Goal: Transaction & Acquisition: Subscribe to service/newsletter

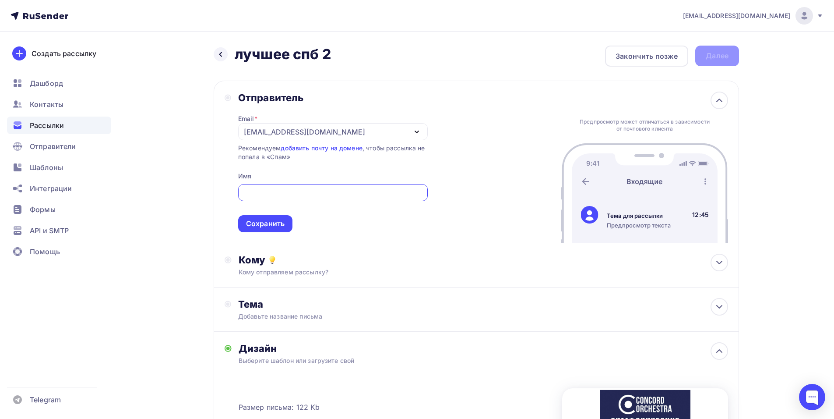
paste input "CONCORD ORCHESTRA"
type input "CONCORD ORCHESTRA"
click at [263, 226] on div "Сохранить" at bounding box center [265, 224] width 39 height 10
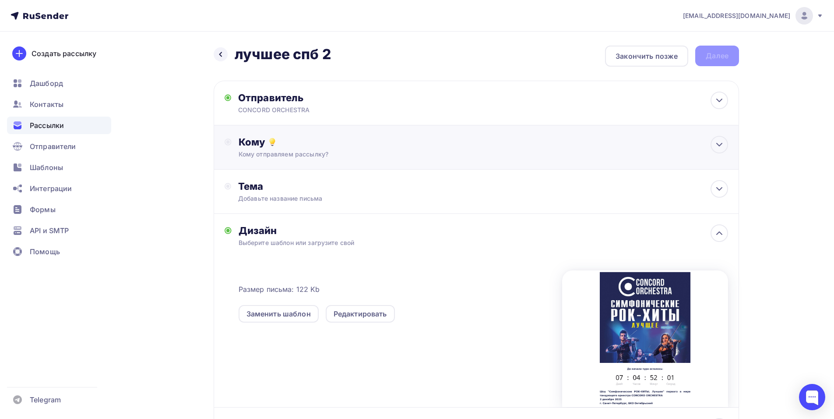
click at [346, 165] on div "Кому Кому отправляем рассылку? Списки получателей Выберите список Все списки id…" at bounding box center [477, 147] width 526 height 44
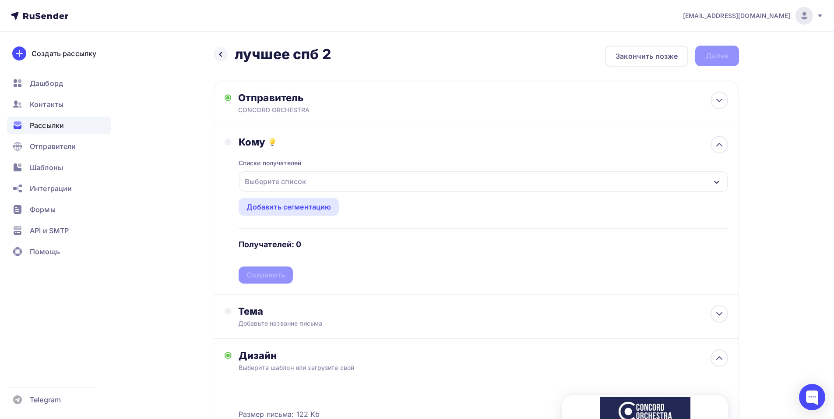
click at [295, 184] on div "Выберите список" at bounding box center [275, 181] width 68 height 16
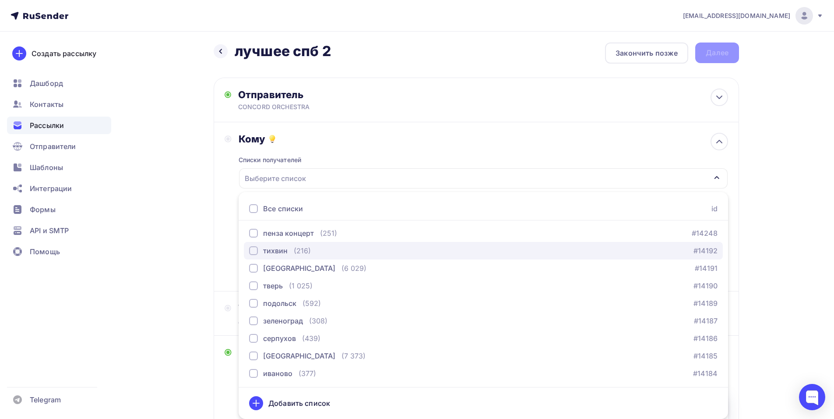
scroll to position [438, 0]
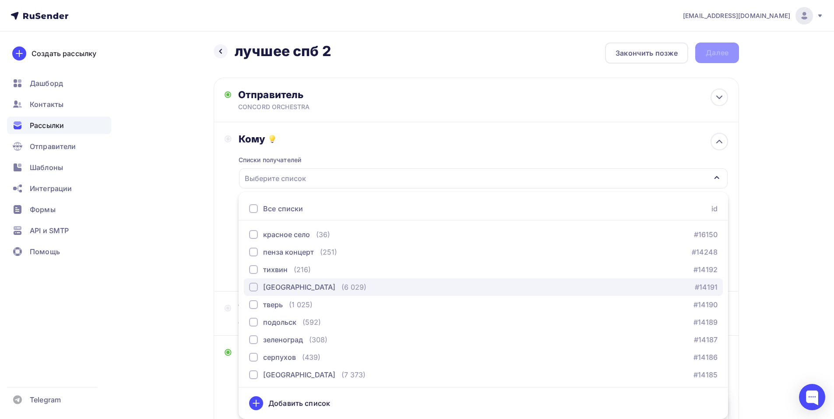
click at [342, 289] on div "(6 029)" at bounding box center [354, 287] width 25 height 11
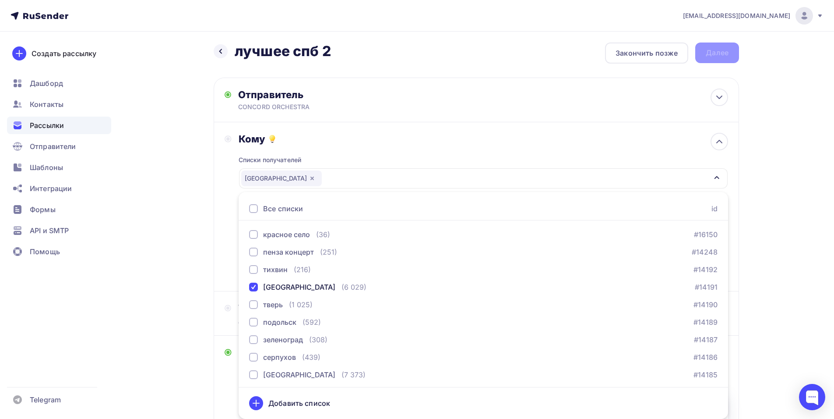
click at [223, 236] on div "Кому Списки получателей [GEOGRAPHIC_DATA] Все списки id тест [PERSON_NAME] (1) …" at bounding box center [477, 206] width 526 height 169
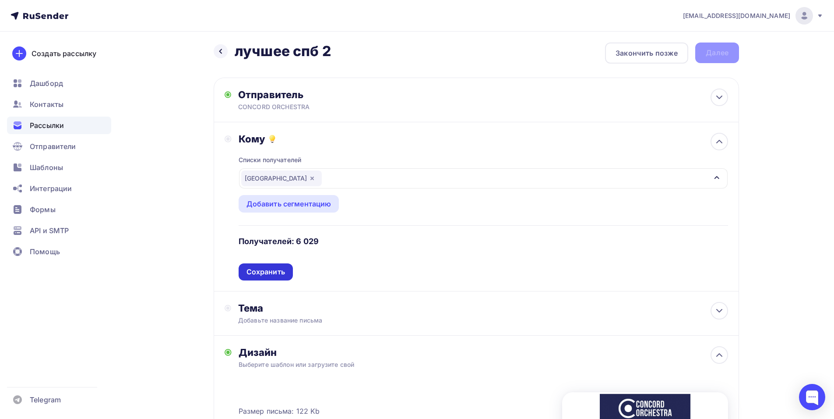
click at [286, 270] on div "Сохранить" at bounding box center [266, 271] width 54 height 17
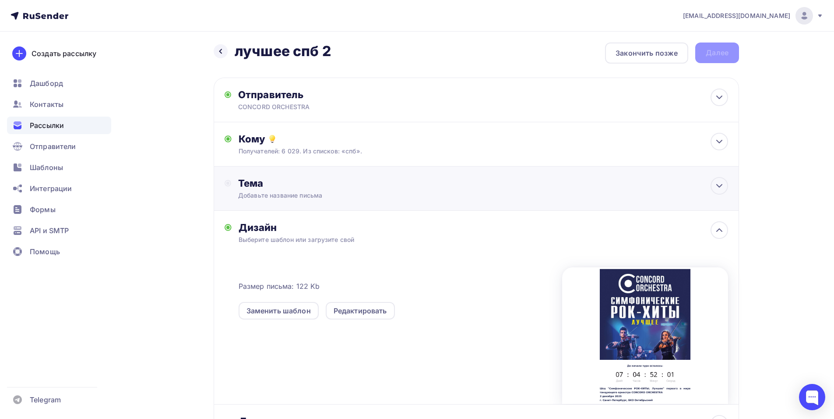
click at [317, 200] on div "Тема Добавьте название письма Тема * Рекомендуем использовать не более 150 симв…" at bounding box center [477, 188] width 526 height 44
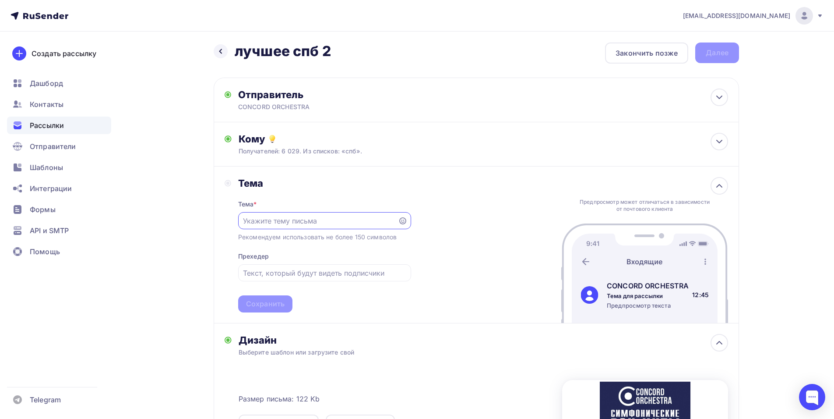
scroll to position [0, 0]
paste input "Приглашение на шоу «Симфонические РОК-ХИТЫ. Лучшее»"
type input "Приглашение на шоу «Симфонические РОК-ХИТЫ. Лучшее»"
click at [278, 308] on div "Сохранить" at bounding box center [265, 304] width 39 height 10
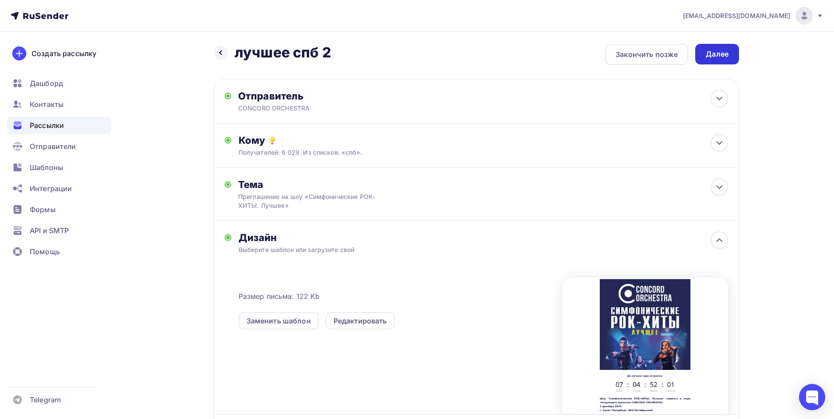
scroll to position [0, 0]
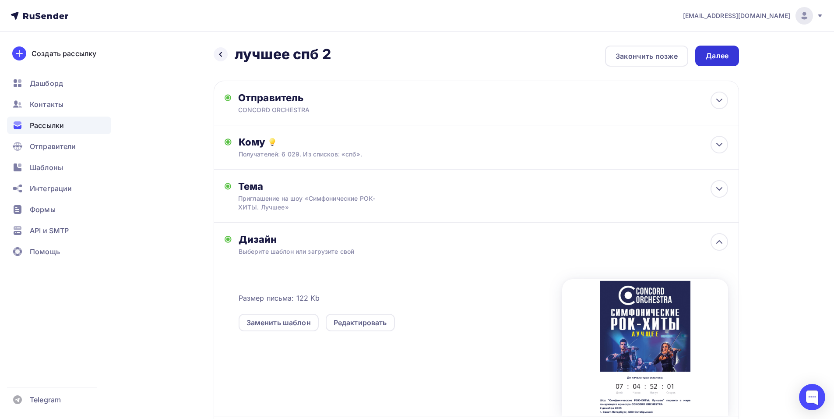
click at [709, 58] on div "Далее" at bounding box center [717, 56] width 23 height 10
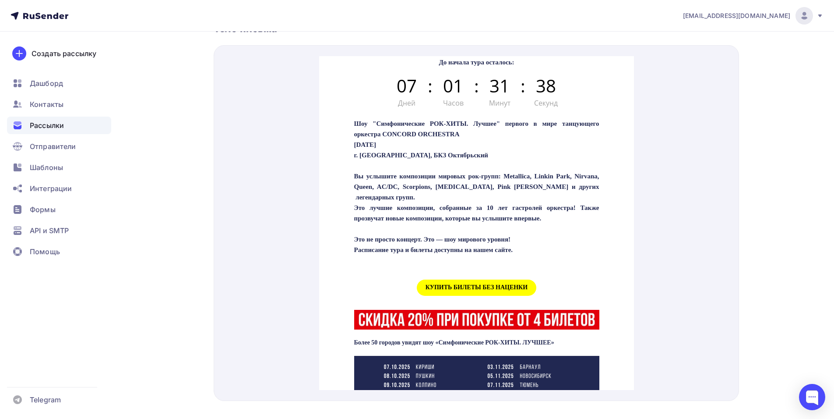
scroll to position [307, 0]
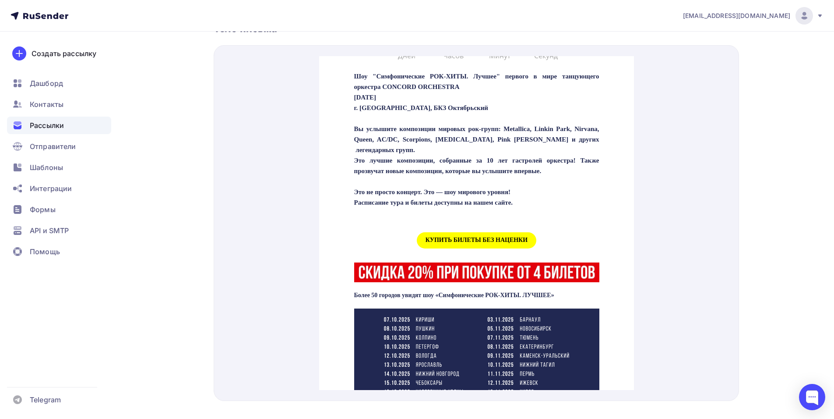
click at [453, 238] on span "КУПИТЬ БИЛЕТЫ БЕЗ НАЦЕНКИ" at bounding box center [477, 230] width 120 height 16
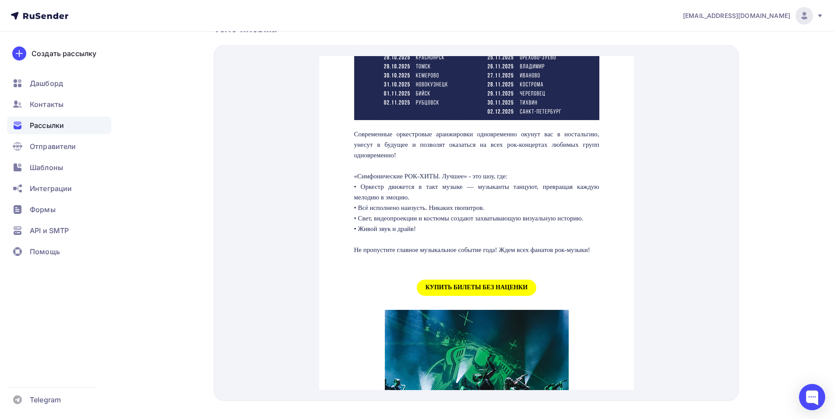
scroll to position [745, 0]
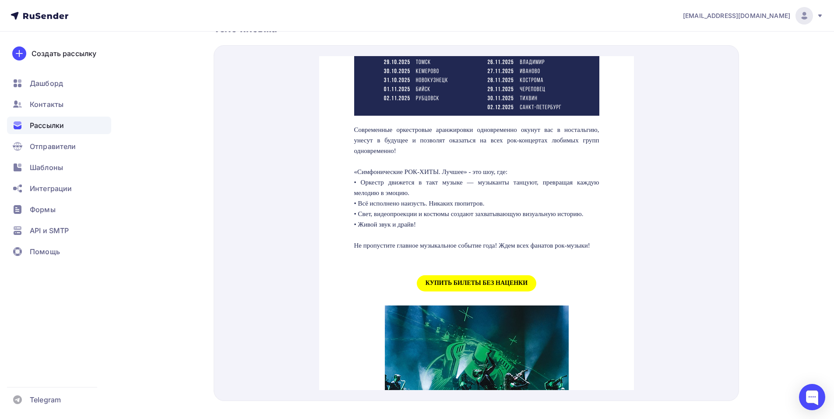
click at [443, 281] on span "КУПИТЬ БИЛЕТЫ БЕЗ НАЦЕНКИ" at bounding box center [477, 273] width 120 height 16
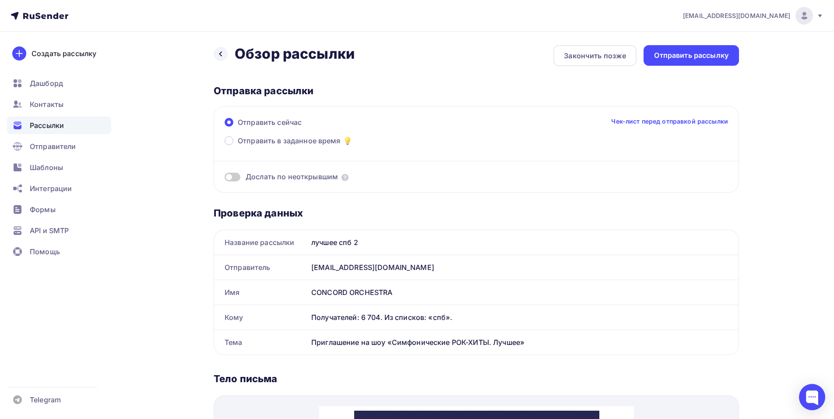
scroll to position [0, 0]
click at [716, 57] on div "Отправить рассылку" at bounding box center [691, 56] width 74 height 10
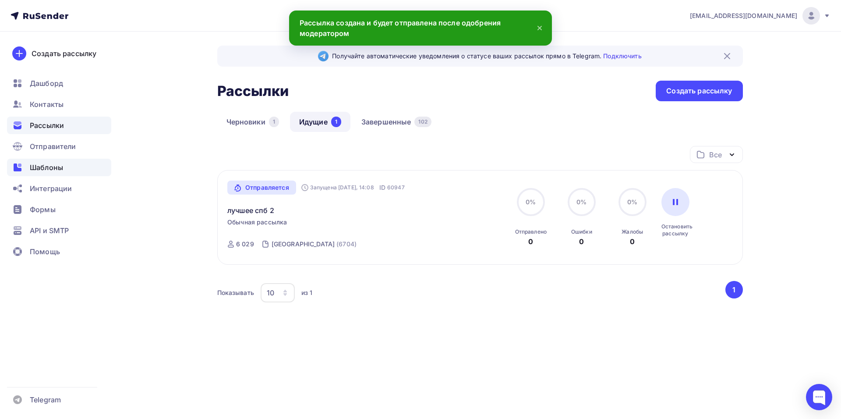
click at [53, 174] on div "Шаблоны" at bounding box center [59, 168] width 104 height 18
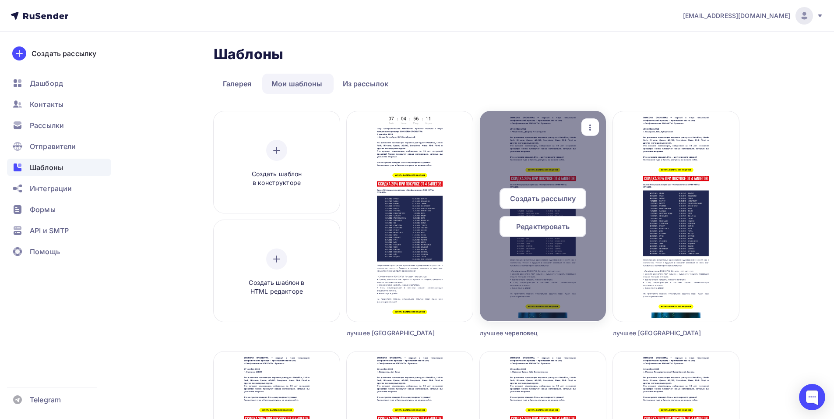
click at [540, 229] on span "Редактировать" at bounding box center [542, 226] width 53 height 11
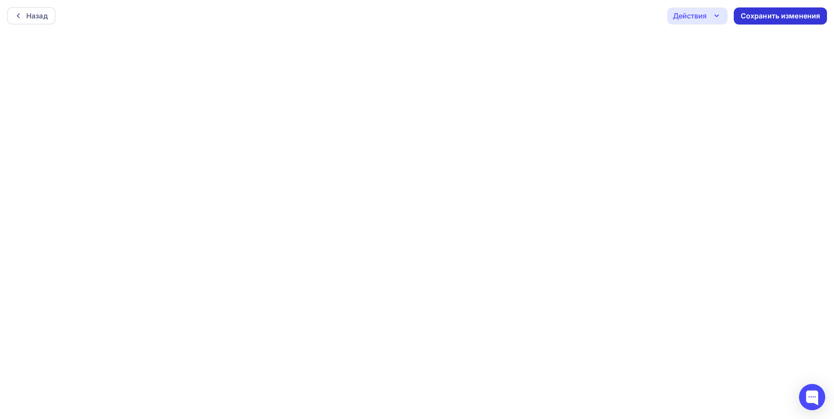
click at [760, 16] on div "Сохранить изменения" at bounding box center [781, 16] width 80 height 10
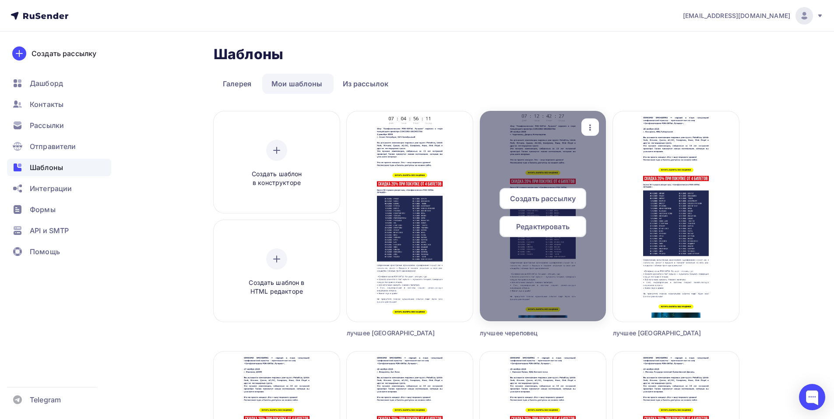
click at [528, 194] on span "Создать рассылку" at bounding box center [543, 198] width 66 height 11
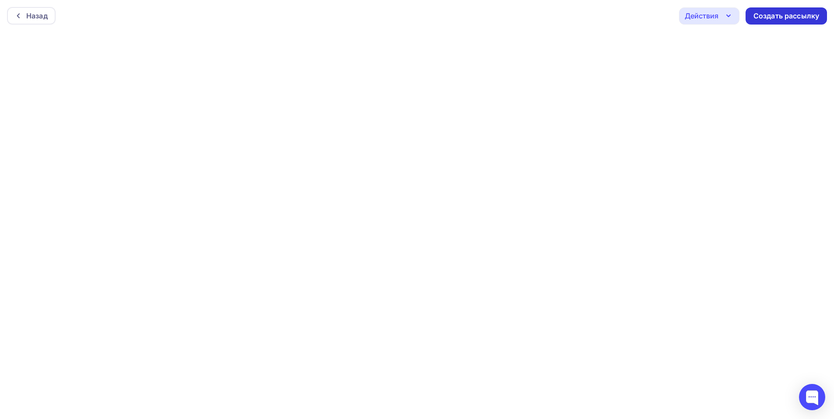
click at [759, 20] on div "Создать рассылку" at bounding box center [787, 16] width 66 height 10
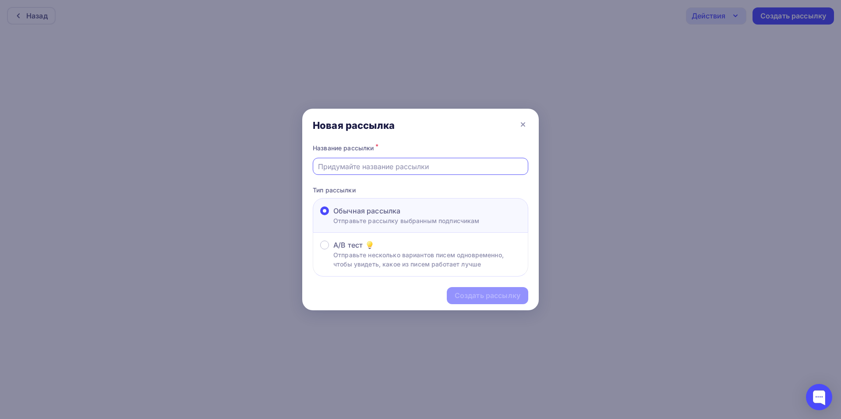
click at [347, 165] on input "text" at bounding box center [420, 166] width 205 height 11
click at [380, 165] on input "лучшее череповец2" at bounding box center [420, 166] width 205 height 11
click at [383, 166] on input "лучшее череповец2" at bounding box center [420, 166] width 205 height 11
type input "лучшее череповец 2"
click at [469, 296] on div "Создать рассылку" at bounding box center [488, 295] width 66 height 10
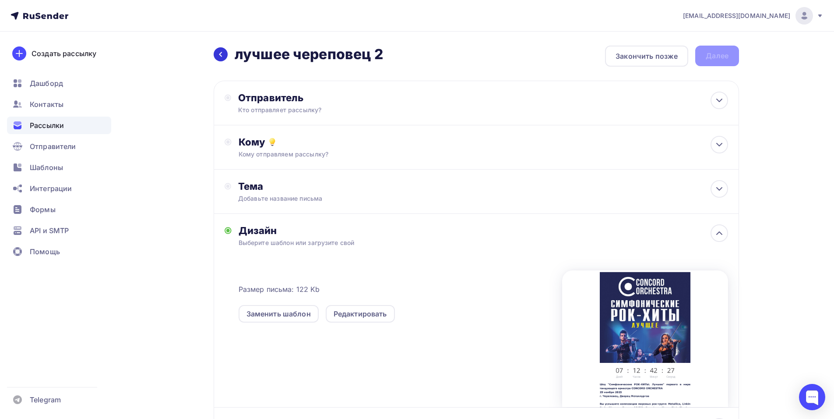
click at [216, 49] on div at bounding box center [221, 54] width 14 height 14
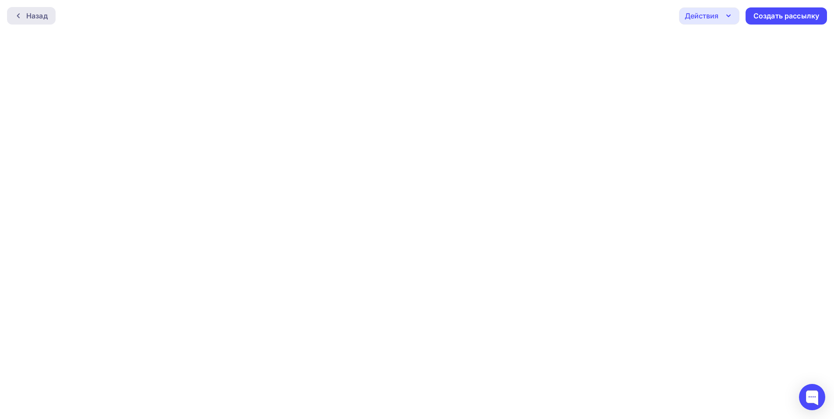
click at [23, 13] on div at bounding box center [20, 15] width 11 height 7
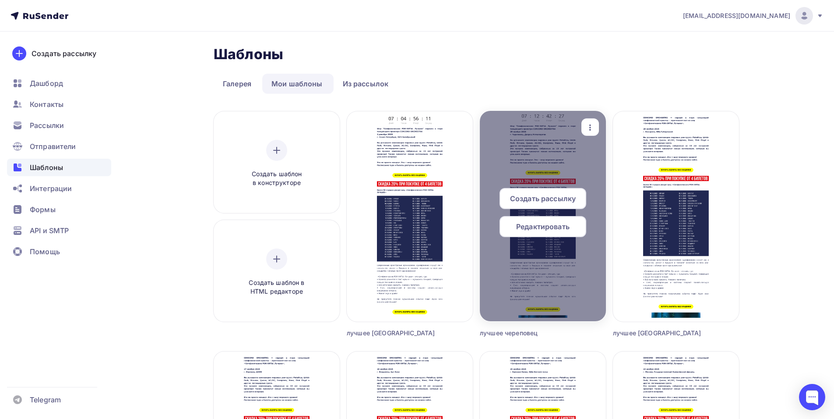
click at [533, 231] on span "Редактировать" at bounding box center [542, 226] width 53 height 11
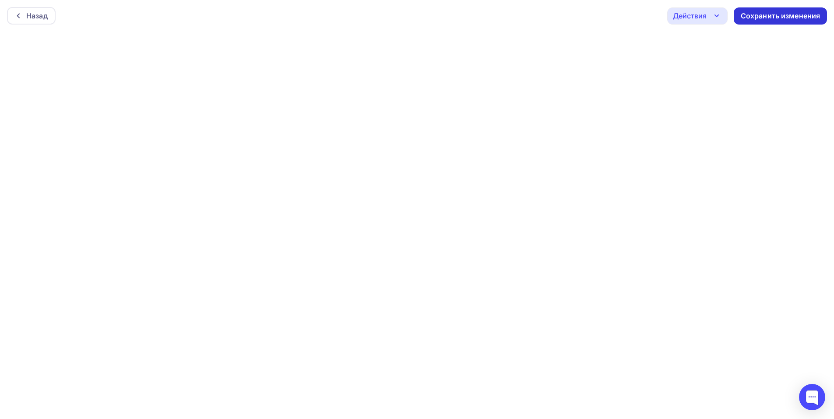
click at [777, 18] on div "Сохранить изменения" at bounding box center [781, 16] width 80 height 10
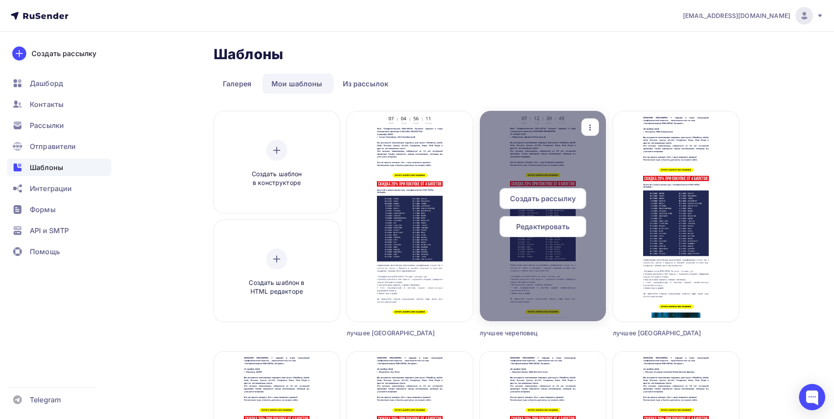
click at [526, 199] on span "Создать рассылку" at bounding box center [543, 198] width 66 height 11
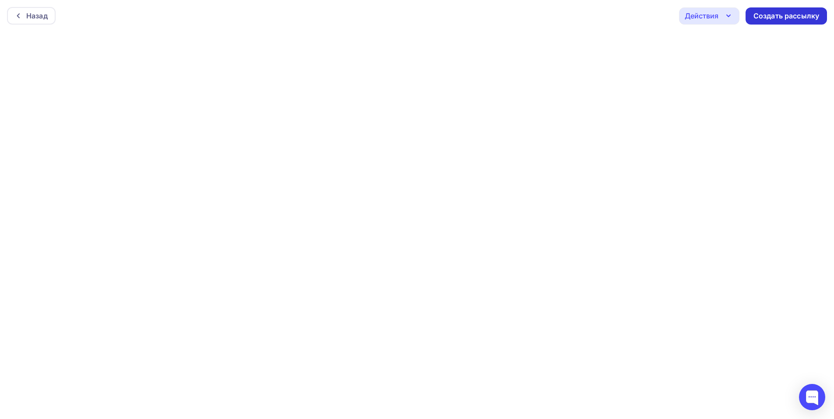
click at [760, 14] on div "Создать рассылку" at bounding box center [787, 16] width 66 height 10
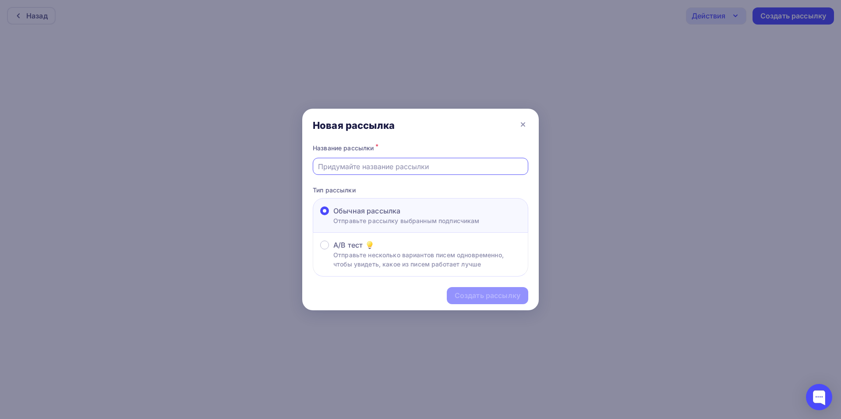
click at [357, 164] on input "text" at bounding box center [420, 166] width 205 height 11
type input "лучшее череповец 2"
click at [503, 297] on div "Создать рассылку" at bounding box center [488, 295] width 66 height 10
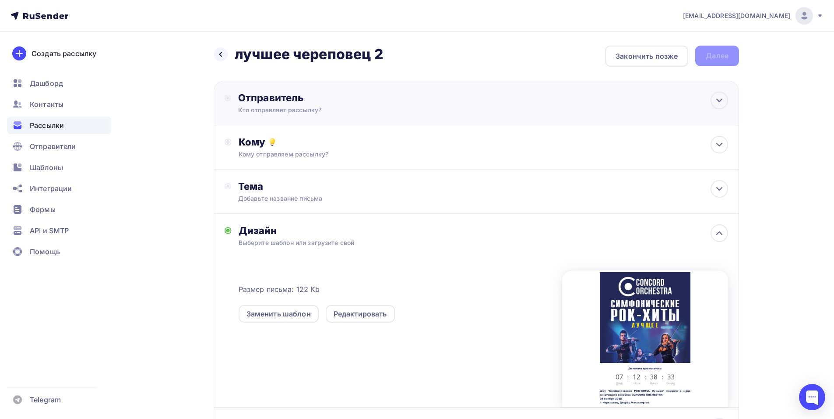
click at [293, 98] on div "Отправитель" at bounding box center [333, 98] width 190 height 12
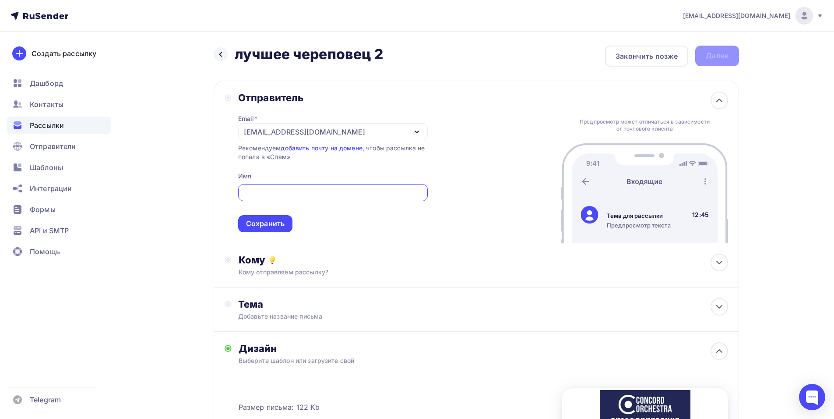
click at [407, 134] on div "[EMAIL_ADDRESS][DOMAIN_NAME]" at bounding box center [333, 131] width 190 height 17
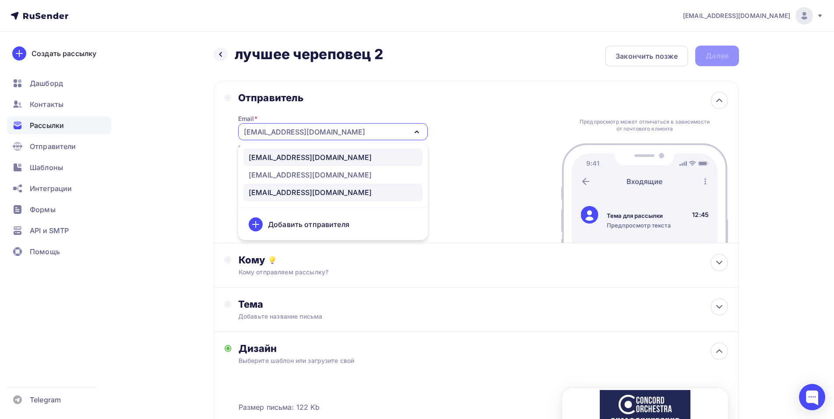
click at [358, 158] on div "[EMAIL_ADDRESS][DOMAIN_NAME]" at bounding box center [333, 157] width 169 height 11
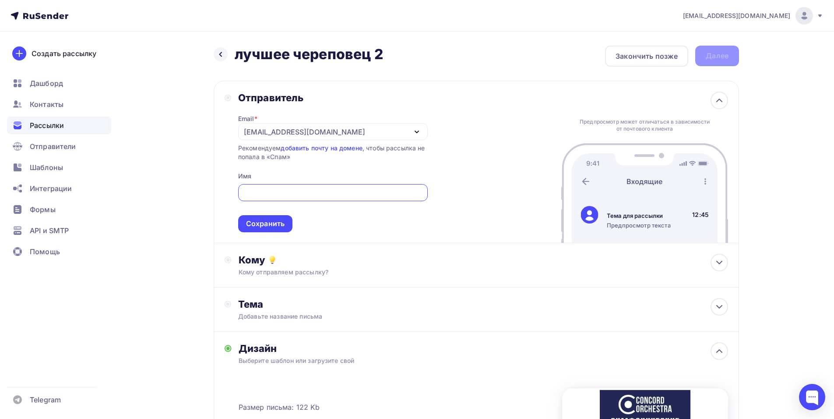
paste input "CONCORD ORCHESTRA"
type input "CONCORD ORCHESTRA"
click at [279, 223] on div "Сохранить" at bounding box center [265, 224] width 39 height 10
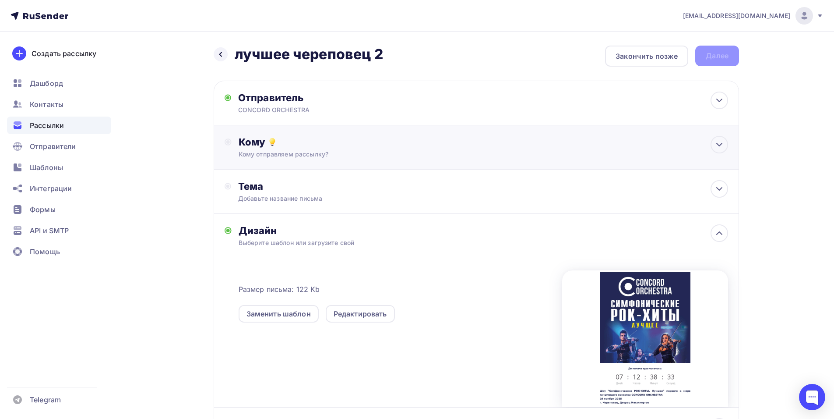
click at [302, 134] on div "Кому Кому отправляем рассылку? Списки получателей Выберите список Все списки id…" at bounding box center [477, 147] width 526 height 44
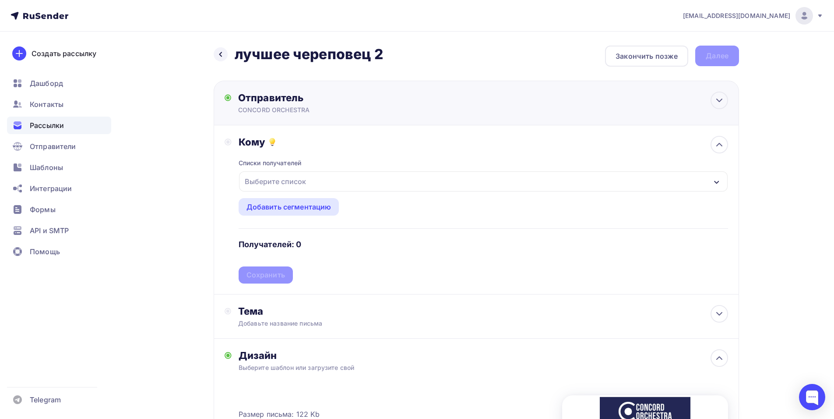
click at [339, 103] on div "Отправитель" at bounding box center [333, 98] width 190 height 12
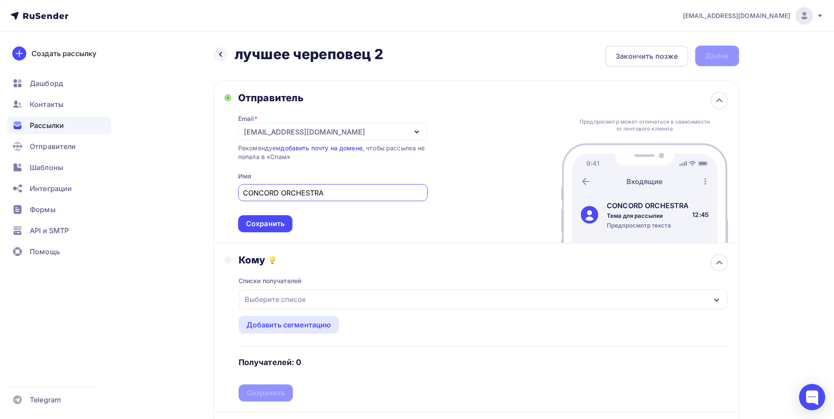
click at [322, 302] on div "Выберите список" at bounding box center [483, 299] width 489 height 20
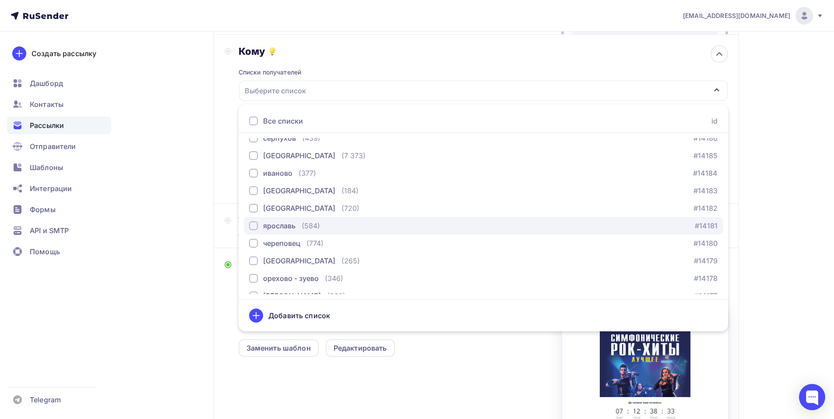
scroll to position [613, 0]
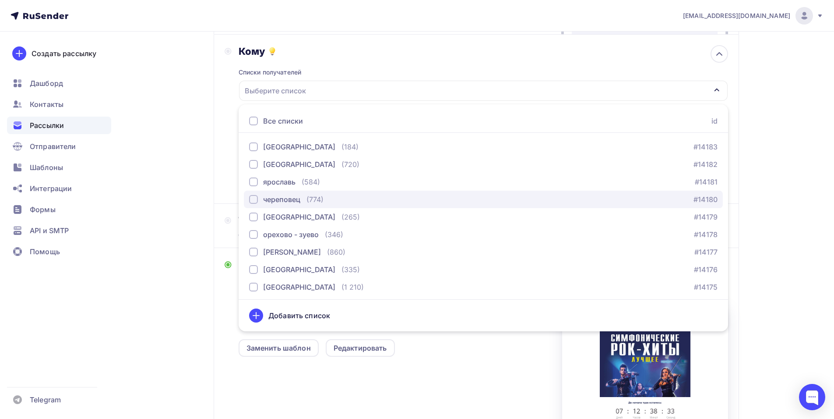
click at [268, 201] on div "череповец" at bounding box center [281, 199] width 37 height 11
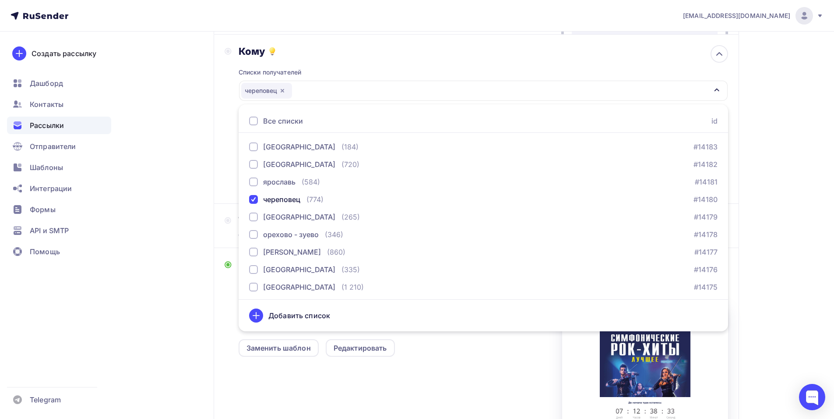
click at [224, 175] on div "Кому Списки получателей [GEOGRAPHIC_DATA] Все списки id тест [PERSON_NAME] (1) …" at bounding box center [477, 119] width 526 height 169
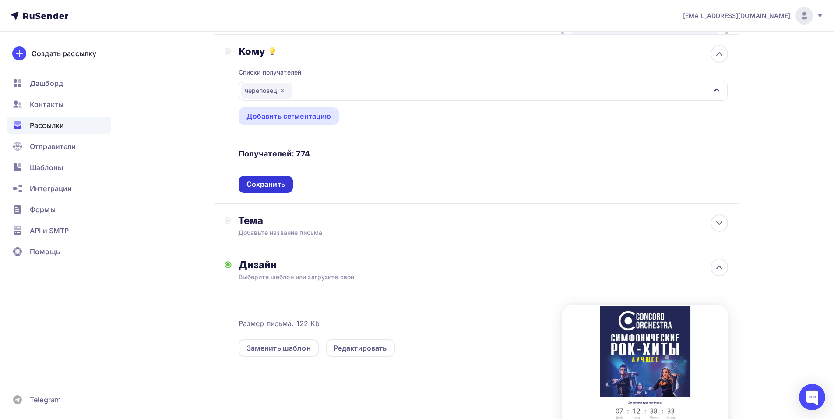
click at [261, 186] on div "Сохранить" at bounding box center [266, 184] width 39 height 10
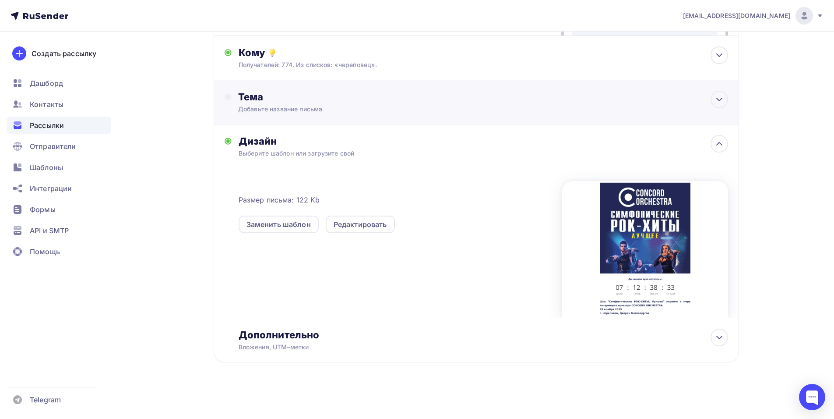
click at [309, 113] on div "Добавьте название письма" at bounding box center [316, 109] width 156 height 9
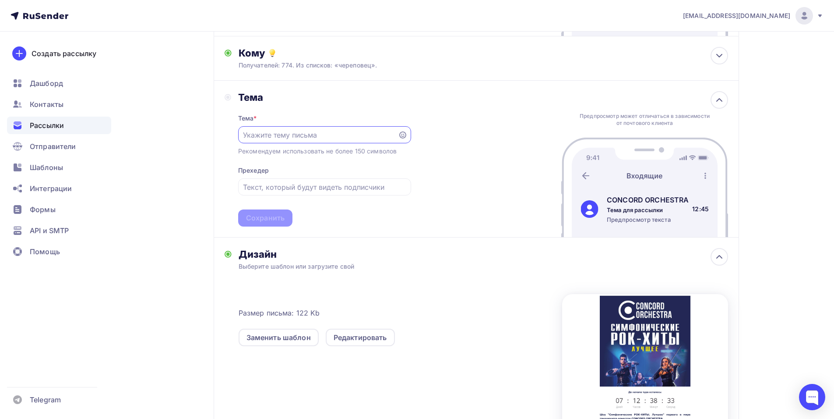
scroll to position [0, 0]
paste input "Приглашение на шоу «Симфонические РОК-ХИТЫ. Лучшее»"
type input "Приглашение на шоу «Симфонические РОК-ХИТЫ. Лучшее»"
click at [277, 218] on div "Сохранить" at bounding box center [265, 218] width 39 height 10
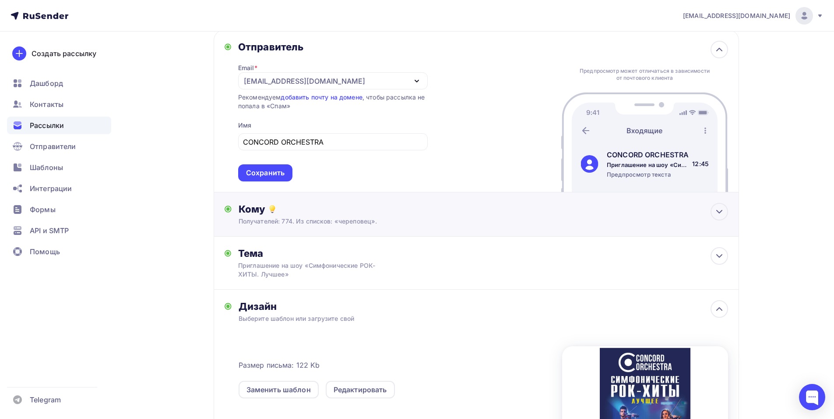
scroll to position [0, 0]
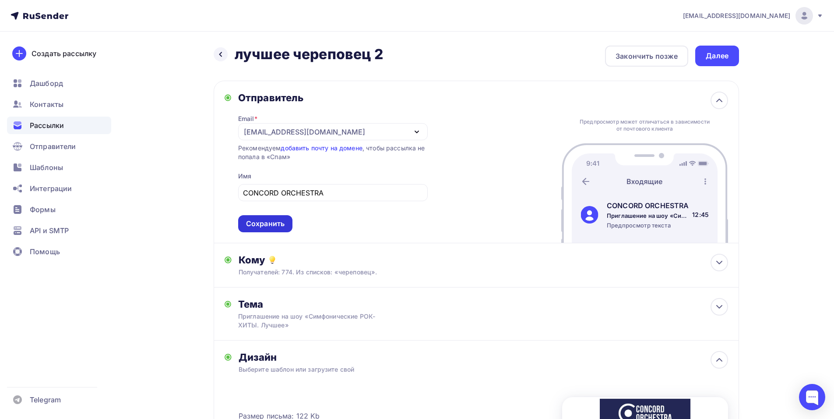
click at [282, 227] on div "Сохранить" at bounding box center [265, 224] width 39 height 10
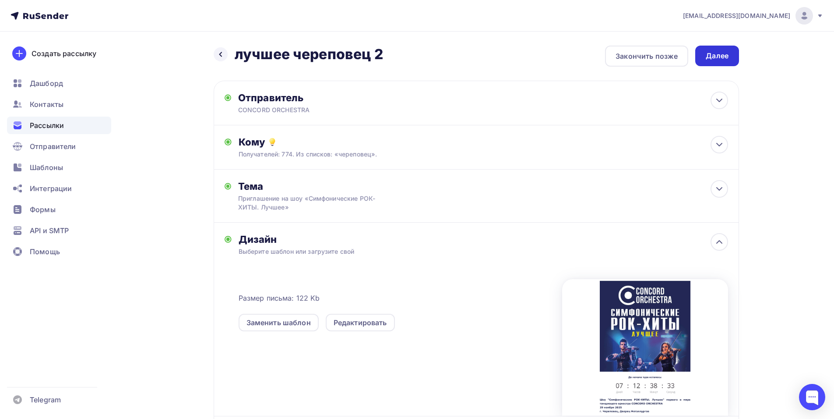
click at [719, 58] on div "Далее" at bounding box center [717, 56] width 23 height 10
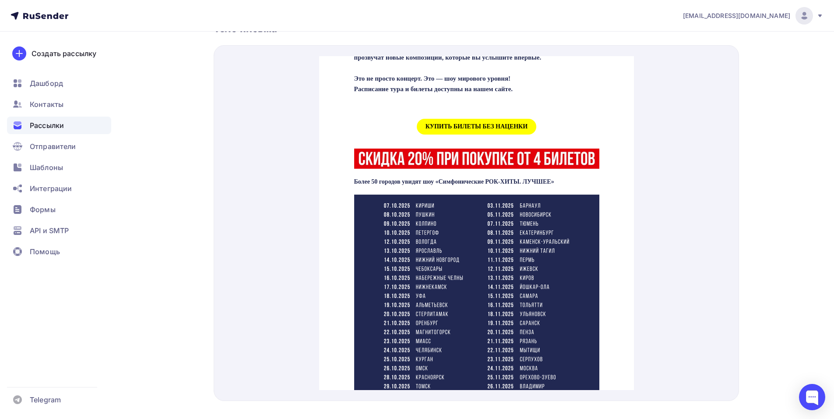
scroll to position [438, 0]
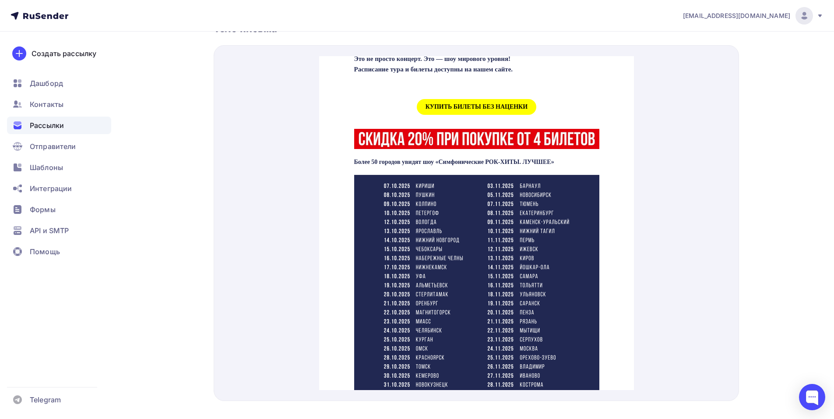
click at [434, 105] on span "КУПИТЬ БИЛЕТЫ БЕЗ НАЦЕНКИ" at bounding box center [477, 96] width 120 height 16
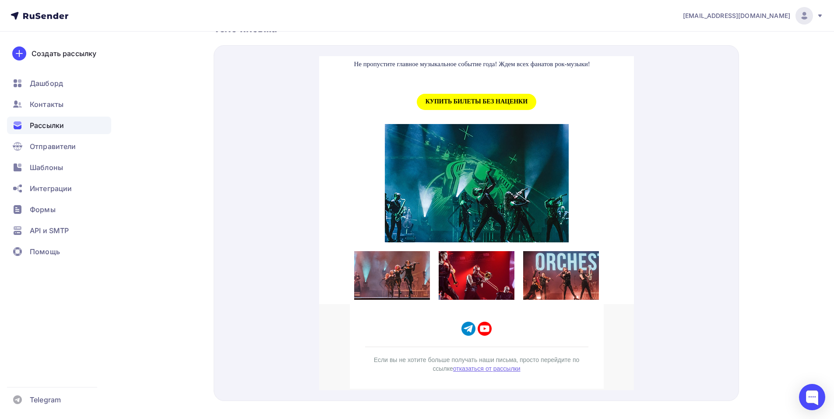
scroll to position [964, 0]
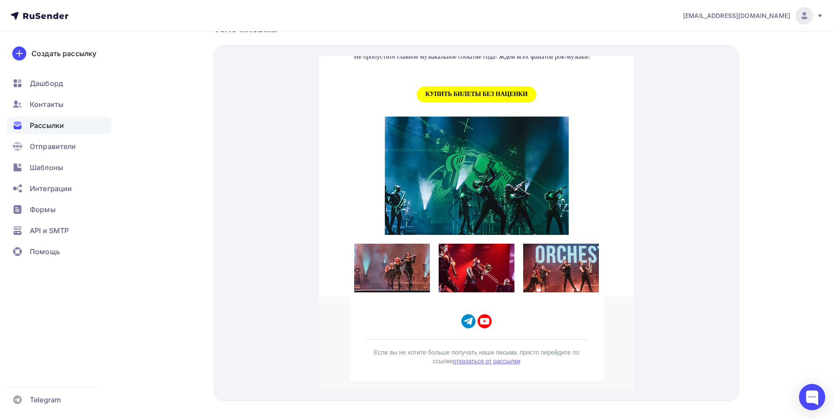
click at [486, 92] on span "КУПИТЬ БИЛЕТЫ БЕЗ НАЦЕНКИ" at bounding box center [477, 84] width 120 height 16
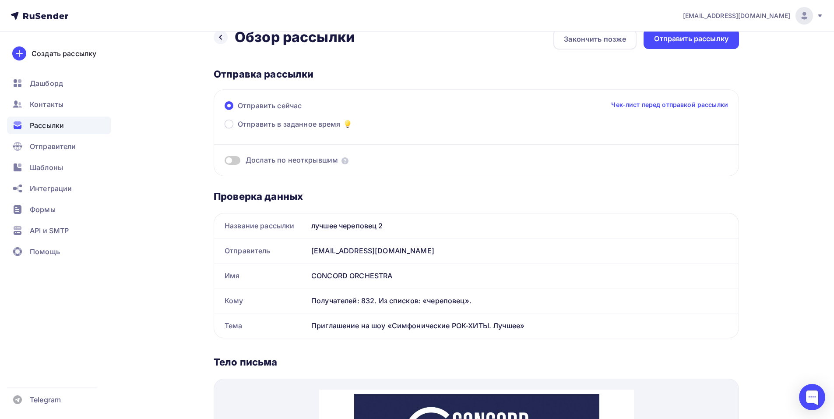
scroll to position [0, 0]
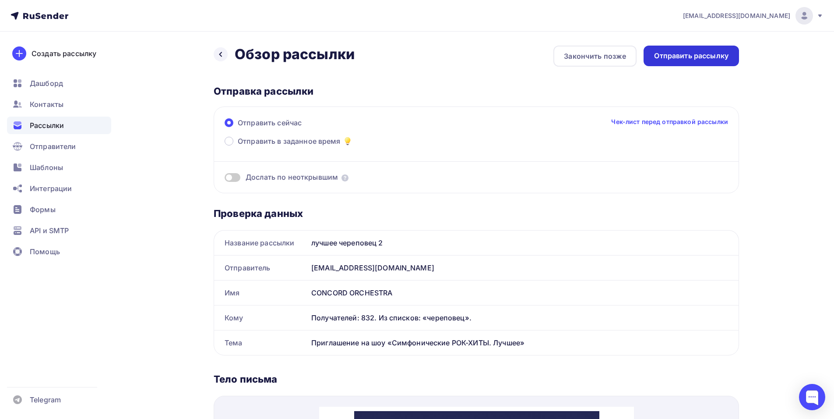
click at [674, 58] on div "Отправить рассылку" at bounding box center [691, 56] width 74 height 10
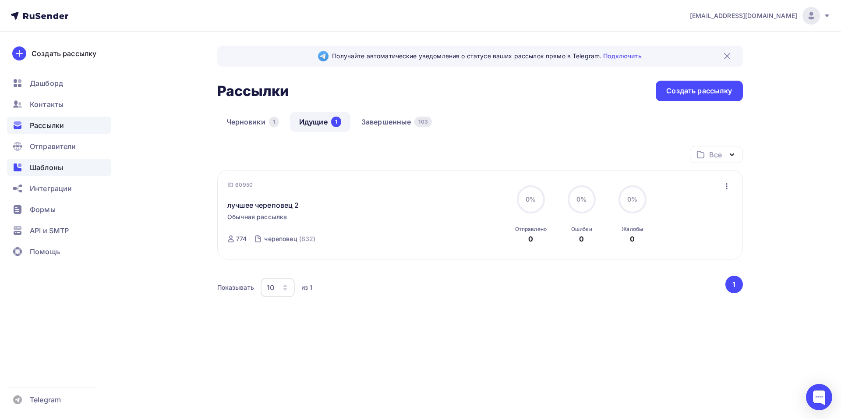
click at [43, 168] on span "Шаблоны" at bounding box center [46, 167] width 33 height 11
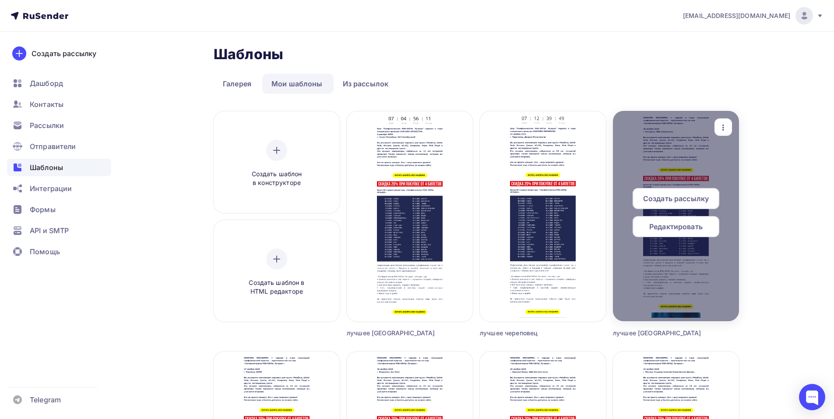
click at [681, 229] on span "Редактировать" at bounding box center [676, 226] width 53 height 11
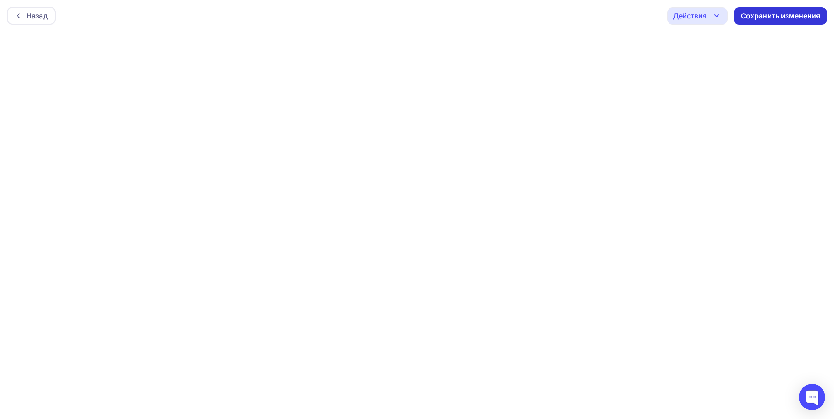
click at [755, 17] on div "Сохранить изменения" at bounding box center [781, 16] width 80 height 10
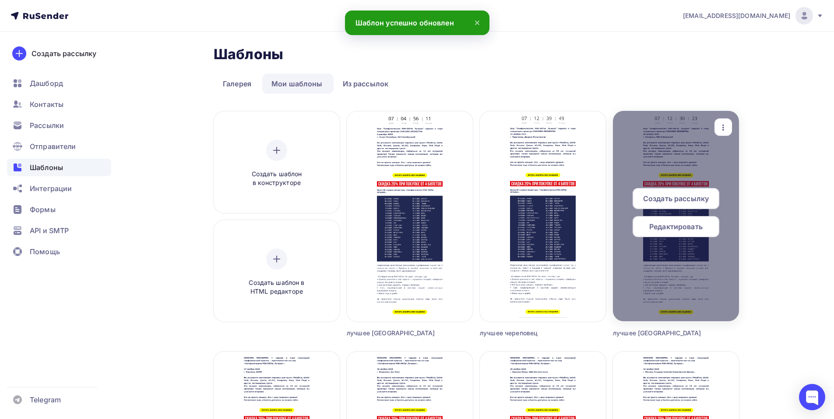
click at [660, 198] on span "Создать рассылку" at bounding box center [676, 198] width 66 height 11
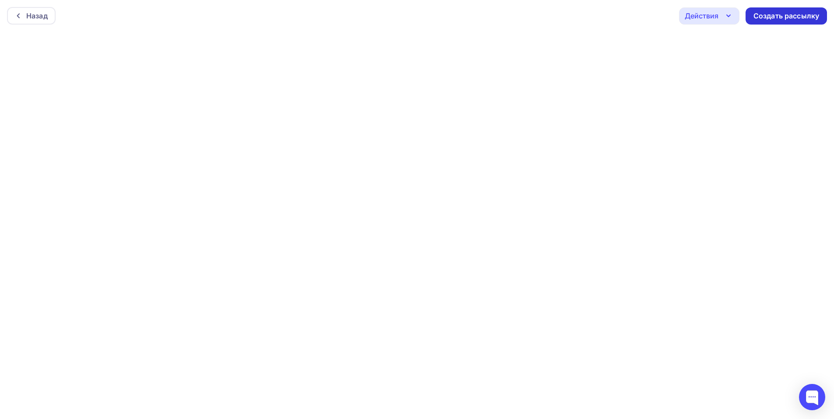
click at [766, 18] on div "Создать рассылку" at bounding box center [787, 16] width 66 height 10
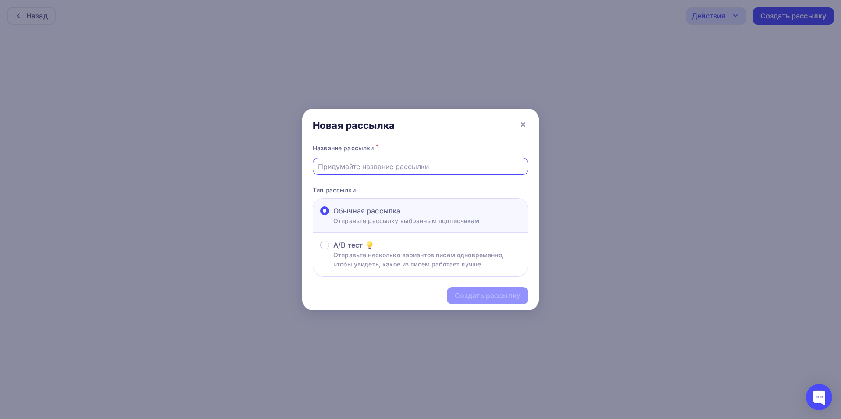
click at [355, 163] on input "text" at bounding box center [420, 166] width 205 height 11
type input "лучшее кострома 2"
click at [487, 296] on div "Создать рассылку" at bounding box center [488, 295] width 66 height 10
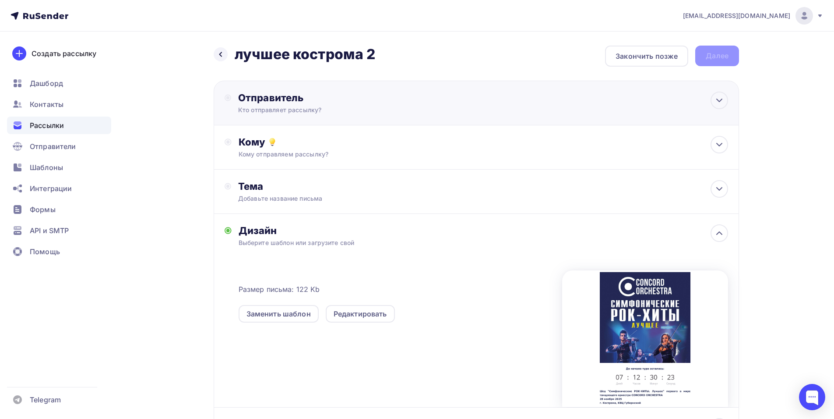
click at [320, 103] on div "Отправитель" at bounding box center [333, 98] width 190 height 12
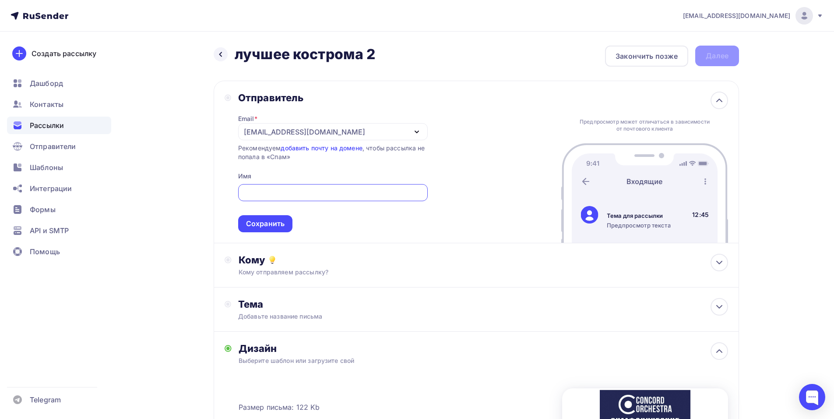
click at [255, 132] on div "[EMAIL_ADDRESS][DOMAIN_NAME]" at bounding box center [304, 132] width 121 height 11
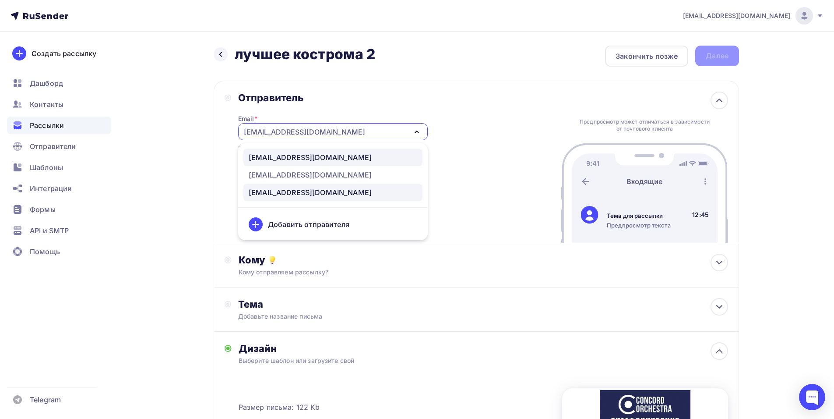
click at [315, 156] on div "[EMAIL_ADDRESS][DOMAIN_NAME]" at bounding box center [310, 157] width 123 height 11
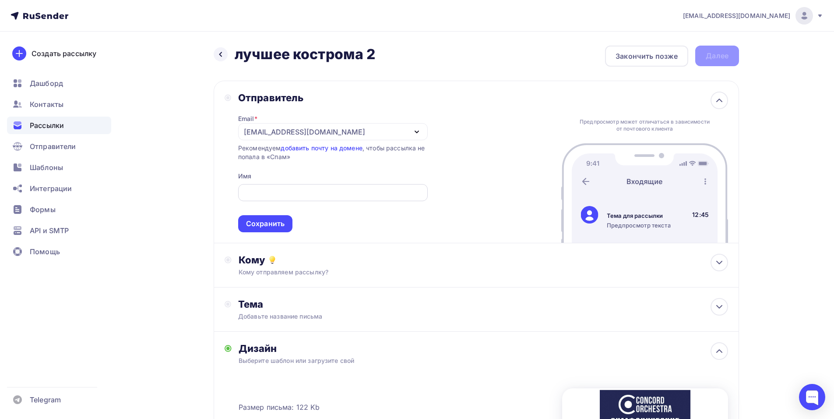
click at [295, 198] on div at bounding box center [333, 192] width 190 height 17
click at [294, 198] on input "text" at bounding box center [333, 192] width 180 height 11
click at [546, 191] on div "Отправитель Email * [EMAIL_ADDRESS][DOMAIN_NAME] [EMAIL_ADDRESS][DOMAIN_NAME] […" at bounding box center [477, 162] width 526 height 162
click at [323, 191] on input "text" at bounding box center [333, 192] width 180 height 11
paste input "CONCORD ORCHESTRA"
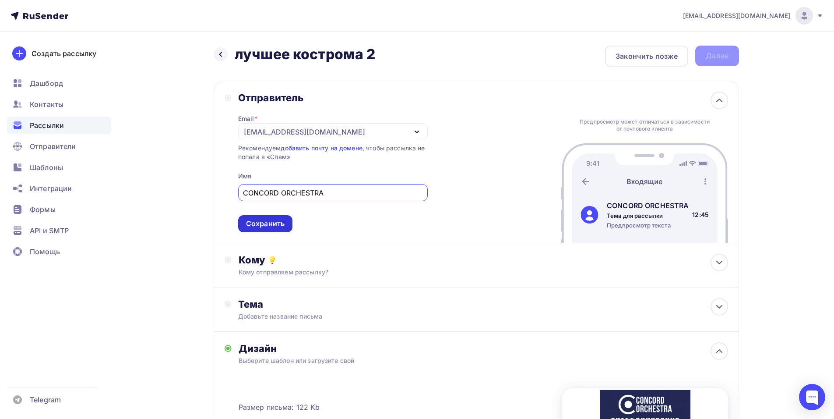
type input "CONCORD ORCHESTRA"
click at [243, 220] on div "Сохранить" at bounding box center [265, 223] width 54 height 17
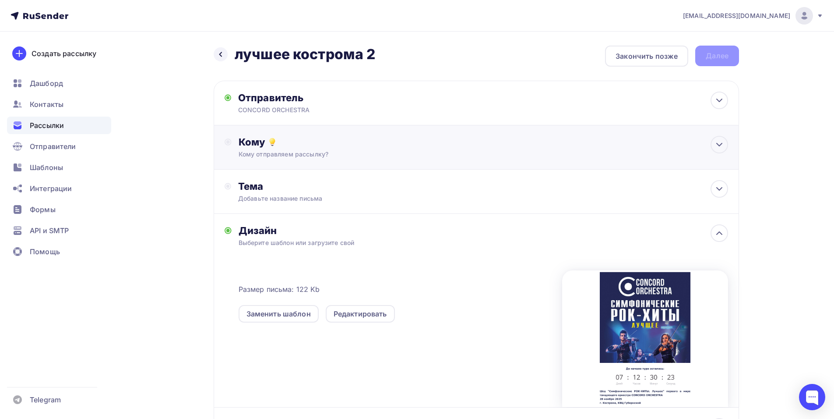
click at [297, 152] on div "Кому отправляем рассылку?" at bounding box center [459, 154] width 441 height 9
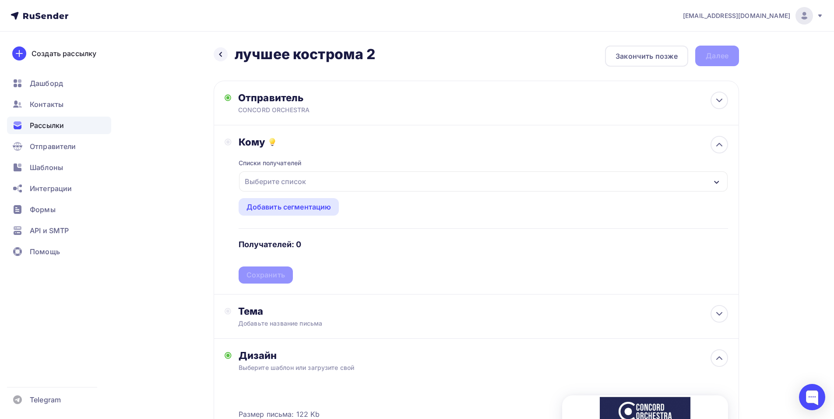
click at [351, 180] on div "Выберите список" at bounding box center [483, 181] width 489 height 20
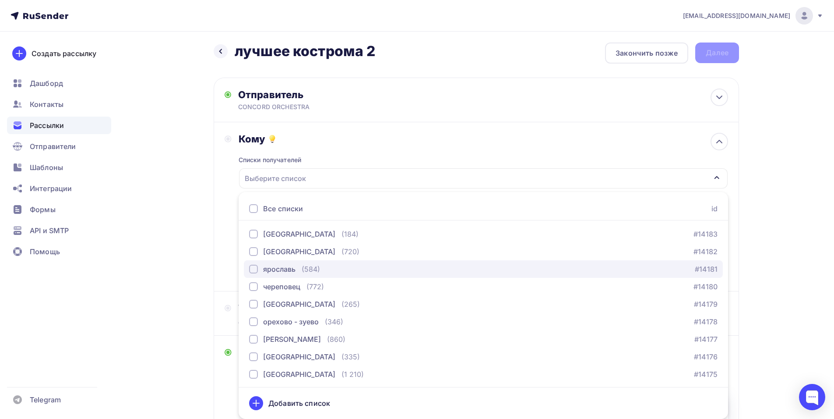
scroll to position [613, 0]
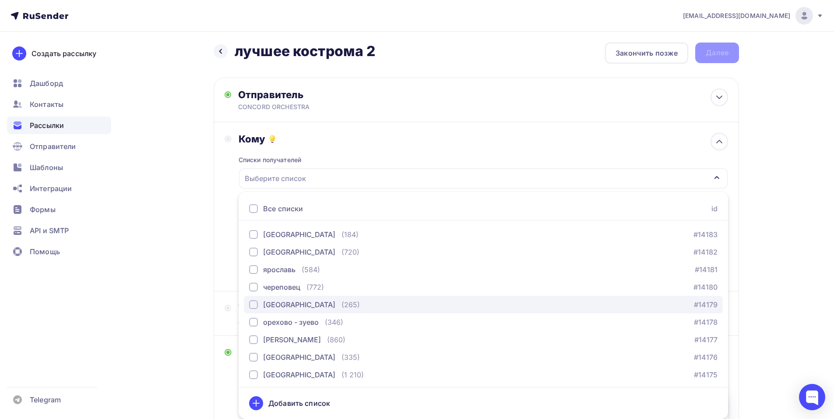
click at [287, 303] on div "[GEOGRAPHIC_DATA]" at bounding box center [299, 304] width 72 height 11
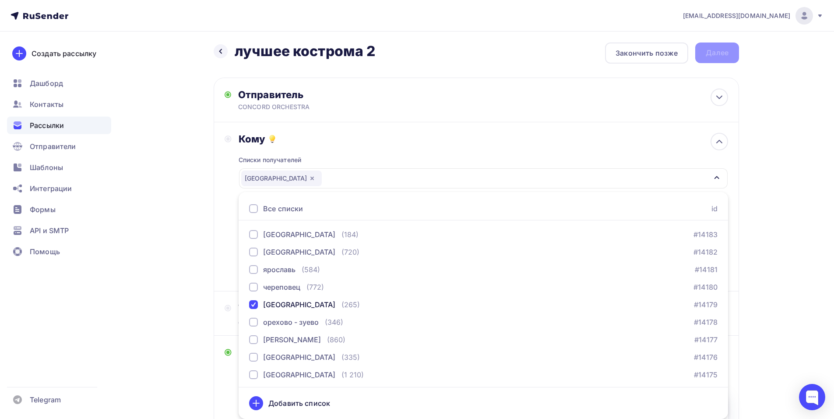
click at [215, 237] on div "Кому Списки получателей [GEOGRAPHIC_DATA] Все списки id тест [PERSON_NAME] (1) …" at bounding box center [477, 206] width 526 height 169
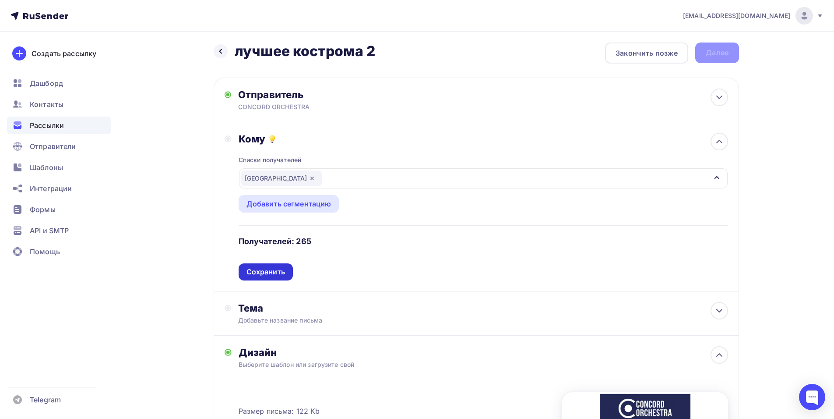
click at [289, 270] on div "Сохранить" at bounding box center [266, 271] width 54 height 17
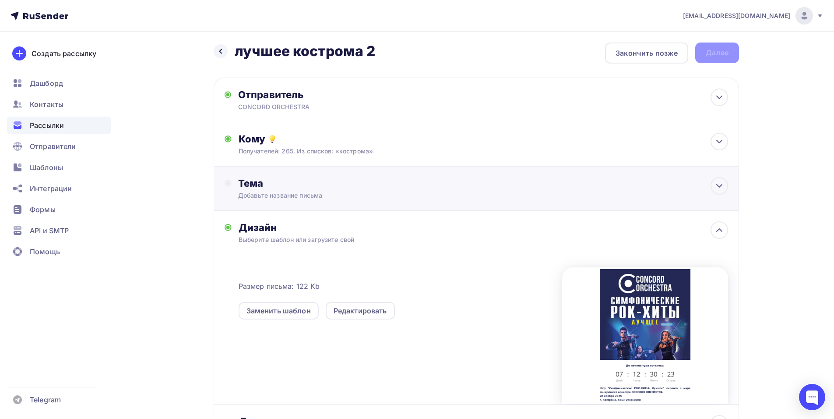
click at [325, 178] on div "Тема" at bounding box center [324, 183] width 173 height 12
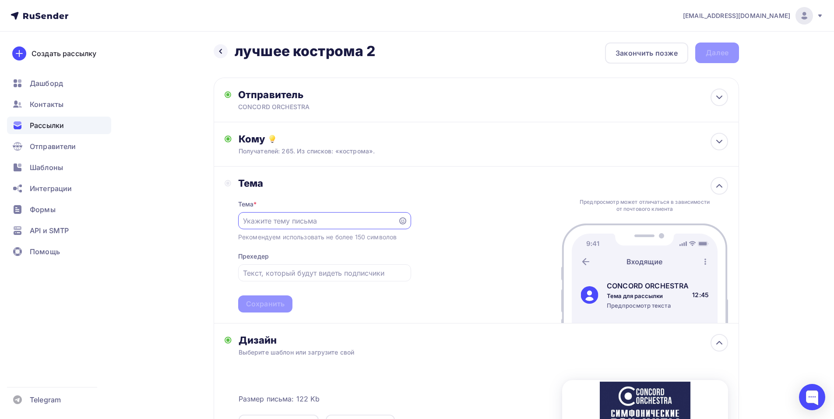
scroll to position [0, 0]
click at [306, 222] on input "text" at bounding box center [318, 220] width 150 height 11
click at [305, 221] on input "text" at bounding box center [318, 220] width 150 height 11
paste input "CONCORD ORCHESTRA"
type input "CONCORD ORCHESTRA"
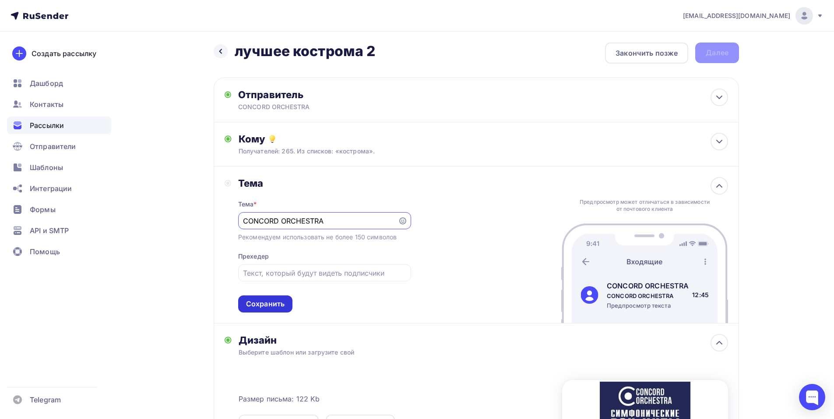
click at [272, 306] on div "Сохранить" at bounding box center [265, 304] width 39 height 10
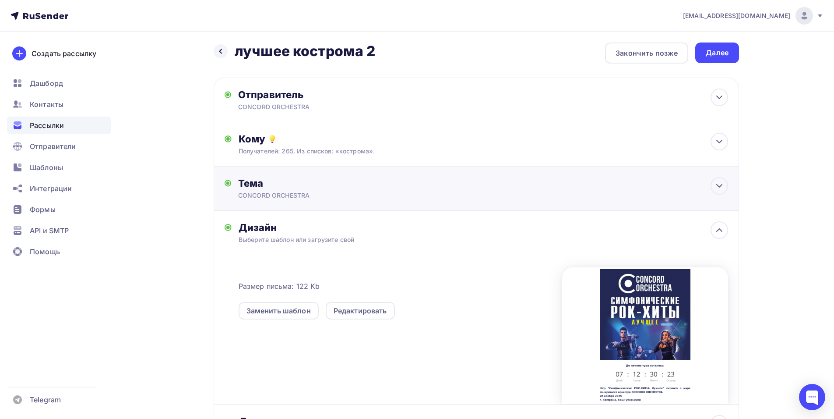
click at [286, 194] on div "CONCORD ORCHESTRA" at bounding box center [316, 195] width 156 height 9
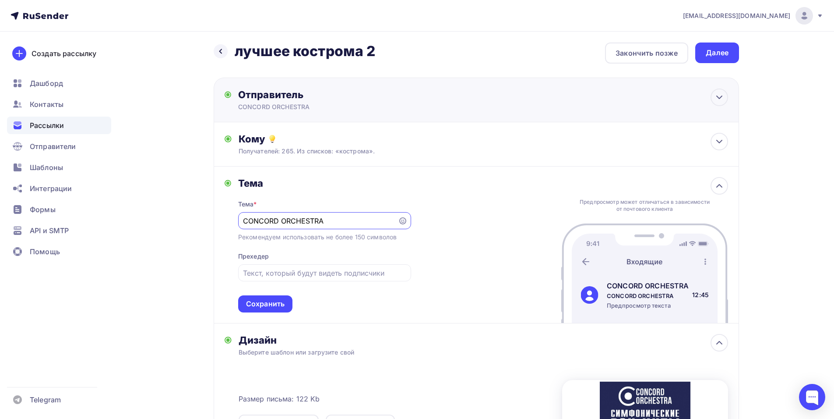
click at [333, 109] on div "CONCORD ORCHESTRA" at bounding box center [323, 106] width 171 height 9
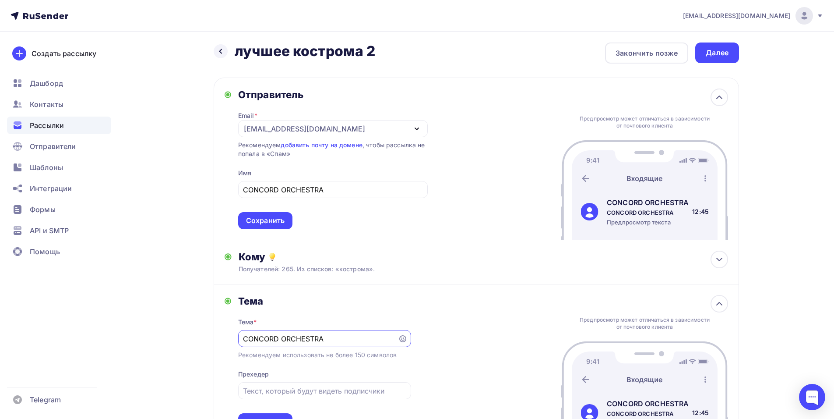
drag, startPoint x: 336, startPoint y: 337, endPoint x: 238, endPoint y: 345, distance: 98.9
click at [238, 345] on div "CONCORD ORCHESTRA" at bounding box center [324, 338] width 173 height 17
paste input "Приглашение на шоу «Симфонические РОК-ХИТЫ. Лучшее»"
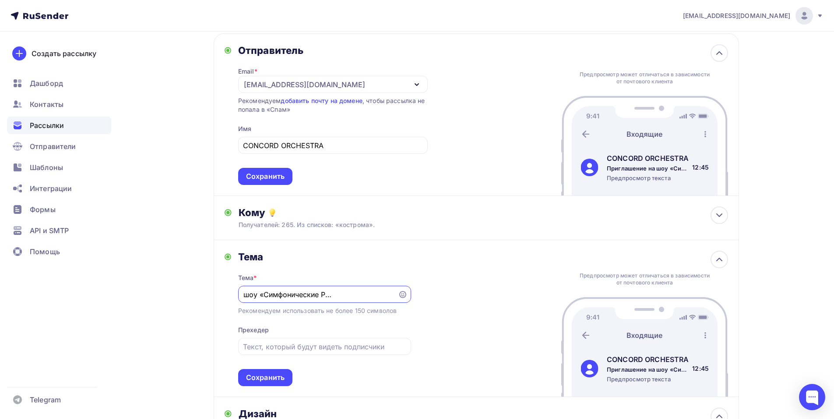
scroll to position [47, 0]
type input "Приглашение на шоу «Симфонические РОК-ХИТЫ. Лучшее»"
click at [262, 173] on div "Сохранить" at bounding box center [265, 177] width 39 height 10
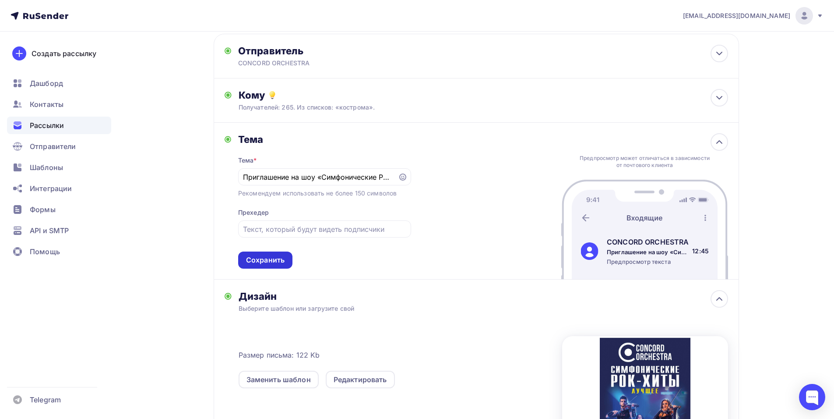
click at [268, 263] on div "Сохранить" at bounding box center [265, 260] width 39 height 10
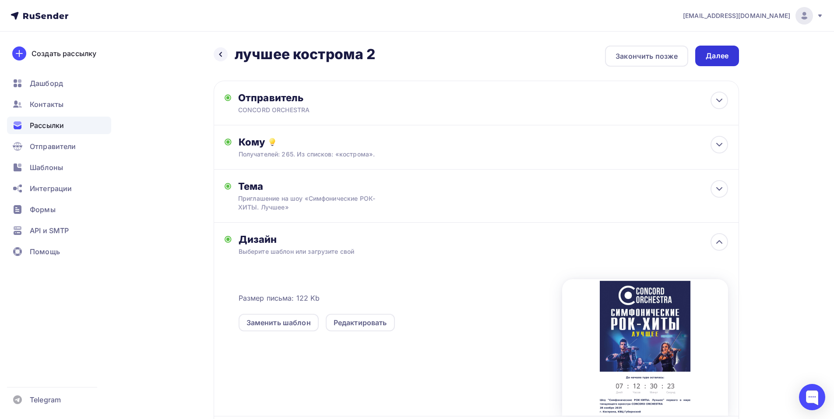
click at [706, 57] on div "Далее" at bounding box center [717, 56] width 44 height 21
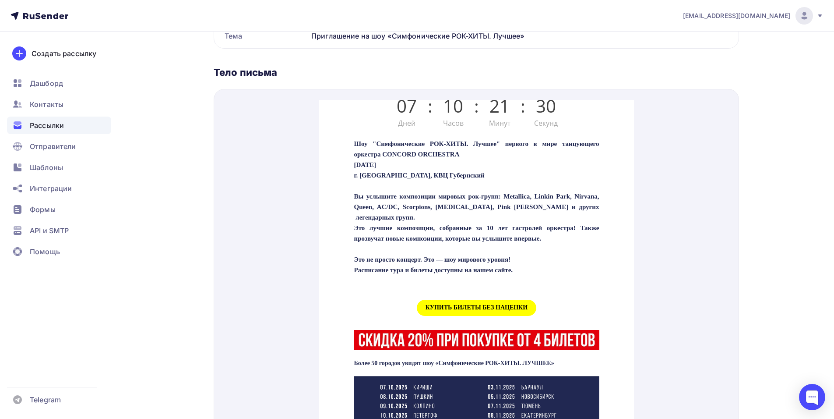
scroll to position [307, 0]
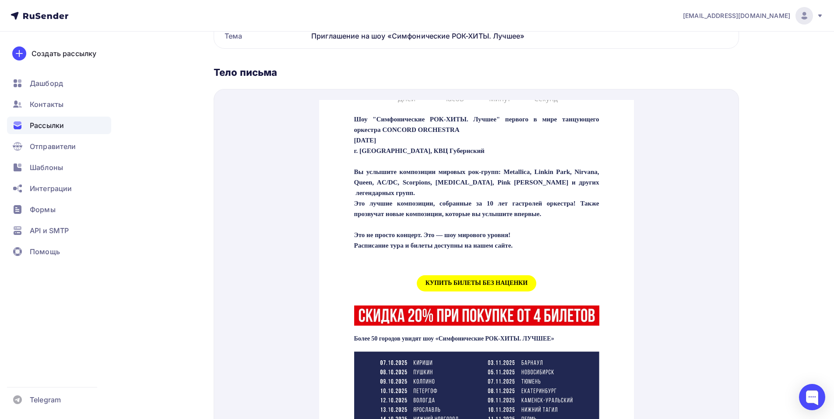
click at [465, 281] on span "КУПИТЬ БИЛЕТЫ БЕЗ НАЦЕНКИ" at bounding box center [477, 273] width 120 height 16
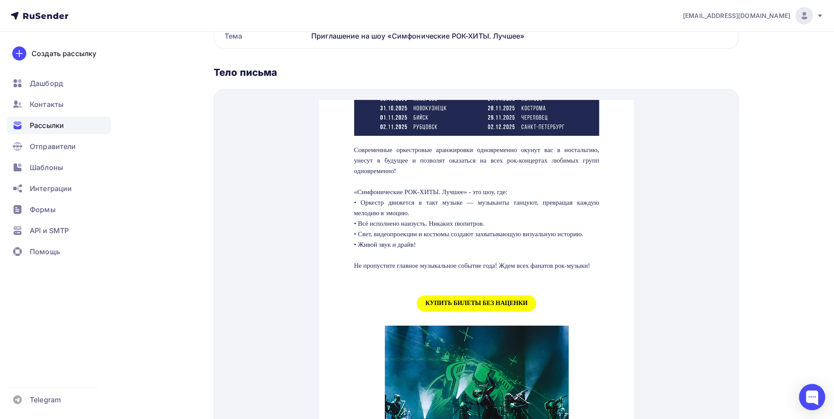
scroll to position [788, 0]
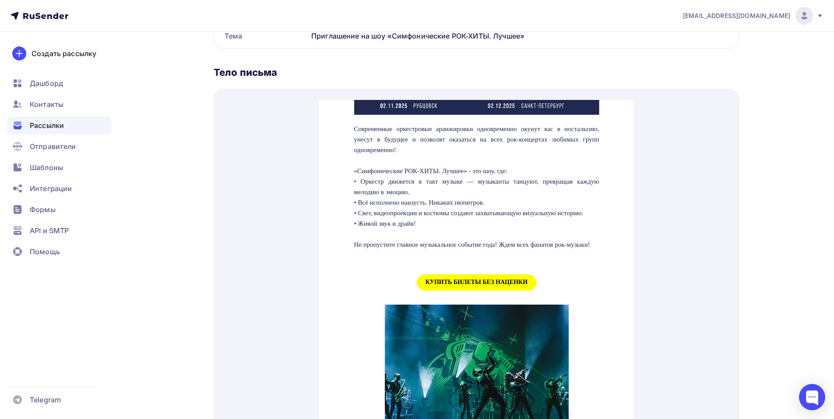
click at [428, 280] on span "КУПИТЬ БИЛЕТЫ БЕЗ НАЦЕНКИ" at bounding box center [477, 272] width 120 height 16
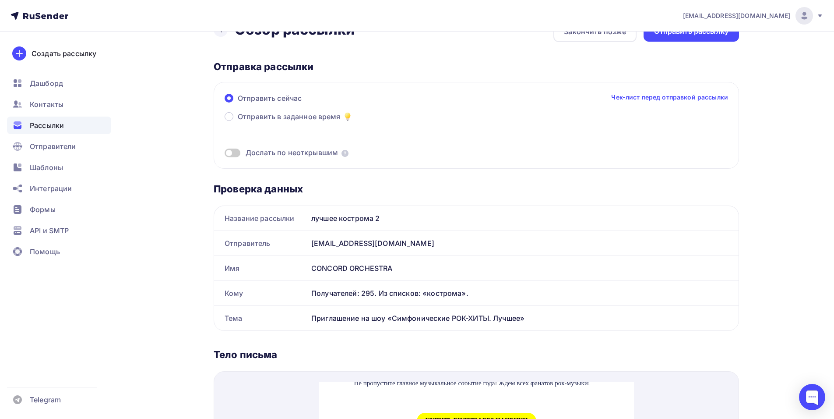
scroll to position [0, 0]
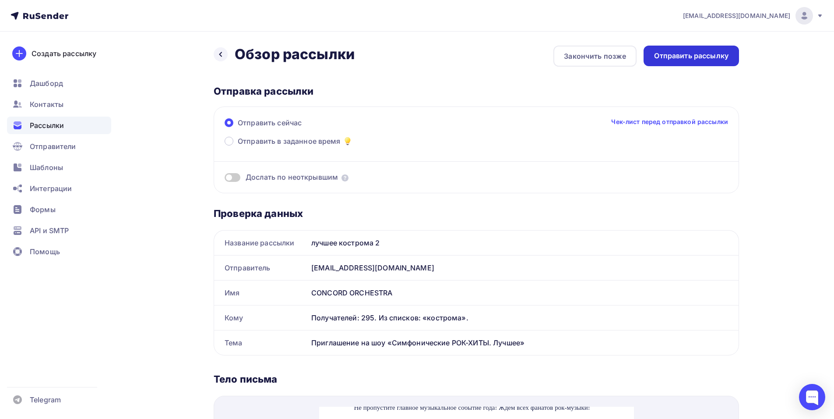
click at [702, 62] on div "Отправить рассылку" at bounding box center [691, 56] width 95 height 21
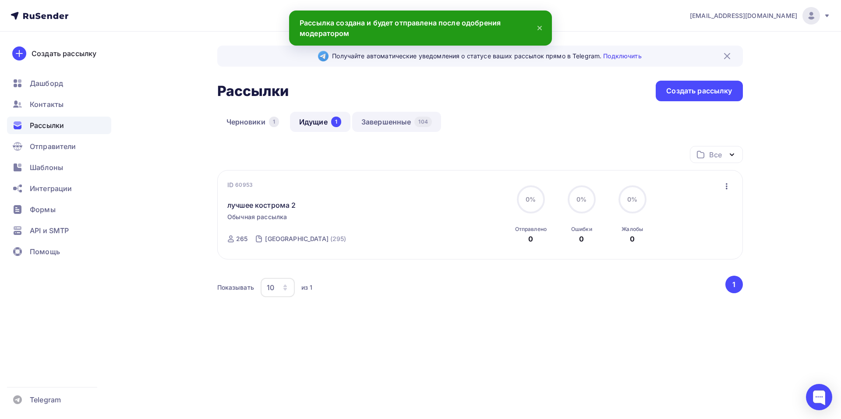
click at [385, 124] on link "Завершенные 104" at bounding box center [396, 122] width 89 height 20
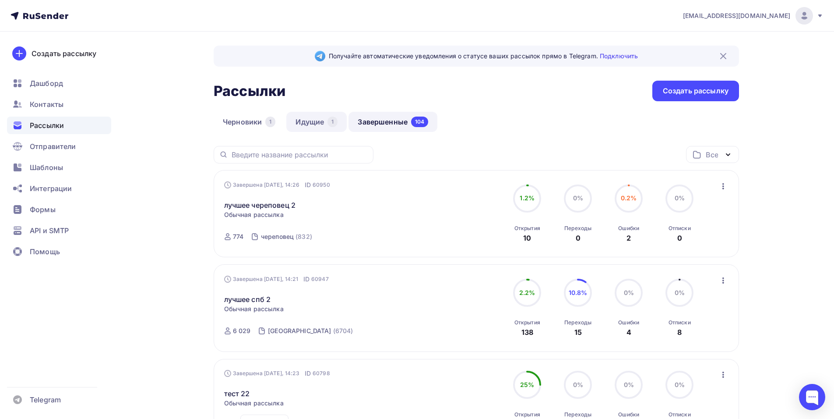
click at [303, 119] on link "Идущие 1" at bounding box center [316, 122] width 60 height 20
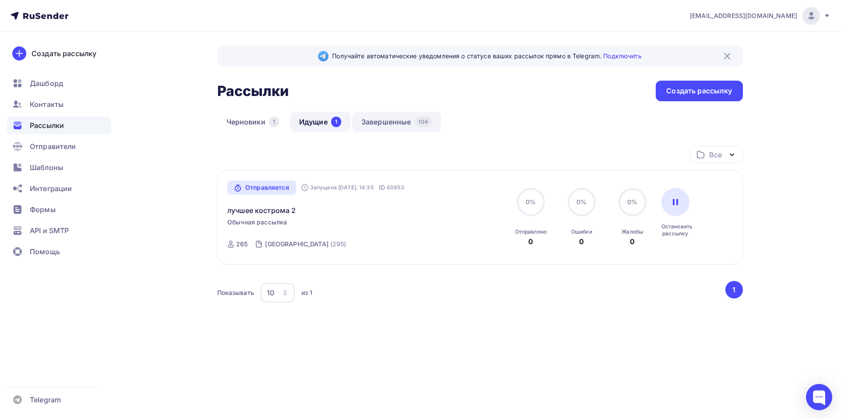
click at [384, 118] on link "Завершенные 104" at bounding box center [396, 122] width 89 height 20
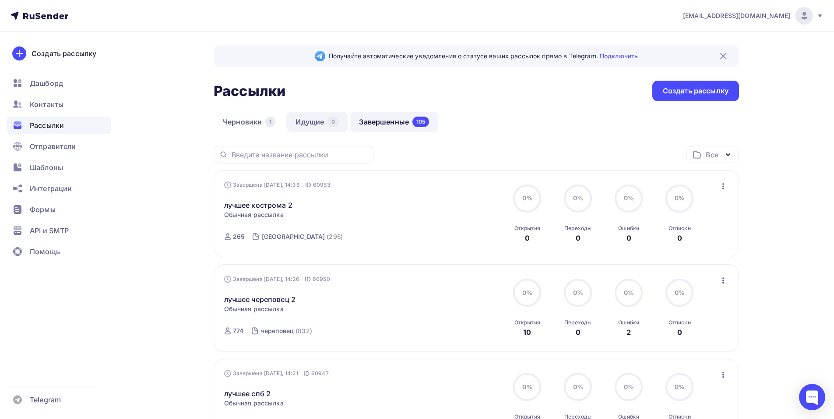
click at [321, 118] on link "Идущие 0" at bounding box center [317, 122] width 62 height 20
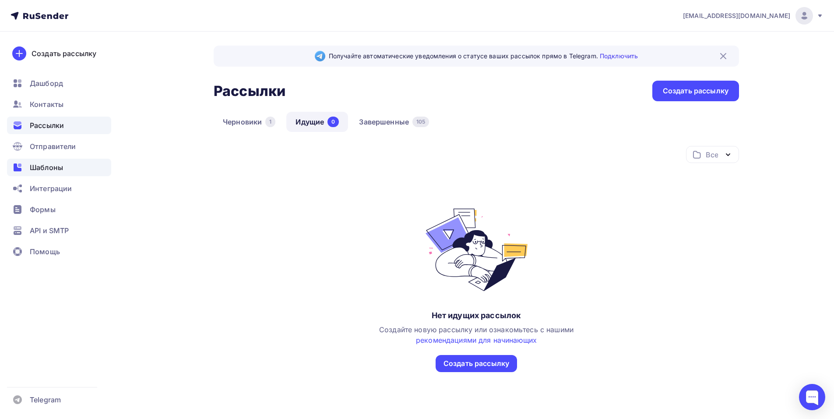
click at [57, 165] on span "Шаблоны" at bounding box center [46, 167] width 33 height 11
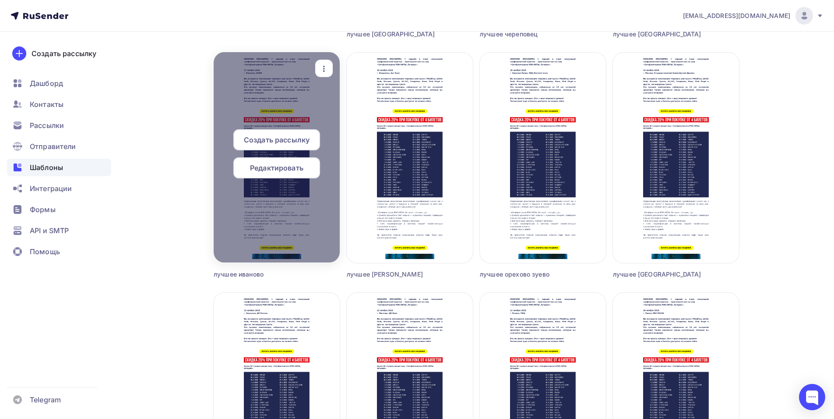
scroll to position [307, 0]
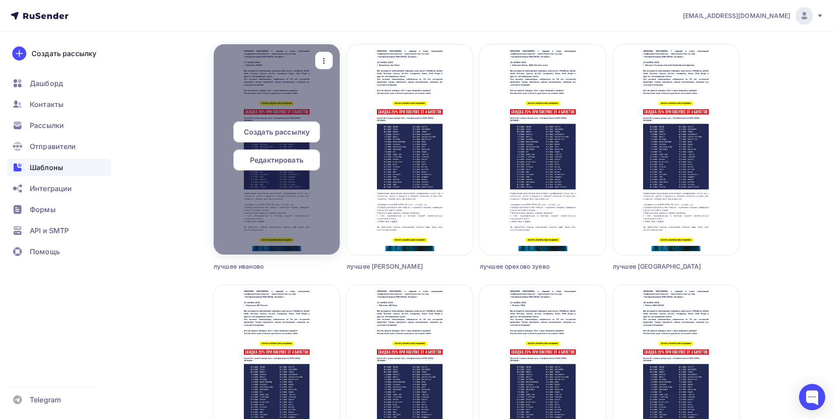
click at [273, 163] on span "Редактировать" at bounding box center [276, 160] width 53 height 11
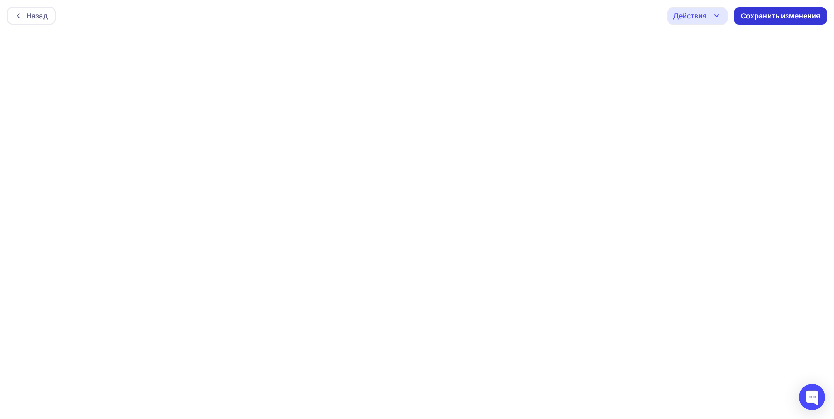
click at [764, 16] on div "Сохранить изменения" at bounding box center [781, 16] width 80 height 10
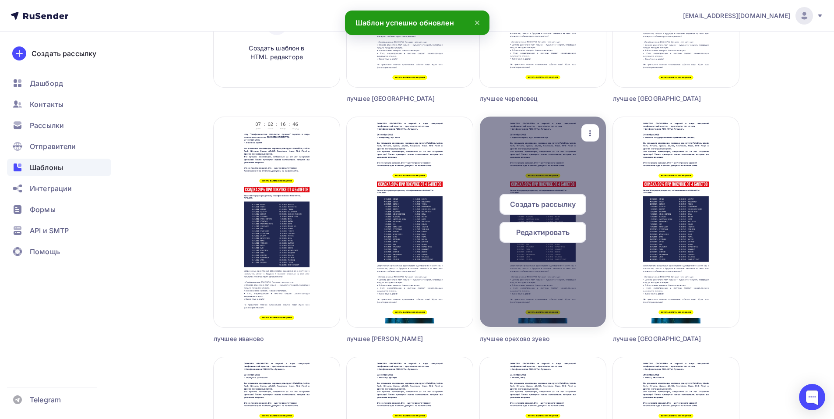
scroll to position [263, 0]
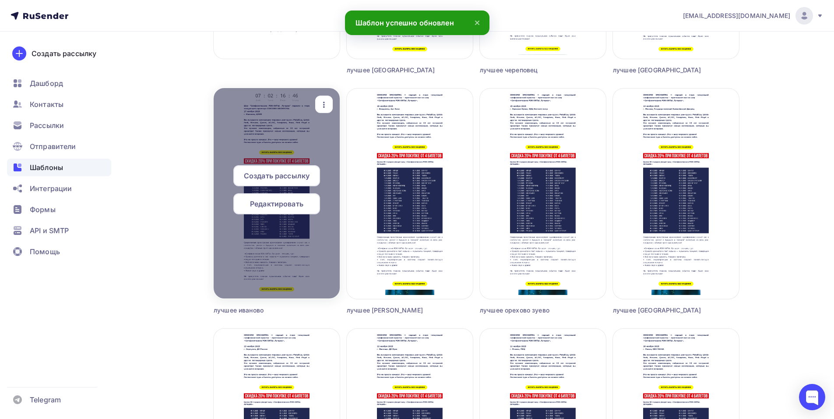
click at [282, 175] on span "Создать рассылку" at bounding box center [277, 175] width 66 height 11
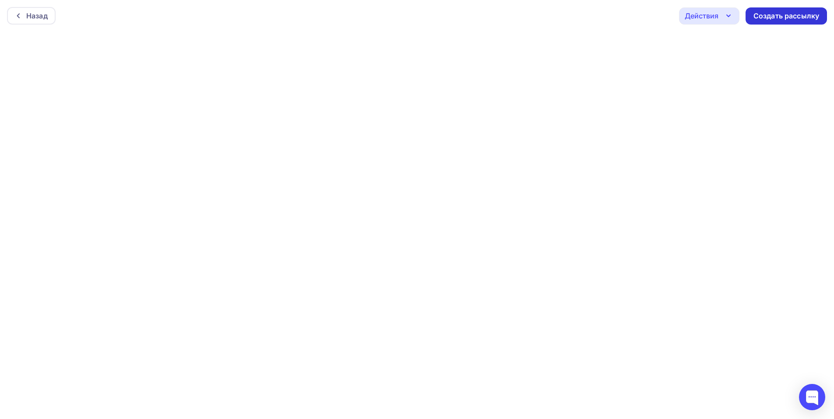
click at [787, 17] on div "Создать рассылку" at bounding box center [787, 16] width 66 height 10
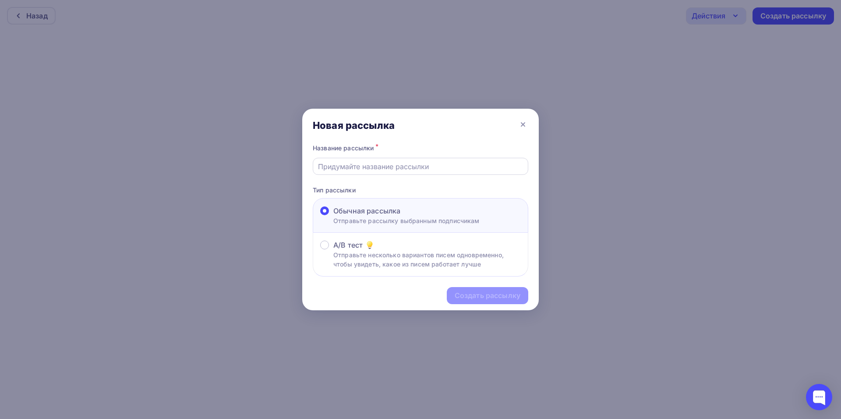
click at [401, 171] on input "text" at bounding box center [420, 166] width 205 height 11
click at [344, 167] on input "text" at bounding box center [420, 166] width 205 height 11
type input "лучшее Иваново 2"
click at [458, 294] on div "Создать рассылку" at bounding box center [488, 295] width 66 height 10
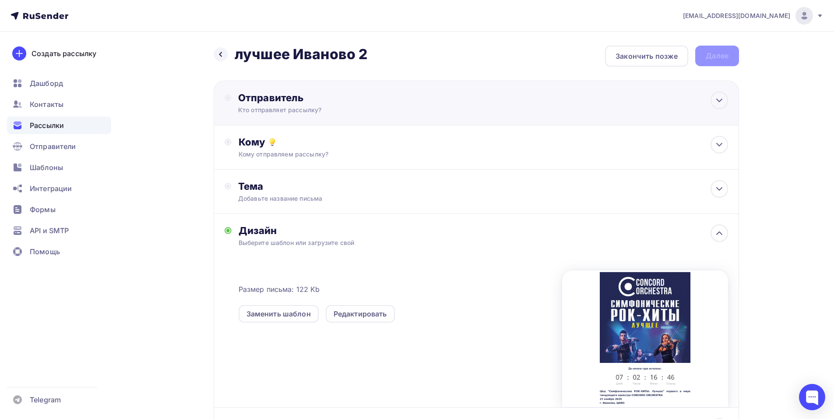
click at [365, 121] on div "Отправитель Кто отправляет рассылку? Email * [EMAIL_ADDRESS][DOMAIN_NAME] [EMAI…" at bounding box center [477, 103] width 526 height 45
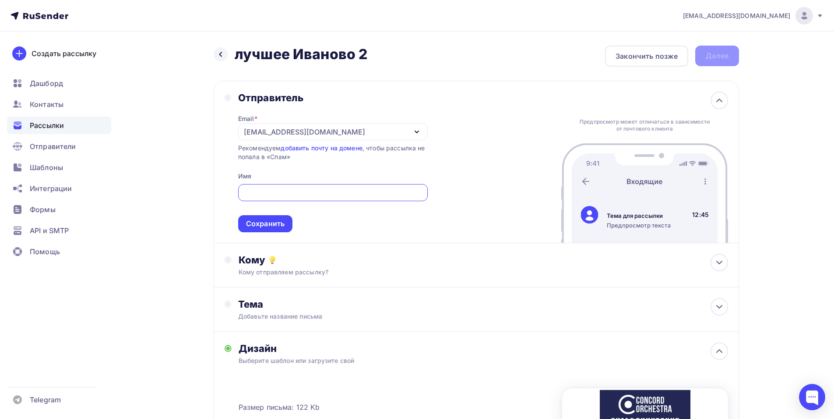
click at [276, 127] on div "[EMAIL_ADDRESS][DOMAIN_NAME]" at bounding box center [304, 132] width 121 height 11
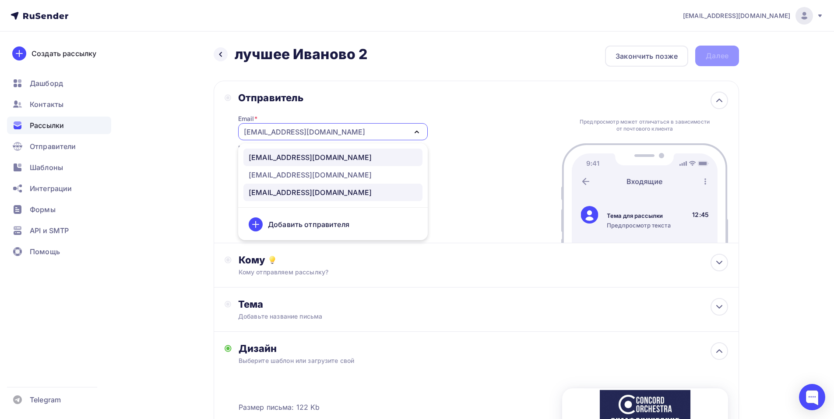
click at [319, 154] on div "[EMAIL_ADDRESS][DOMAIN_NAME]" at bounding box center [310, 157] width 123 height 11
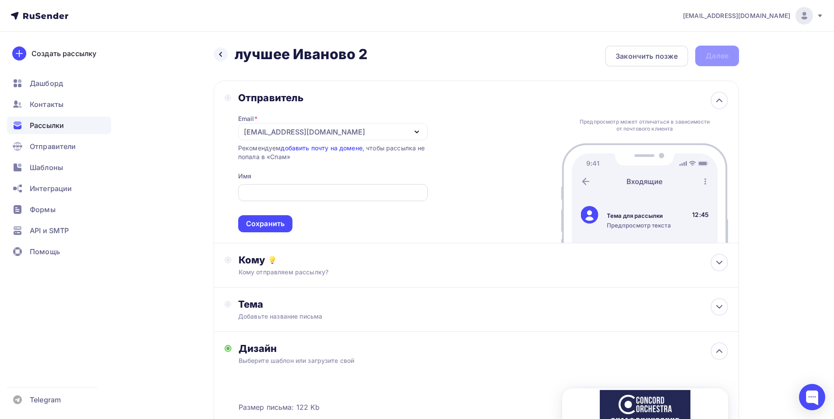
click at [273, 194] on input "text" at bounding box center [333, 192] width 180 height 11
paste input "CONCORD ORCHESTRA"
type input "CONCORD ORCHESTRA"
click at [277, 225] on div "Сохранить" at bounding box center [265, 224] width 39 height 10
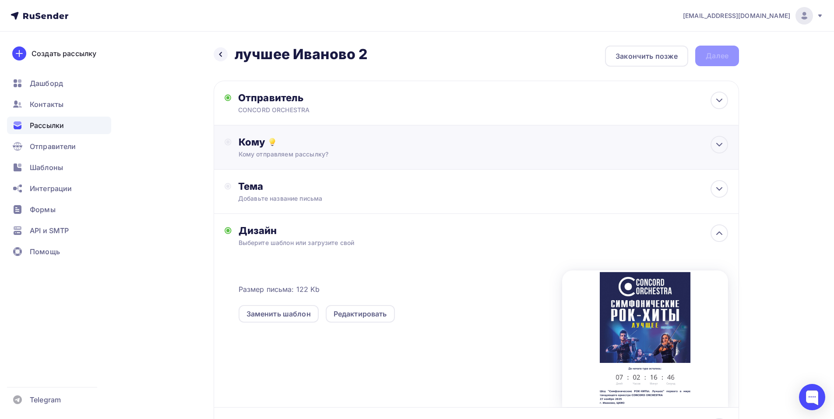
click at [337, 167] on div "Кому Кому отправляем рассылку? Списки получателей Выберите список Все списки id…" at bounding box center [477, 147] width 526 height 44
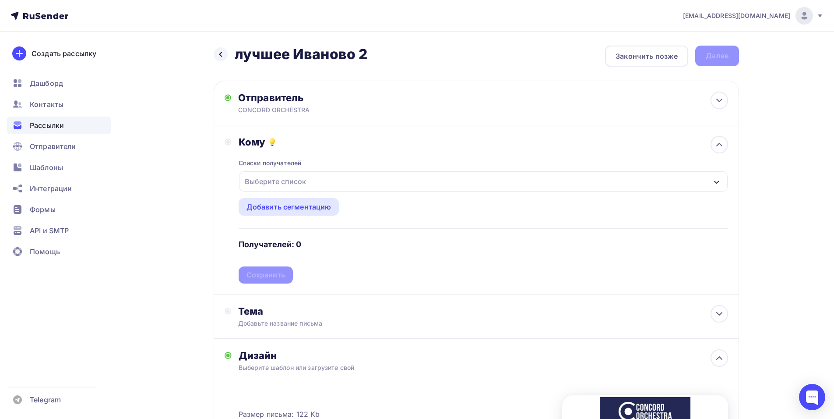
click at [332, 181] on div "Выберите список" at bounding box center [483, 181] width 489 height 20
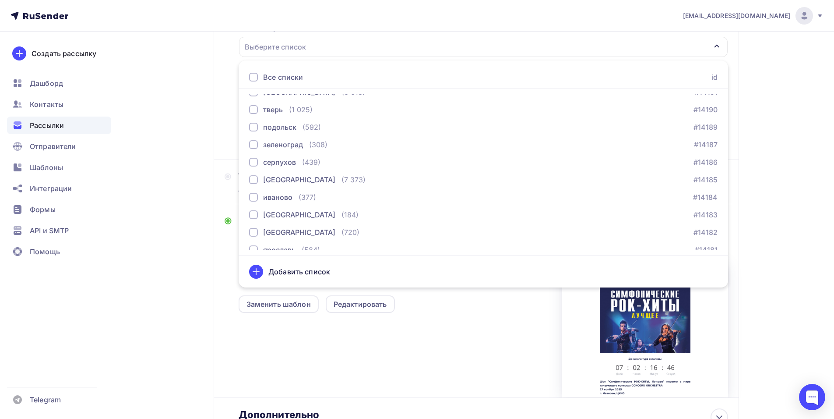
scroll to position [501, 0]
click at [264, 196] on div "иваново" at bounding box center [277, 197] width 29 height 11
click at [232, 131] on div "Кому Списки получателей [GEOGRAPHIC_DATA] Все списки id тест [PERSON_NAME] (1) …" at bounding box center [477, 75] width 504 height 148
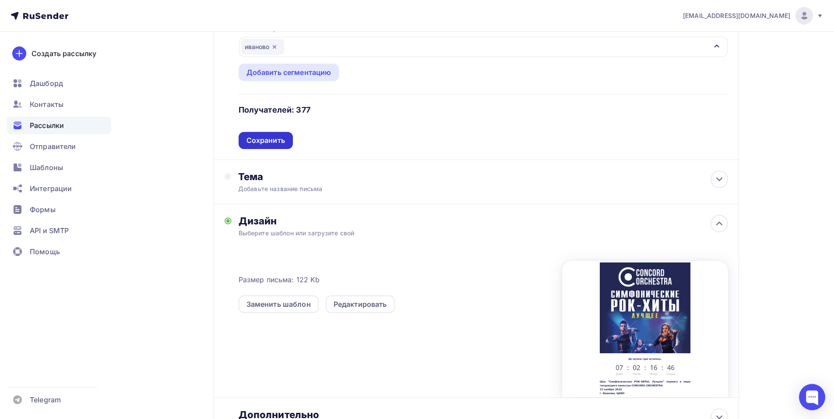
click at [263, 147] on div "Сохранить" at bounding box center [266, 140] width 54 height 17
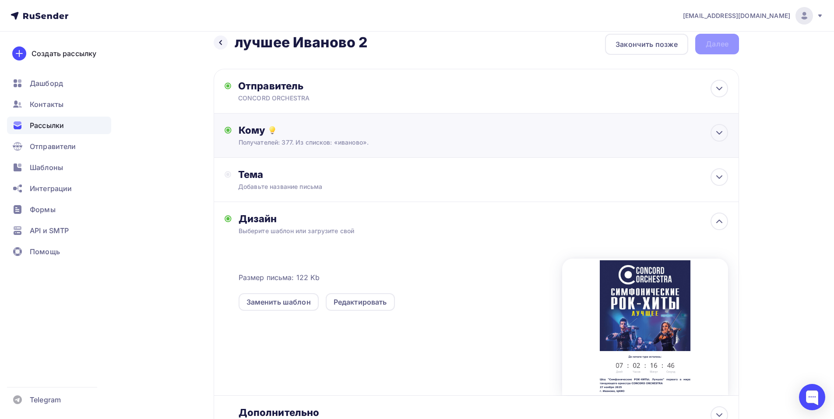
scroll to position [0, 0]
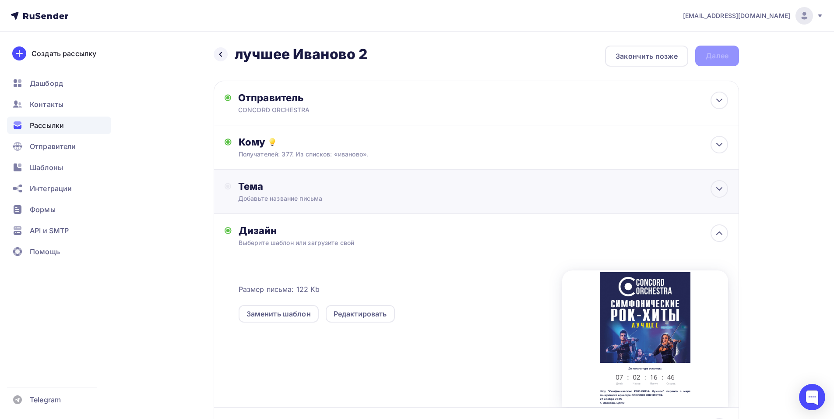
click at [344, 187] on div "Тема" at bounding box center [324, 186] width 173 height 12
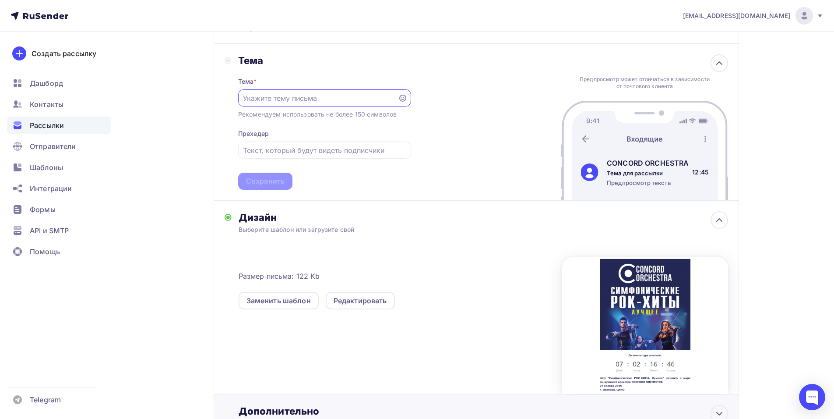
scroll to position [131, 0]
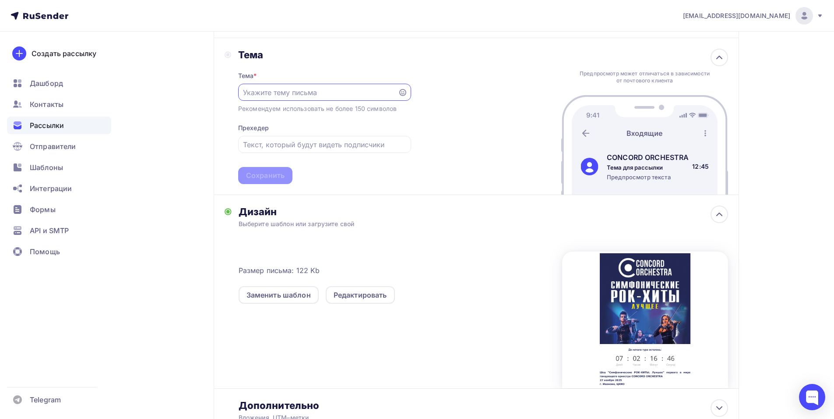
paste input "Приглашение на шоу «Симфонические РОК-ХИТЫ. Лучшее»"
type input "Приглашение на шоу «Симфонические РОК-ХИТЫ. Лучшее»"
click at [267, 172] on div "Сохранить" at bounding box center [265, 175] width 39 height 10
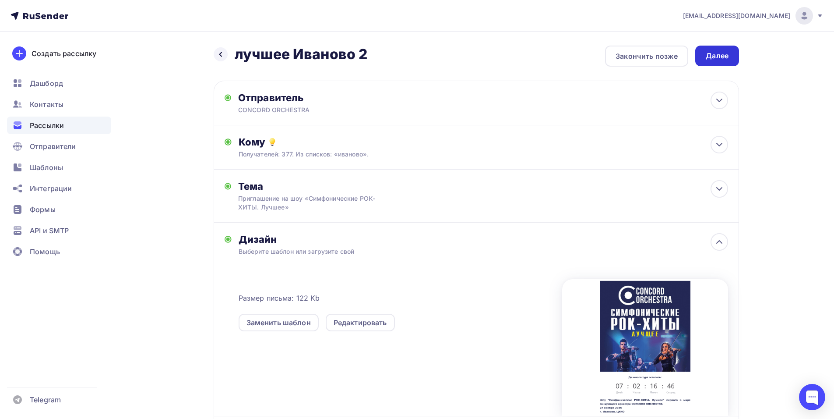
click at [720, 58] on div "Далее" at bounding box center [717, 56] width 23 height 10
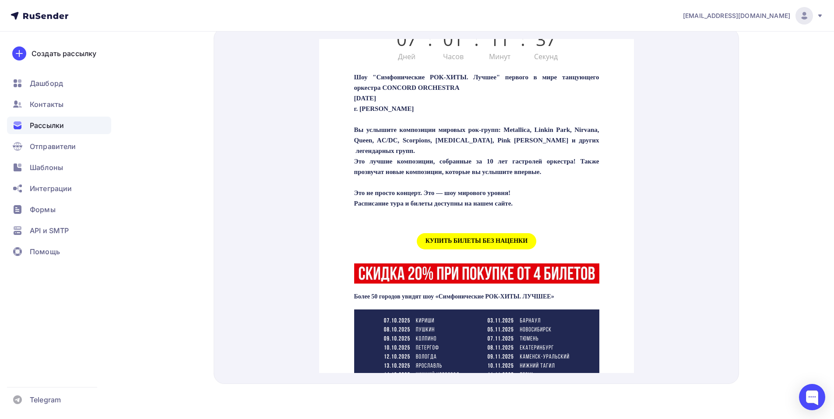
scroll to position [307, 0]
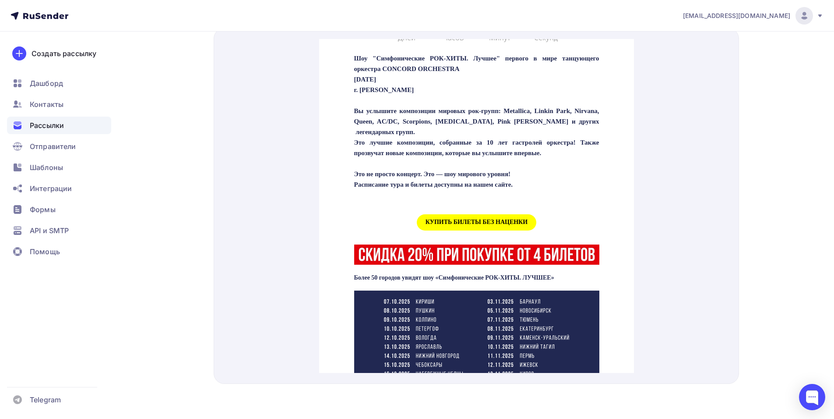
click at [468, 220] on span "КУПИТЬ БИЛЕТЫ БЕЗ НАЦЕНКИ" at bounding box center [477, 212] width 120 height 16
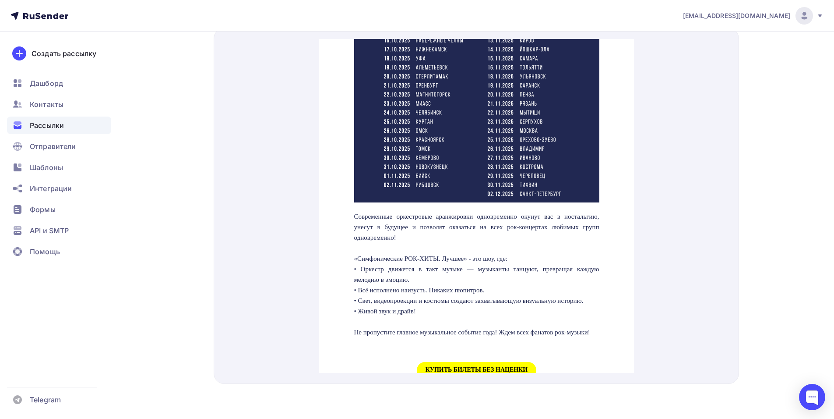
scroll to position [701, 0]
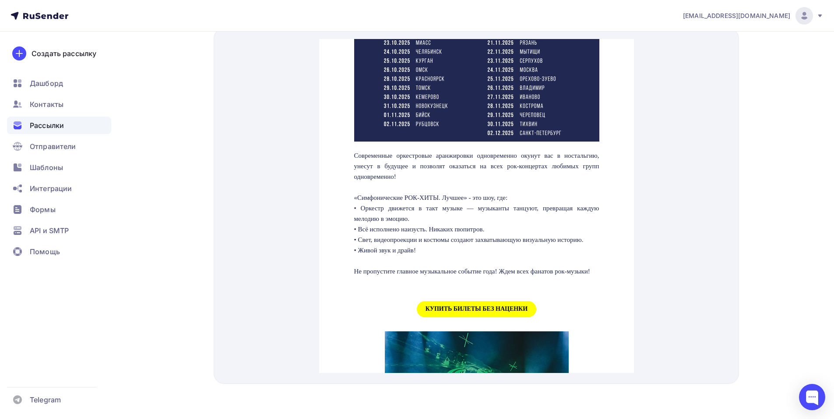
click at [443, 307] on span "КУПИТЬ БИЛЕТЫ БЕЗ НАЦЕНКИ" at bounding box center [477, 298] width 120 height 16
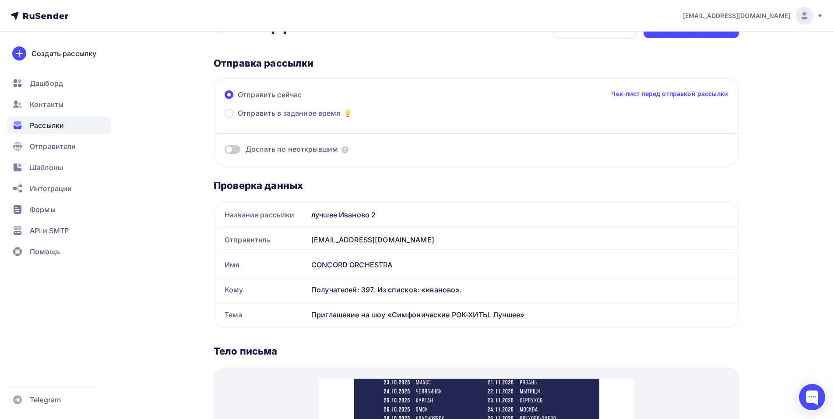
scroll to position [17, 0]
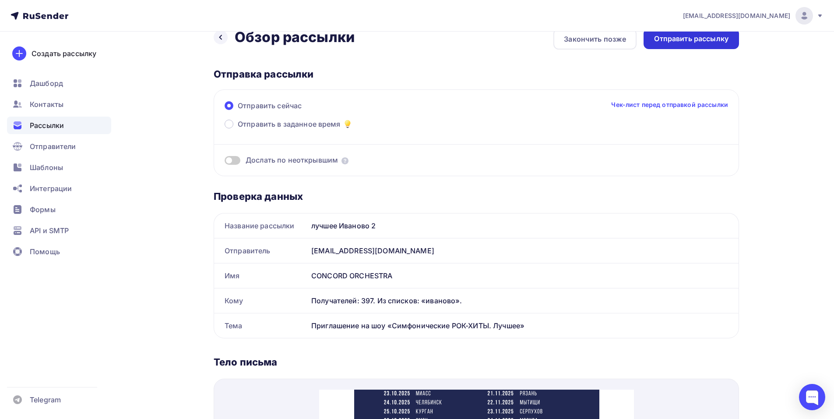
click at [678, 44] on div "Отправить рассылку" at bounding box center [691, 38] width 95 height 21
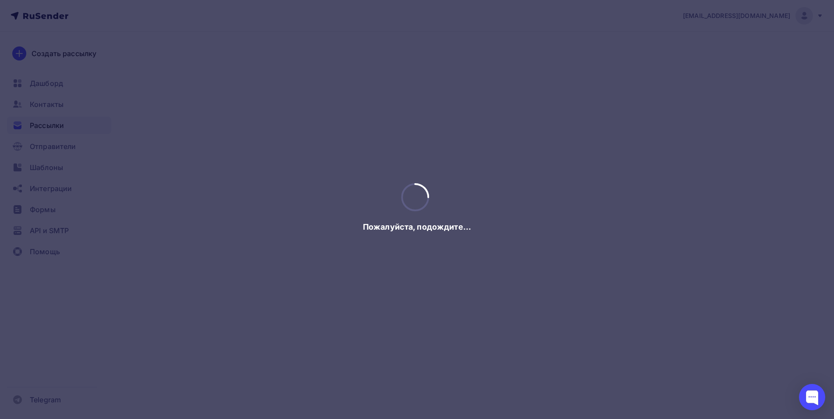
scroll to position [0, 0]
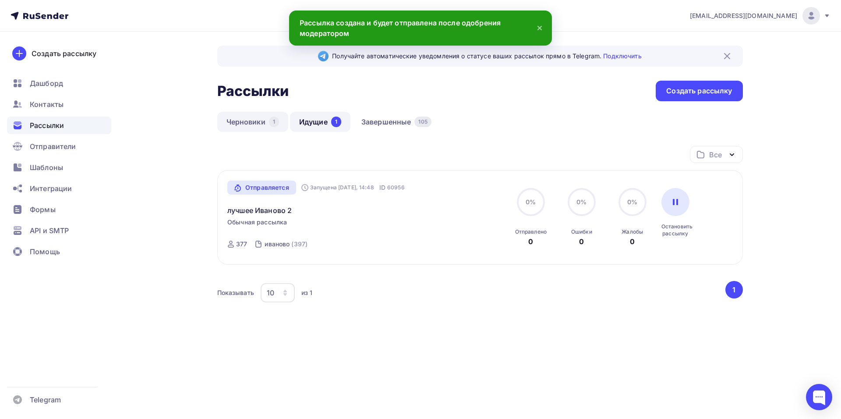
click at [245, 126] on link "Черновики 1" at bounding box center [252, 122] width 71 height 20
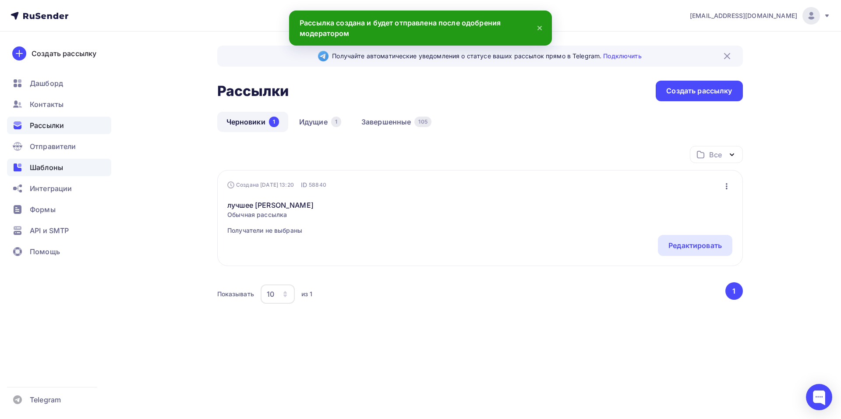
click at [43, 169] on span "Шаблоны" at bounding box center [46, 167] width 33 height 11
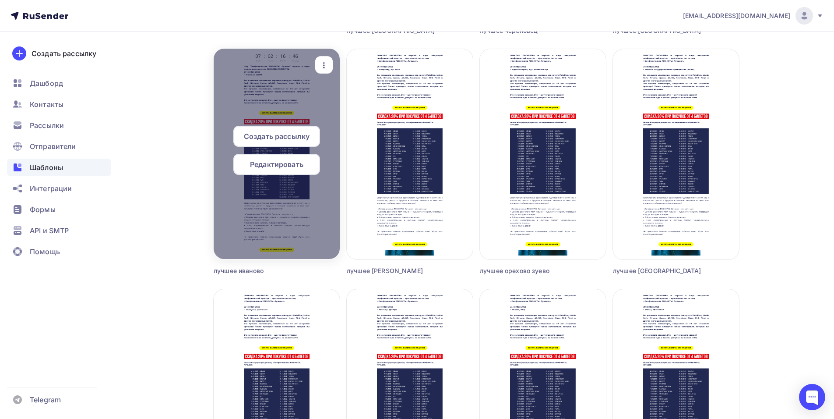
scroll to position [307, 0]
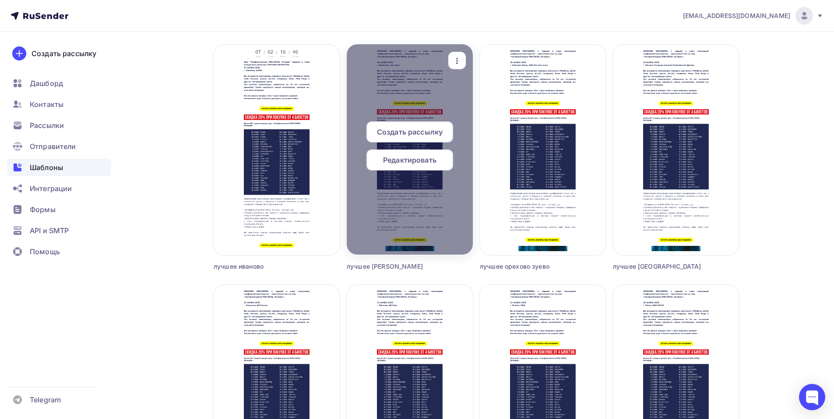
click at [407, 162] on span "Редактировать" at bounding box center [409, 160] width 53 height 11
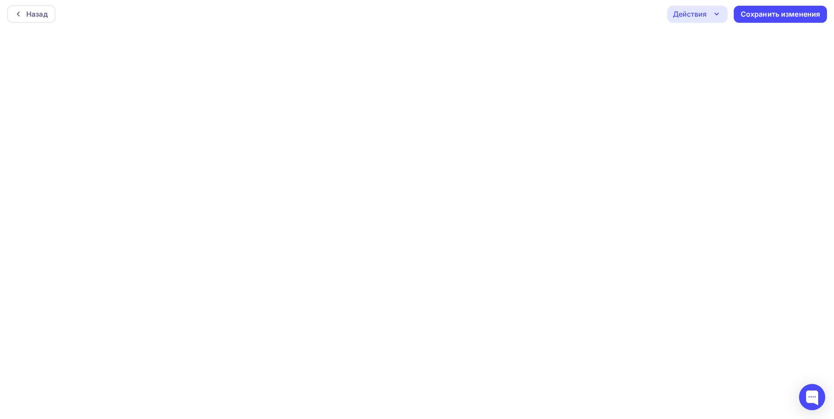
scroll to position [2, 0]
click at [752, 11] on div "Сохранить изменения" at bounding box center [781, 14] width 80 height 10
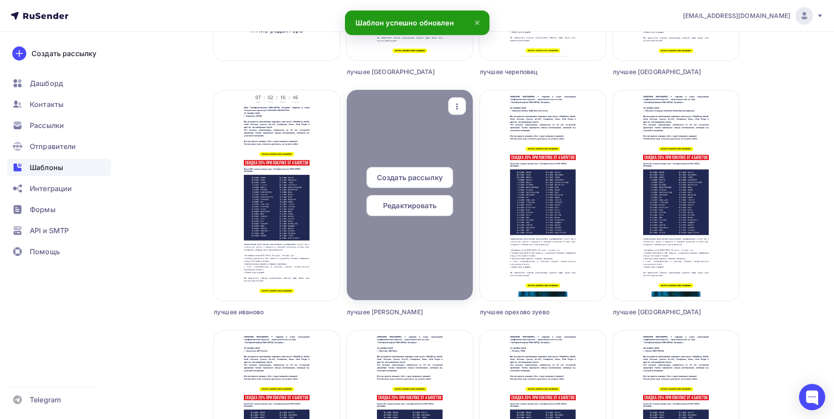
scroll to position [263, 0]
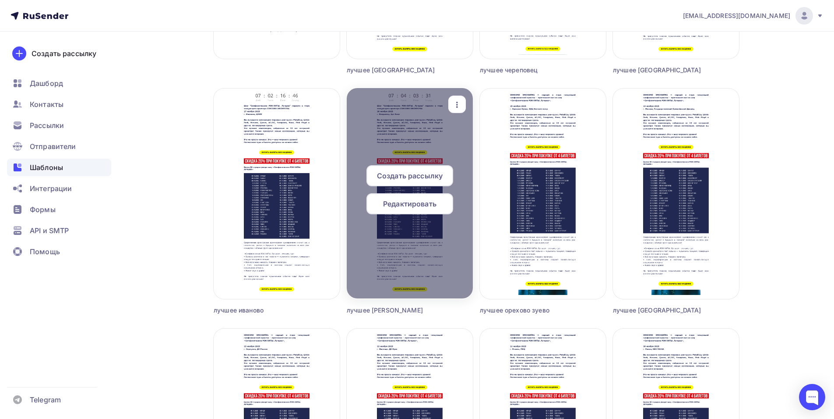
click at [422, 176] on span "Создать рассылку" at bounding box center [410, 175] width 66 height 11
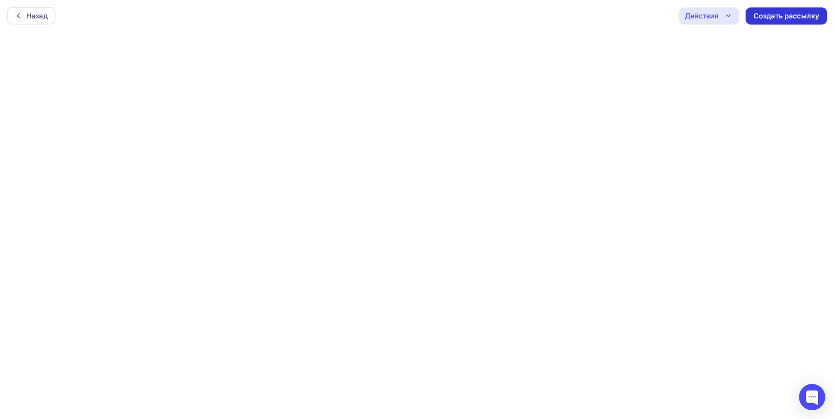
click at [780, 16] on div "Создать рассылку" at bounding box center [787, 16] width 66 height 10
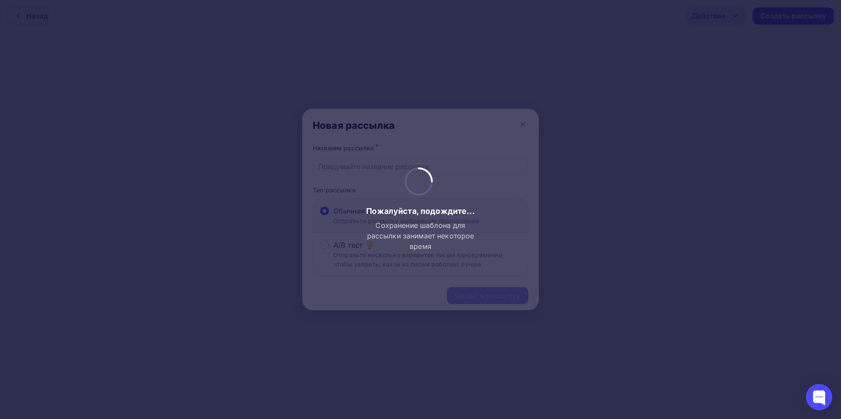
click at [539, 51] on div at bounding box center [420, 209] width 841 height 419
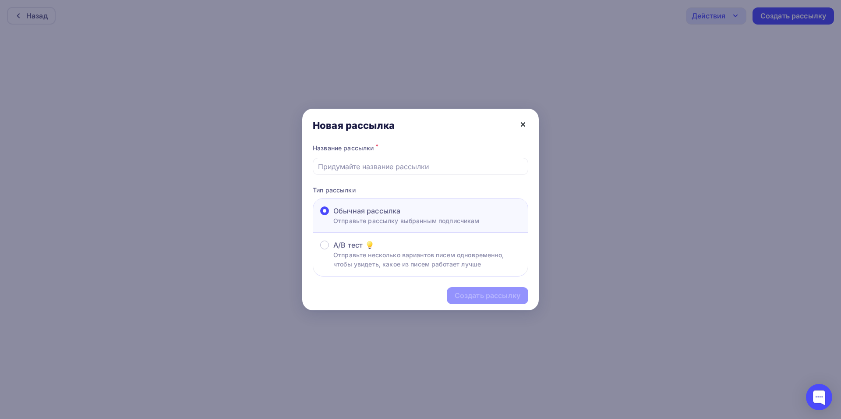
click at [523, 124] on icon at bounding box center [523, 125] width 4 height 4
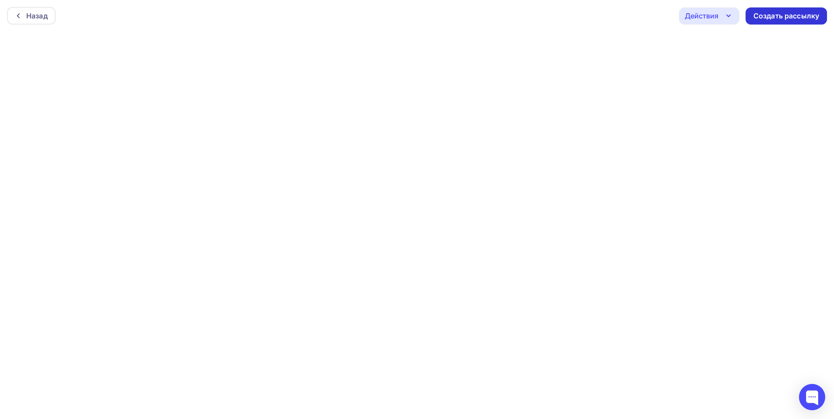
click at [769, 18] on div "Создать рассылку" at bounding box center [787, 16] width 66 height 10
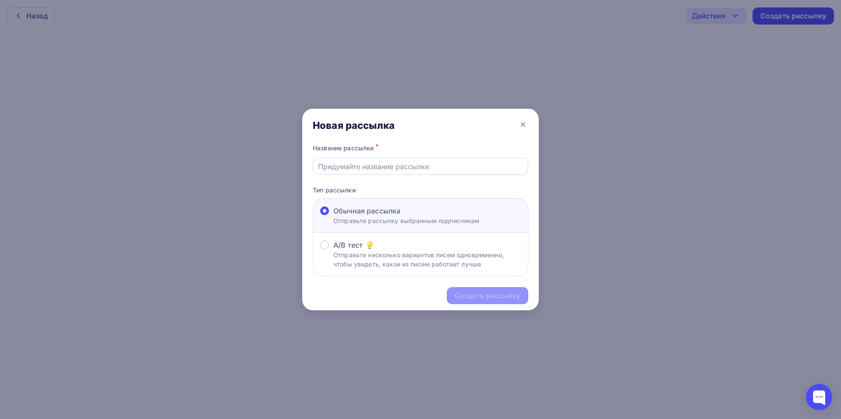
click at [340, 173] on div at bounding box center [420, 166] width 215 height 17
click at [335, 168] on input "text" at bounding box center [420, 166] width 205 height 11
type input "лучшее владимир 2"
click at [468, 293] on div "Создать рассылку" at bounding box center [488, 295] width 66 height 10
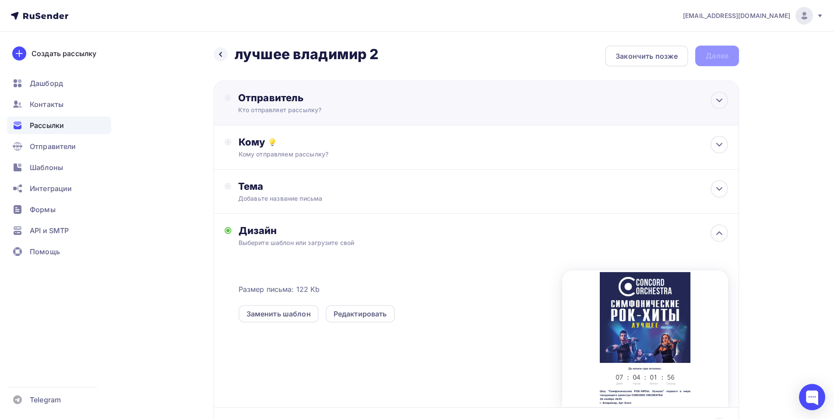
click at [513, 103] on div "Отправитель Кто отправляет рассылку? Email * [EMAIL_ADDRESS][DOMAIN_NAME] [EMAI…" at bounding box center [477, 103] width 526 height 45
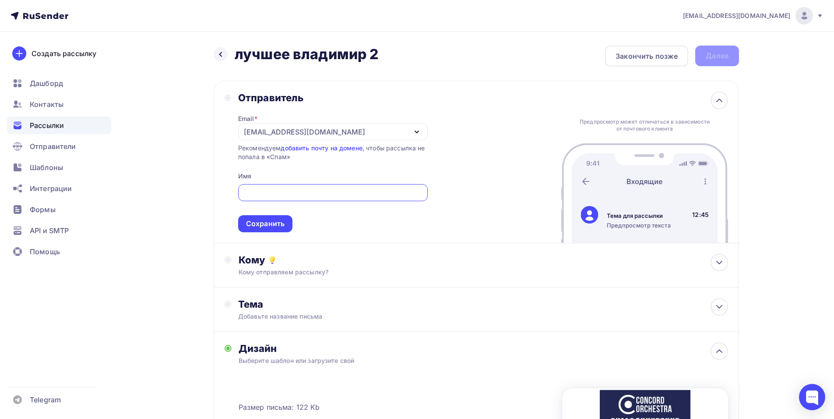
click at [416, 134] on icon "button" at bounding box center [417, 132] width 11 height 11
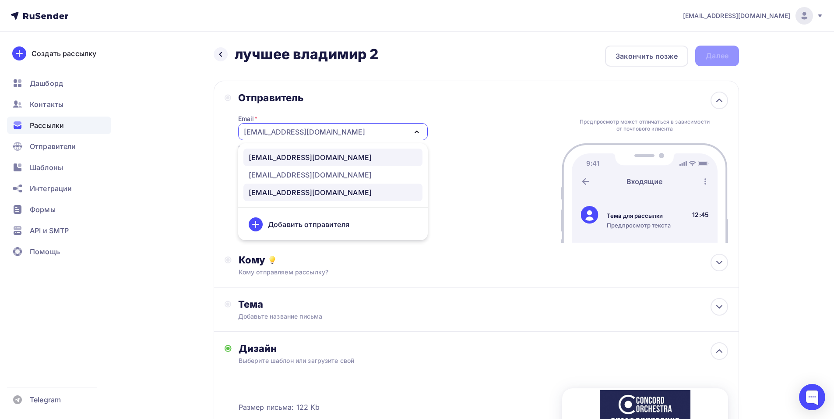
click at [386, 156] on div "[EMAIL_ADDRESS][DOMAIN_NAME]" at bounding box center [333, 157] width 169 height 11
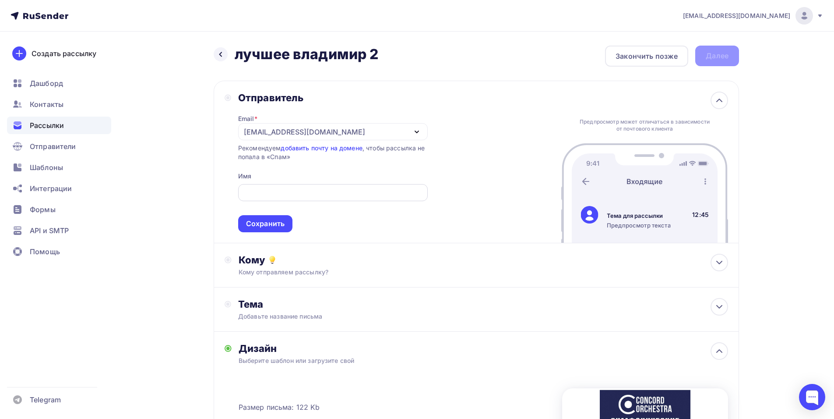
click at [351, 187] on input "text" at bounding box center [333, 192] width 180 height 11
paste input "CONCORD ORCHESTRA"
type input "CONCORD ORCHESTRA"
click at [282, 225] on div "Сохранить" at bounding box center [265, 224] width 39 height 10
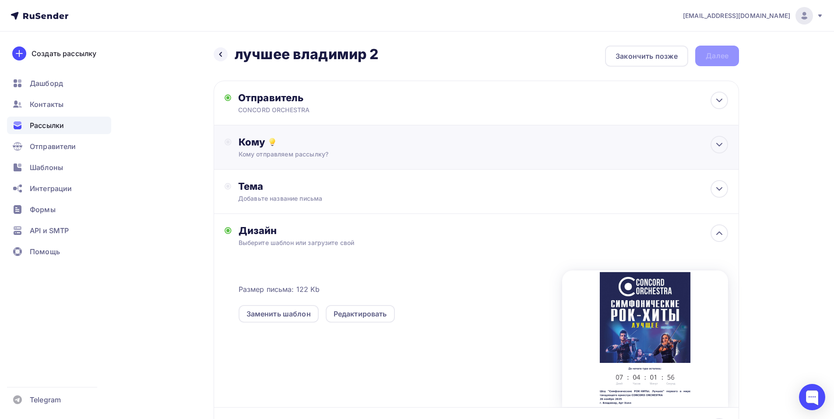
click at [455, 134] on div "Кому Кому отправляем рассылку? Списки получателей Выберите список Все списки id…" at bounding box center [477, 147] width 526 height 44
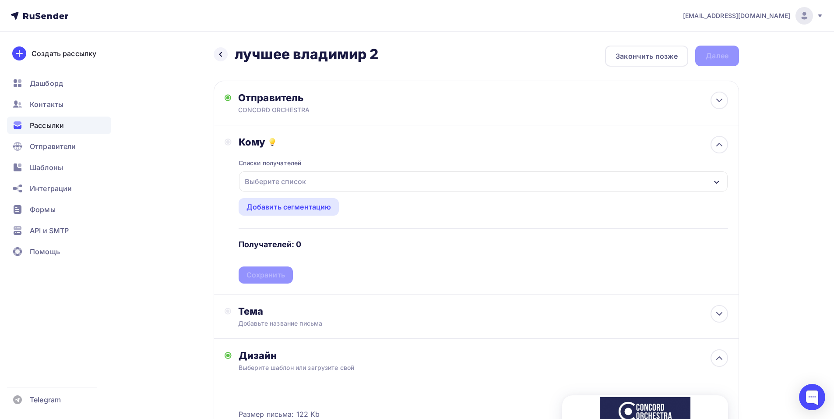
click at [365, 181] on div "Выберите список" at bounding box center [483, 181] width 489 height 20
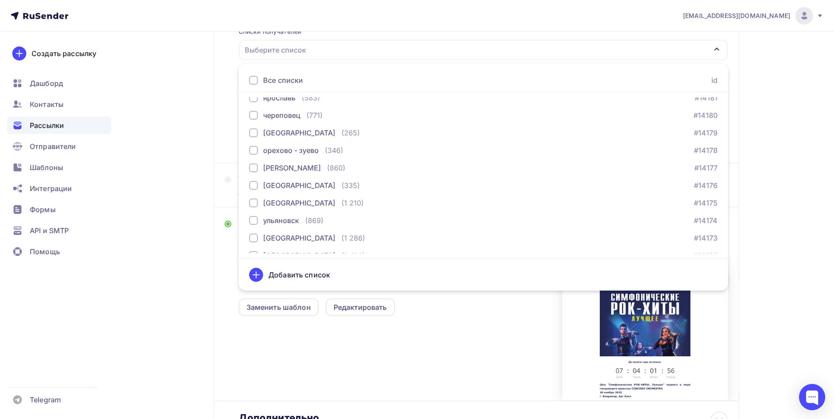
scroll to position [657, 0]
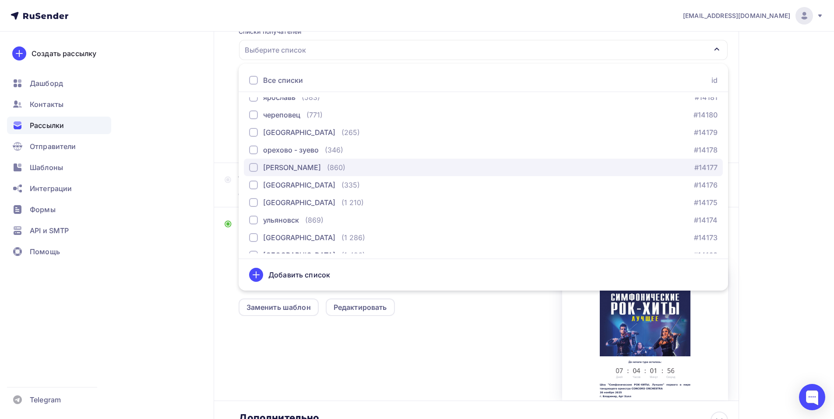
click at [327, 163] on div "(860)" at bounding box center [336, 167] width 18 height 11
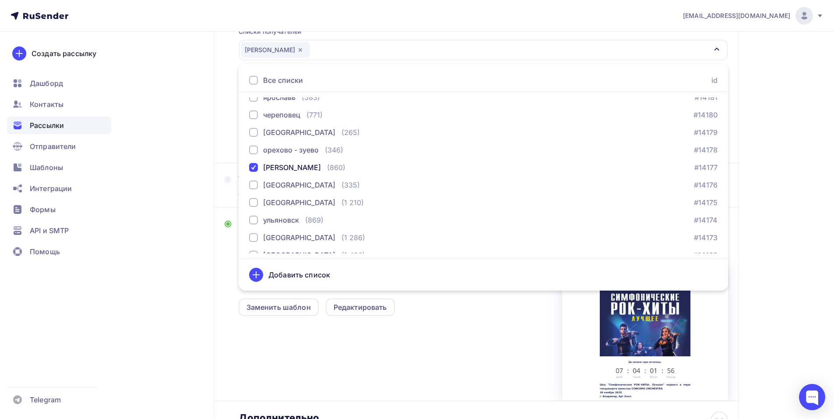
click at [224, 116] on div "Кому Списки получателей [PERSON_NAME] Все списки id тест [PERSON_NAME] (1) #274…" at bounding box center [477, 78] width 526 height 169
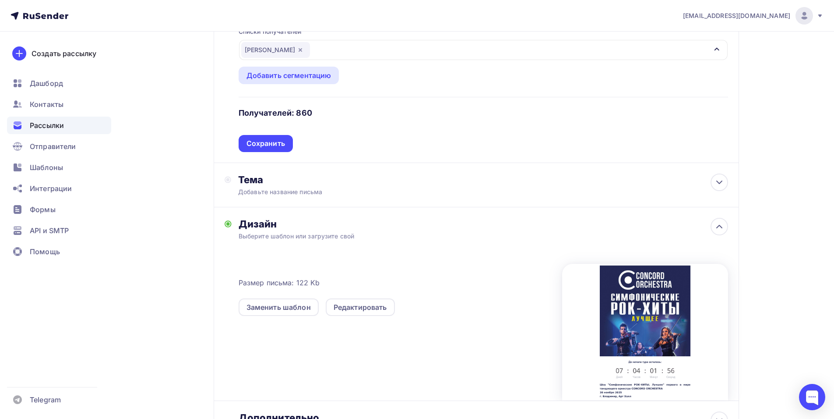
click at [268, 141] on div "Сохранить" at bounding box center [266, 143] width 39 height 10
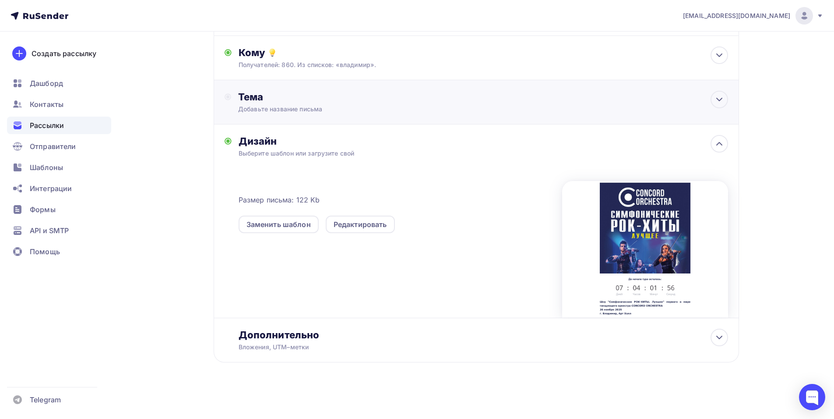
click at [378, 88] on div "Тема Добавьте название письма Тема * Рекомендуем использовать не более 150 симв…" at bounding box center [477, 102] width 526 height 44
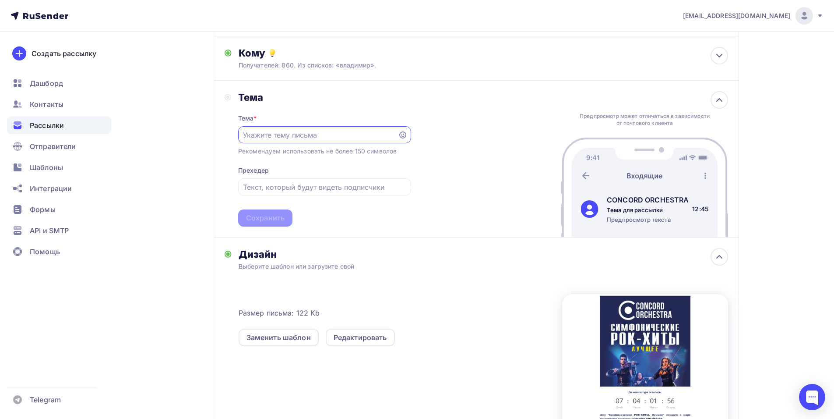
scroll to position [0, 0]
paste input "Приглашение на шоу «Симфонические РОК-ХИТЫ. Лучшее»"
type input "Приглашение на шоу «Симфонические РОК-ХИТЫ. Лучшее»"
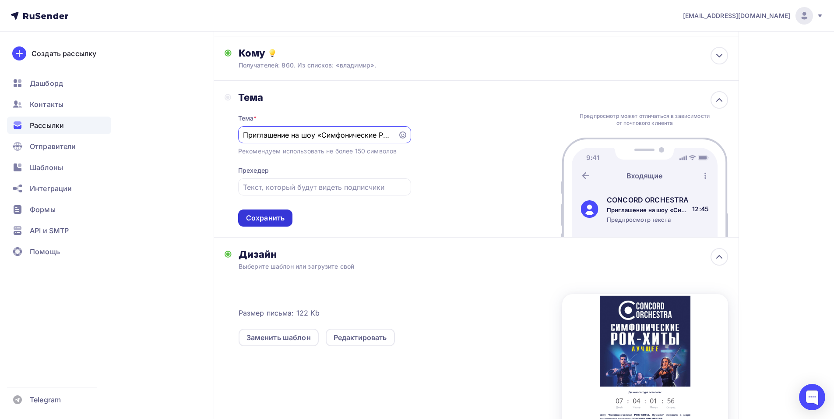
click at [271, 217] on div "Сохранить" at bounding box center [265, 218] width 39 height 10
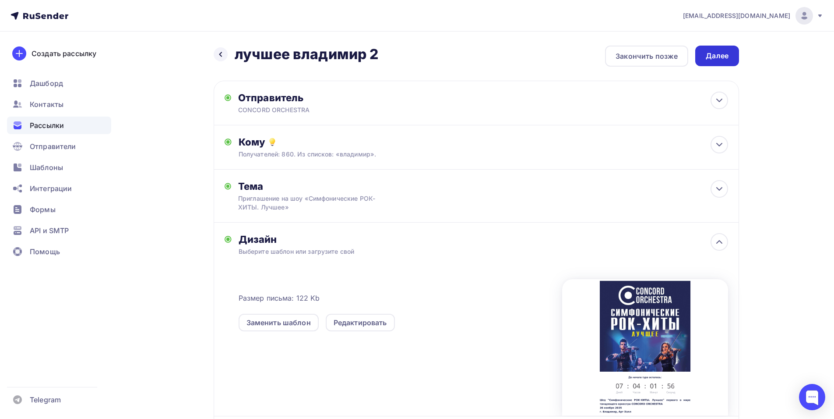
click at [723, 47] on div "Далее" at bounding box center [717, 56] width 44 height 21
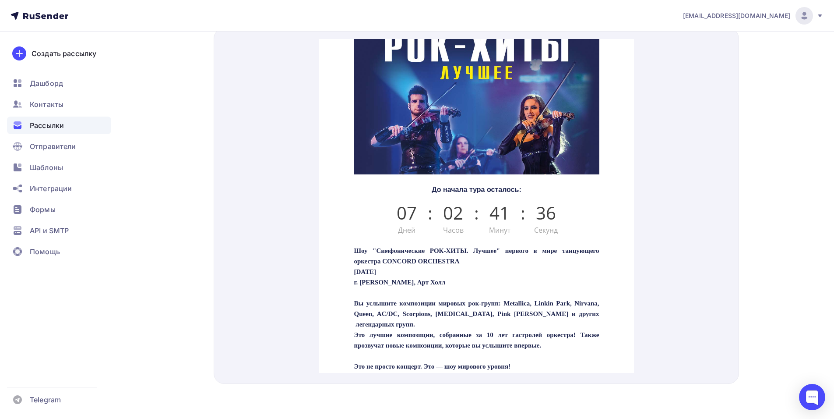
scroll to position [175, 0]
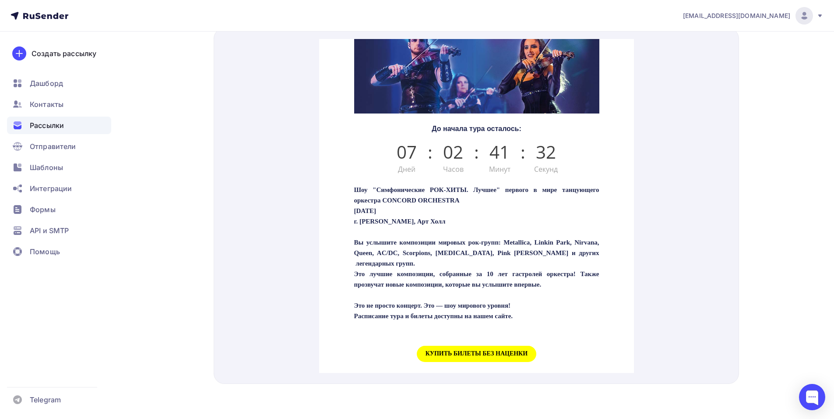
drag, startPoint x: 343, startPoint y: 181, endPoint x: 402, endPoint y: 198, distance: 61.1
click at [402, 198] on div "Шоу "Симфонические РОК-ХИТЫ. Лучшее" первого в мире танцующего оркестра CONCORD…" at bounding box center [476, 264] width 315 height 191
click at [512, 202] on p "Шоу "Симфонические РОК-ХИТЫ. Лучшее" первого в мире танцующего оркестра CONCORD…" at bounding box center [476, 247] width 245 height 147
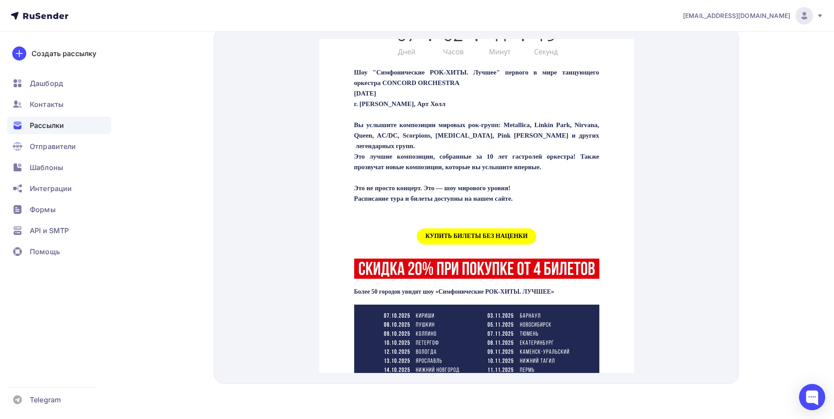
scroll to position [307, 0]
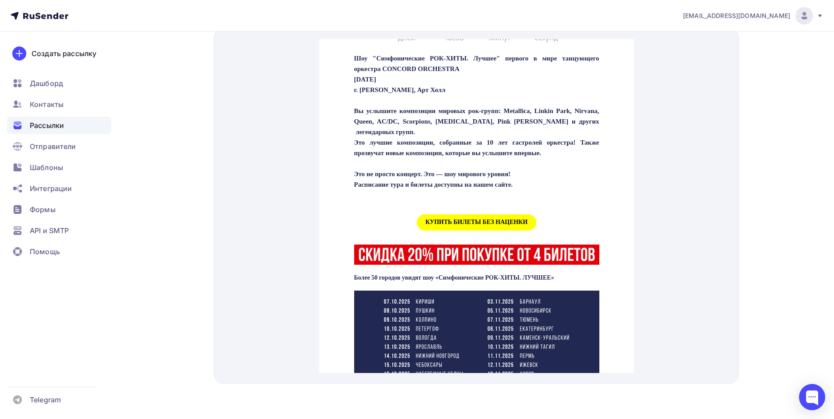
click at [443, 219] on span "КУПИТЬ БИЛЕТЫ БЕЗ НАЦЕНКИ" at bounding box center [477, 212] width 120 height 16
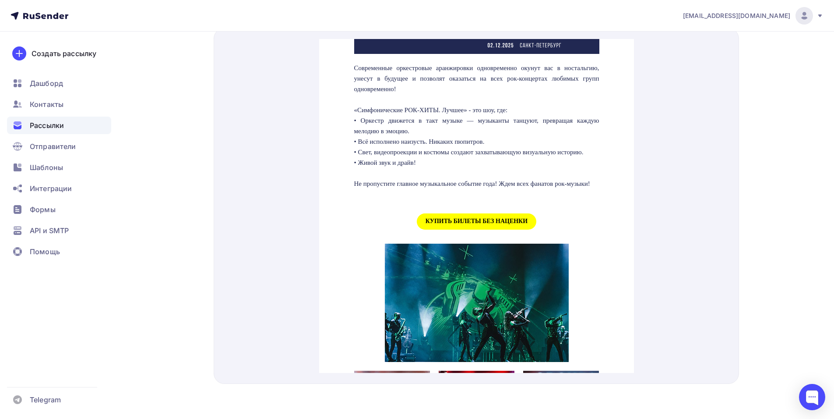
scroll to position [832, 0]
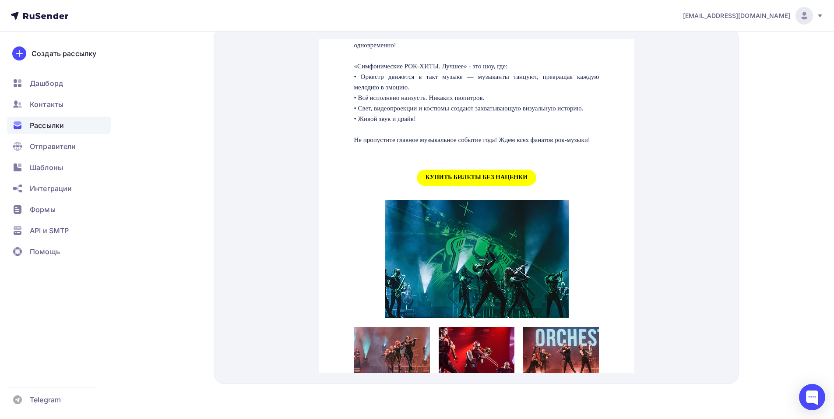
click at [459, 175] on span "КУПИТЬ БИЛЕТЫ БЕЗ НАЦЕНКИ" at bounding box center [477, 167] width 120 height 16
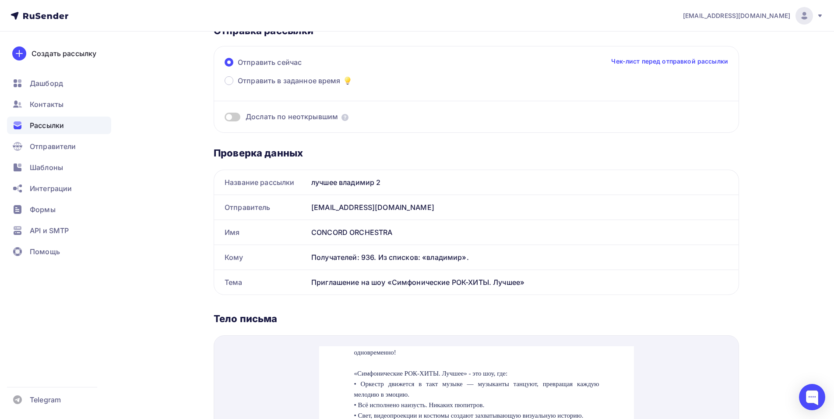
scroll to position [0, 0]
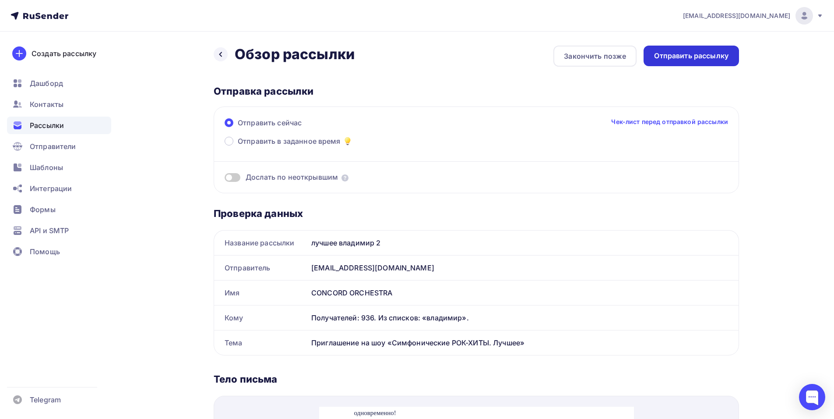
click at [669, 52] on div "Отправить рассылку" at bounding box center [691, 56] width 74 height 10
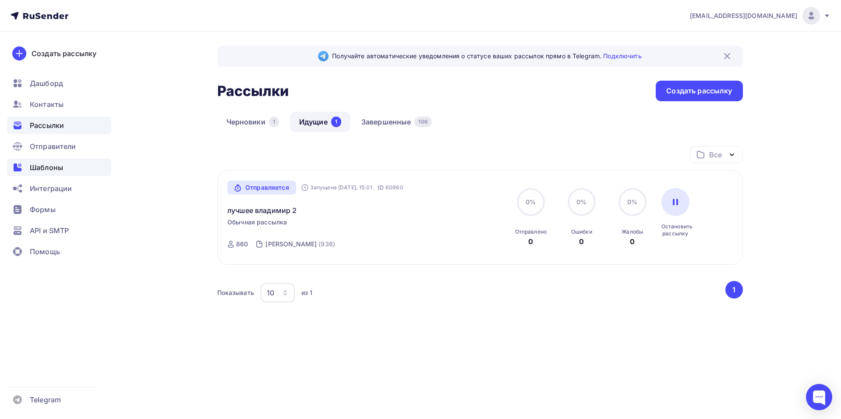
click at [52, 169] on span "Шаблоны" at bounding box center [46, 167] width 33 height 11
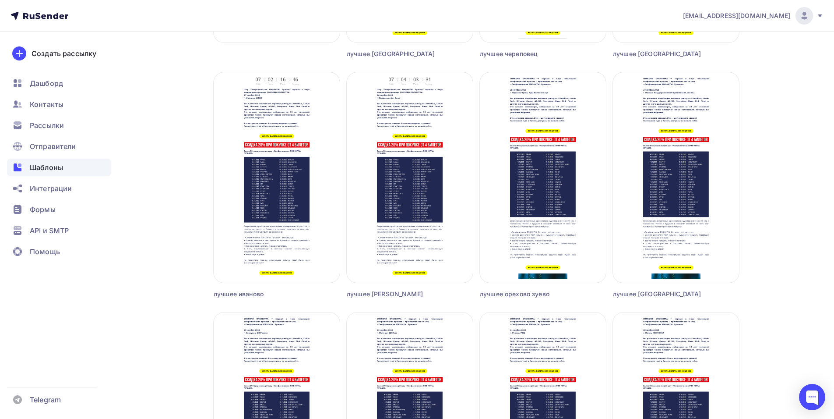
scroll to position [307, 0]
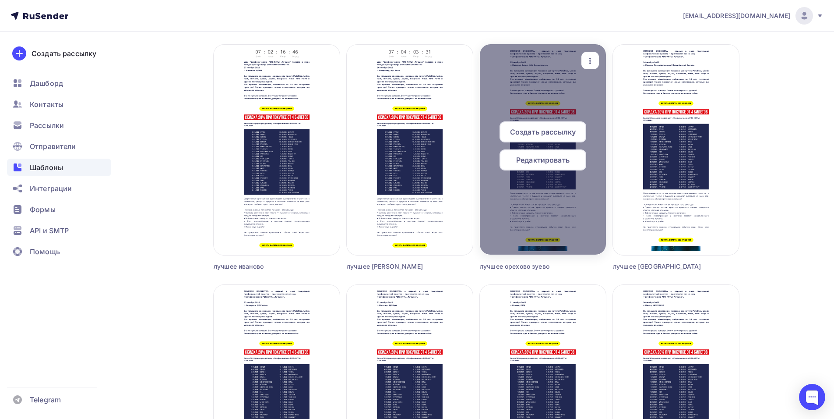
click at [522, 168] on div "Редактировать" at bounding box center [543, 159] width 87 height 21
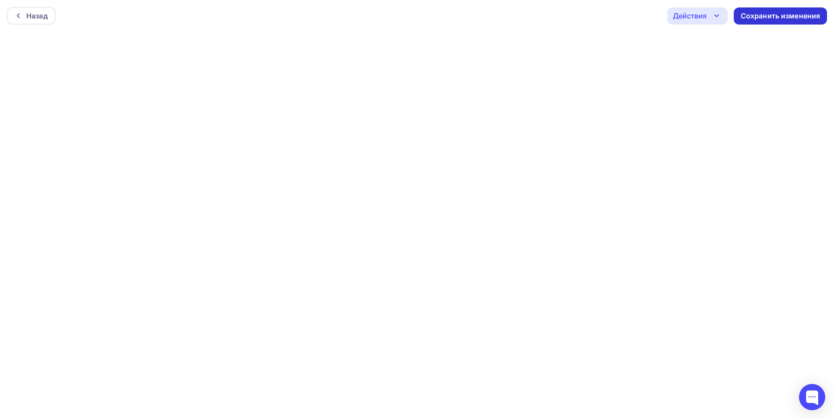
click at [755, 17] on div "Сохранить изменения" at bounding box center [781, 16] width 80 height 10
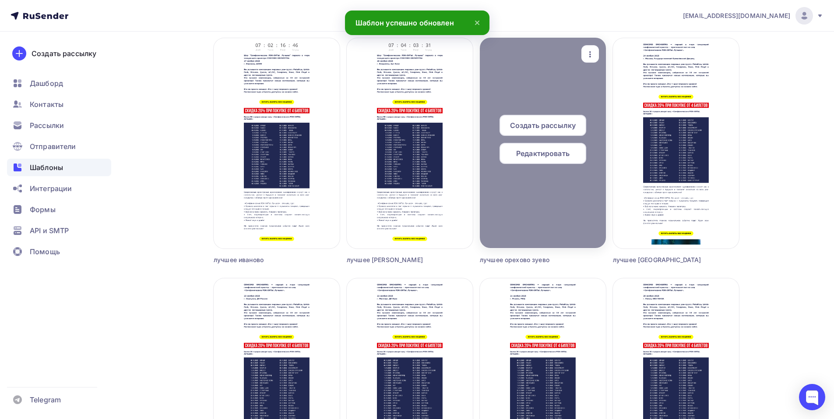
scroll to position [307, 0]
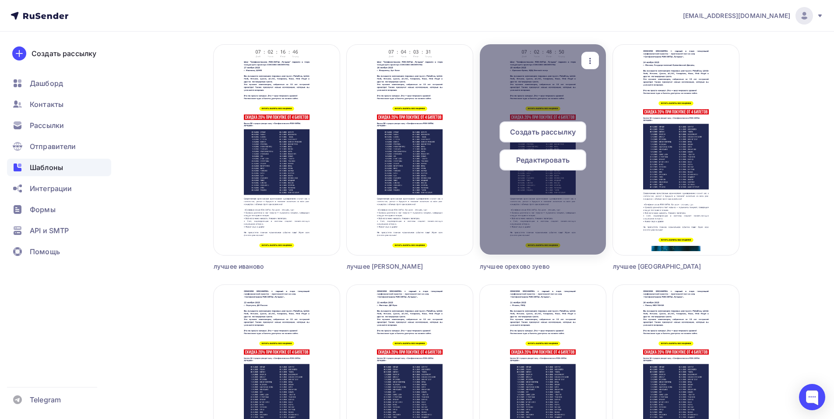
click at [543, 130] on span "Создать рассылку" at bounding box center [543, 132] width 66 height 11
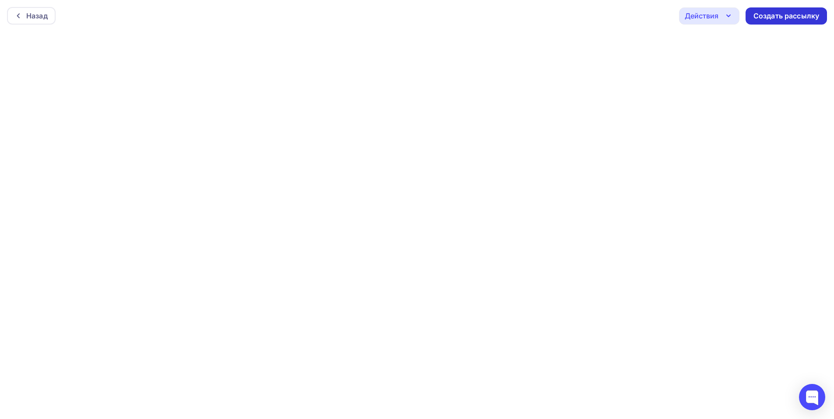
click at [756, 18] on div "Создать рассылку" at bounding box center [787, 16] width 66 height 10
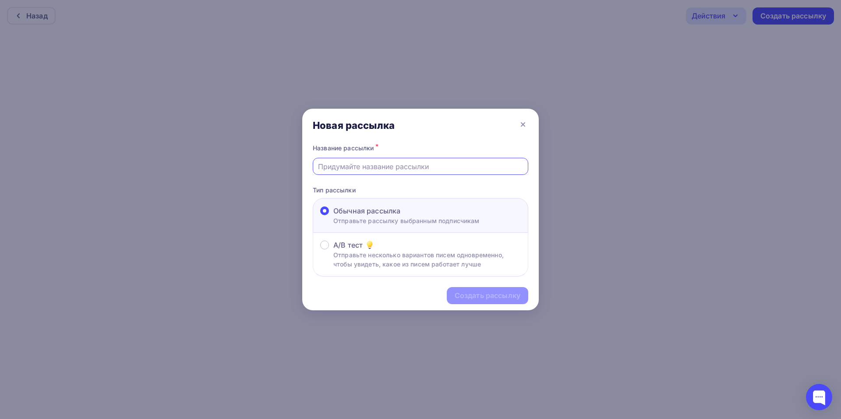
click at [369, 163] on input "text" at bounding box center [420, 166] width 205 height 11
type input "лучшее орехово-зуево2"
click at [467, 300] on div "Создать рассылку" at bounding box center [488, 295] width 66 height 10
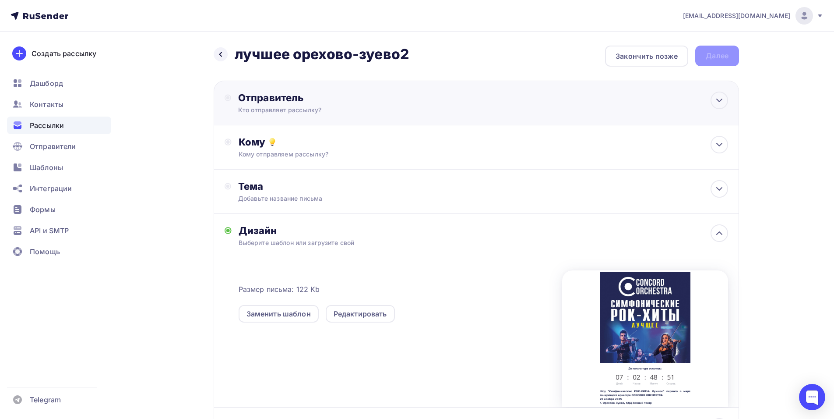
click at [339, 94] on div "Отправитель" at bounding box center [333, 98] width 190 height 12
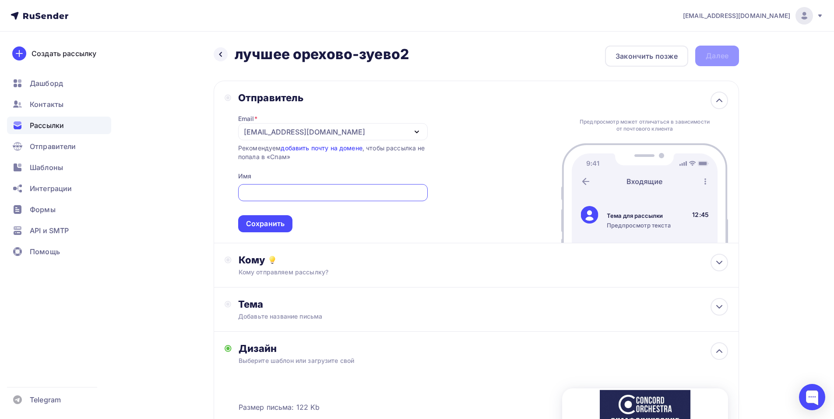
click at [260, 134] on div "[EMAIL_ADDRESS][DOMAIN_NAME]" at bounding box center [304, 132] width 121 height 11
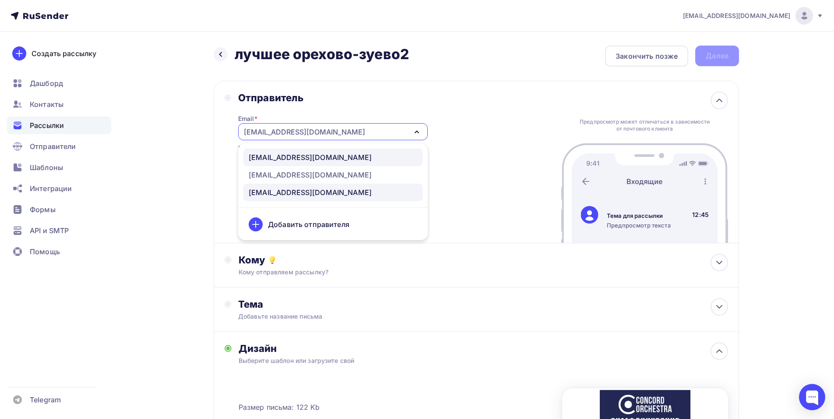
click at [316, 160] on div "[EMAIL_ADDRESS][DOMAIN_NAME]" at bounding box center [310, 157] width 123 height 11
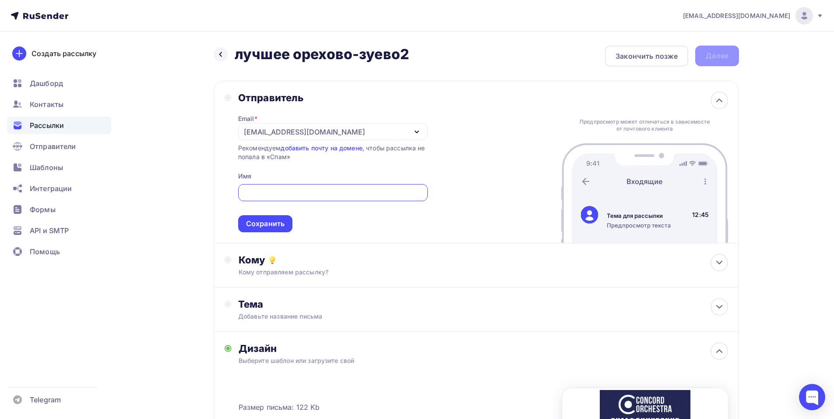
paste input "CONCORD ORCHESTRA"
type input "CONCORD ORCHESTRA"
click at [271, 227] on div "Сохранить" at bounding box center [265, 224] width 39 height 10
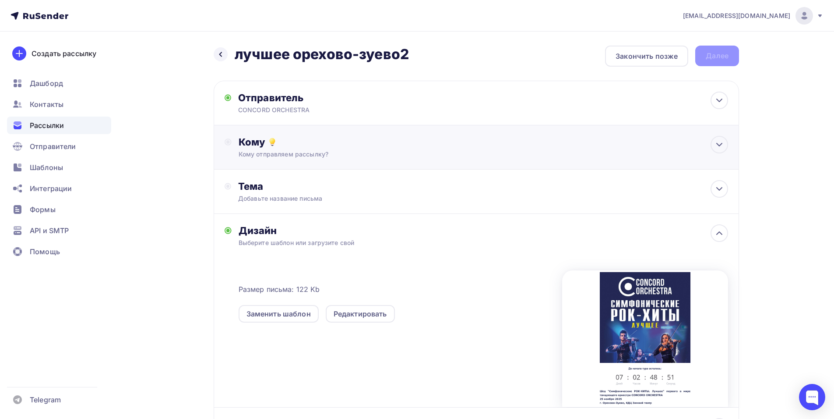
click at [348, 141] on div "Кому" at bounding box center [484, 142] width 490 height 12
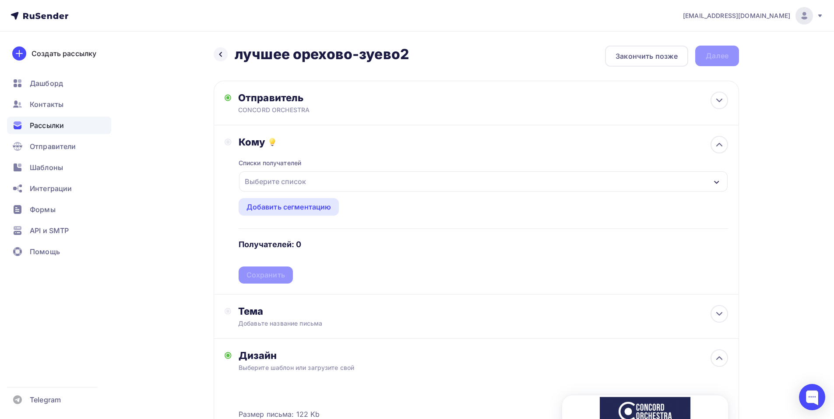
click at [346, 183] on div "Выберите список" at bounding box center [483, 181] width 489 height 20
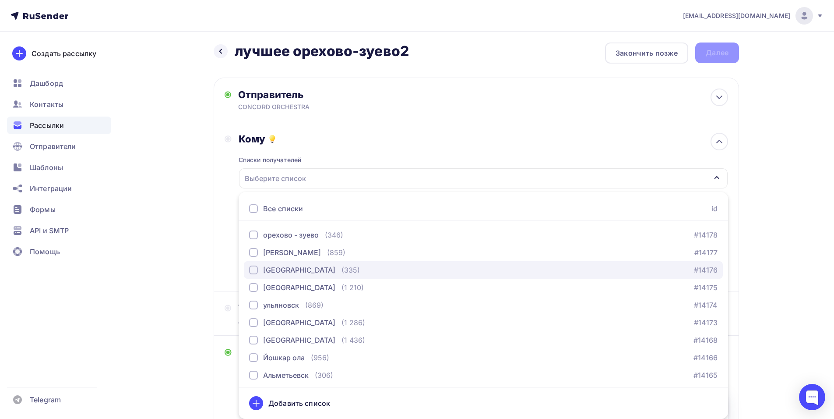
scroll to position [701, 0]
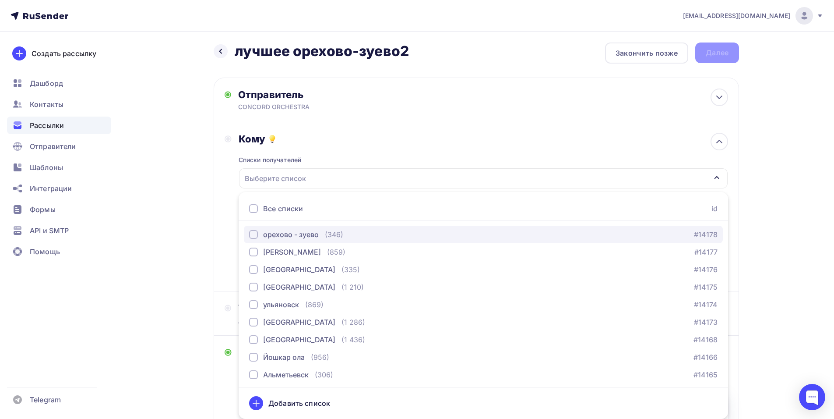
click at [312, 229] on div "орехово - зуево" at bounding box center [291, 234] width 56 height 11
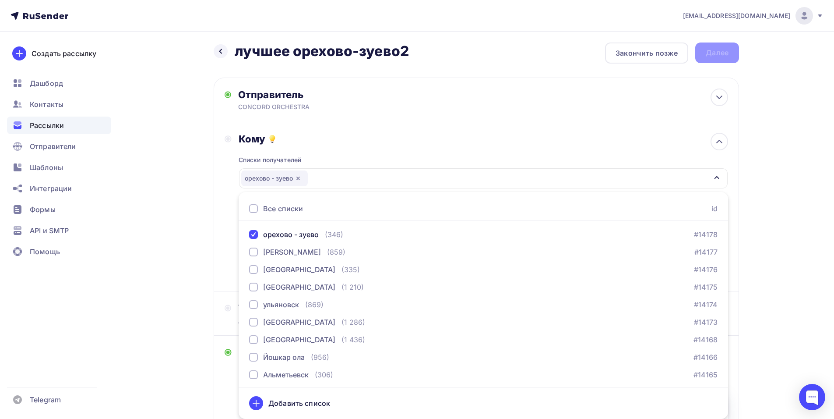
click at [222, 199] on div "Кому Списки получателей [GEOGRAPHIC_DATA] Все списки id тест [PERSON_NAME] (1) …" at bounding box center [477, 206] width 526 height 169
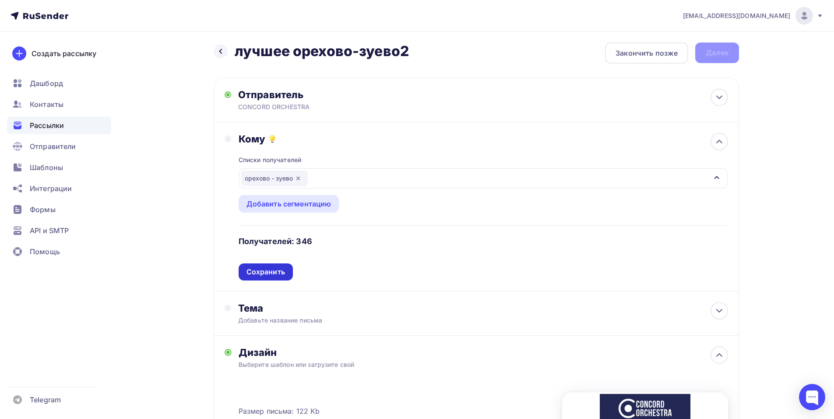
click at [275, 275] on div "Сохранить" at bounding box center [266, 272] width 39 height 10
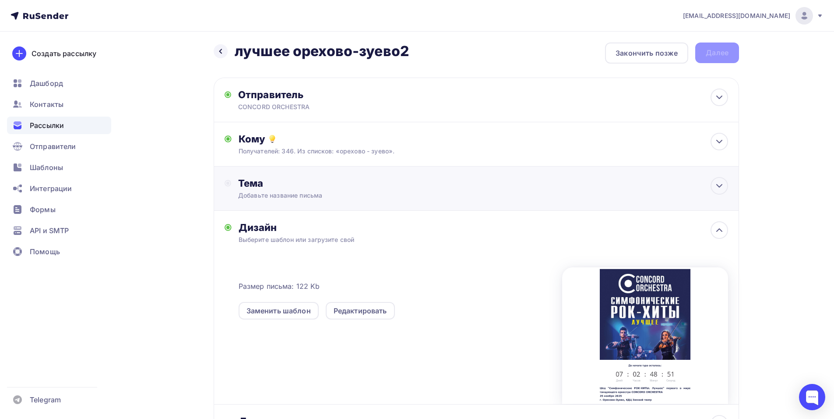
click at [315, 195] on div "Добавьте название письма" at bounding box center [316, 195] width 156 height 9
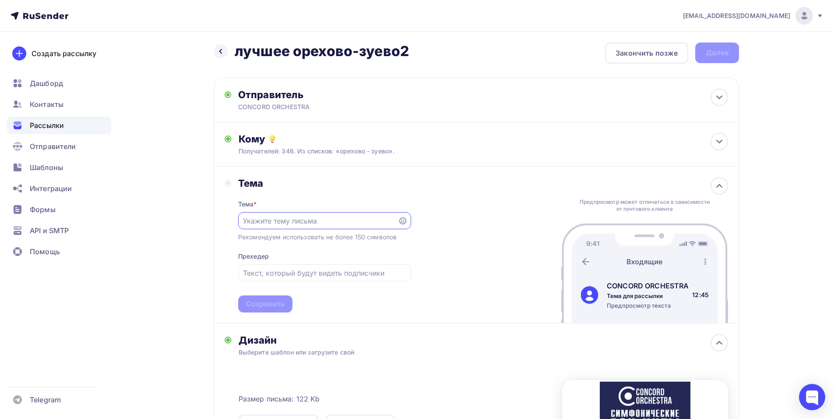
scroll to position [0, 0]
paste input "Приглашение на шоу «Симфонические РОК-ХИТЫ. Лучшее»"
type input "Приглашение на шоу «Симфонические РОК-ХИТЫ. Лучшее»"
click at [257, 307] on div "Сохранить" at bounding box center [265, 304] width 39 height 10
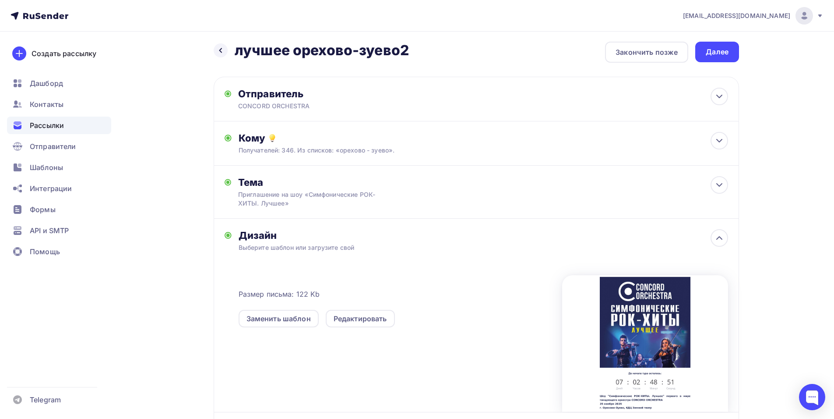
scroll to position [0, 0]
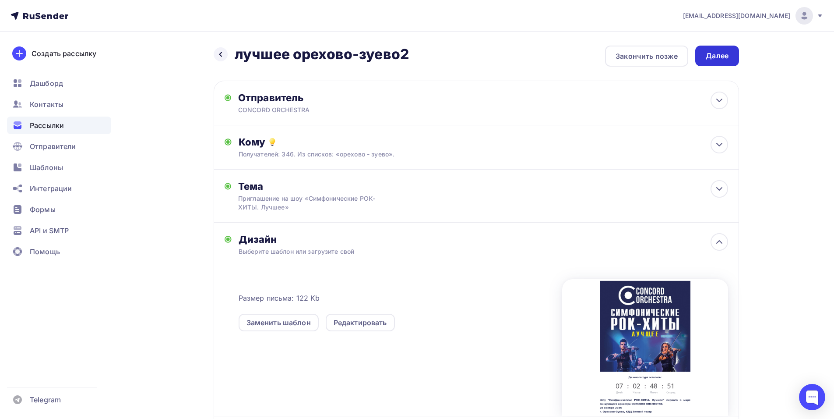
click at [722, 56] on div "Далее" at bounding box center [717, 56] width 23 height 10
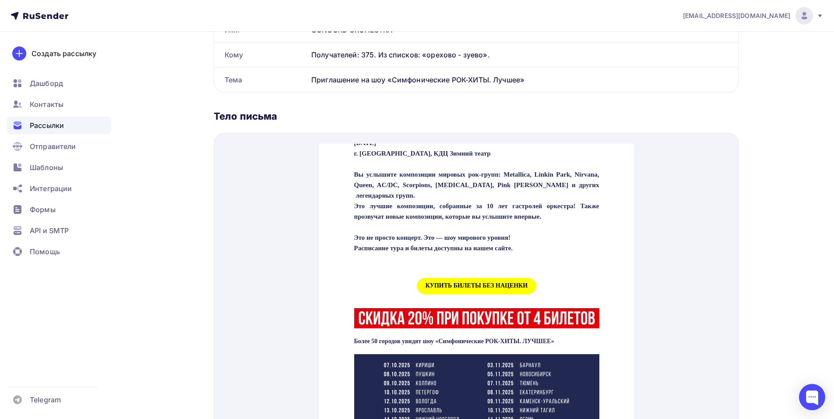
scroll to position [350, 0]
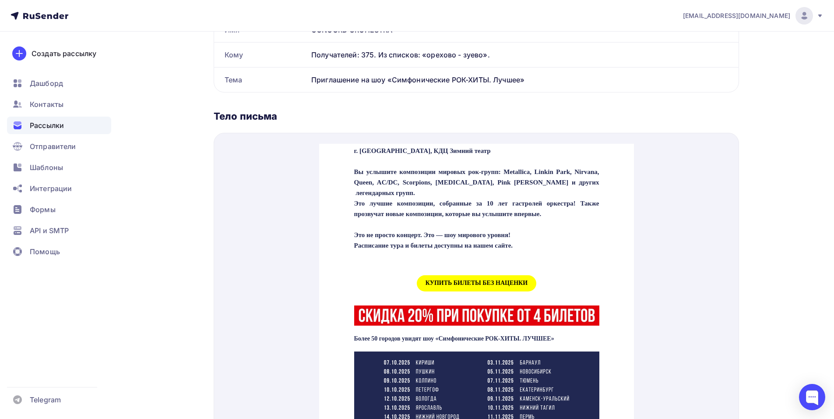
click at [436, 281] on span "КУПИТЬ БИЛЕТЫ БЕЗ НАЦЕНКИ" at bounding box center [477, 273] width 120 height 16
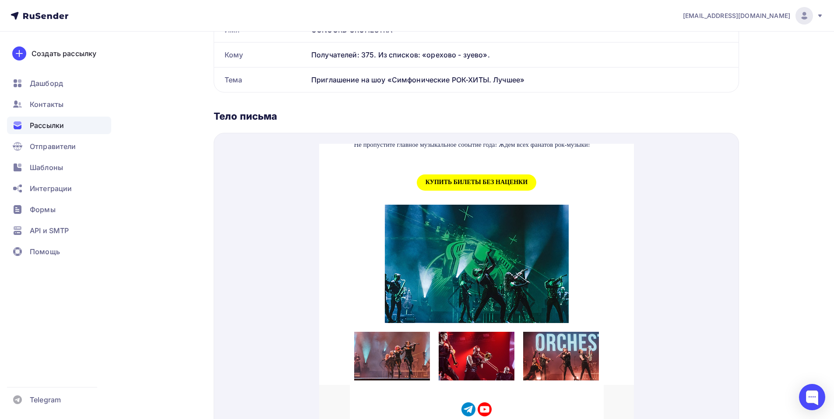
scroll to position [972, 0]
click at [459, 173] on span "КУПИТЬ БИЛЕТЫ БЕЗ НАЦЕНКИ" at bounding box center [477, 172] width 120 height 16
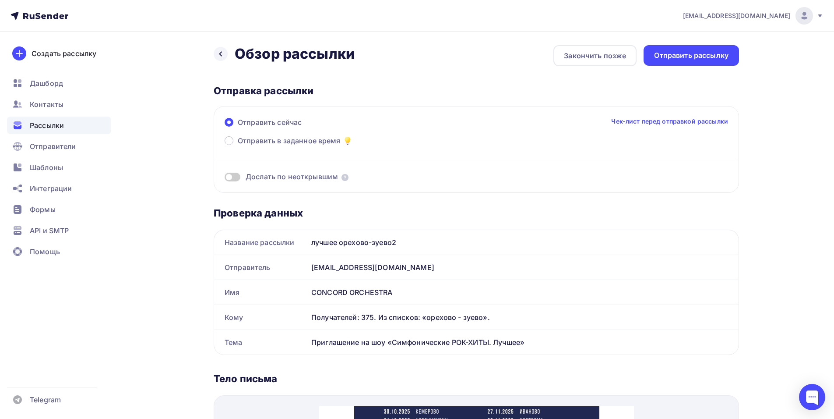
scroll to position [0, 0]
click at [689, 60] on div "Отправить рассылку" at bounding box center [691, 56] width 74 height 10
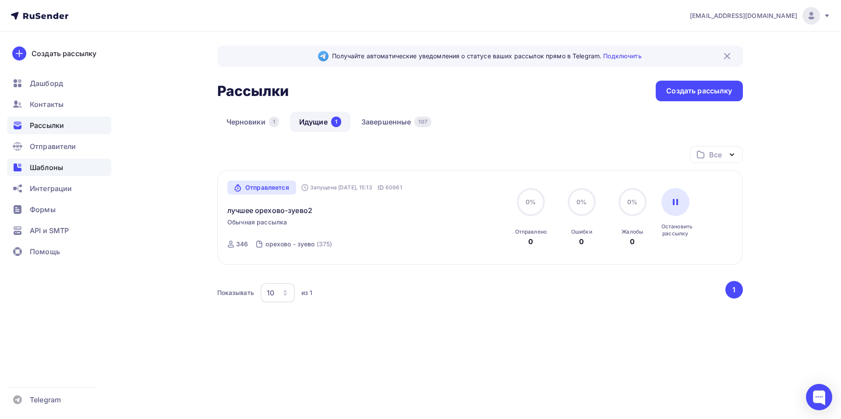
click at [44, 166] on span "Шаблоны" at bounding box center [46, 167] width 33 height 11
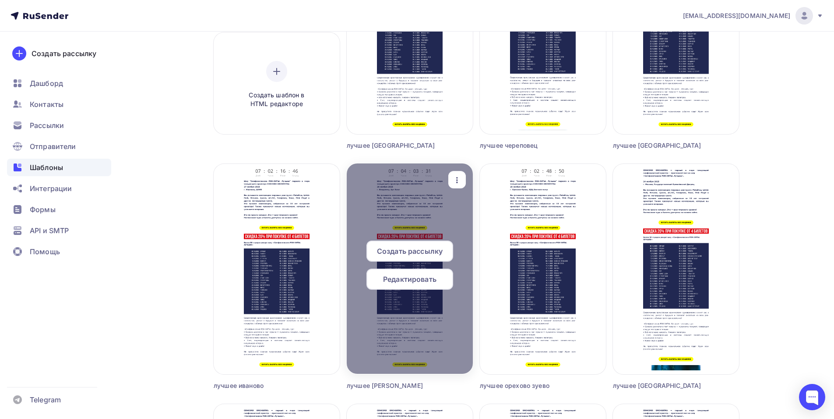
scroll to position [219, 0]
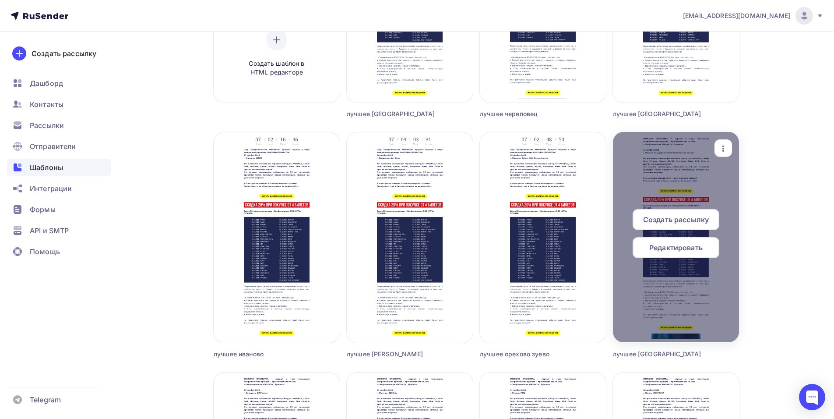
click at [681, 250] on span "Редактировать" at bounding box center [676, 247] width 53 height 11
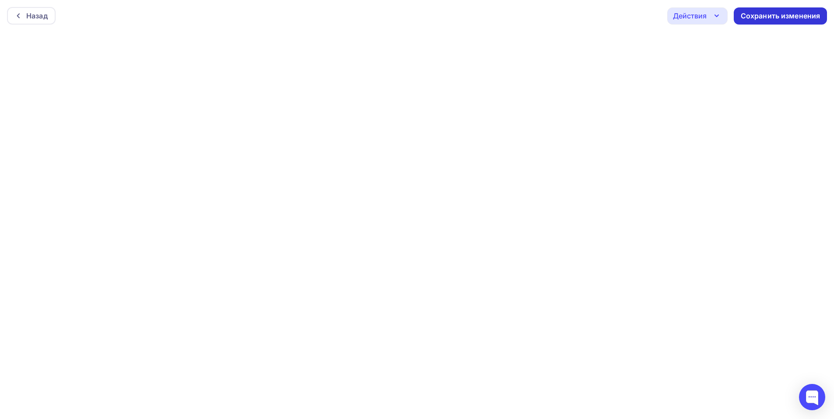
click at [774, 19] on div "Сохранить изменения" at bounding box center [781, 16] width 80 height 10
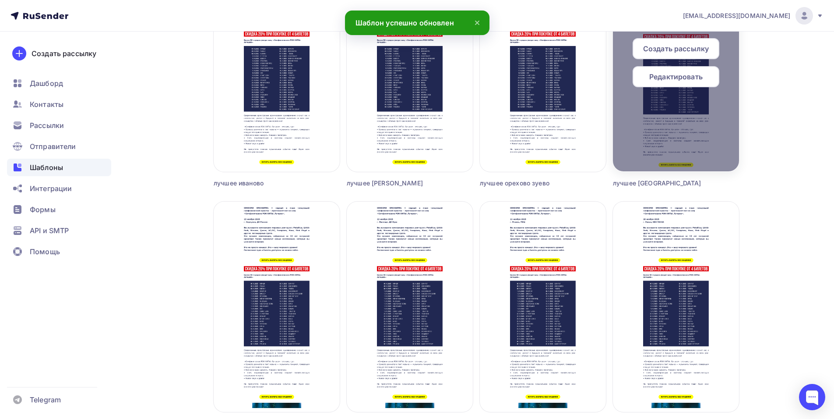
scroll to position [394, 0]
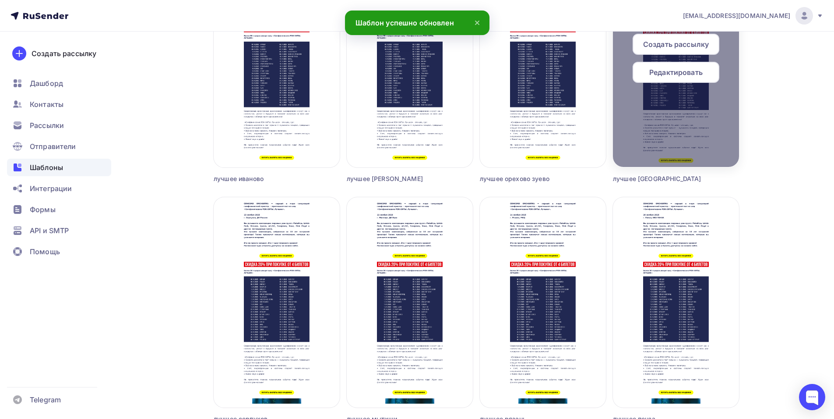
click at [671, 70] on span "Редактировать" at bounding box center [676, 72] width 53 height 11
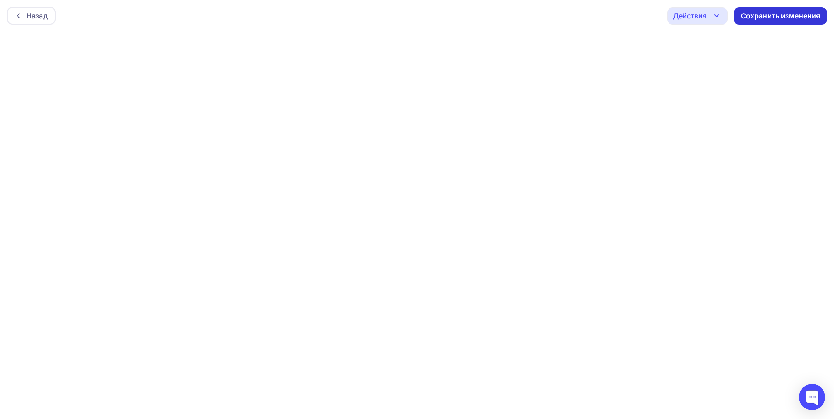
click at [777, 18] on div "Сохранить изменения" at bounding box center [781, 16] width 80 height 10
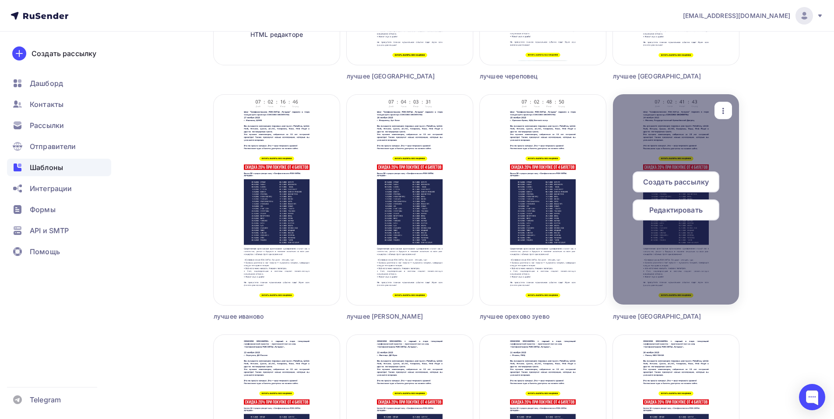
scroll to position [263, 0]
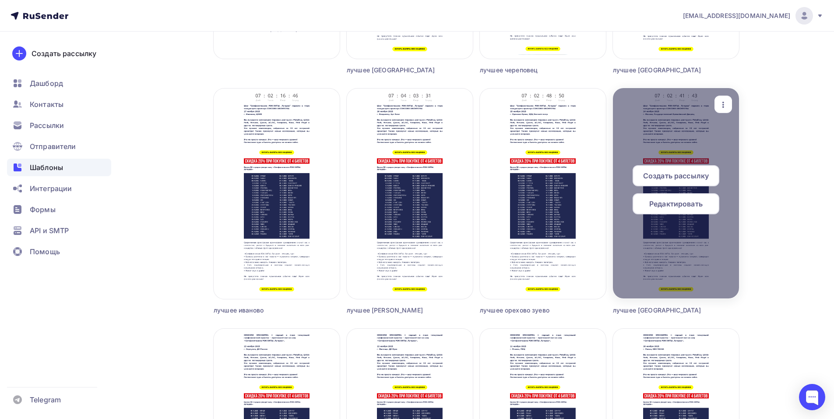
click at [685, 173] on span "Создать рассылку" at bounding box center [676, 175] width 66 height 11
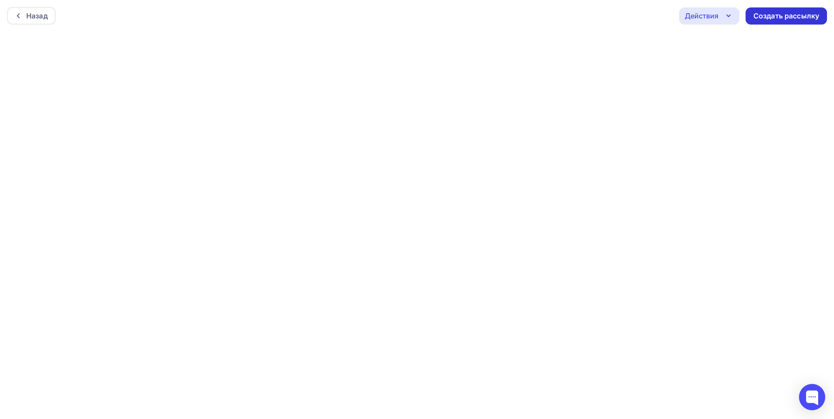
click at [771, 21] on div "Создать рассылку" at bounding box center [787, 16] width 66 height 10
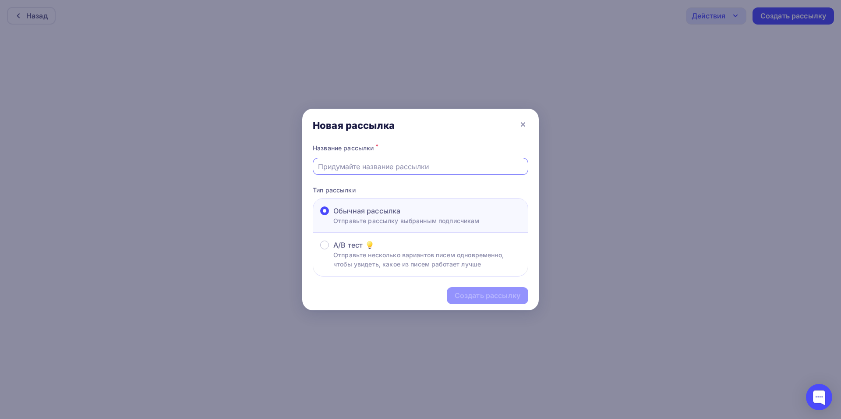
click at [367, 163] on input "text" at bounding box center [420, 166] width 205 height 11
type input "лучшее москва2"
click at [497, 295] on div "Создать рассылку" at bounding box center [488, 295] width 66 height 10
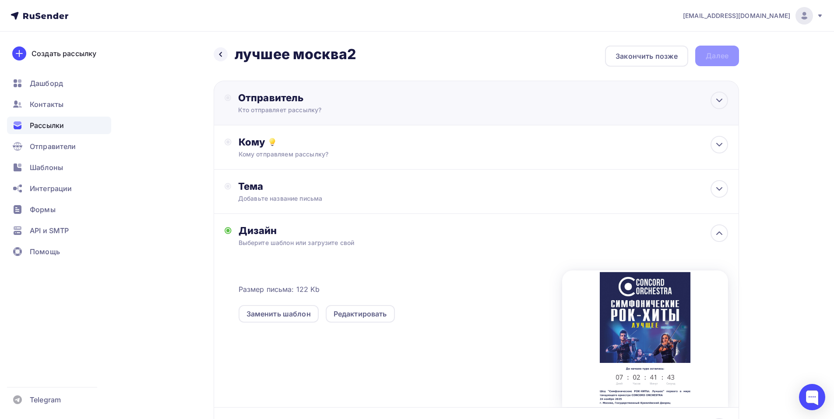
click at [372, 106] on div "Кто отправляет рассылку?" at bounding box center [323, 110] width 171 height 9
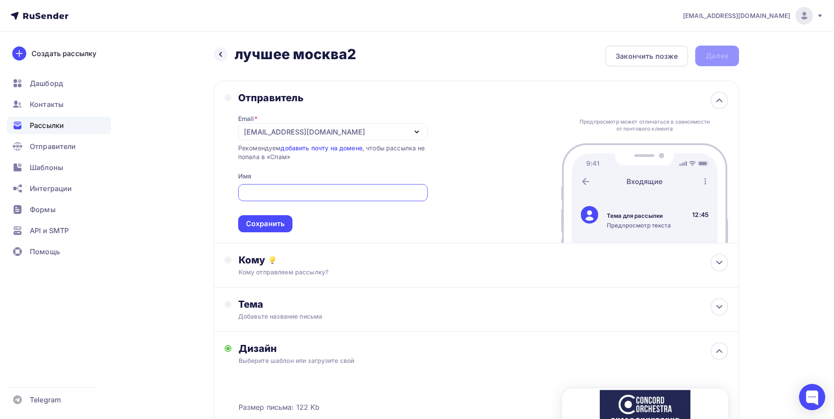
click at [265, 129] on div "[EMAIL_ADDRESS][DOMAIN_NAME]" at bounding box center [304, 132] width 121 height 11
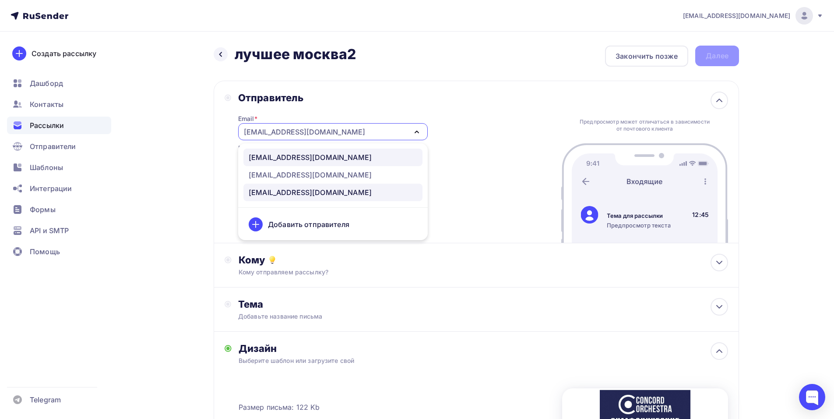
click at [315, 157] on div "[EMAIL_ADDRESS][DOMAIN_NAME]" at bounding box center [310, 157] width 123 height 11
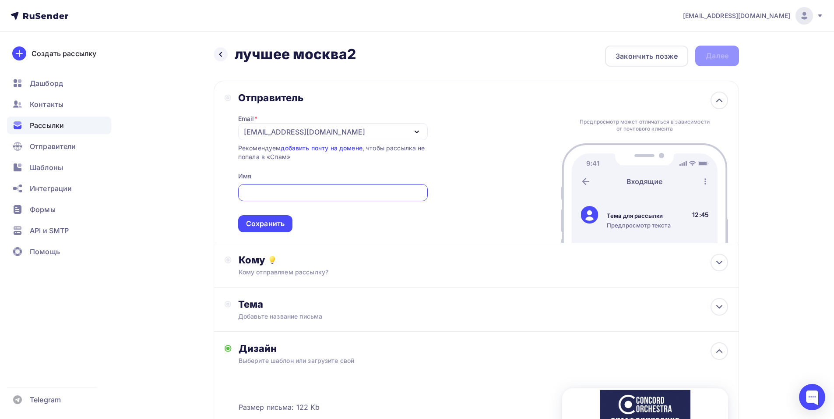
click at [291, 191] on input "text" at bounding box center [333, 192] width 180 height 11
paste input "CONCORD ORCHESTRA"
type input "CONCORD ORCHESTRA"
click at [265, 223] on div "Сохранить" at bounding box center [265, 224] width 39 height 10
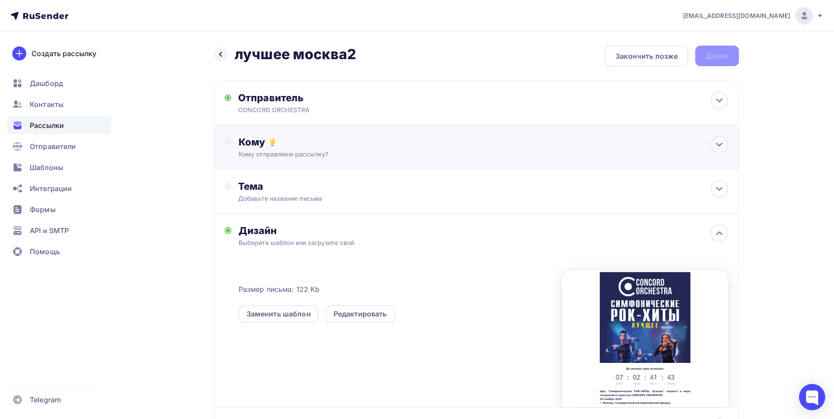
click at [253, 148] on div "Кому Кому отправляем рассылку? Списки получателей Выберите список Все списки id…" at bounding box center [484, 147] width 490 height 23
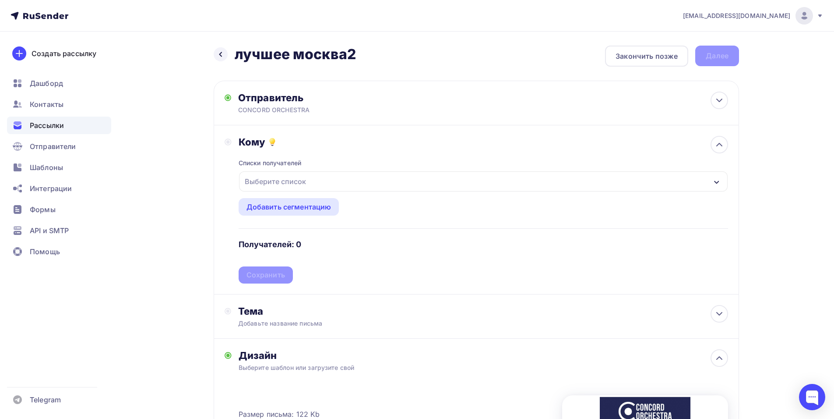
click at [376, 183] on div "Выберите список" at bounding box center [483, 181] width 489 height 20
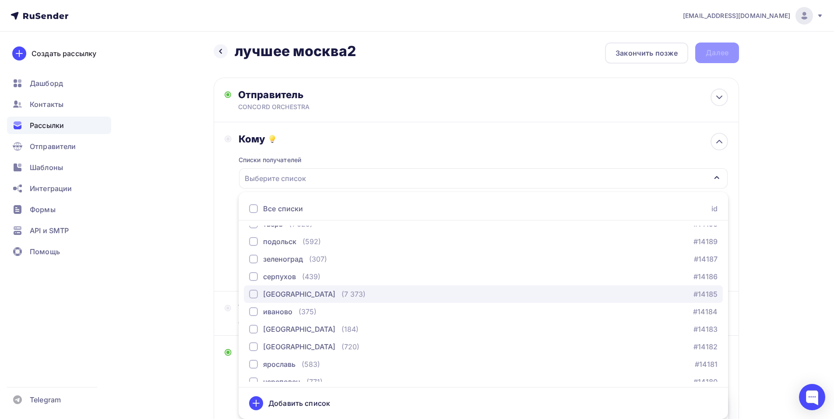
scroll to position [526, 0]
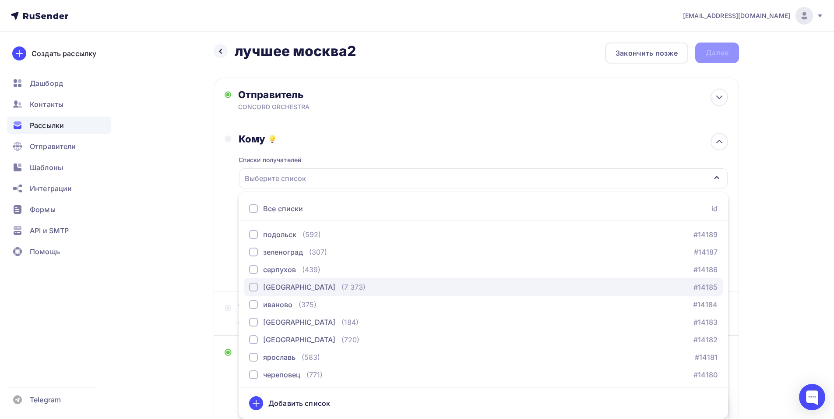
click at [342, 286] on div "(7 373)" at bounding box center [354, 287] width 24 height 11
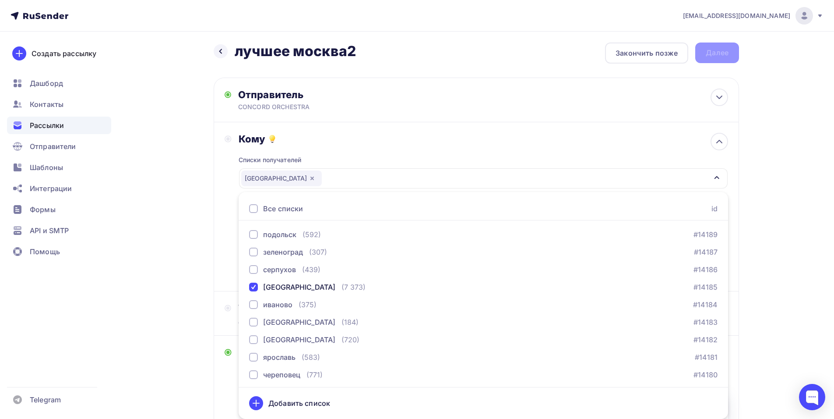
click at [229, 260] on div "Кому Списки получателей [GEOGRAPHIC_DATA] Все списки id тест [PERSON_NAME] (1) …" at bounding box center [477, 207] width 504 height 148
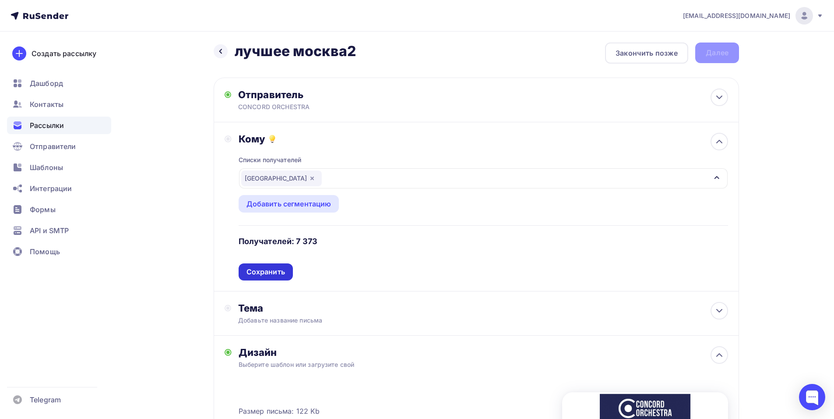
click at [261, 278] on div "Сохранить" at bounding box center [266, 271] width 54 height 17
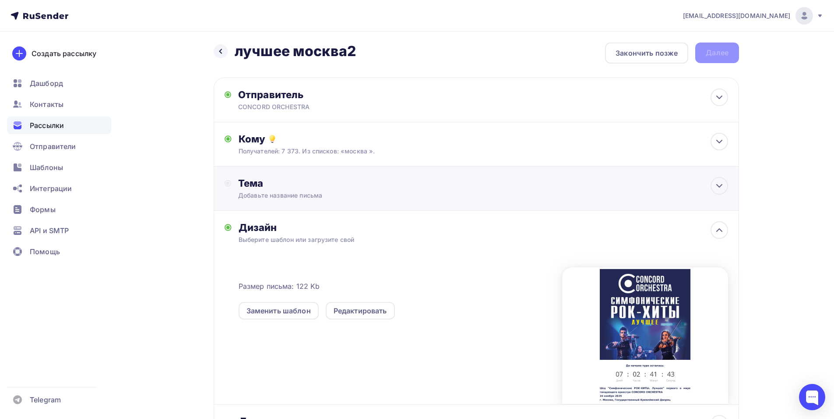
click at [331, 184] on div "Тема" at bounding box center [324, 183] width 173 height 12
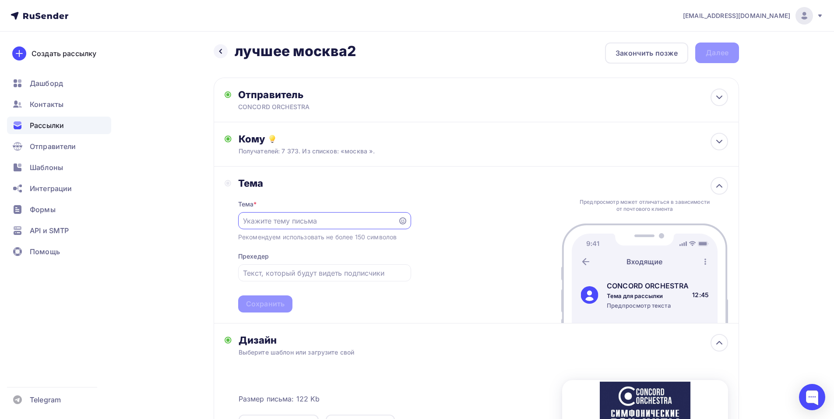
scroll to position [0, 0]
click at [819, 155] on div "[EMAIL_ADDRESS][DOMAIN_NAME] Аккаунт Тарифы Выйти Создать рассылку [GEOGRAPHIC_…" at bounding box center [417, 307] width 834 height 621
paste input "Приглашение на шоу «Симфонические РОК-ХИТЫ. Лучшее»"
type input "Приглашение на шоу «Симфонические РОК-ХИТЫ. Лучшее»"
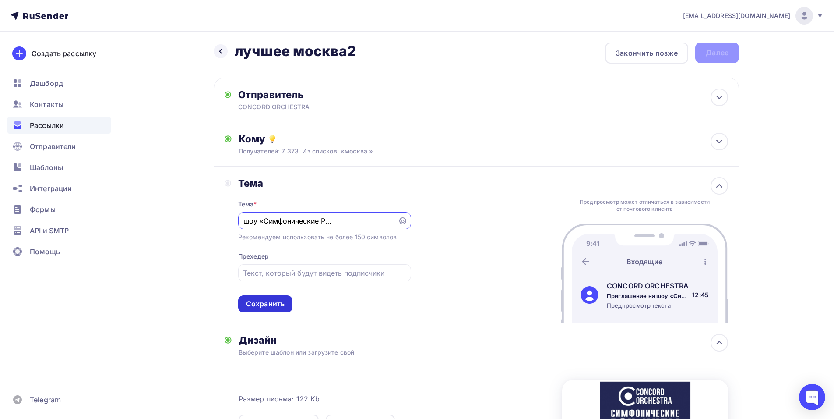
scroll to position [0, 0]
click at [277, 308] on div "Сохранить" at bounding box center [265, 304] width 39 height 10
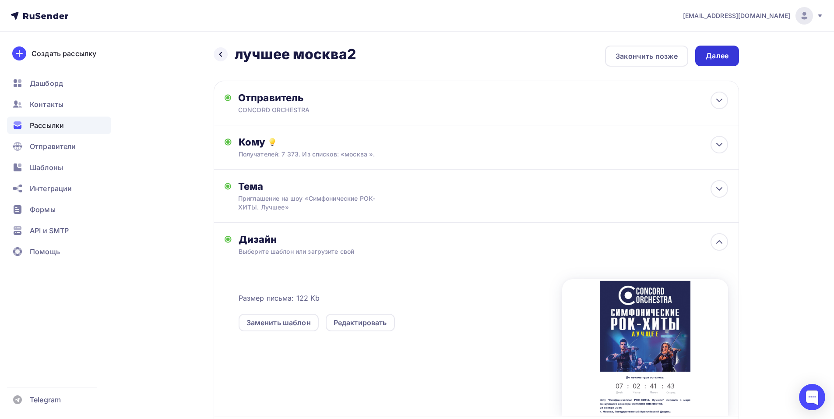
click at [731, 58] on div "Далее" at bounding box center [717, 56] width 44 height 21
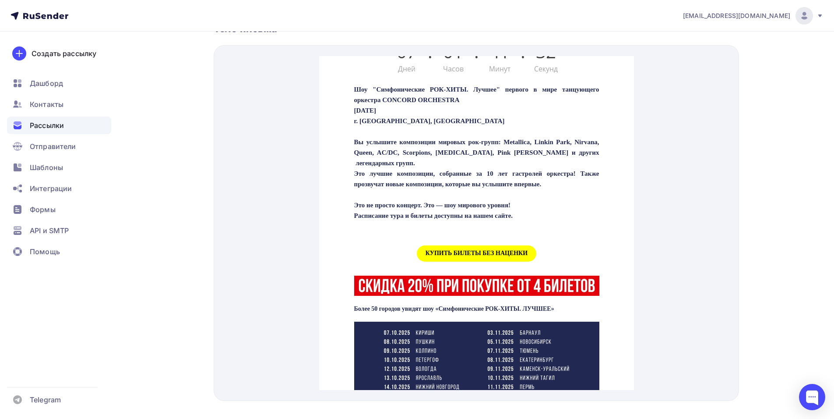
scroll to position [307, 0]
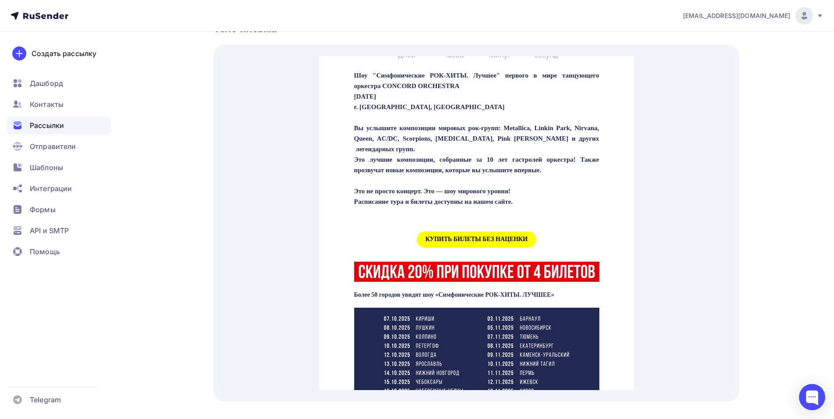
click at [476, 237] on span "КУПИТЬ БИЛЕТЫ БЕЗ НАЦЕНКИ" at bounding box center [477, 229] width 120 height 16
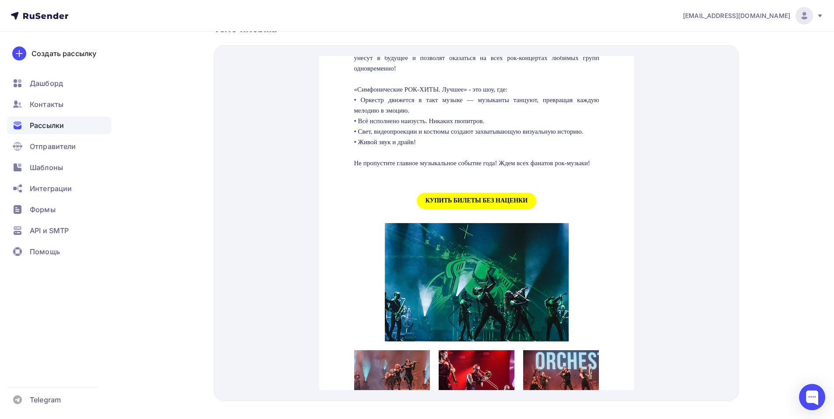
scroll to position [832, 0]
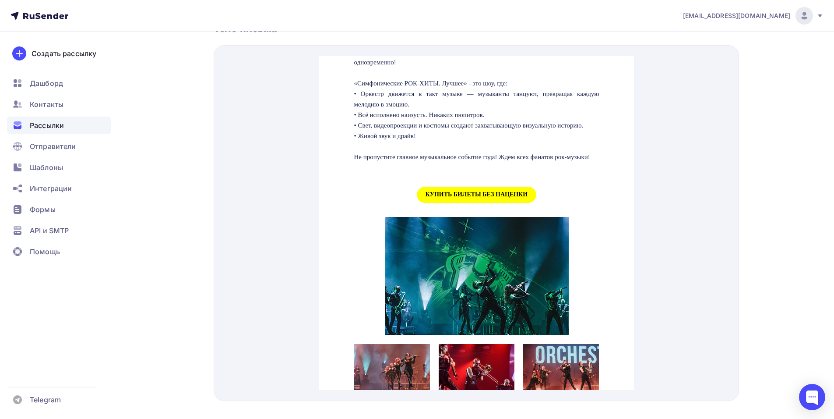
click at [476, 192] on span "КУПИТЬ БИЛЕТЫ БЕЗ НАЦЕНКИ" at bounding box center [477, 184] width 120 height 16
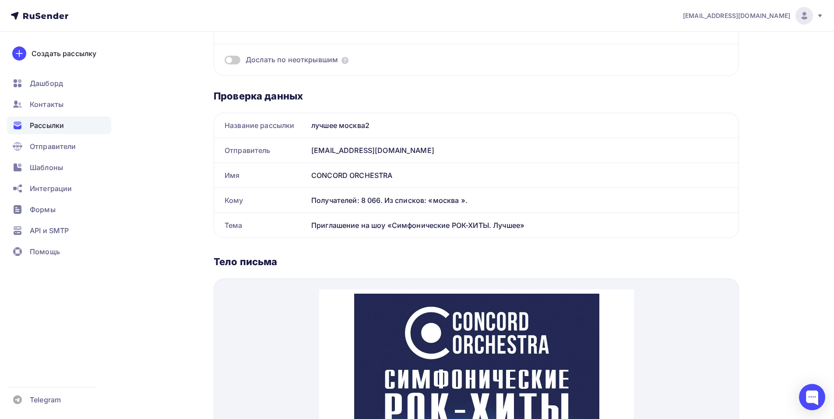
scroll to position [0, 0]
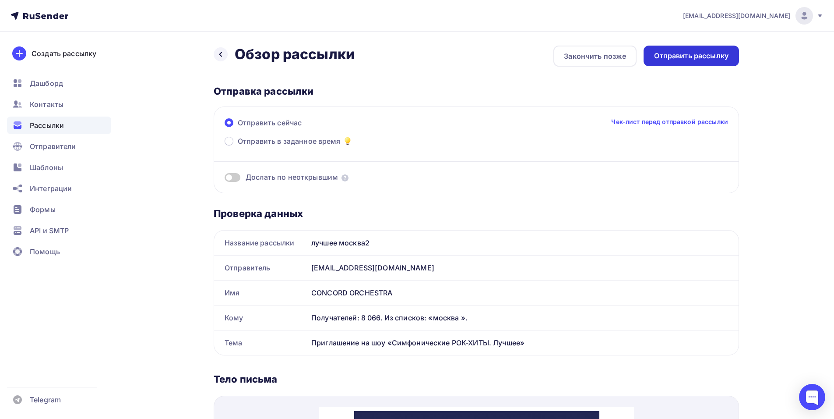
click at [699, 50] on div "Отправить рассылку" at bounding box center [691, 56] width 95 height 21
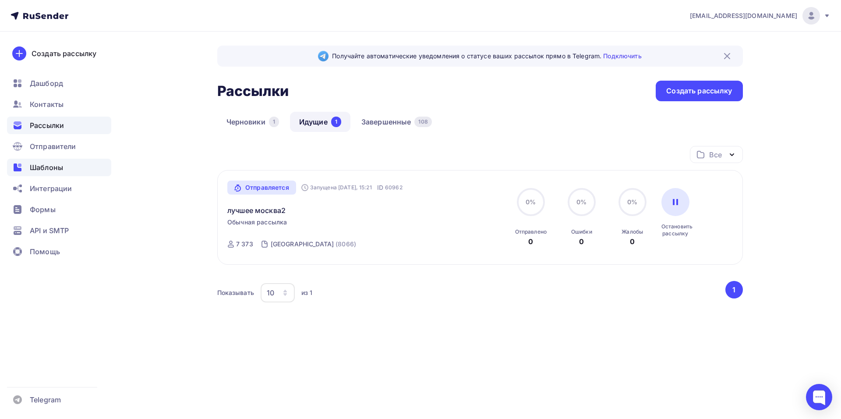
click at [45, 165] on span "Шаблоны" at bounding box center [46, 167] width 33 height 11
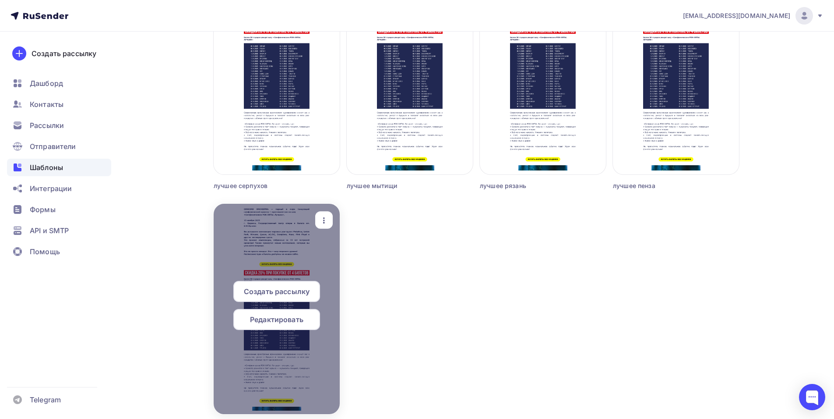
scroll to position [606, 0]
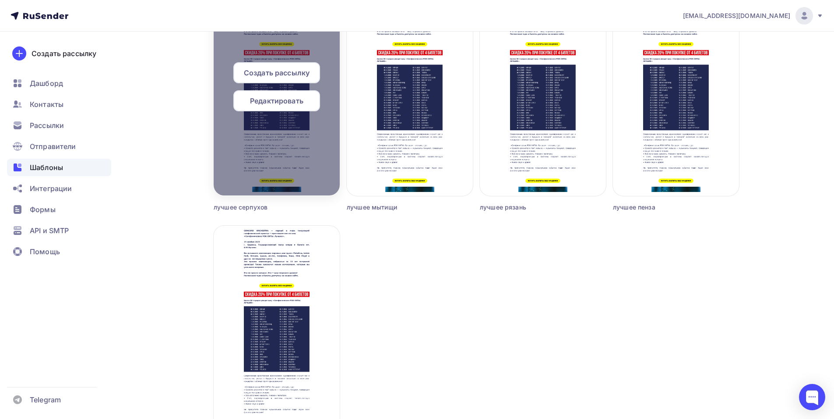
click at [280, 99] on span "Редактировать" at bounding box center [276, 100] width 53 height 11
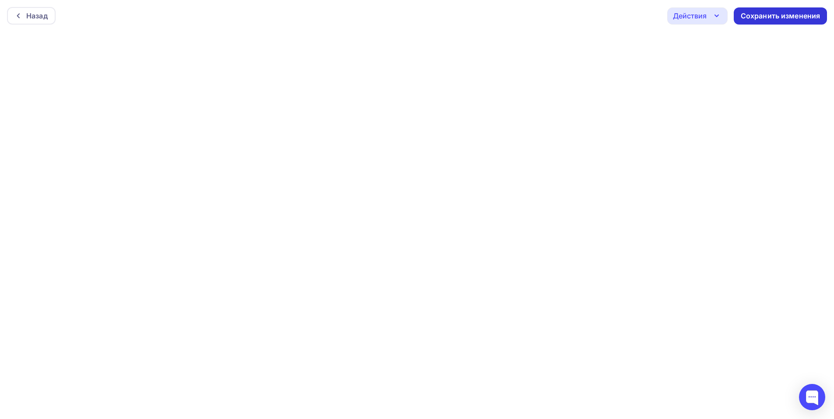
click at [764, 17] on div "Сохранить изменения" at bounding box center [781, 16] width 80 height 10
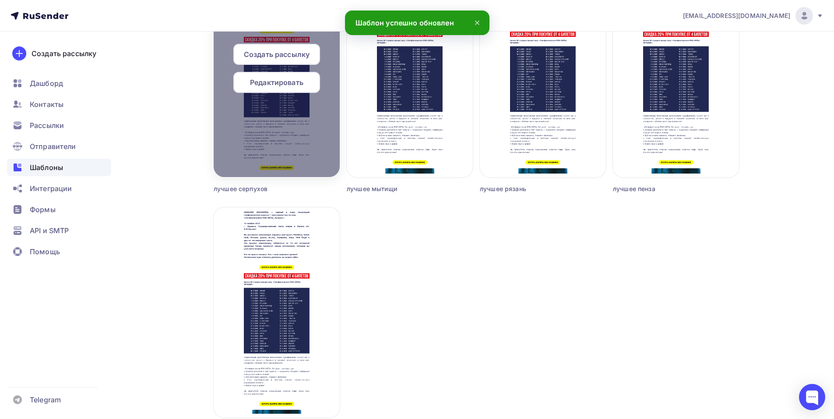
scroll to position [613, 0]
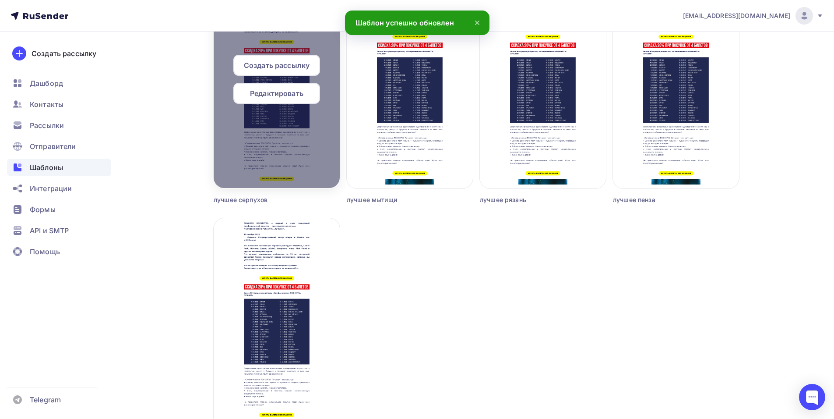
click at [288, 67] on span "Создать рассылку" at bounding box center [277, 65] width 66 height 11
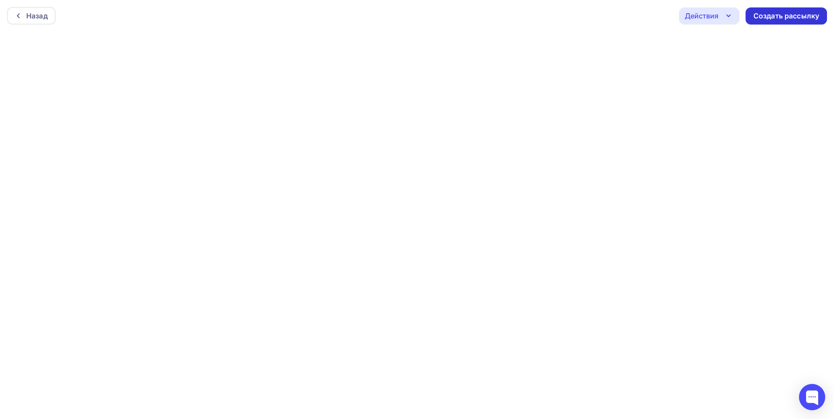
click at [798, 14] on div "Создать рассылку" at bounding box center [787, 16] width 66 height 10
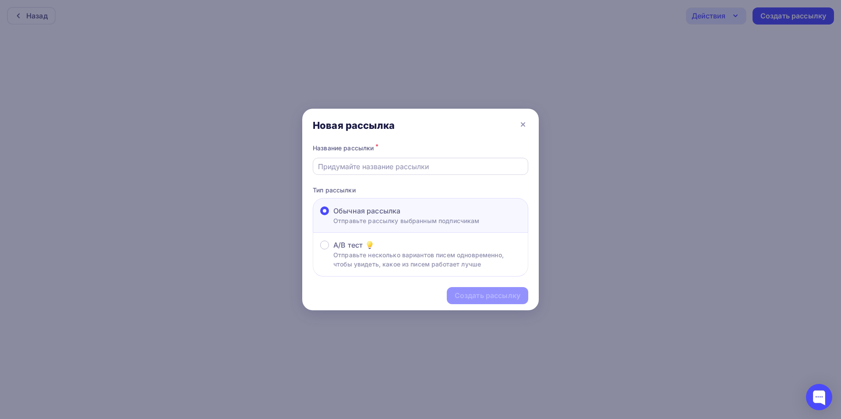
click at [379, 167] on input "text" at bounding box center [420, 166] width 205 height 11
type input "лучшее серпухов 2"
click at [479, 292] on div "Создать рассылку" at bounding box center [488, 295] width 66 height 10
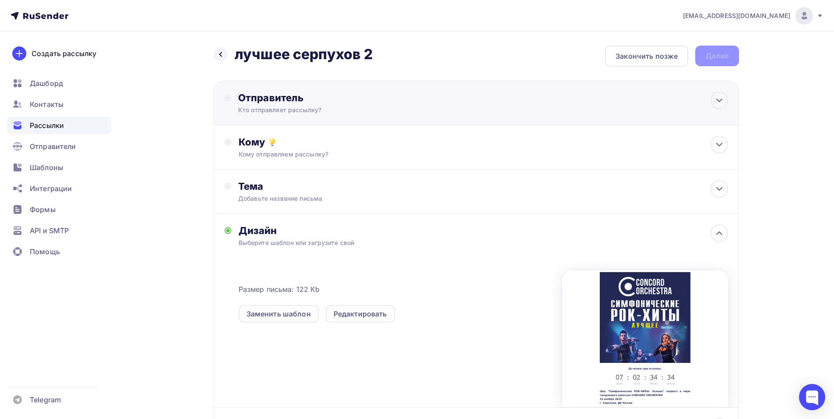
click at [350, 90] on div "Отправитель Кто отправляет рассылку? Email * [EMAIL_ADDRESS][DOMAIN_NAME] [EMAI…" at bounding box center [477, 103] width 526 height 45
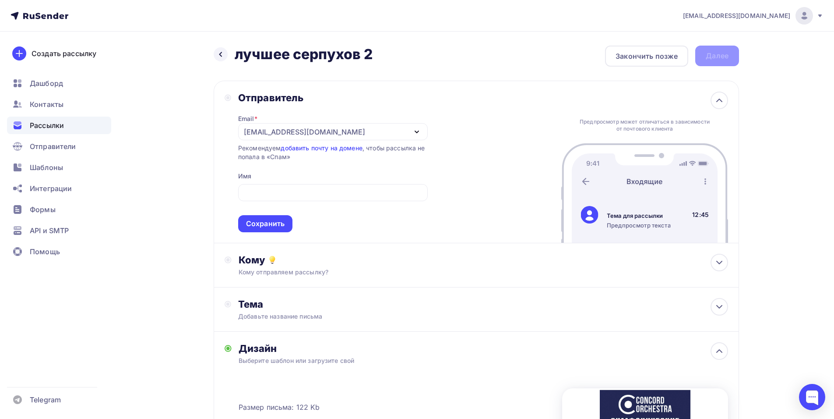
click at [265, 122] on div "Email * [EMAIL_ADDRESS][DOMAIN_NAME] [EMAIL_ADDRESS][DOMAIN_NAME] [EMAIL_ADDRES…" at bounding box center [333, 168] width 190 height 128
click at [265, 128] on div "[EMAIL_ADDRESS][DOMAIN_NAME]" at bounding box center [304, 132] width 121 height 11
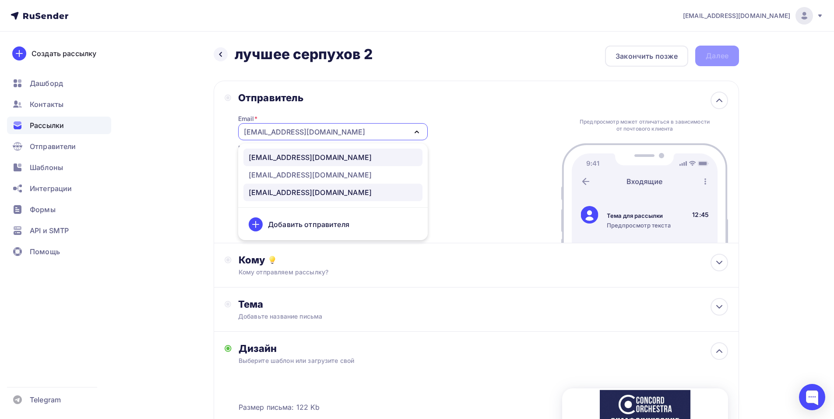
click at [294, 160] on div "[EMAIL_ADDRESS][DOMAIN_NAME]" at bounding box center [310, 157] width 123 height 11
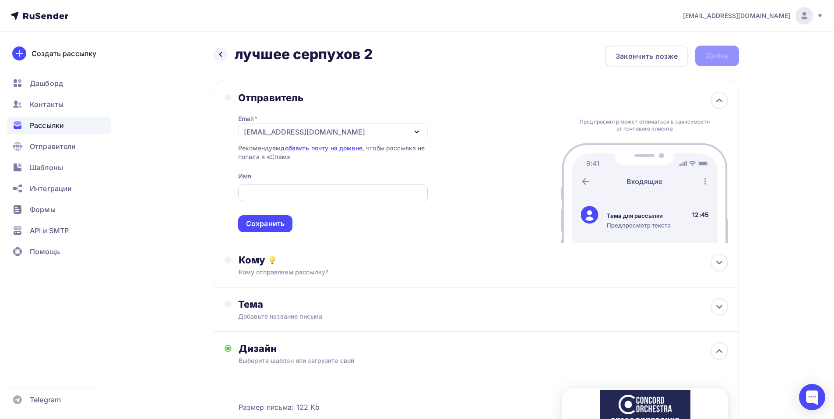
click at [265, 194] on input "text" at bounding box center [333, 192] width 180 height 11
click at [250, 184] on div at bounding box center [333, 192] width 190 height 17
paste input "CONCORD ORCHESTRA"
type input "CONCORD ORCHESTRA"
click at [275, 222] on div "Сохранить" at bounding box center [265, 224] width 39 height 10
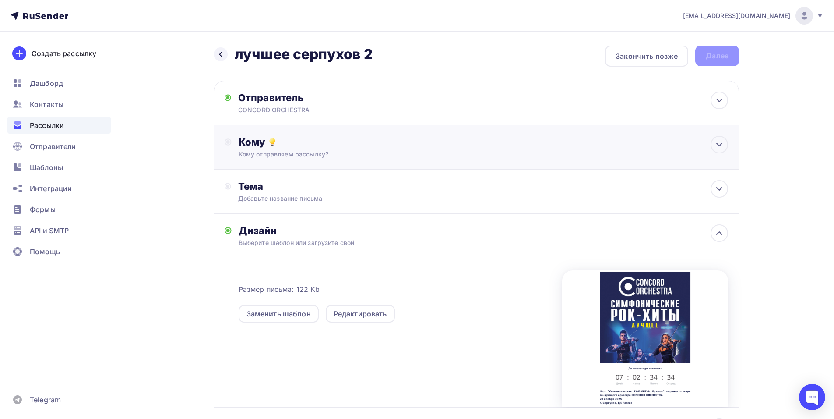
click at [342, 155] on div "Кому отправляем рассылку?" at bounding box center [459, 154] width 441 height 9
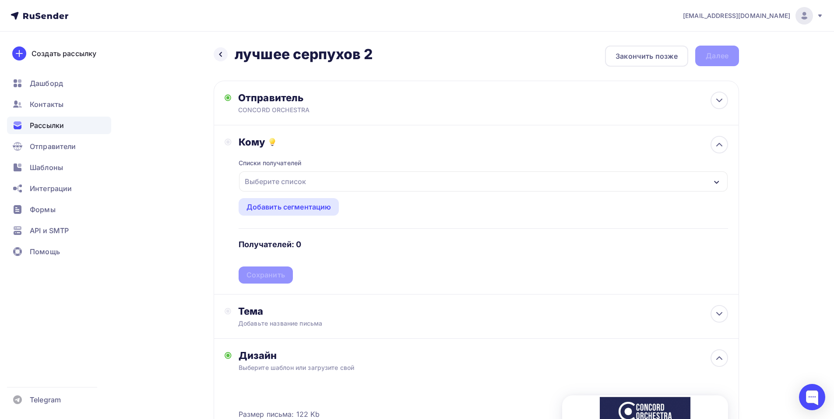
click at [342, 189] on div "Выберите список" at bounding box center [483, 181] width 489 height 20
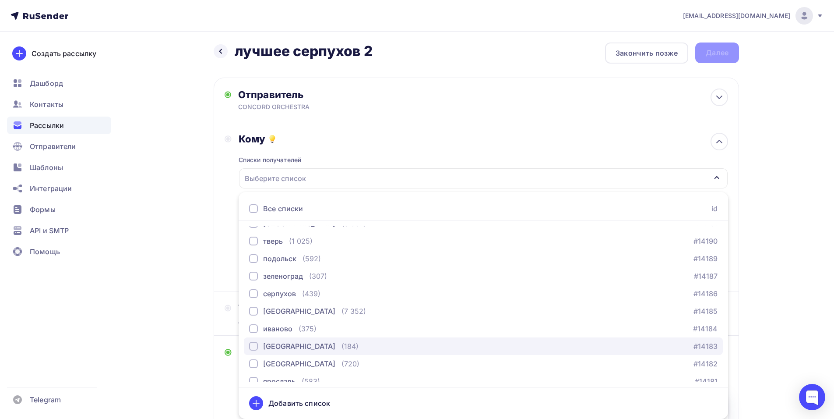
scroll to position [501, 0]
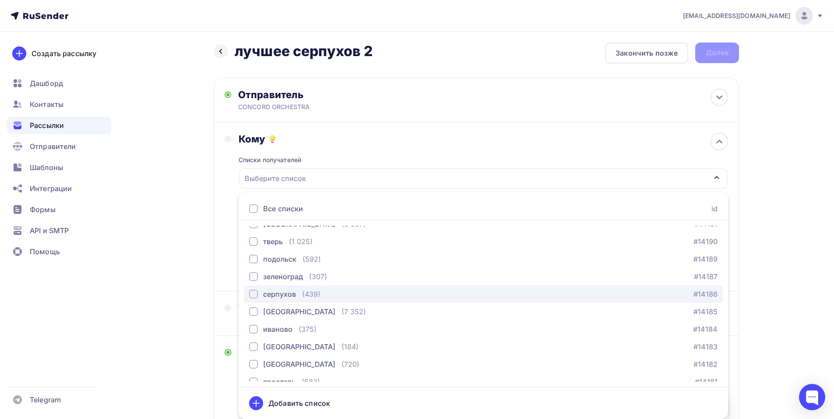
click at [282, 292] on div "серпухов" at bounding box center [279, 294] width 33 height 11
click at [224, 214] on div "Кому Списки получателей [GEOGRAPHIC_DATA] Все списки id тест [PERSON_NAME] (1) …" at bounding box center [477, 206] width 526 height 169
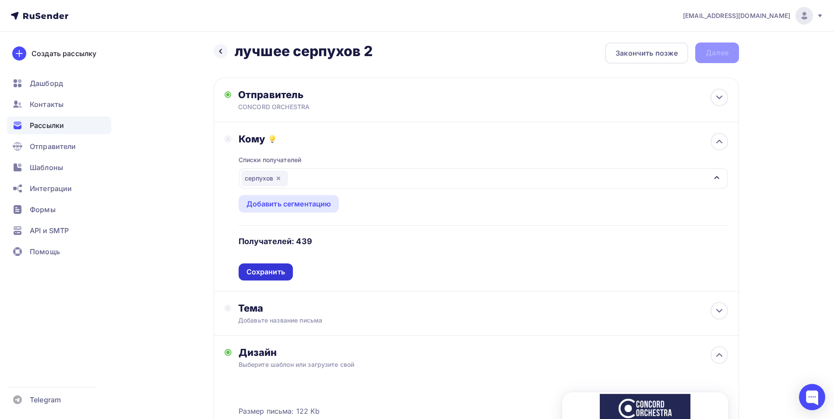
click at [281, 273] on div "Сохранить" at bounding box center [266, 272] width 39 height 10
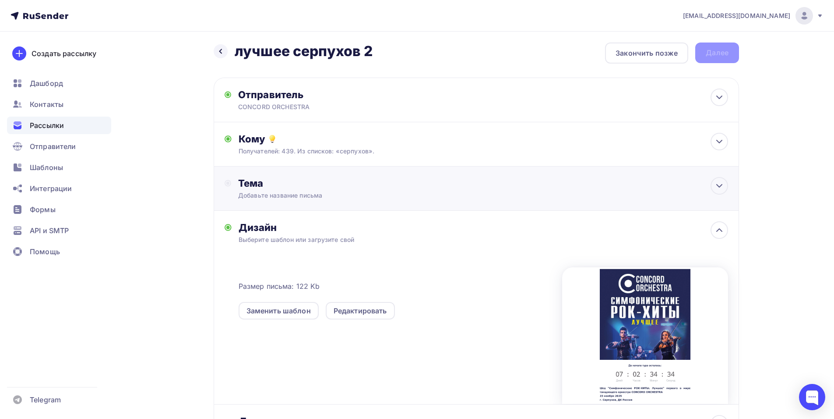
click at [304, 182] on div "Тема" at bounding box center [324, 183] width 173 height 12
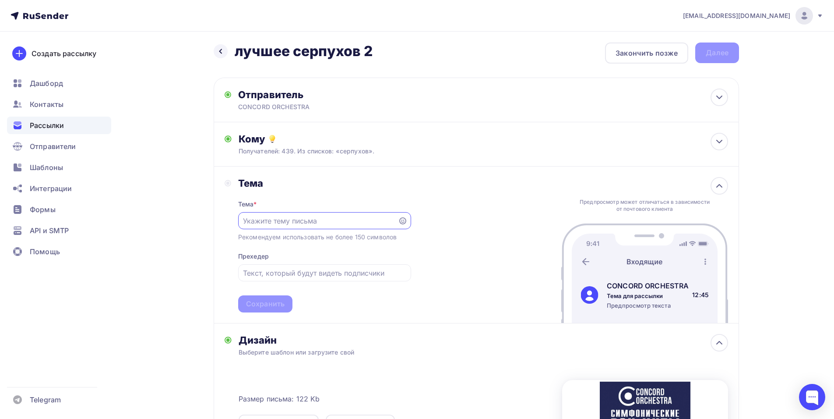
scroll to position [0, 0]
paste input "Приглашение на шоу «Симфонические РОК-ХИТЫ. Лучшее»"
type input "Приглашение на шоу «Симфонические РОК-ХИТЫ. Лучшее»"
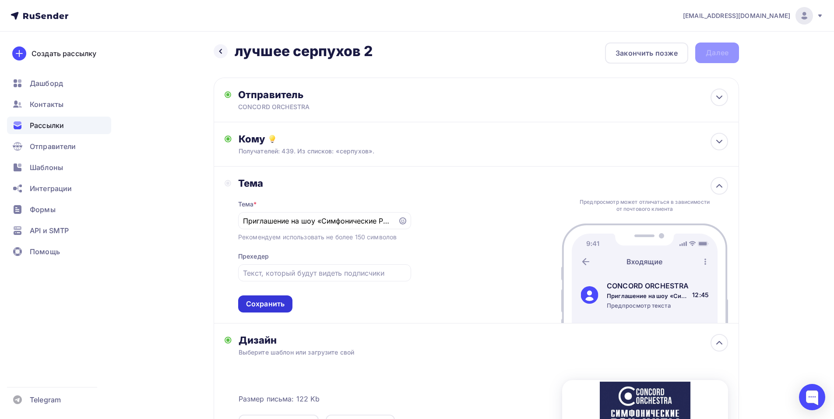
click at [268, 301] on div "Сохранить" at bounding box center [265, 304] width 39 height 10
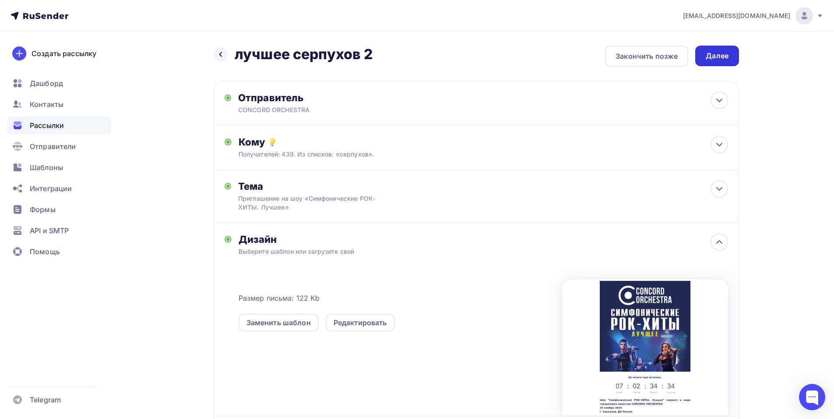
click at [724, 56] on div "Далее" at bounding box center [717, 56] width 23 height 10
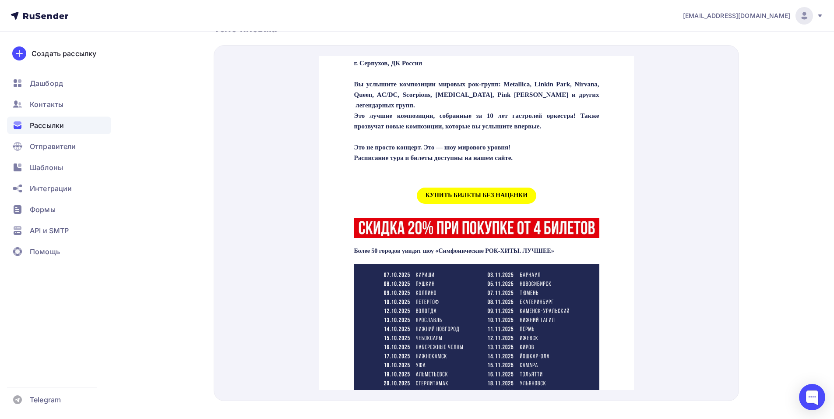
scroll to position [307, 0]
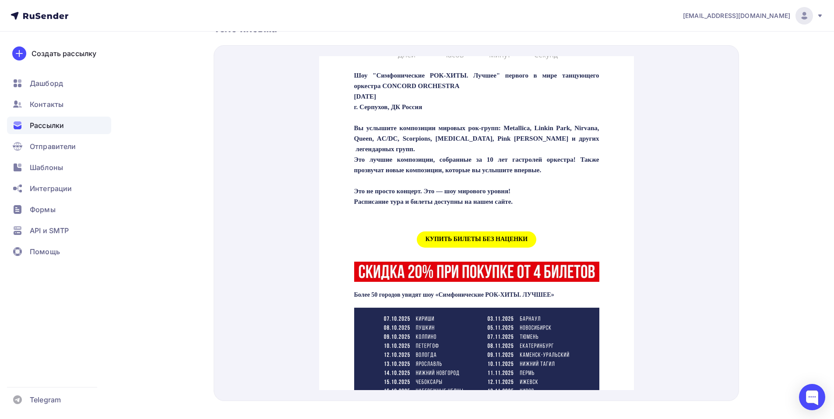
click at [461, 236] on span "КУПИТЬ БИЛЕТЫ БЕЗ НАЦЕНКИ" at bounding box center [477, 229] width 120 height 16
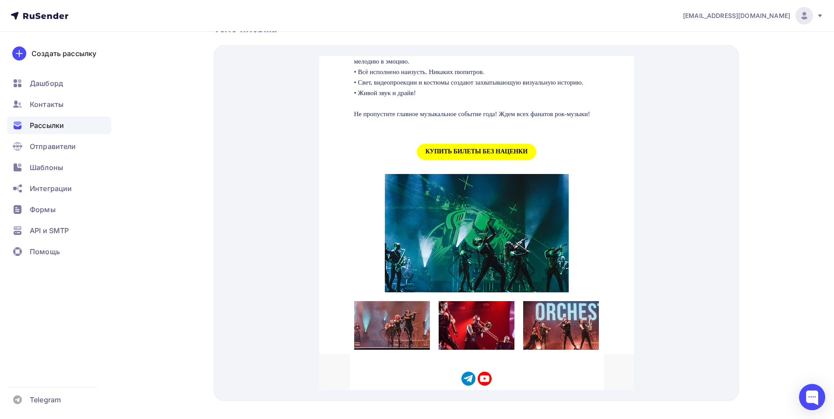
scroll to position [876, 0]
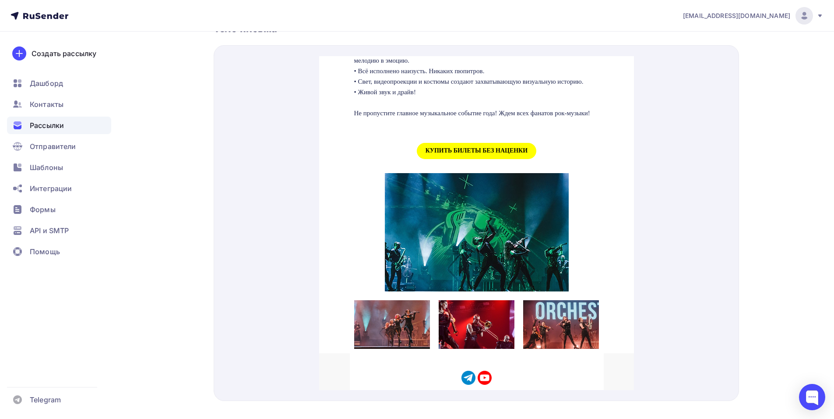
click at [447, 148] on span "КУПИТЬ БИЛЕТЫ БЕЗ НАЦЕНКИ" at bounding box center [477, 140] width 120 height 16
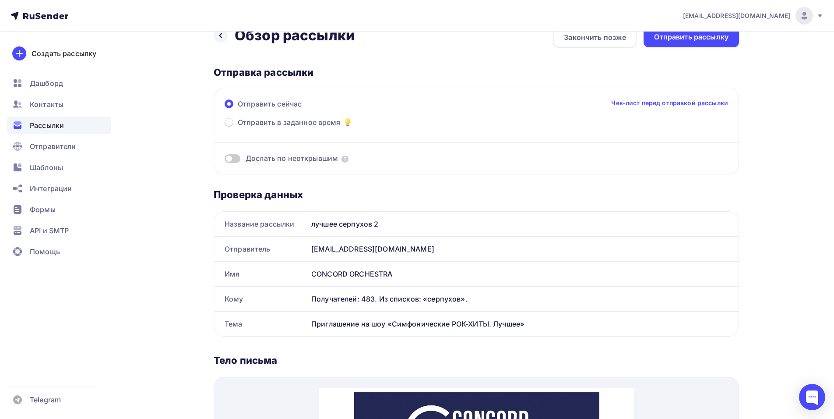
scroll to position [0, 0]
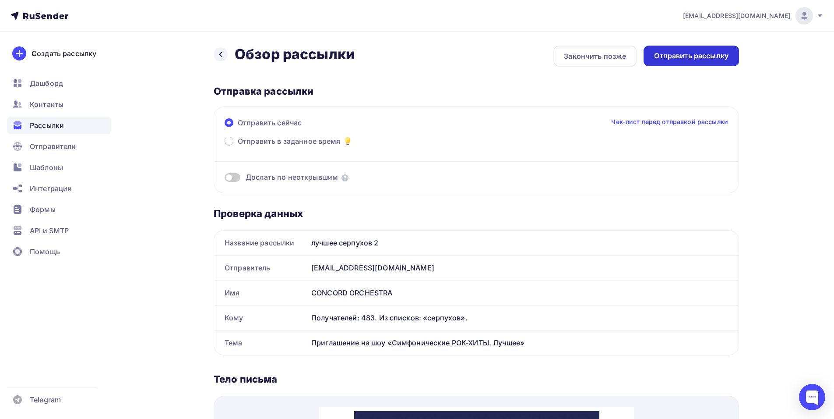
click at [706, 60] on div "Отправить рассылку" at bounding box center [691, 56] width 74 height 10
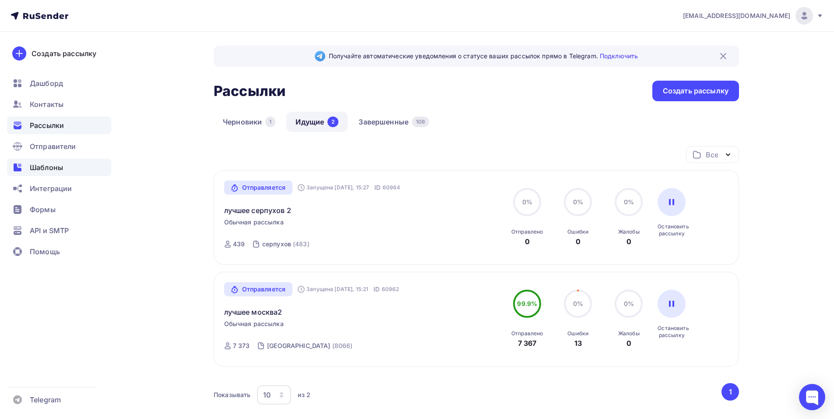
click at [46, 175] on div "Шаблоны" at bounding box center [59, 168] width 104 height 18
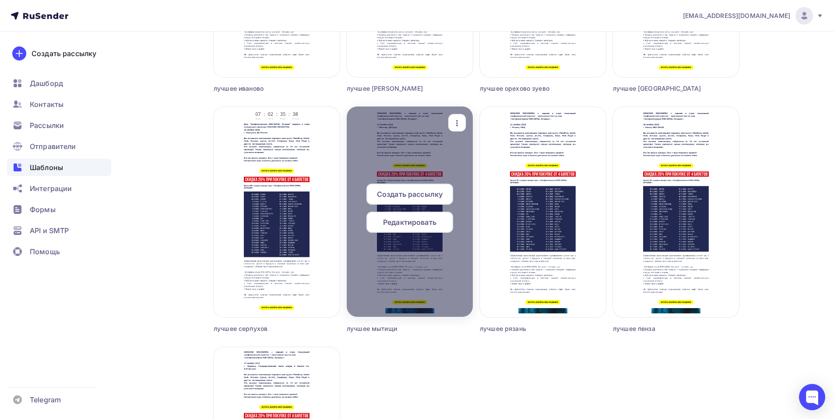
scroll to position [482, 0]
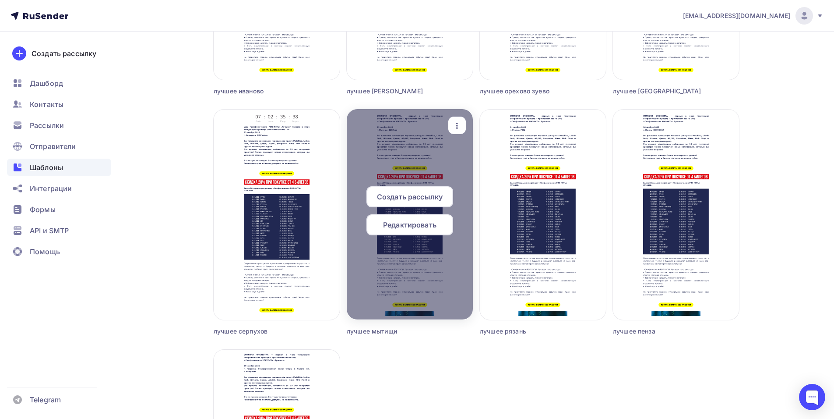
click at [430, 226] on span "Редактировать" at bounding box center [409, 224] width 53 height 11
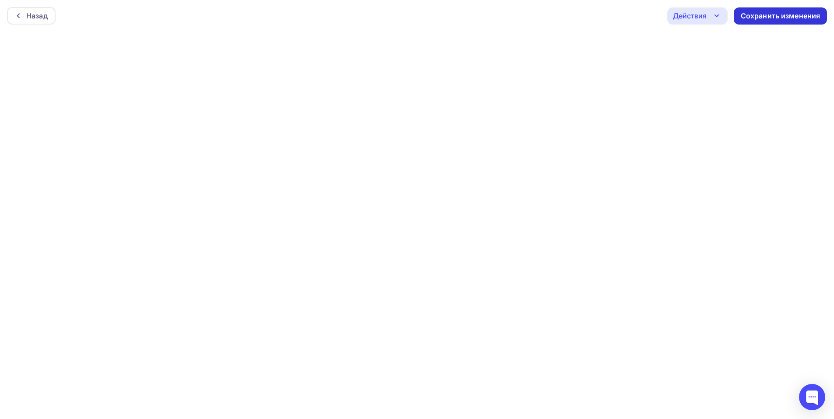
click at [753, 15] on div "Сохранить изменения" at bounding box center [781, 16] width 80 height 10
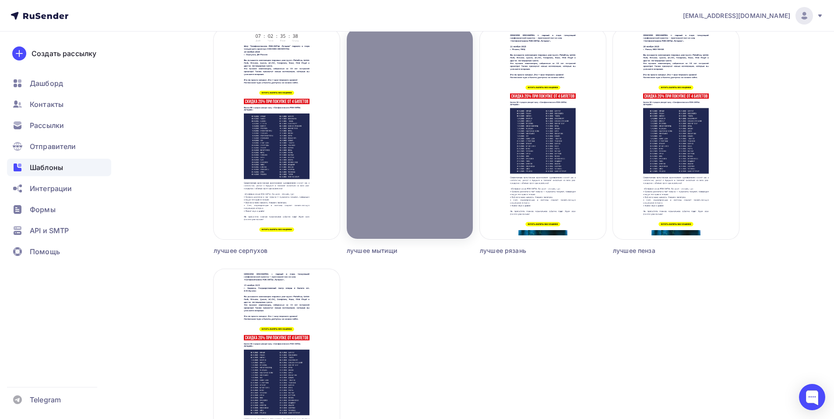
scroll to position [562, 0]
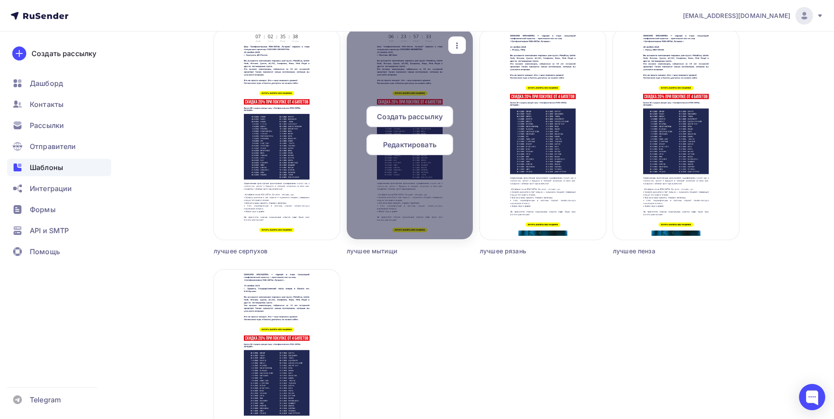
click at [425, 122] on div "Создать рассылку" at bounding box center [410, 116] width 87 height 21
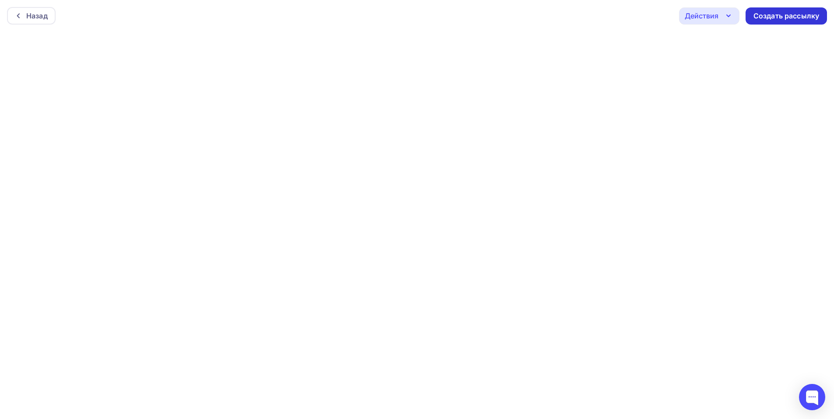
click at [789, 15] on div "Создать рассылку" at bounding box center [787, 16] width 66 height 10
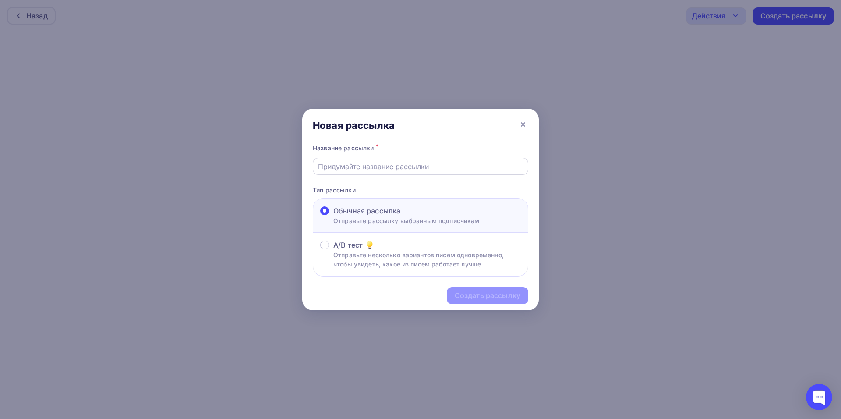
click at [351, 162] on input "text" at bounding box center [420, 166] width 205 height 11
click at [345, 164] on input "text" at bounding box center [420, 166] width 205 height 11
type input "лучшее Мытищи2"
click at [495, 295] on div "Создать рассылку" at bounding box center [488, 295] width 66 height 10
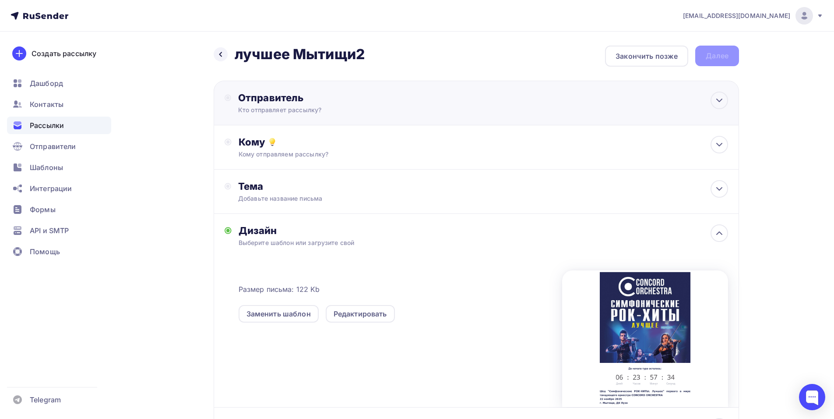
click at [373, 101] on div "Отправитель" at bounding box center [333, 98] width 190 height 12
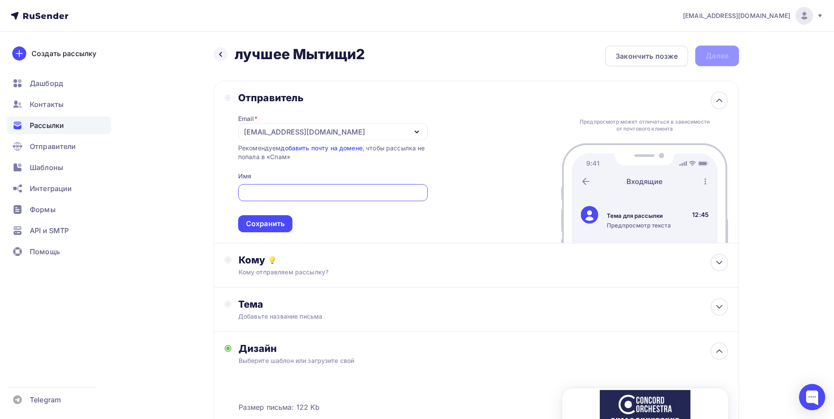
click at [409, 128] on div "[EMAIL_ADDRESS][DOMAIN_NAME]" at bounding box center [333, 131] width 190 height 17
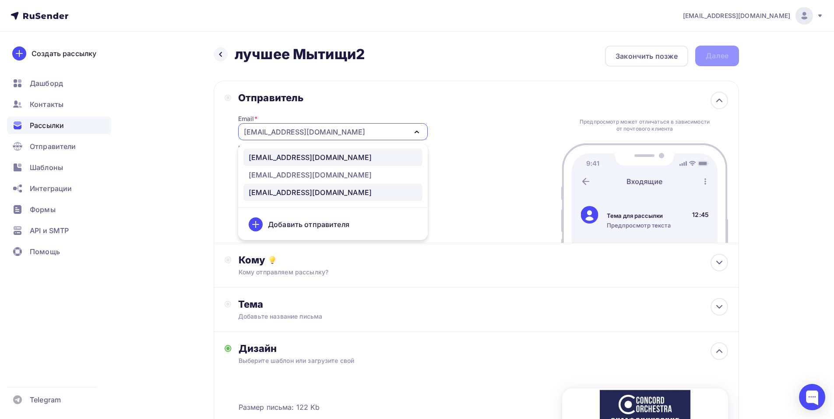
click at [381, 164] on link "[EMAIL_ADDRESS][DOMAIN_NAME]" at bounding box center [333, 157] width 179 height 18
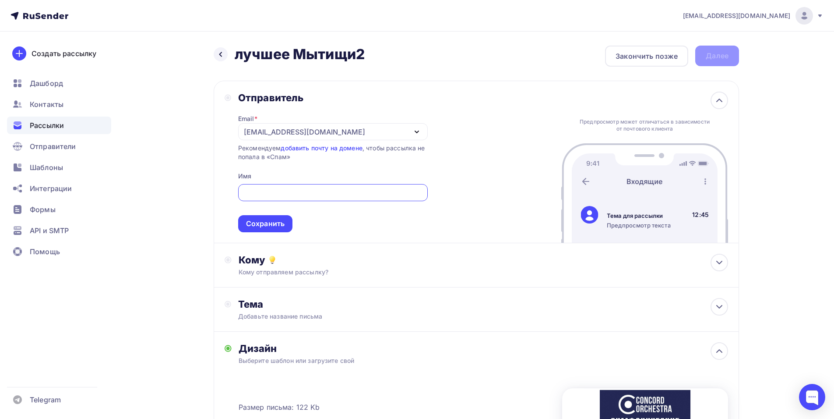
click at [279, 196] on input "text" at bounding box center [333, 192] width 180 height 11
paste input "CONCORD ORCHESTRA"
type input "CONCORD ORCHESTRA"
click at [279, 224] on div "Сохранить" at bounding box center [265, 224] width 39 height 10
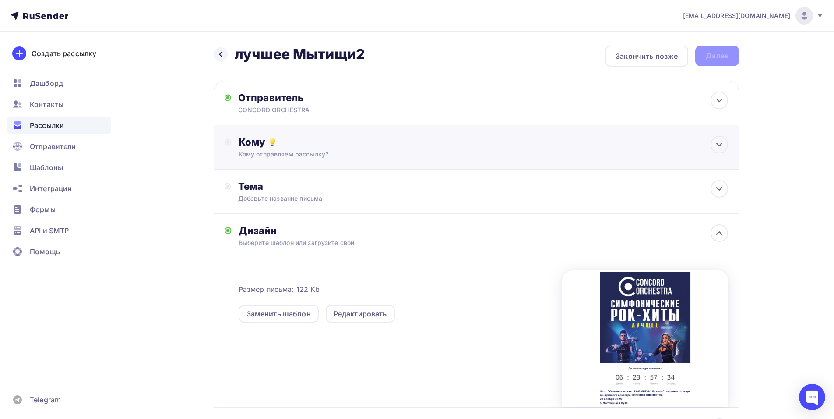
click at [388, 153] on div "Кому отправляем рассылку?" at bounding box center [459, 154] width 441 height 9
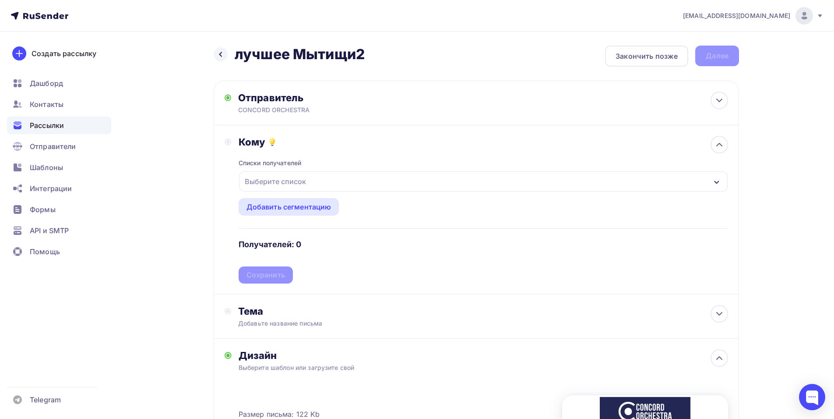
click at [350, 187] on div "Выберите список" at bounding box center [483, 181] width 489 height 20
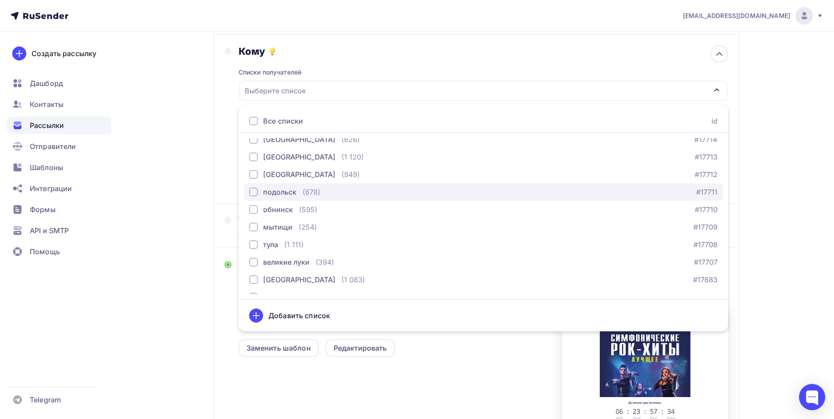
scroll to position [307, 0]
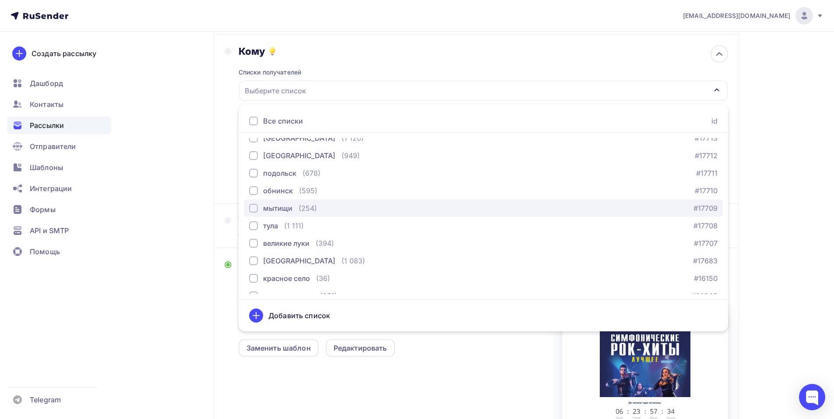
click at [301, 212] on div "(254)" at bounding box center [308, 208] width 18 height 11
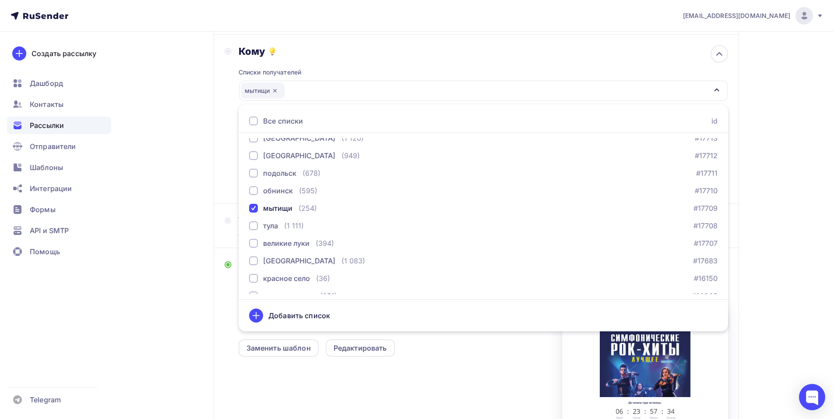
click at [219, 157] on div "Кому Списки получателей [GEOGRAPHIC_DATA] Все списки id тест [PERSON_NAME] (1) …" at bounding box center [477, 119] width 526 height 169
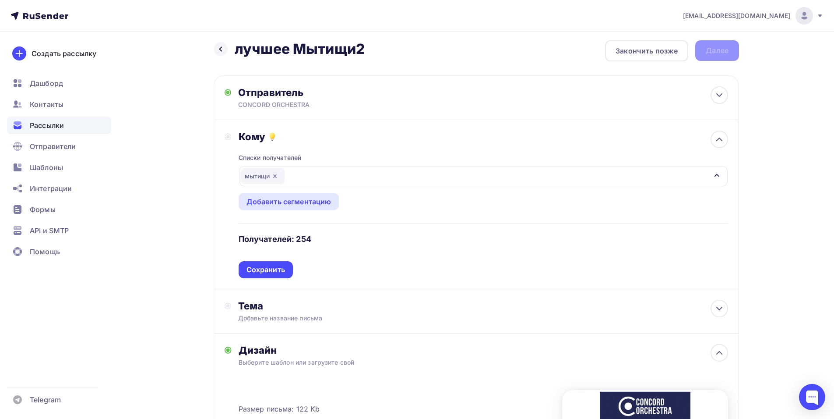
scroll to position [0, 0]
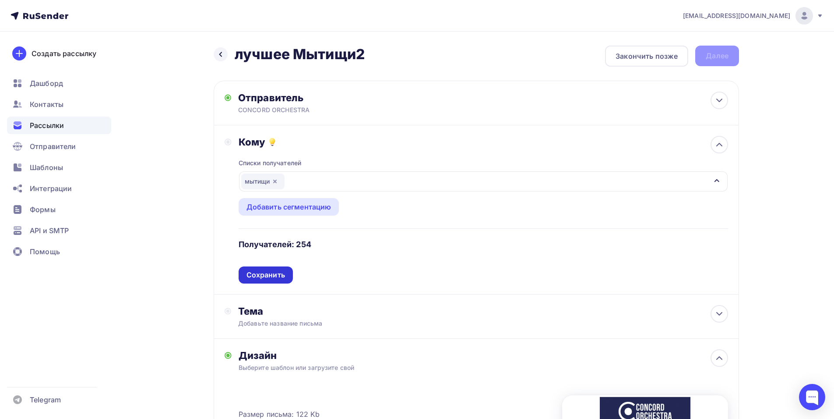
click at [266, 279] on div "Сохранить" at bounding box center [266, 275] width 39 height 10
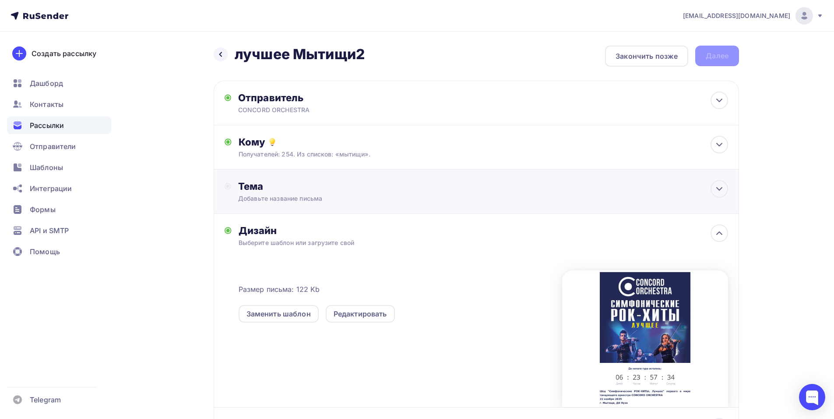
click at [299, 184] on div "Тема" at bounding box center [324, 186] width 173 height 12
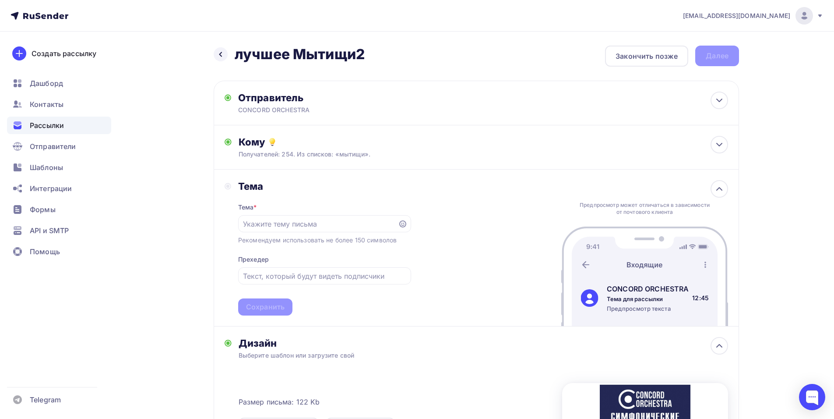
click at [811, 173] on div "[EMAIL_ADDRESS][DOMAIN_NAME] Аккаунт Тарифы Выйти Создать рассылку [GEOGRAPHIC_…" at bounding box center [417, 310] width 834 height 621
click at [332, 228] on input "text" at bounding box center [318, 224] width 150 height 11
paste input "Приглашение на шоу «Симфонические РОК-ХИТЫ. Лучшее»"
type input "Приглашение на шоу «Симфонические РОК-ХИТЫ. Лучшее»"
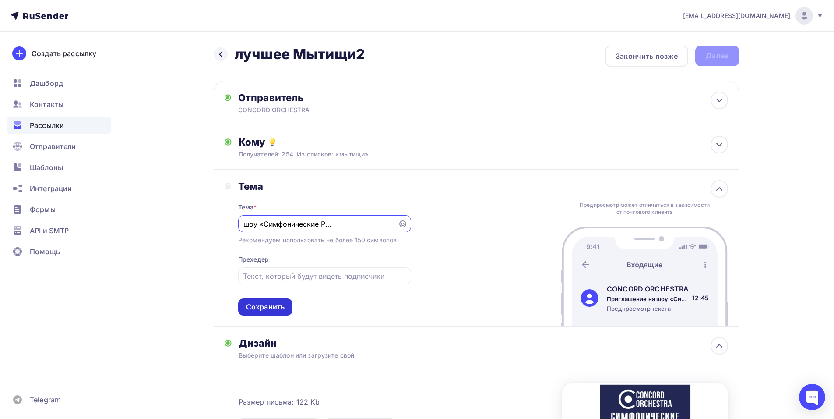
click at [267, 310] on div "Сохранить" at bounding box center [265, 307] width 39 height 10
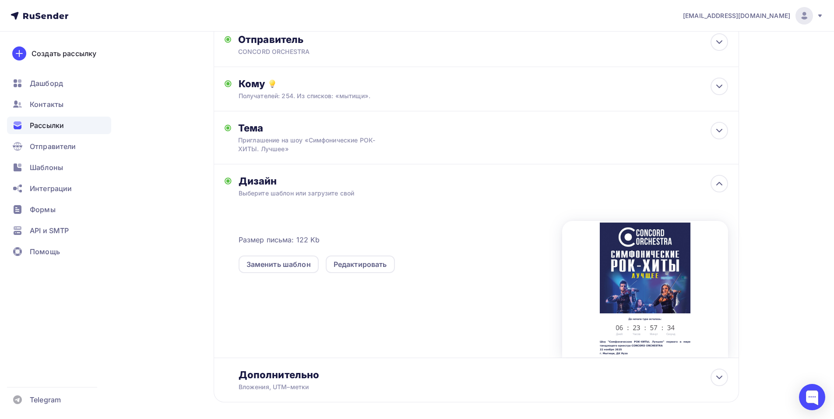
scroll to position [0, 0]
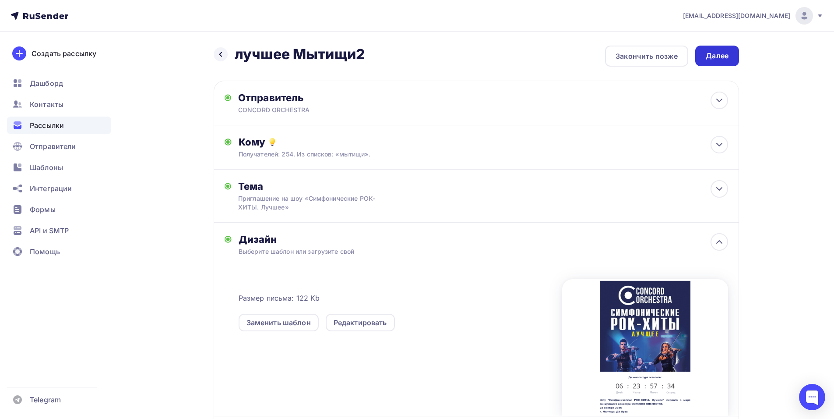
click at [717, 64] on div "Далее" at bounding box center [717, 56] width 44 height 21
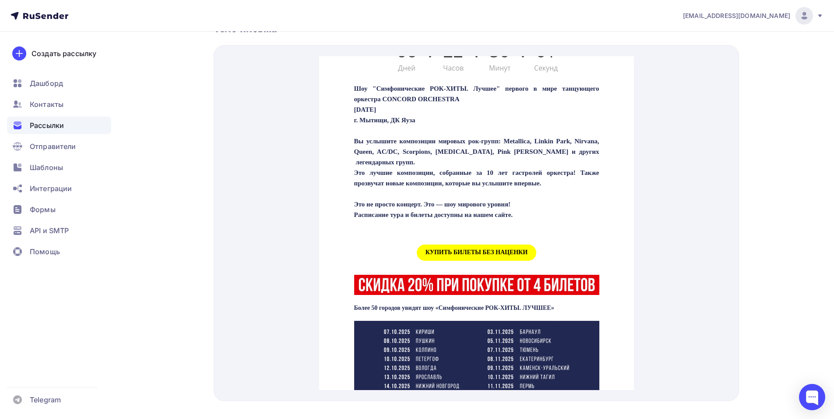
scroll to position [307, 0]
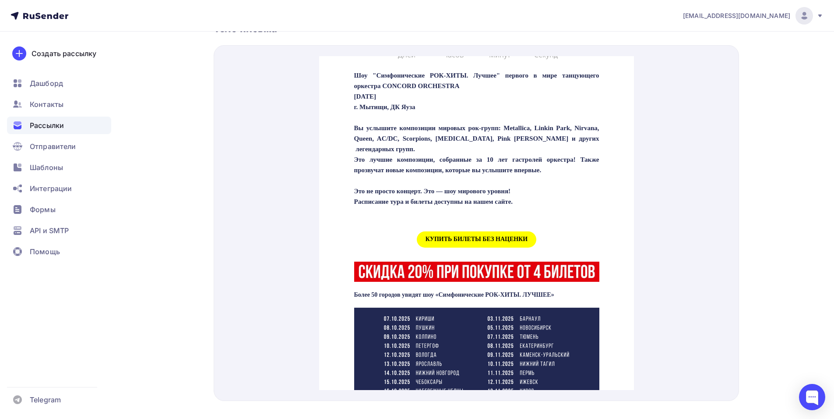
click at [464, 237] on span "КУПИТЬ БИЛЕТЫ БЕЗ НАЦЕНКИ" at bounding box center [477, 229] width 120 height 16
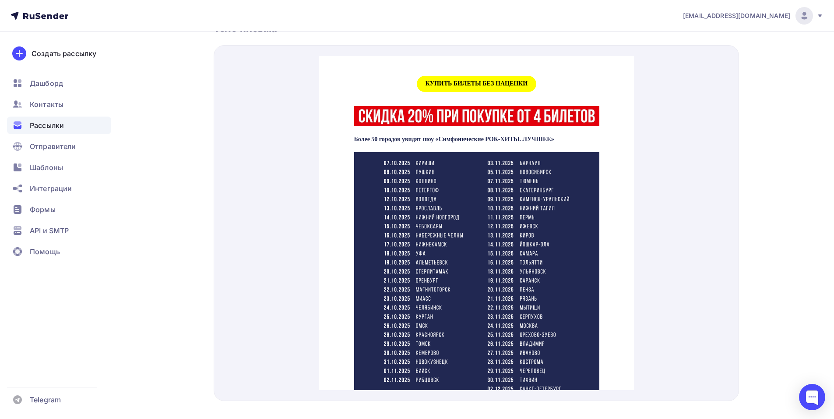
scroll to position [438, 0]
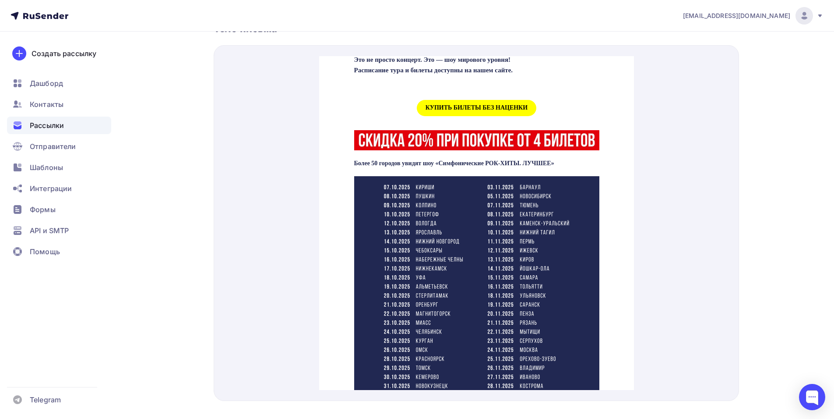
click at [456, 106] on span "КУПИТЬ БИЛЕТЫ БЕЗ НАЦЕНКИ" at bounding box center [477, 97] width 120 height 16
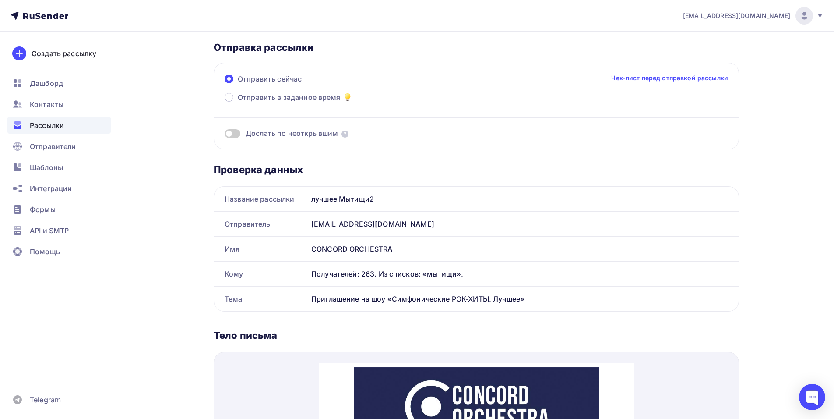
scroll to position [0, 0]
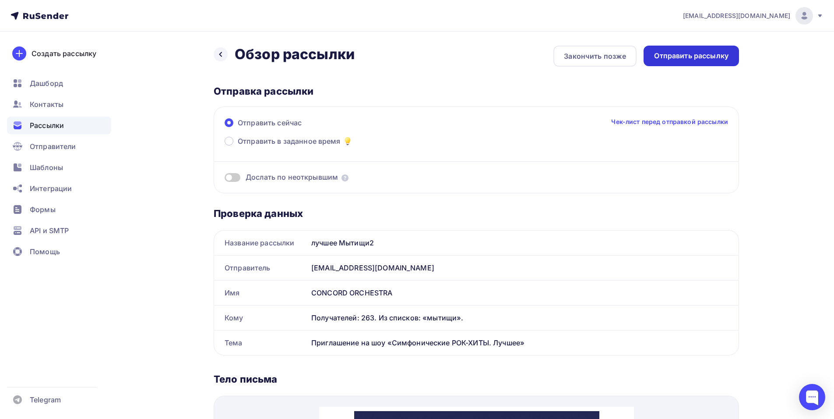
click at [695, 62] on div "Отправить рассылку" at bounding box center [691, 56] width 95 height 21
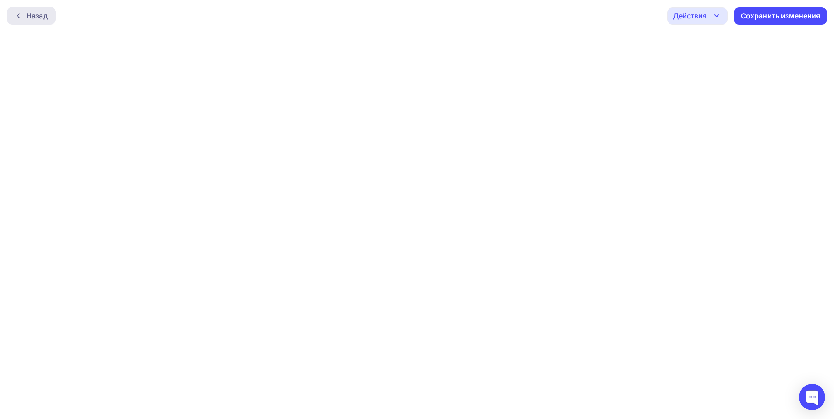
click at [25, 14] on div at bounding box center [20, 15] width 11 height 7
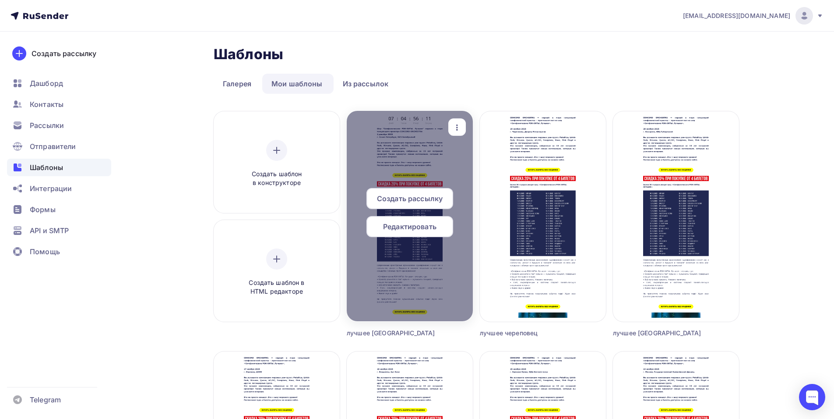
click at [404, 227] on span "Редактировать" at bounding box center [409, 226] width 53 height 11
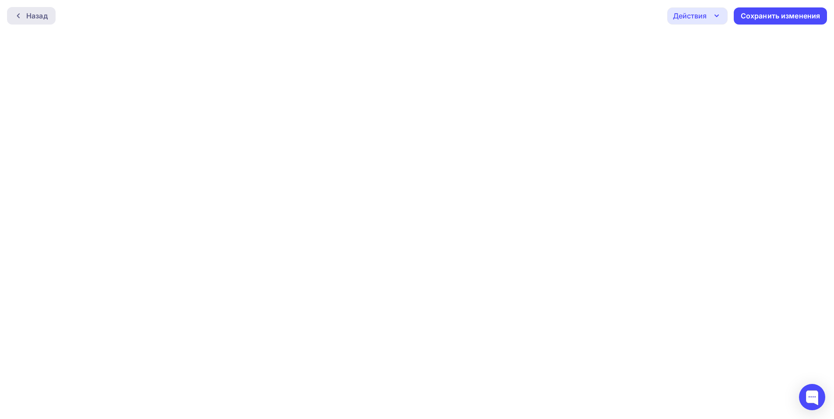
click at [30, 21] on div "Назад" at bounding box center [36, 16] width 21 height 11
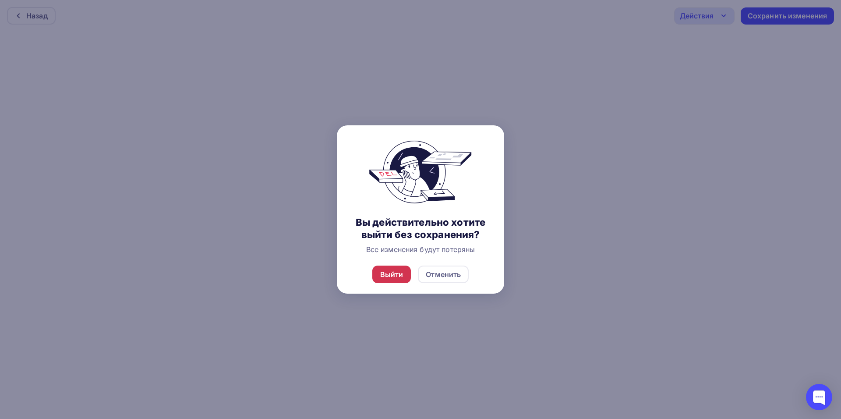
click at [392, 272] on div "Выйти" at bounding box center [391, 274] width 23 height 11
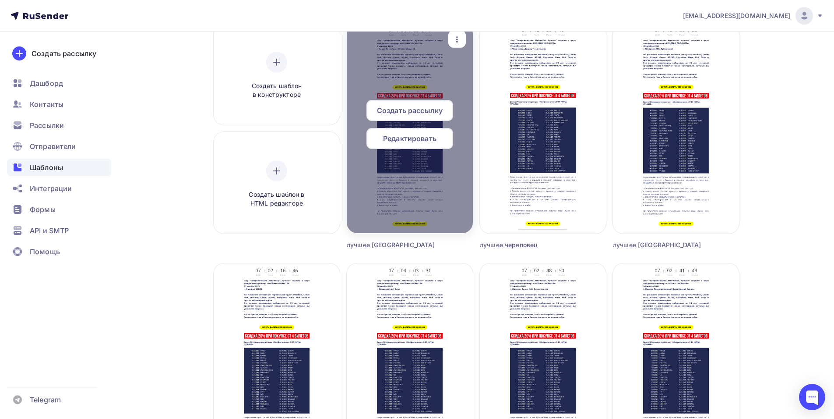
scroll to position [88, 0]
click at [409, 144] on span "Редактировать" at bounding box center [409, 139] width 53 height 11
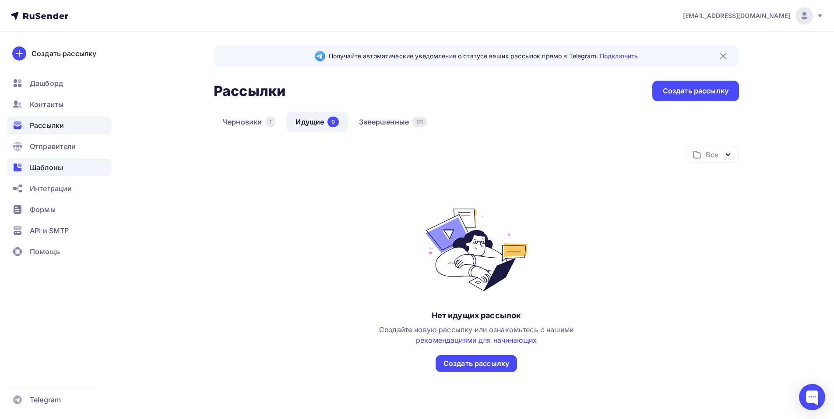
click at [41, 165] on span "Шаблоны" at bounding box center [46, 167] width 33 height 11
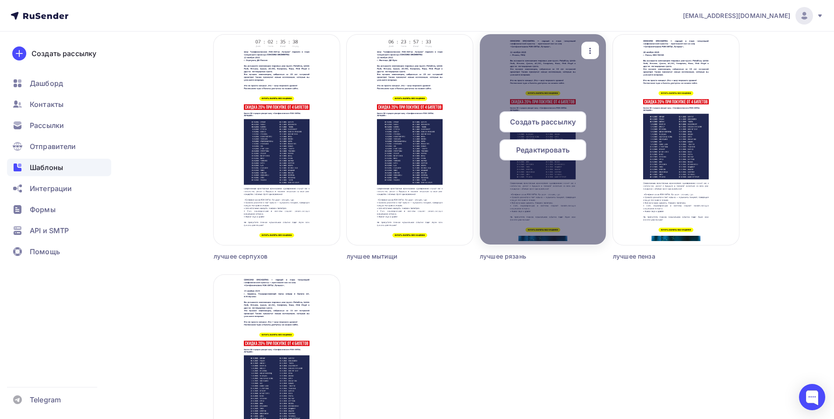
scroll to position [569, 0]
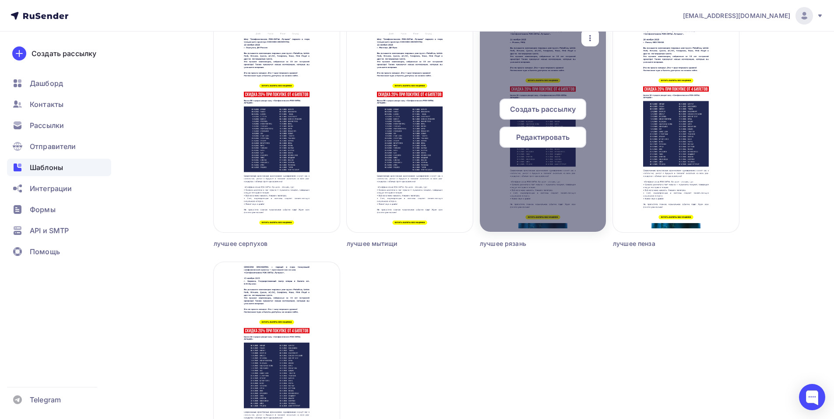
click at [536, 138] on span "Редактировать" at bounding box center [542, 137] width 53 height 11
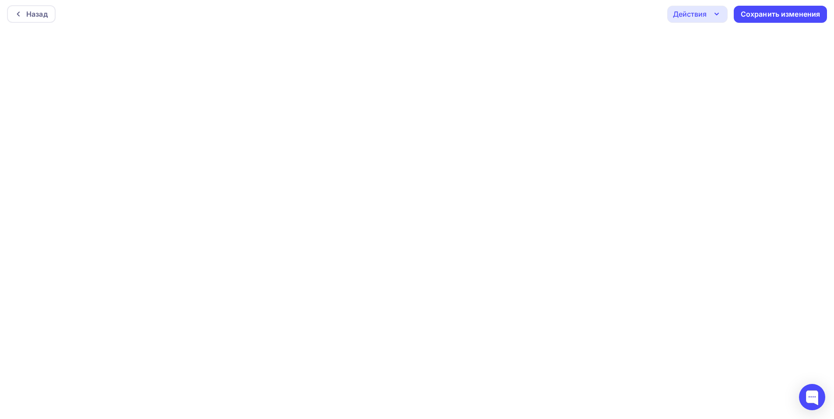
scroll to position [2, 0]
click at [761, 12] on div "Сохранить изменения" at bounding box center [781, 14] width 80 height 10
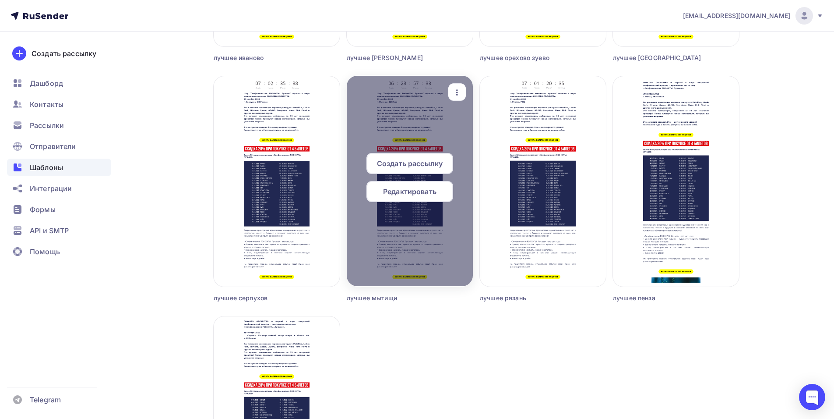
scroll to position [526, 0]
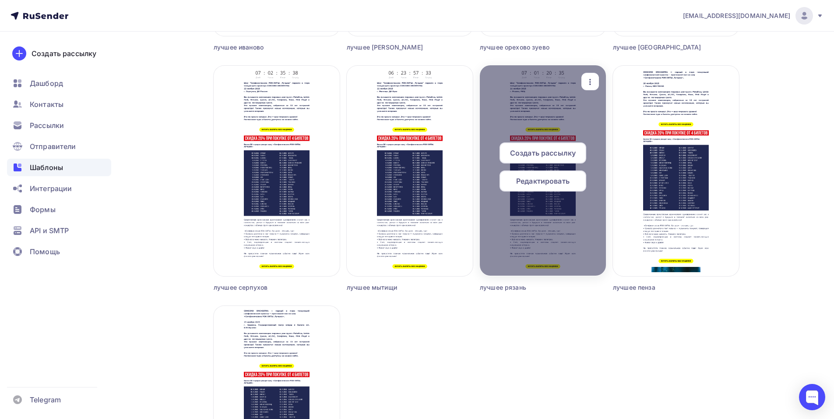
click at [538, 150] on span "Создать рассылку" at bounding box center [543, 153] width 66 height 11
click at [538, 155] on span "Создать рассылку" at bounding box center [543, 153] width 66 height 11
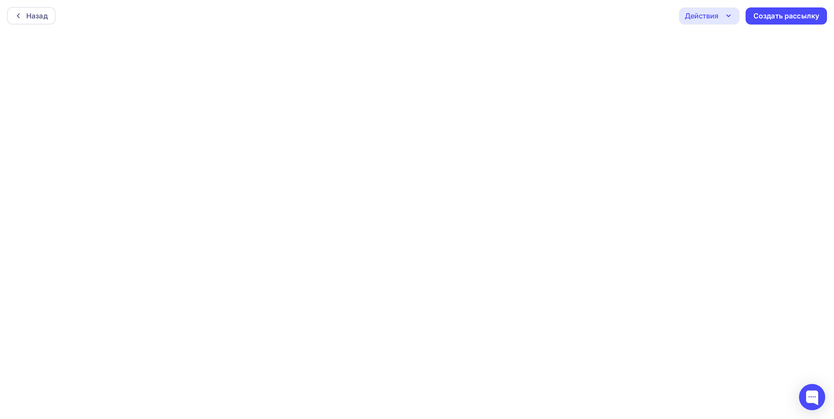
scroll to position [2, 0]
click at [759, 14] on div "Создать рассылку" at bounding box center [787, 14] width 66 height 10
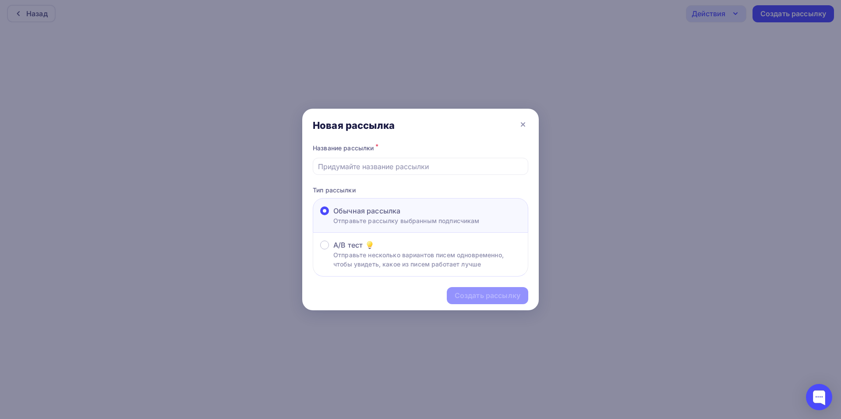
click at [356, 169] on input "text" at bounding box center [420, 166] width 205 height 11
type input "лучшее рязань 2"
click at [473, 297] on div "Создать рассылку" at bounding box center [488, 295] width 66 height 10
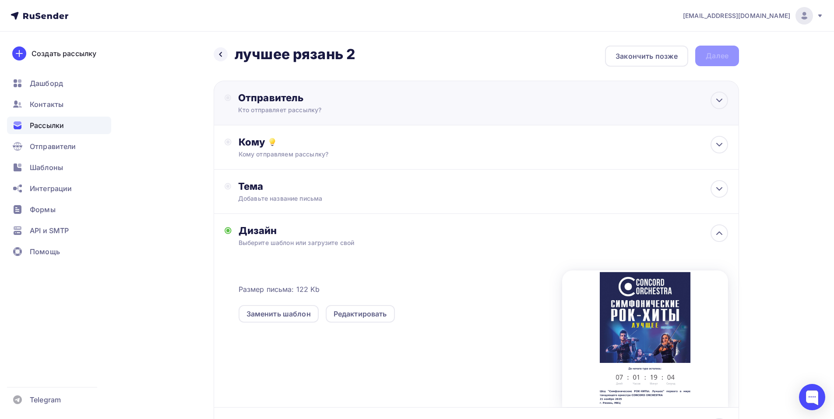
click at [349, 101] on div "Отправитель" at bounding box center [333, 98] width 190 height 12
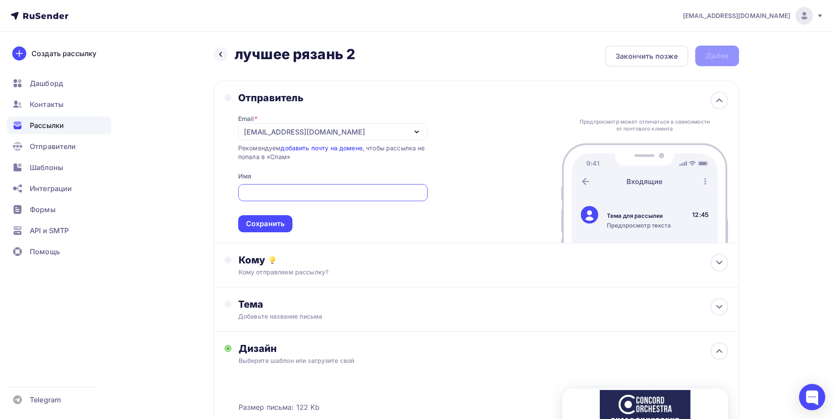
click at [257, 131] on div "[EMAIL_ADDRESS][DOMAIN_NAME]" at bounding box center [304, 132] width 121 height 11
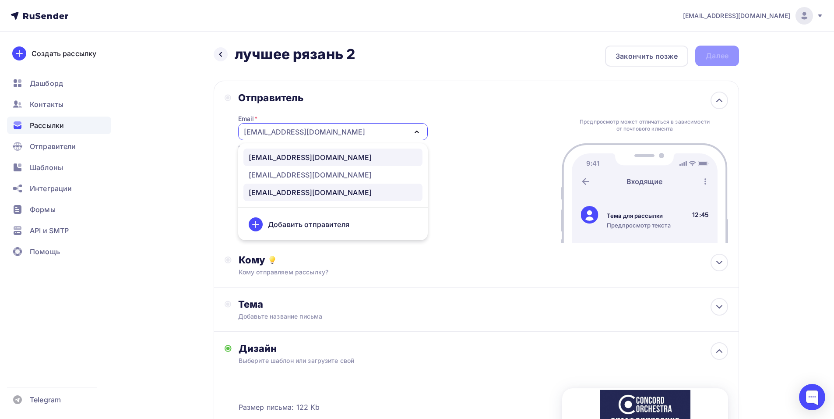
click at [329, 158] on div "[EMAIL_ADDRESS][DOMAIN_NAME]" at bounding box center [310, 157] width 123 height 11
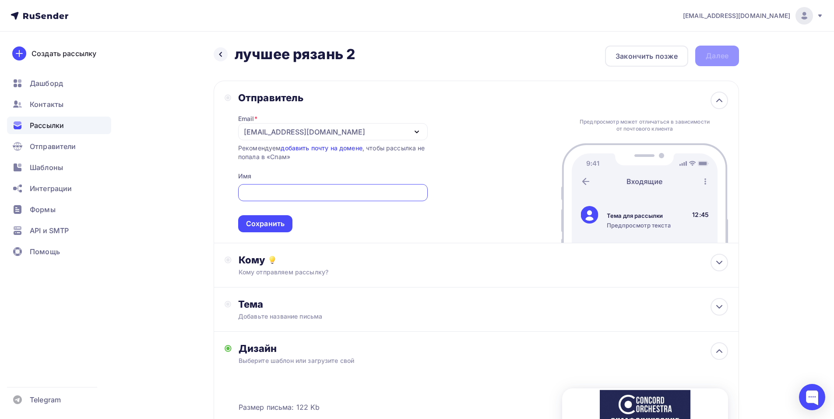
click at [269, 193] on input "text" at bounding box center [333, 192] width 180 height 11
paste input "CONCORD ORCHESTRA"
type input "CONCORD ORCHESTRA"
click at [282, 222] on div "Сохранить" at bounding box center [265, 224] width 39 height 10
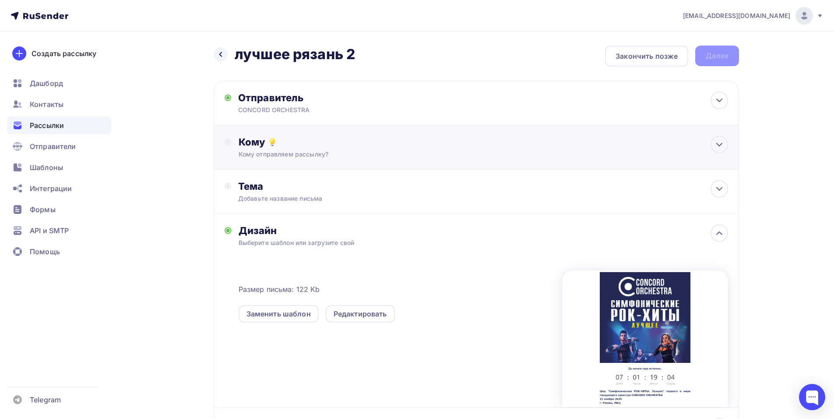
click at [353, 156] on div "Кому отправляем рассылку?" at bounding box center [459, 154] width 441 height 9
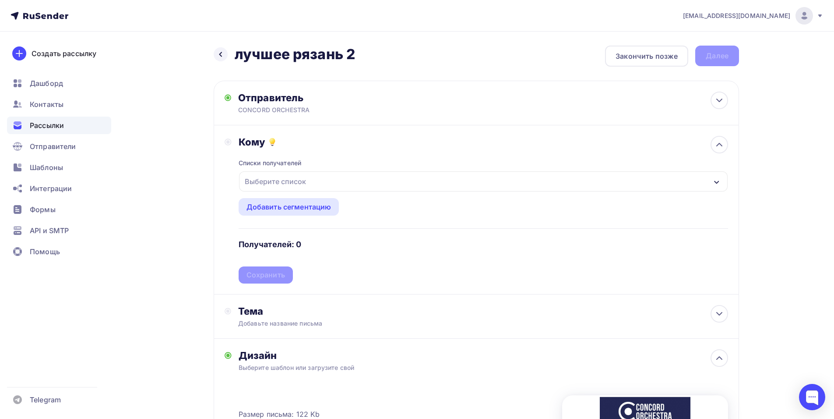
click at [343, 186] on div "Выберите список" at bounding box center [483, 181] width 489 height 20
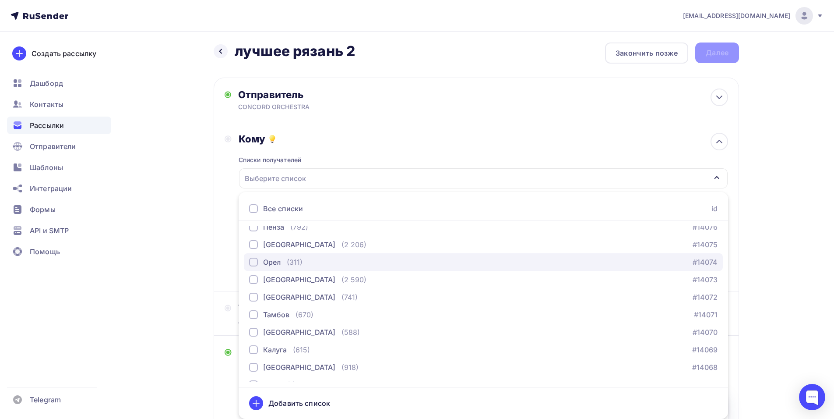
scroll to position [1333, 0]
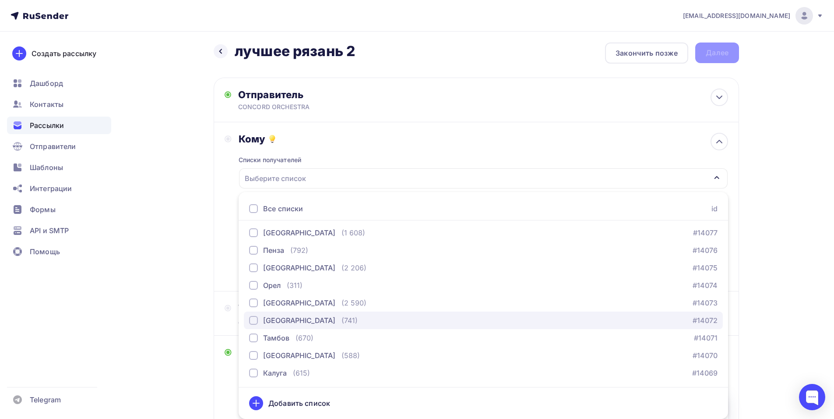
click at [264, 325] on button "Рязань (741) #14072" at bounding box center [483, 320] width 479 height 18
click at [220, 231] on div "Кому Списки получателей Рязань Все списки id тест сережа (1) #27407 красноярск …" at bounding box center [477, 206] width 526 height 169
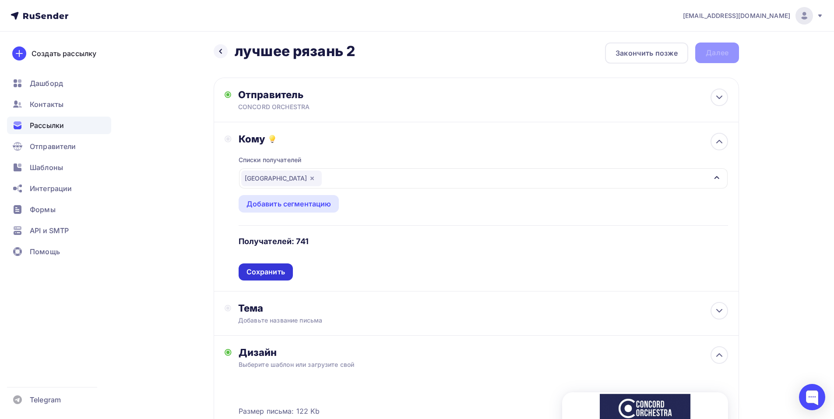
click at [258, 270] on div "Сохранить" at bounding box center [266, 272] width 39 height 10
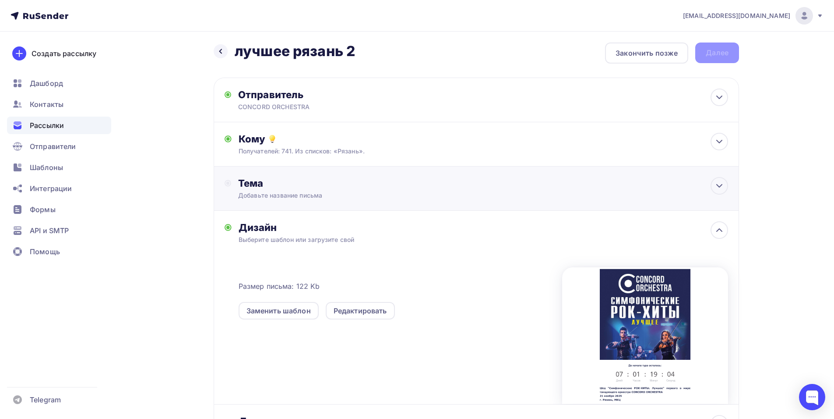
click at [332, 168] on div "Тема Добавьте название письма Тема * Рекомендуем использовать не более 150 симв…" at bounding box center [477, 188] width 526 height 44
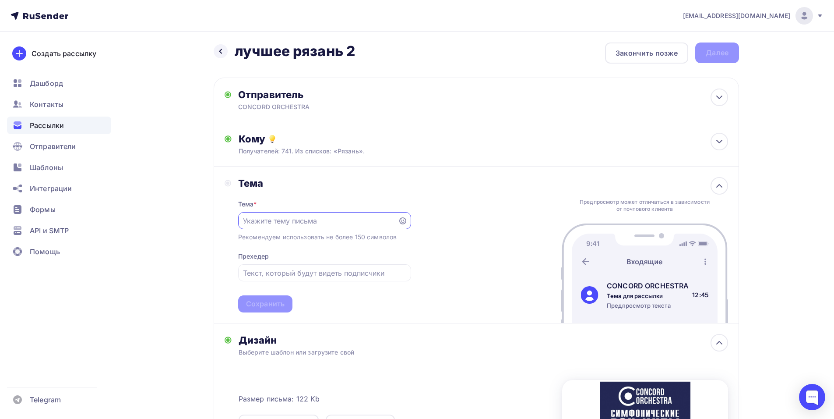
scroll to position [0, 0]
click at [798, 100] on div "shedevru@yandex.ru Аккаунт Тарифы Выйти Создать рассылку Дашборд Контакты Рассы…" at bounding box center [417, 307] width 834 height 621
click at [297, 223] on input "text" at bounding box center [318, 220] width 150 height 11
paste input "Приглашение на шоу «Симфонические РОК-ХИТЫ. Лучшее»"
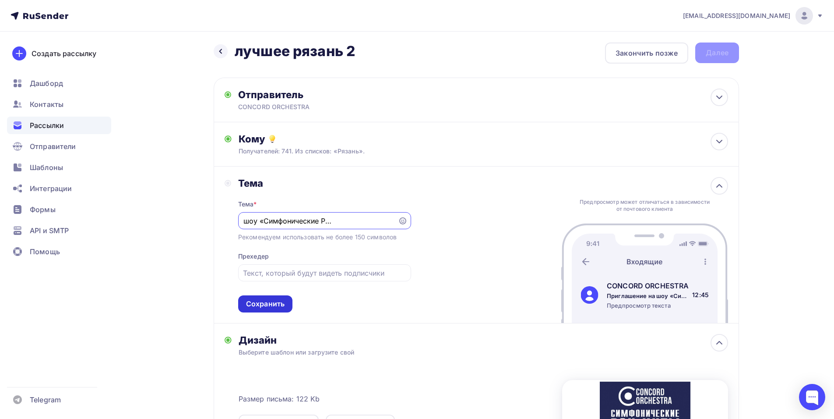
type input "Приглашение на шоу «Симфонические РОК-ХИТЫ. Лучшее»"
click at [268, 304] on div "Сохранить" at bounding box center [265, 304] width 39 height 10
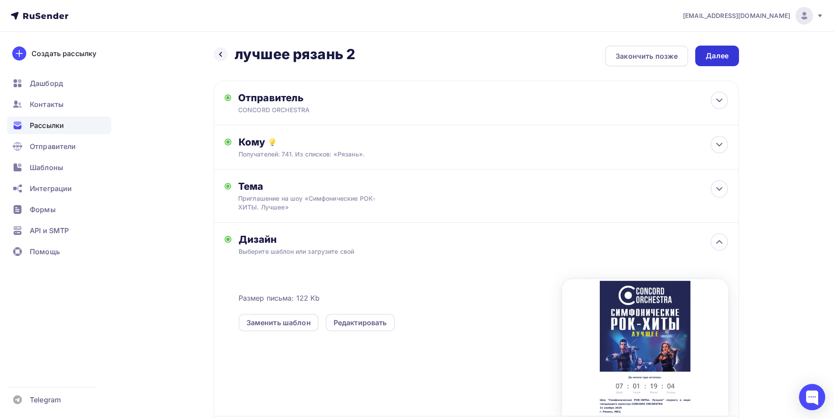
click at [713, 55] on div "Далее" at bounding box center [717, 56] width 23 height 10
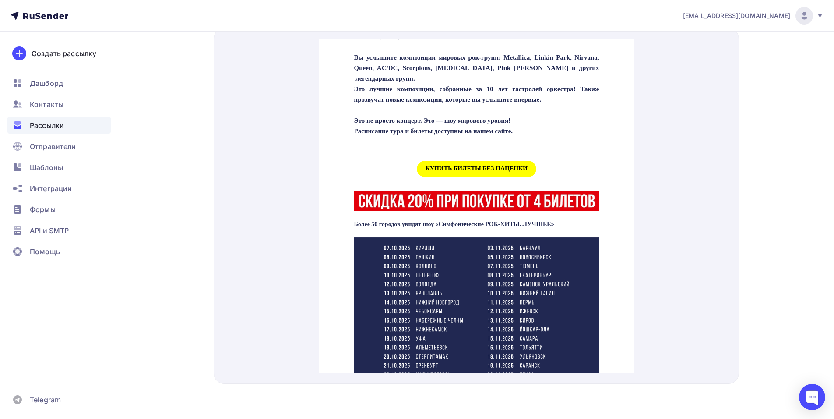
scroll to position [307, 0]
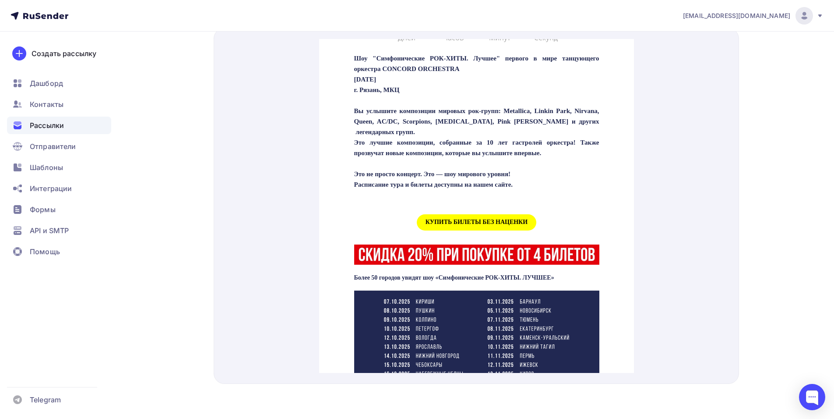
click at [453, 220] on span "КУПИТЬ БИЛЕТЫ БЕЗ НАЦЕНКИ" at bounding box center [477, 212] width 120 height 16
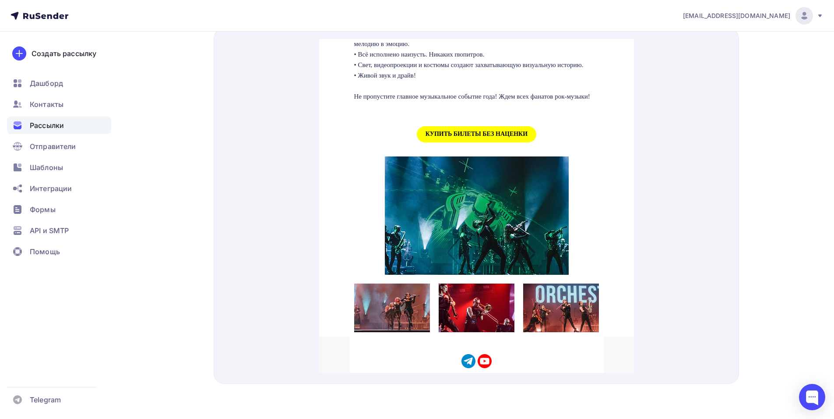
scroll to position [876, 0]
click at [457, 131] on span "КУПИТЬ БИЛЕТЫ БЕЗ НАЦЕНКИ" at bounding box center [477, 123] width 120 height 16
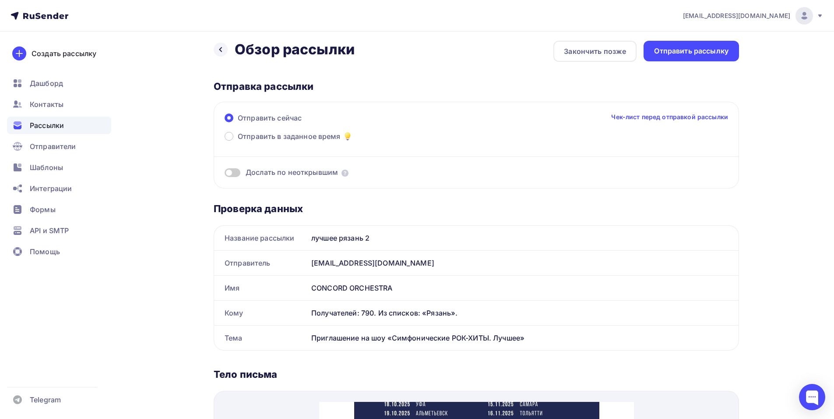
scroll to position [0, 0]
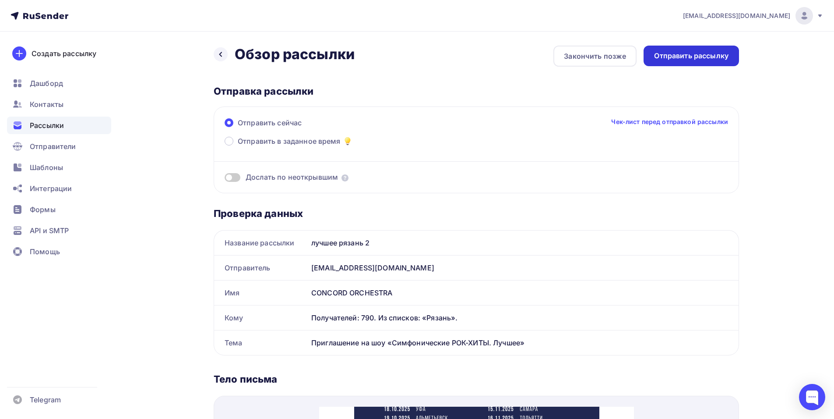
click at [680, 57] on div "Отправить рассылку" at bounding box center [691, 56] width 74 height 10
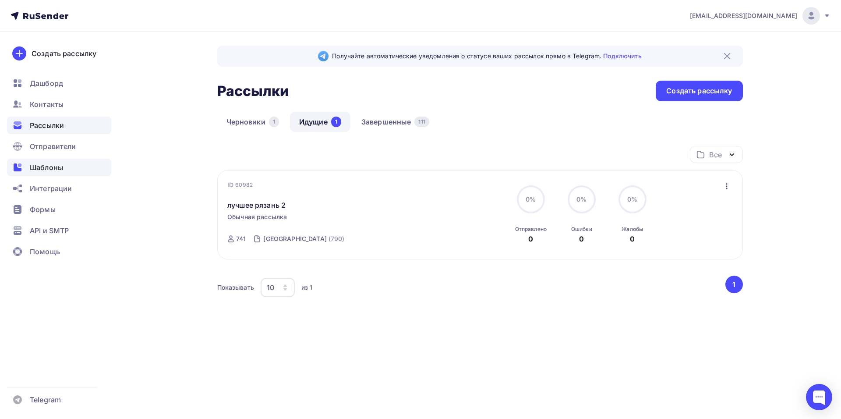
click at [42, 168] on span "Шаблоны" at bounding box center [46, 167] width 33 height 11
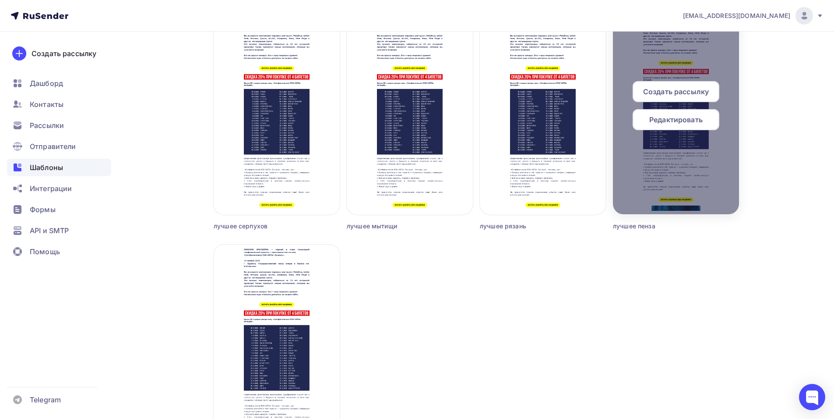
scroll to position [562, 0]
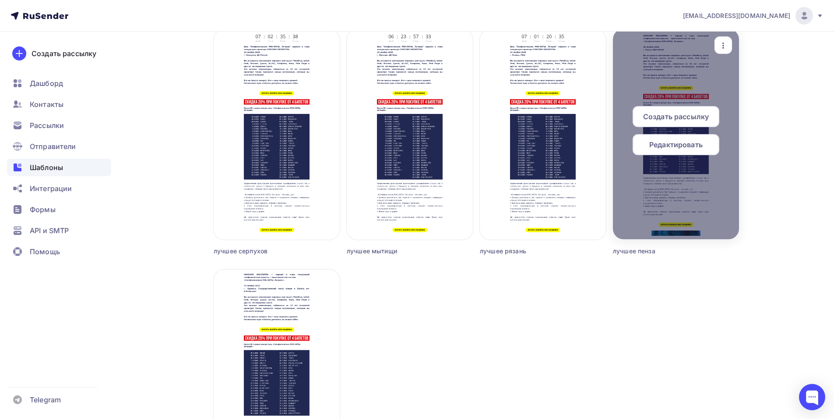
click at [669, 142] on span "Редактировать" at bounding box center [676, 144] width 53 height 11
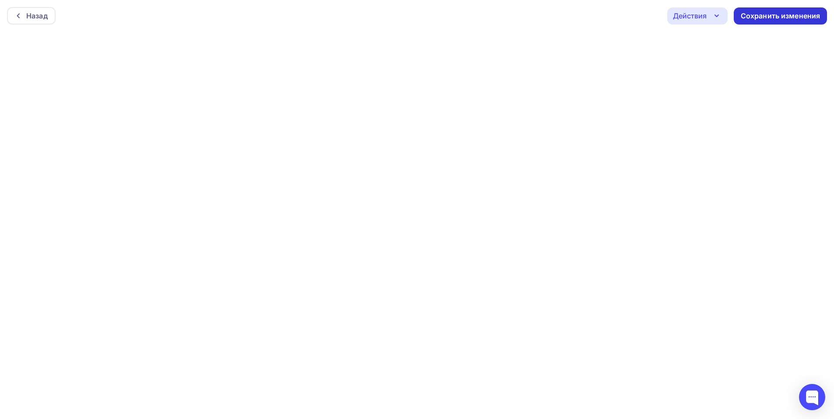
click at [770, 22] on div "Сохранить изменения" at bounding box center [780, 15] width 93 height 17
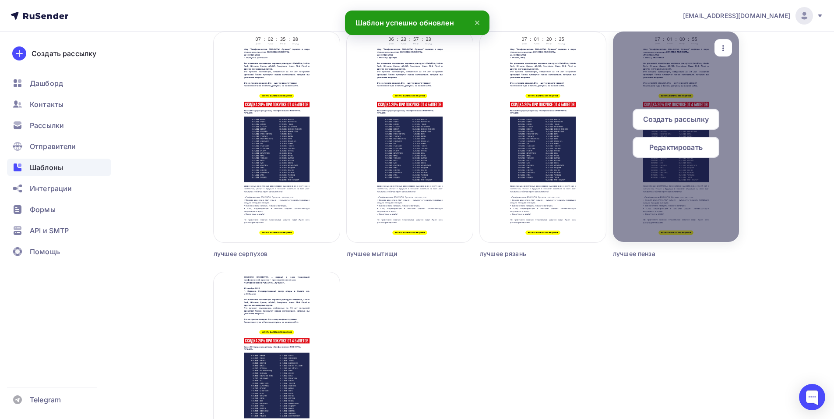
scroll to position [526, 0]
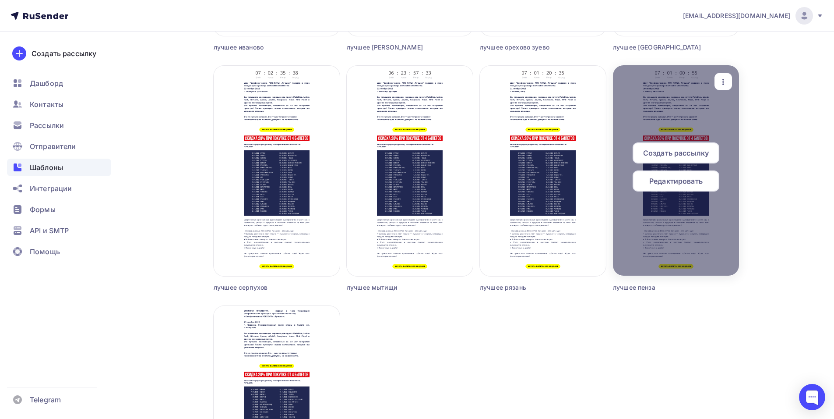
click at [667, 154] on span "Создать рассылку" at bounding box center [676, 153] width 66 height 11
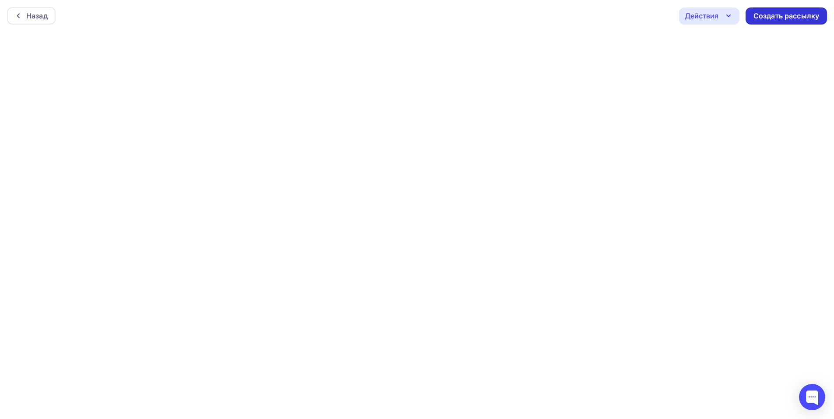
click at [770, 23] on div "Создать рассылку" at bounding box center [786, 15] width 81 height 17
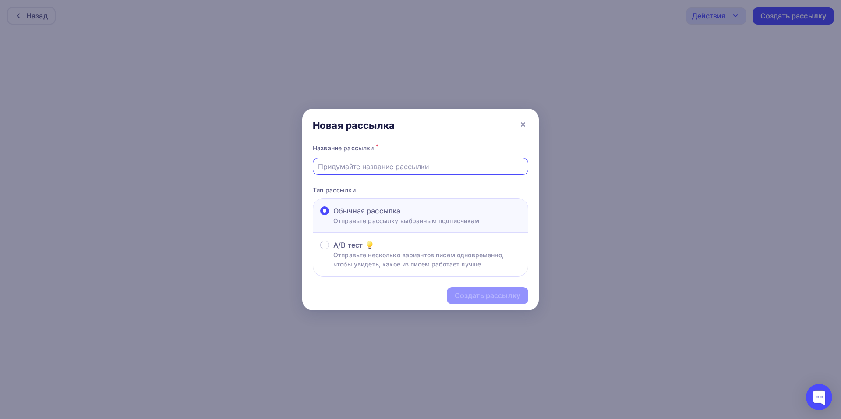
click at [392, 162] on input "text" at bounding box center [420, 166] width 205 height 11
type input "лучшее пенза 2"
click at [467, 297] on div "Создать рассылку" at bounding box center [488, 295] width 66 height 10
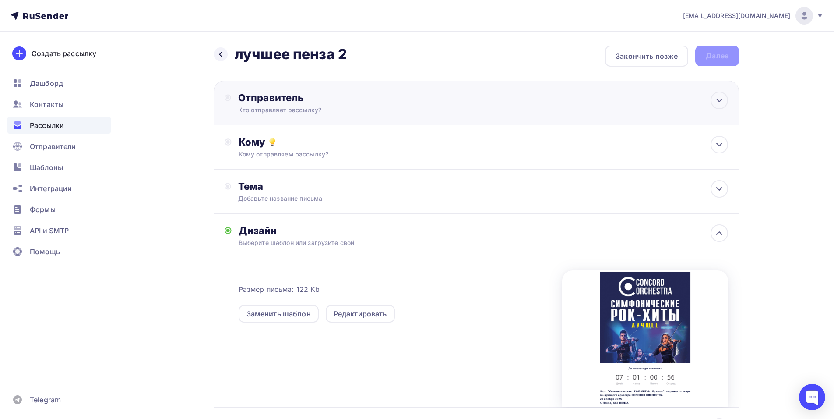
click at [341, 110] on div "Кто отправляет рассылку?" at bounding box center [323, 110] width 171 height 9
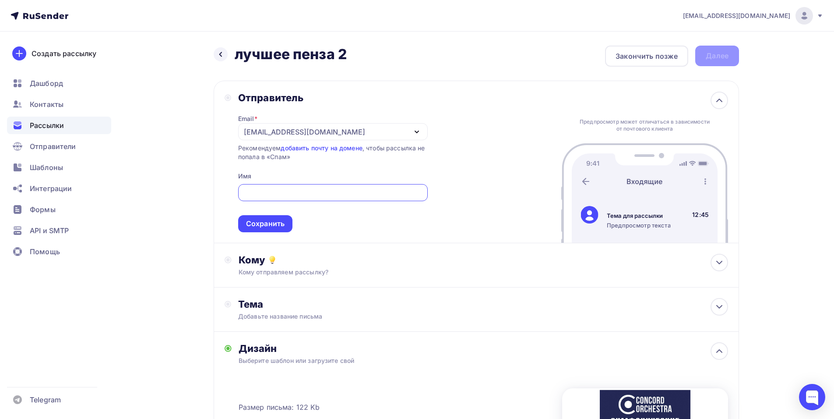
click at [252, 131] on div "[EMAIL_ADDRESS][DOMAIN_NAME]" at bounding box center [304, 132] width 121 height 11
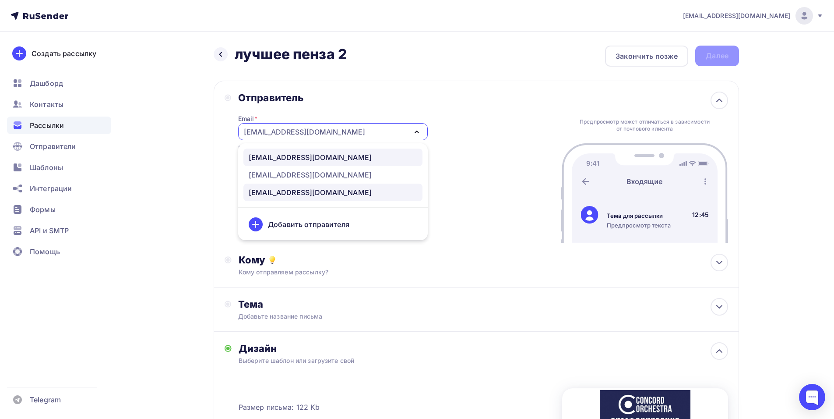
click at [328, 161] on div "[EMAIL_ADDRESS][DOMAIN_NAME]" at bounding box center [310, 157] width 123 height 11
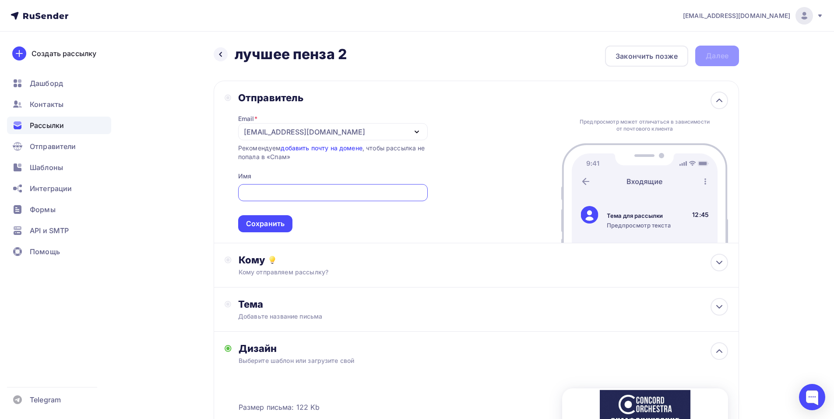
click at [313, 195] on input "text" at bounding box center [333, 192] width 180 height 11
click at [265, 192] on input "text" at bounding box center [333, 192] width 180 height 11
paste input "CONCORD ORCHESTRA"
type input "CONCORD ORCHESTRA"
click at [261, 221] on div "Сохранить" at bounding box center [265, 224] width 39 height 10
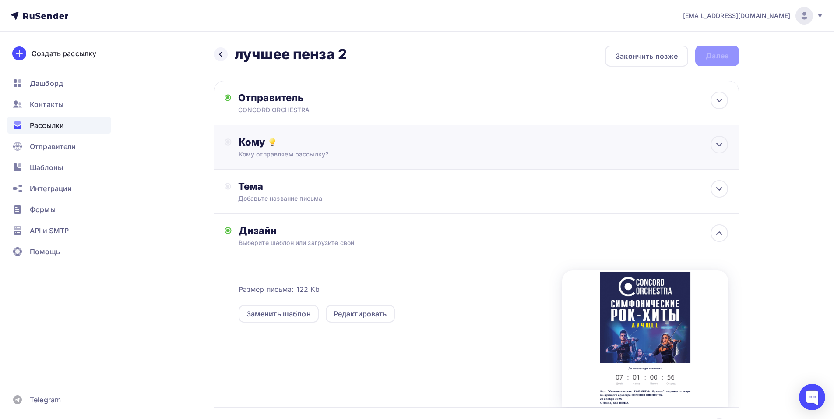
click at [321, 153] on div "Кому отправляем рассылку?" at bounding box center [459, 154] width 441 height 9
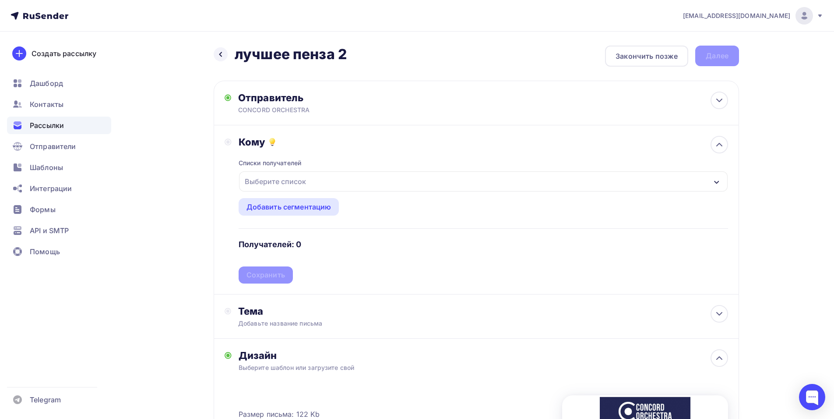
click at [334, 178] on div "Выберите список" at bounding box center [483, 181] width 489 height 20
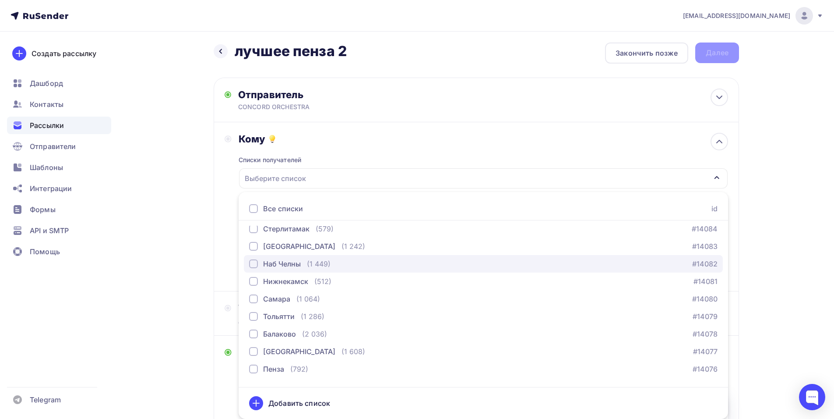
scroll to position [1270, 0]
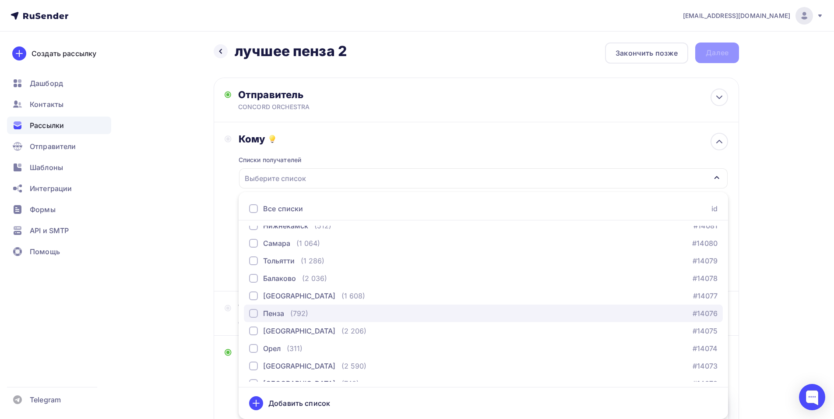
click at [272, 314] on div "Пенза" at bounding box center [273, 313] width 21 height 11
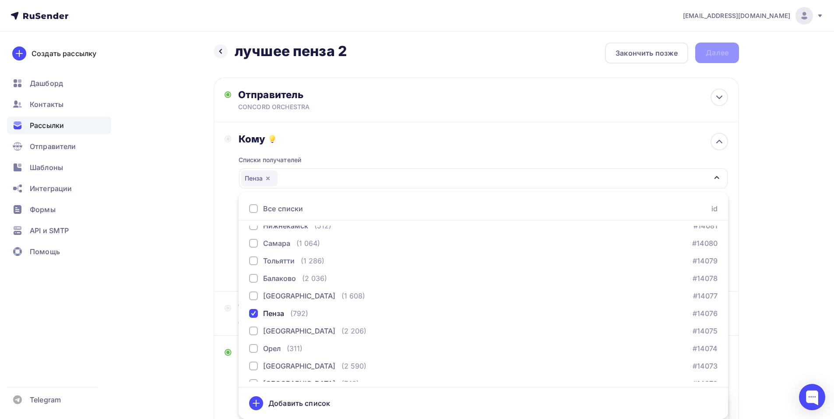
click at [215, 272] on div "Кому Списки получателей Пенза Все списки id тест сережа (1) #27407 красноярск (…" at bounding box center [477, 206] width 526 height 169
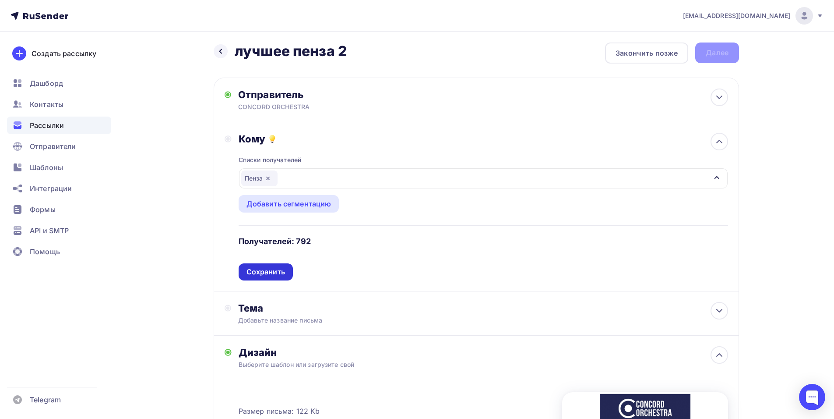
click at [269, 276] on div "Сохранить" at bounding box center [266, 272] width 39 height 10
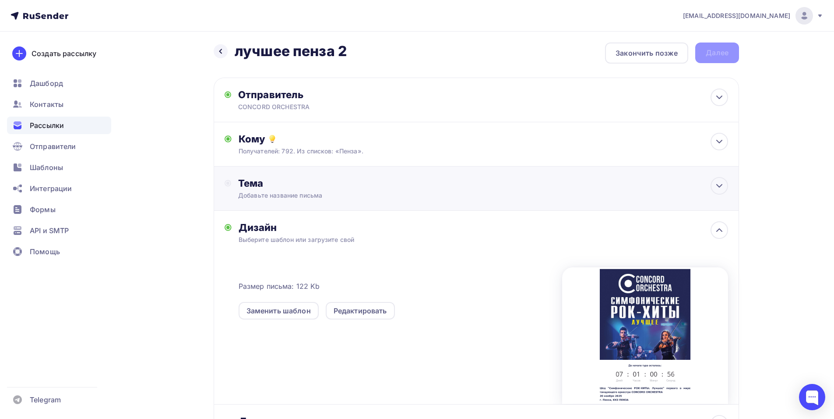
click at [291, 190] on div "Тема Добавьте название письма Тема * Рекомендуем использовать не более 150 симв…" at bounding box center [324, 188] width 173 height 23
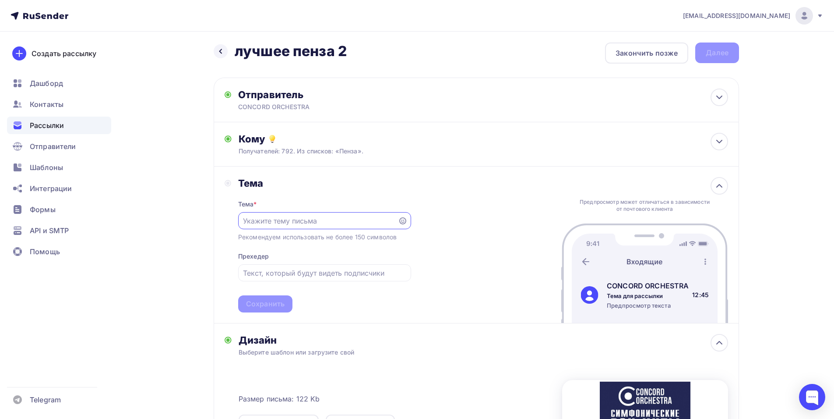
scroll to position [0, 0]
click at [801, 156] on div "shedevru@yandex.ru Аккаунт Тарифы Выйти Создать рассылку Дашборд Контакты Рассы…" at bounding box center [417, 307] width 834 height 621
click at [316, 224] on input "text" at bounding box center [318, 220] width 150 height 11
paste input "Приглашение на шоу «Симфонические РОК-ХИТЫ. Лучшее»"
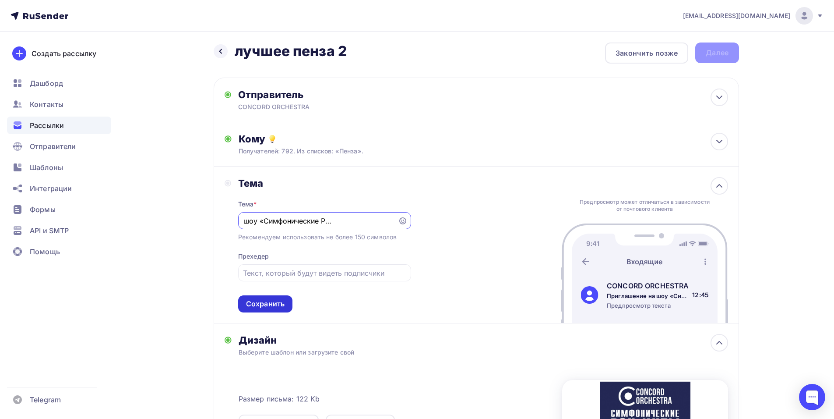
type input "Приглашение на шоу «Симфонические РОК-ХИТЫ. Лучшее»"
click at [268, 303] on div "Сохранить" at bounding box center [265, 304] width 39 height 10
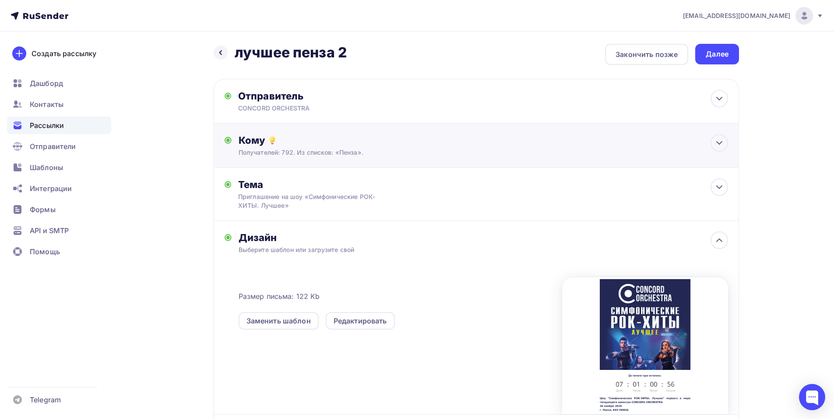
scroll to position [0, 0]
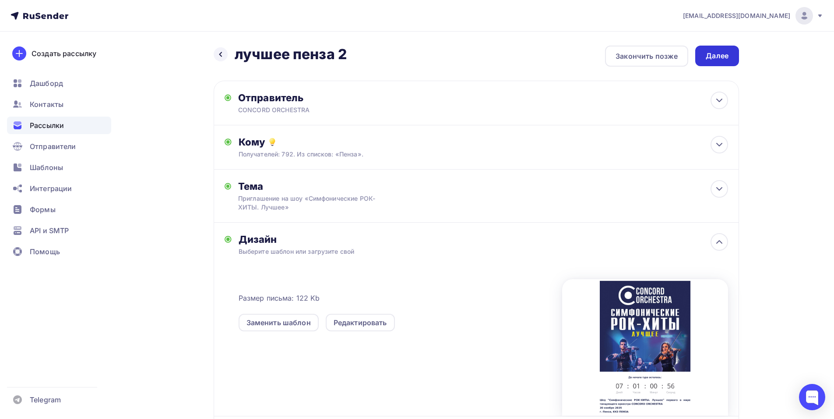
click at [735, 53] on div "Далее" at bounding box center [717, 56] width 44 height 21
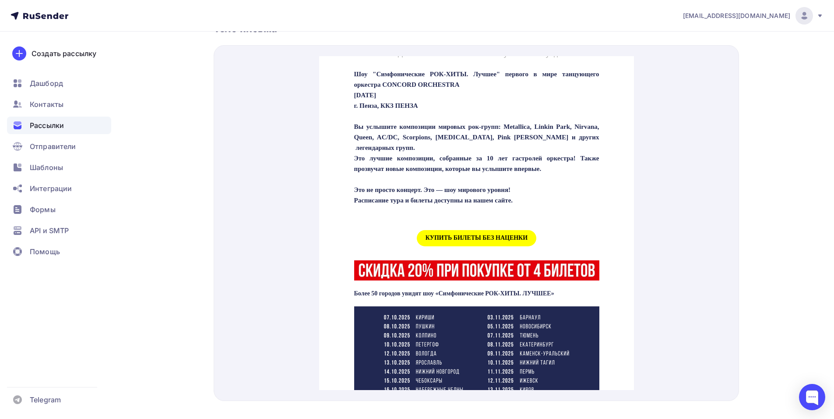
scroll to position [307, 0]
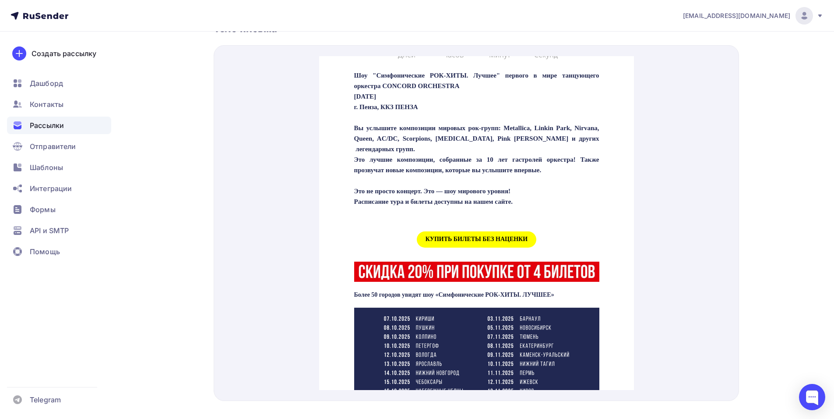
click at [471, 237] on span "КУПИТЬ БИЛЕТЫ БЕЗ НАЦЕНКИ" at bounding box center [477, 229] width 120 height 16
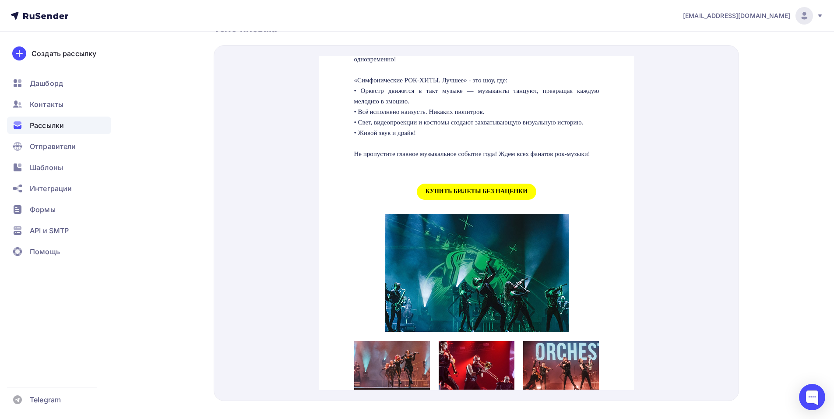
scroll to position [920, 0]
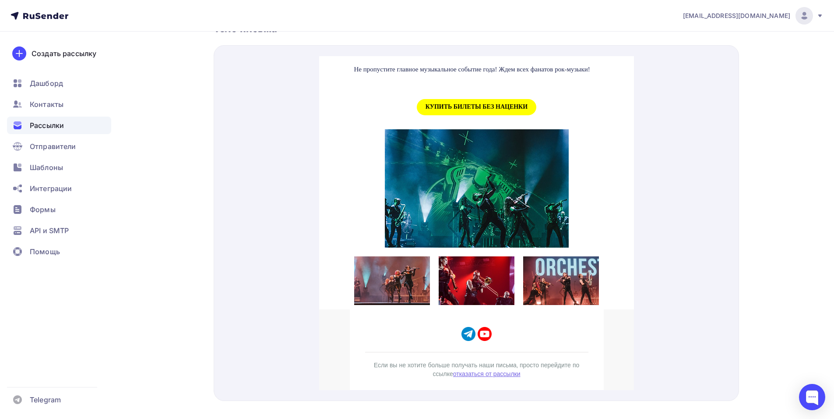
click at [465, 105] on span "КУПИТЬ БИЛЕТЫ БЕЗ НАЦЕНКИ" at bounding box center [477, 96] width 120 height 16
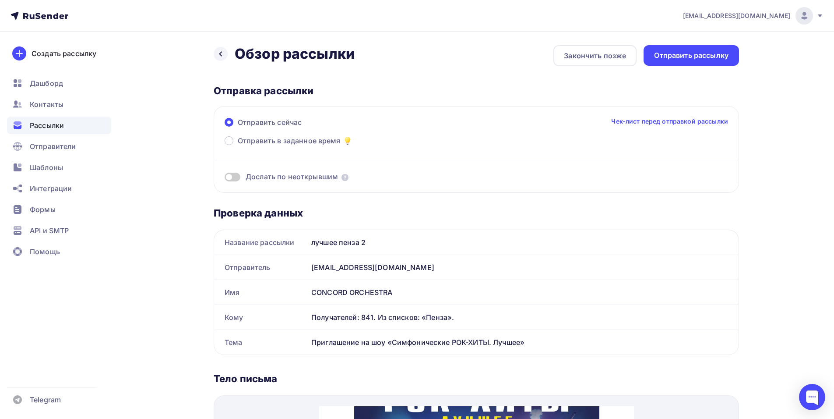
scroll to position [0, 0]
click at [670, 60] on div "Отправить рассылку" at bounding box center [691, 56] width 74 height 10
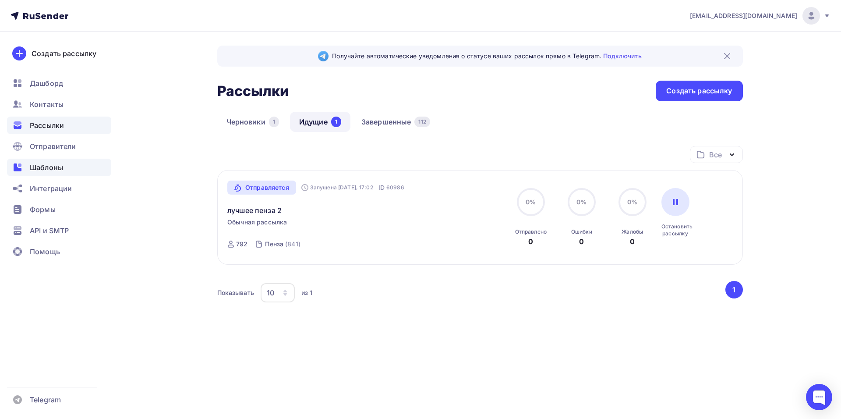
click at [46, 168] on span "Шаблоны" at bounding box center [46, 167] width 33 height 11
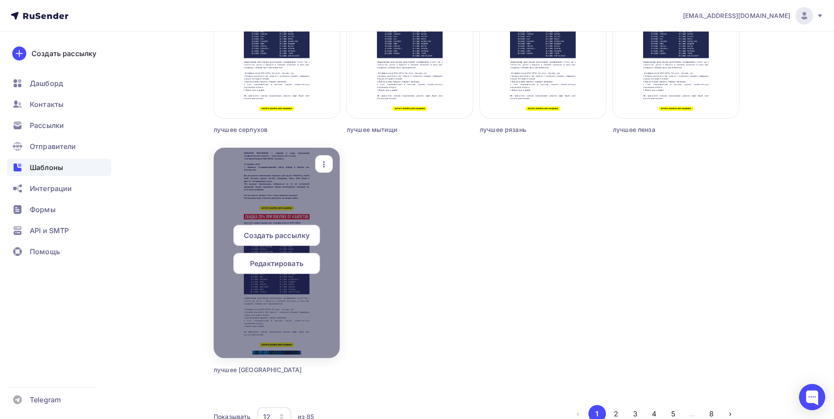
scroll to position [701, 0]
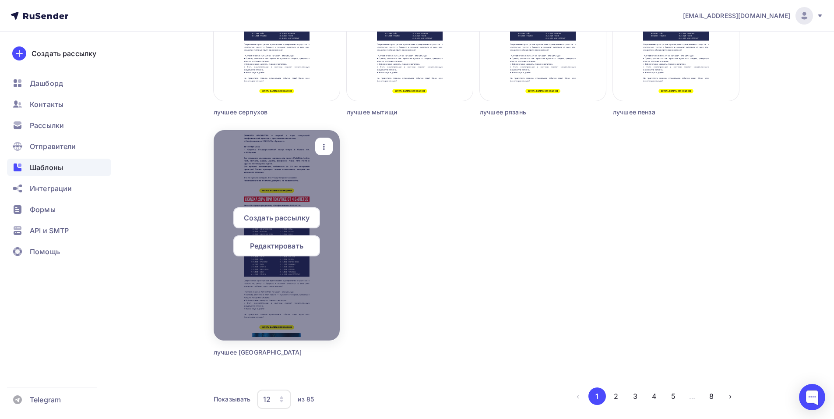
click at [271, 239] on div "Редактировать" at bounding box center [276, 245] width 87 height 21
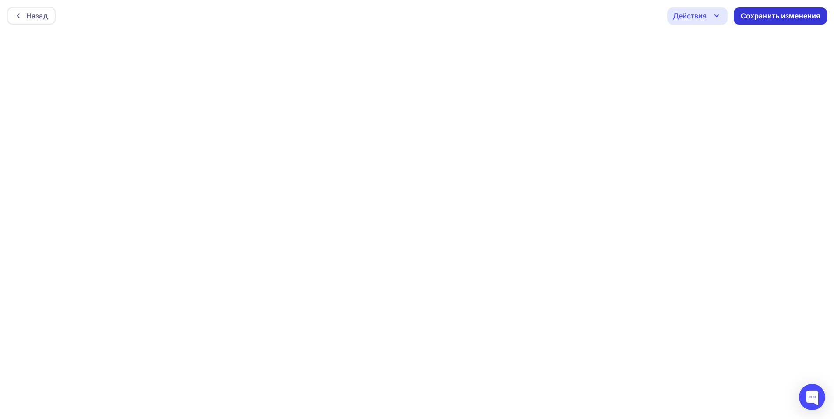
click at [752, 18] on div "Сохранить изменения" at bounding box center [781, 16] width 80 height 10
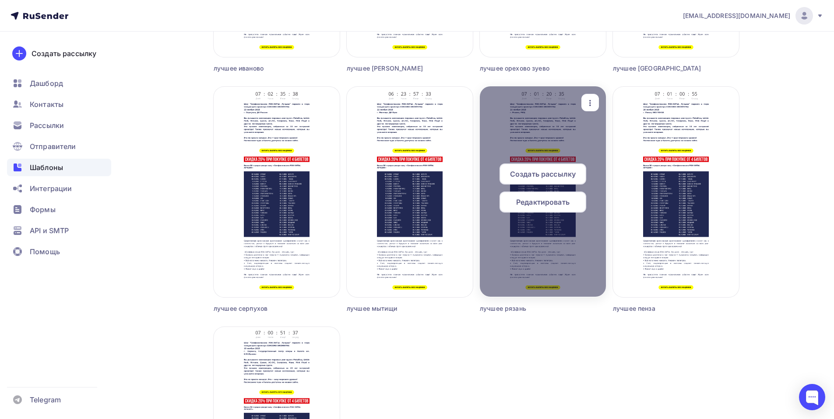
scroll to position [657, 0]
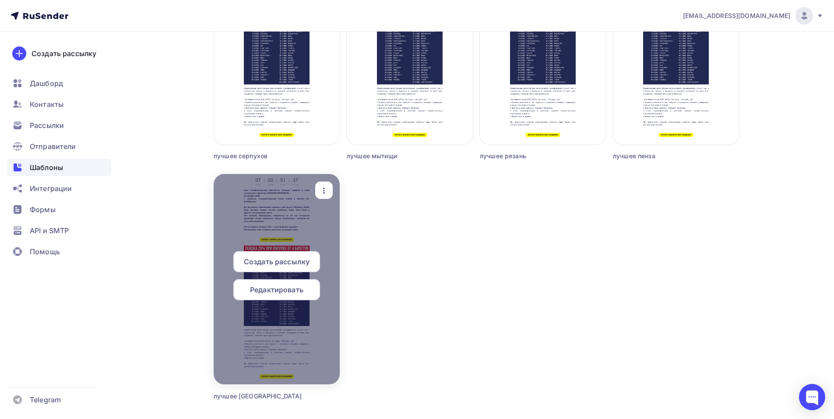
click at [292, 262] on span "Создать рассылку" at bounding box center [277, 261] width 66 height 11
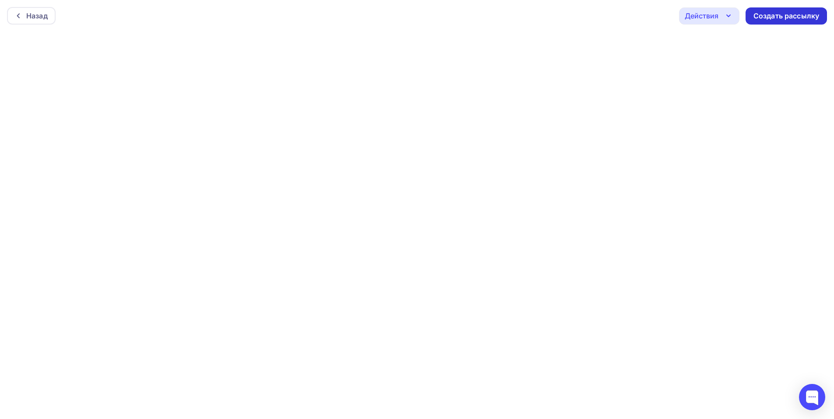
click at [775, 17] on div "Создать рассылку" at bounding box center [787, 16] width 66 height 10
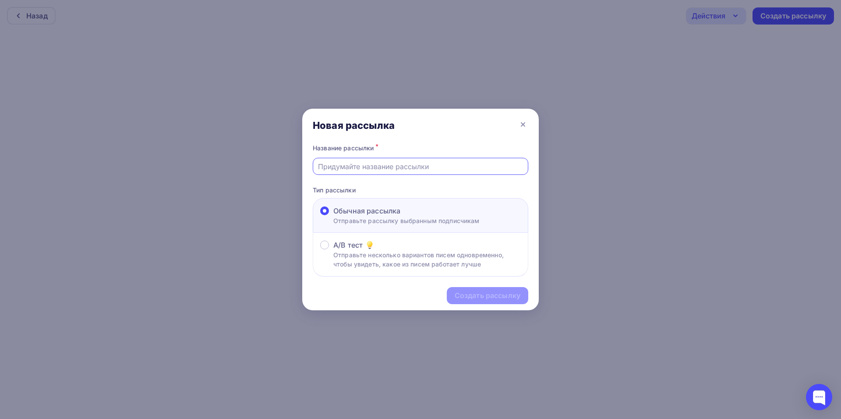
click at [357, 169] on input "text" at bounding box center [420, 166] width 205 height 11
type input "лучшее саранск 2"
click at [484, 301] on div "Создать рассылку" at bounding box center [487, 295] width 81 height 17
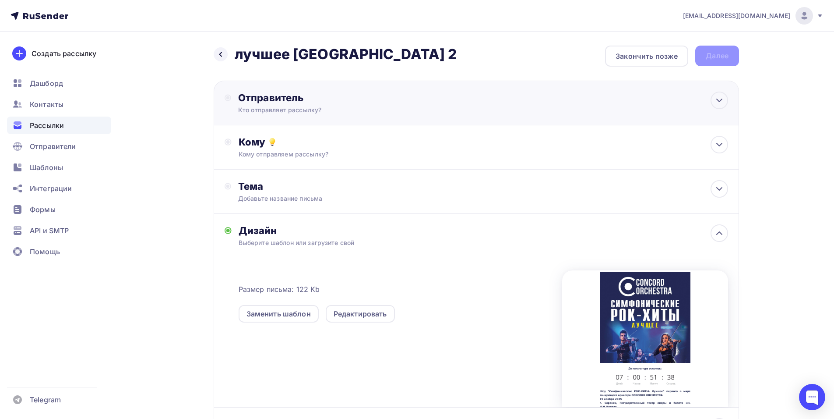
click at [328, 104] on div "Отправитель Кто отправляет рассылку? Email * shedevru@yandex.ru manager@concord…" at bounding box center [333, 103] width 190 height 23
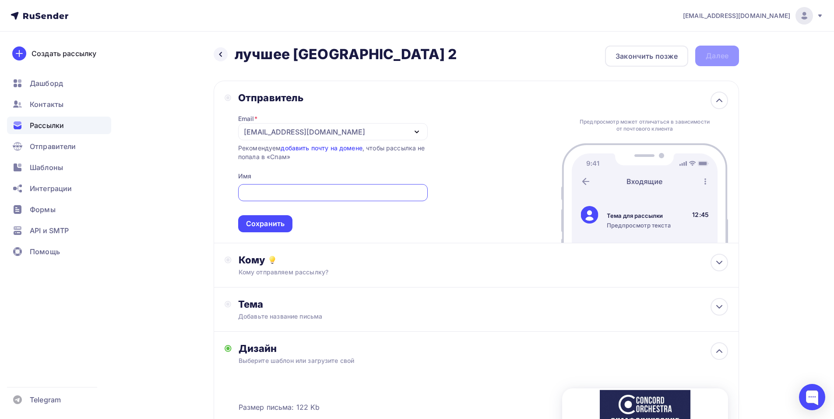
click at [256, 128] on div "[EMAIL_ADDRESS][DOMAIN_NAME]" at bounding box center [304, 132] width 121 height 11
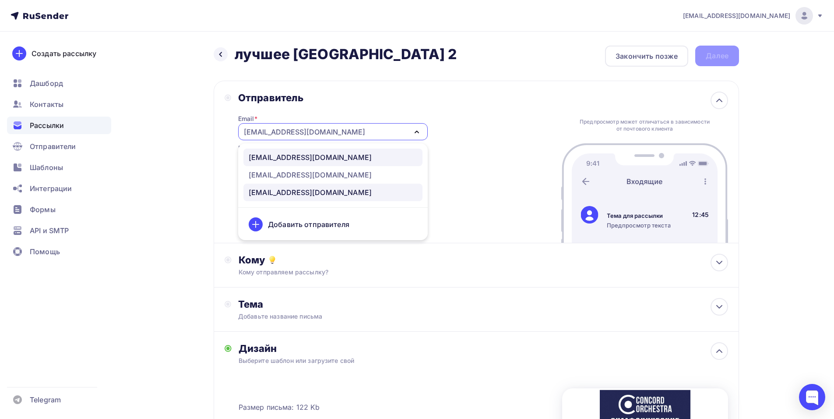
click at [313, 157] on div "[EMAIL_ADDRESS][DOMAIN_NAME]" at bounding box center [310, 157] width 123 height 11
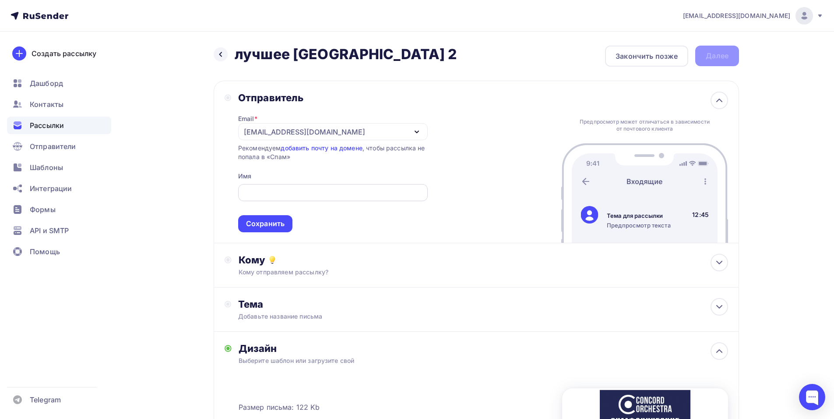
click at [298, 191] on input "text" at bounding box center [333, 192] width 180 height 11
paste input "CONCORD ORCHESTRA"
type input "CONCORD ORCHESTRA"
click at [261, 224] on div "Сохранить" at bounding box center [265, 224] width 39 height 10
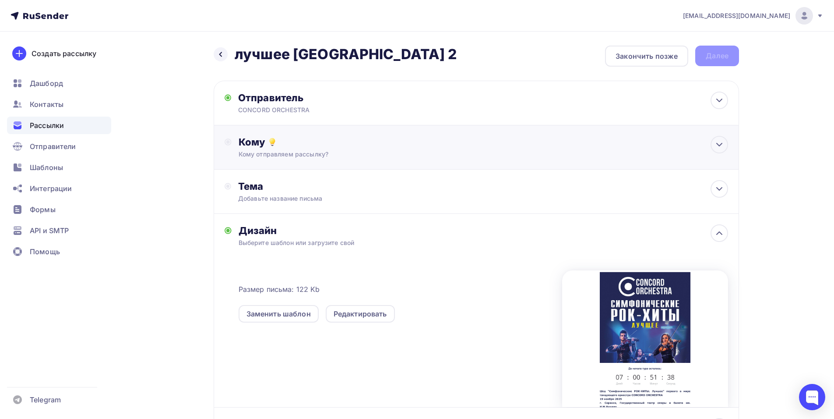
click at [300, 141] on div "Кому" at bounding box center [484, 142] width 490 height 12
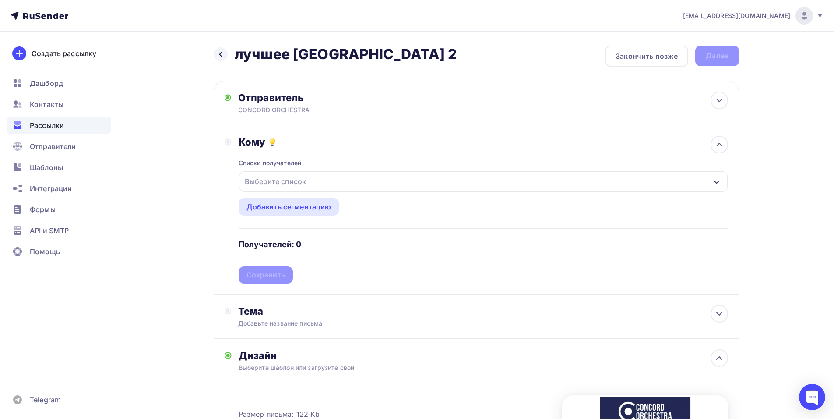
click at [376, 184] on div "Выберите список" at bounding box center [483, 181] width 489 height 20
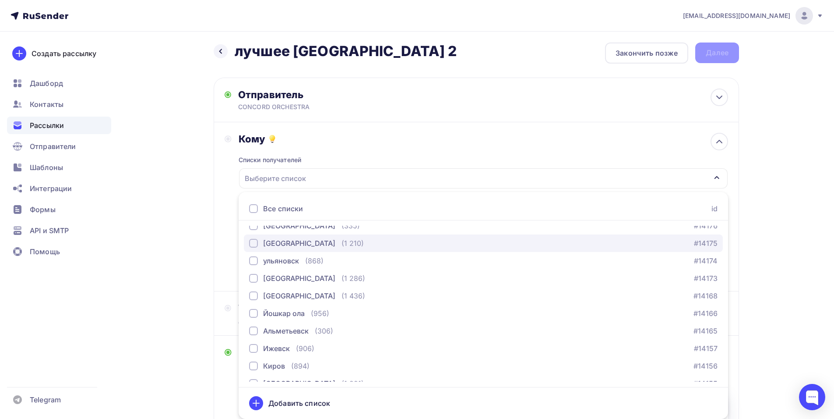
scroll to position [701, 0]
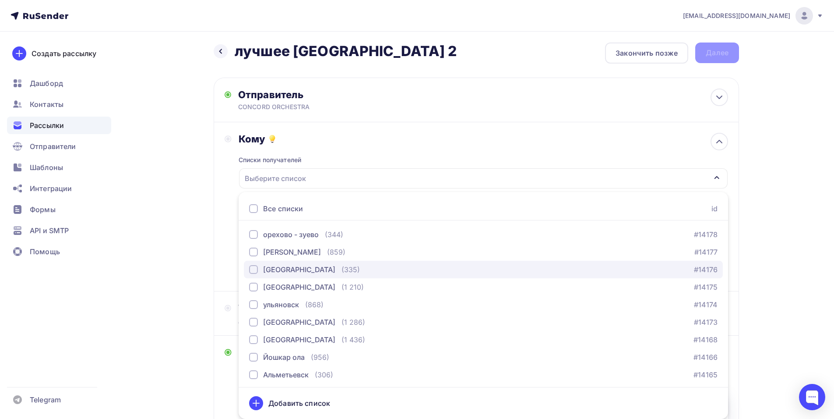
click at [279, 268] on div "[GEOGRAPHIC_DATA]" at bounding box center [299, 269] width 72 height 11
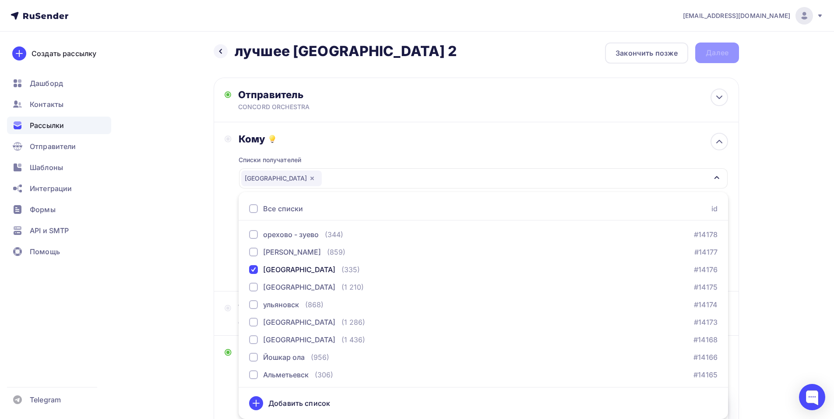
click at [232, 222] on div "Кому Списки получателей саранск Все списки id тест сережа (1) #27407 красноярск…" at bounding box center [477, 207] width 504 height 148
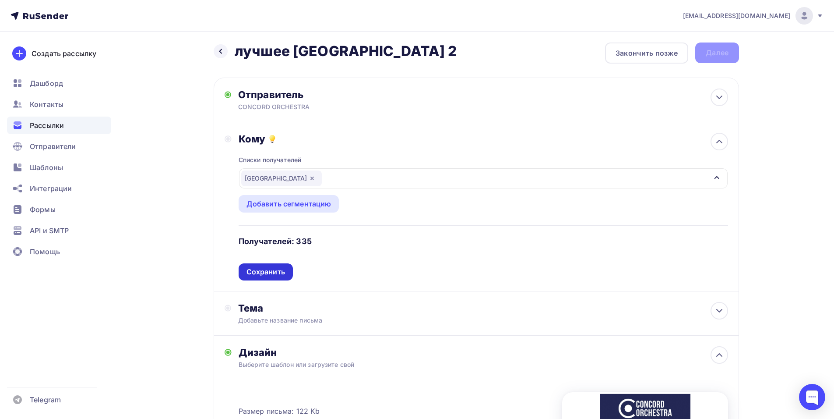
click at [268, 274] on div "Сохранить" at bounding box center [266, 272] width 39 height 10
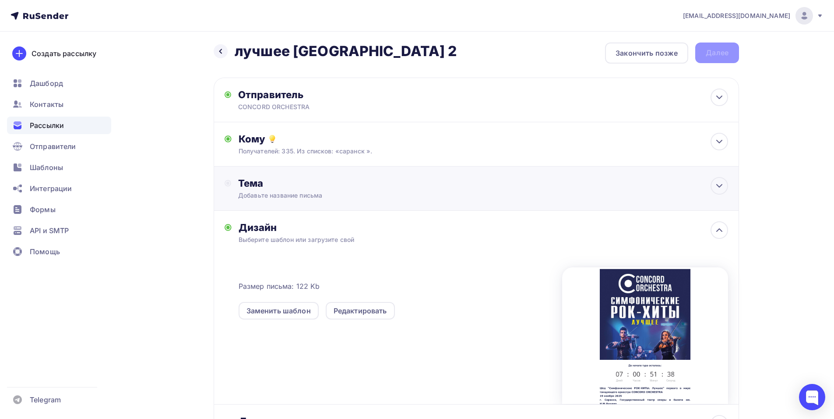
click at [319, 200] on div "Тема Добавьте название письма Тема * Рекомендуем использовать не более 150 симв…" at bounding box center [477, 188] width 526 height 44
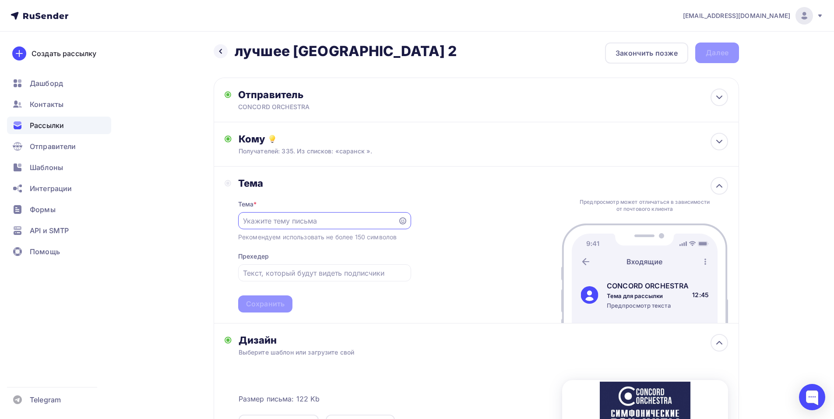
scroll to position [0, 0]
paste input "Приглашение на шоу «Симфонические РОК-ХИТЫ. Лучшее»"
type input "Приглашение на шоу «Симфонические РОК-ХИТЫ. Лучшее»"
drag, startPoint x: 272, startPoint y: 304, endPoint x: 275, endPoint y: 299, distance: 6.6
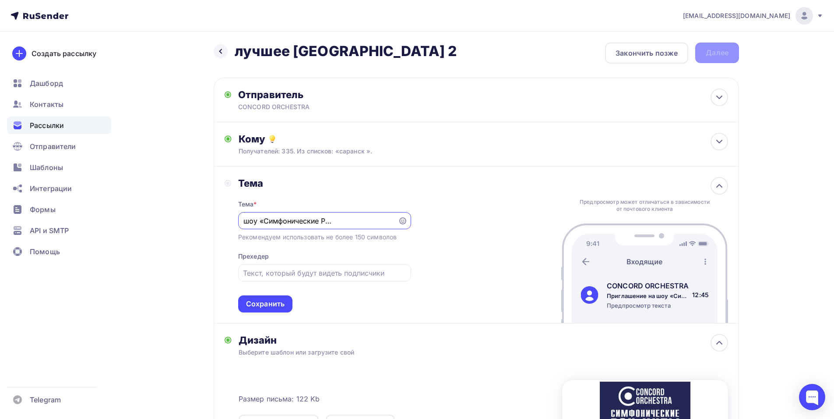
click at [272, 304] on div "Сохранить" at bounding box center [265, 304] width 39 height 10
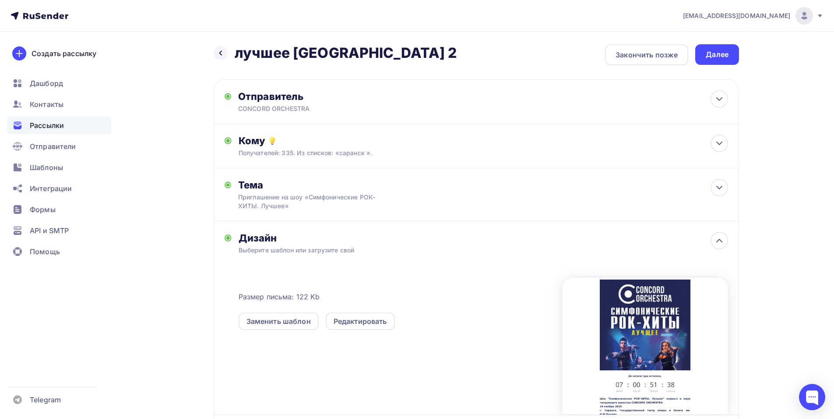
scroll to position [0, 0]
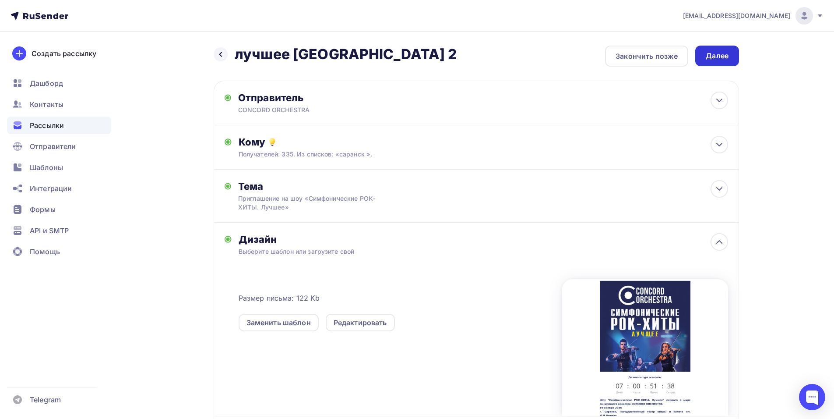
click at [711, 59] on div "Далее" at bounding box center [717, 56] width 23 height 10
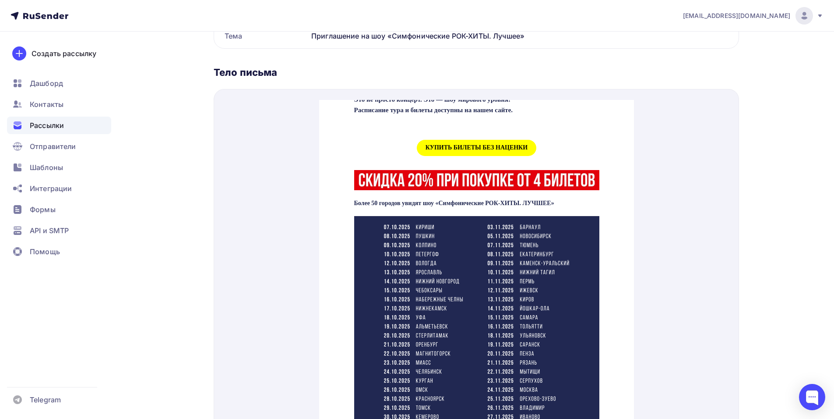
scroll to position [350, 0]
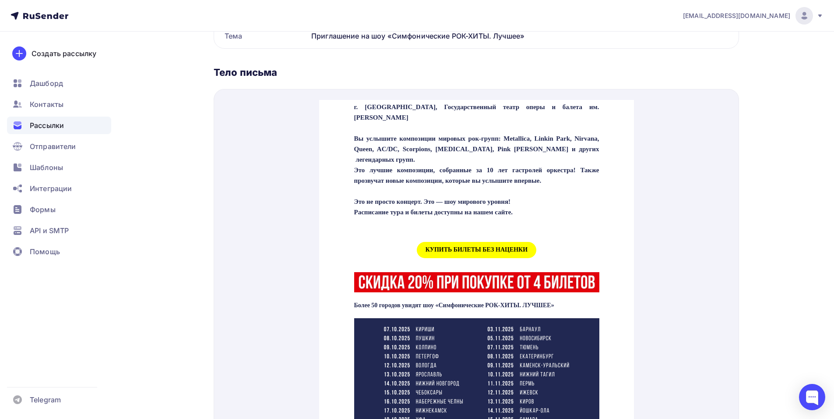
click at [477, 246] on span "КУПИТЬ БИЛЕТЫ БЕЗ НАЦЕНКИ" at bounding box center [477, 239] width 120 height 16
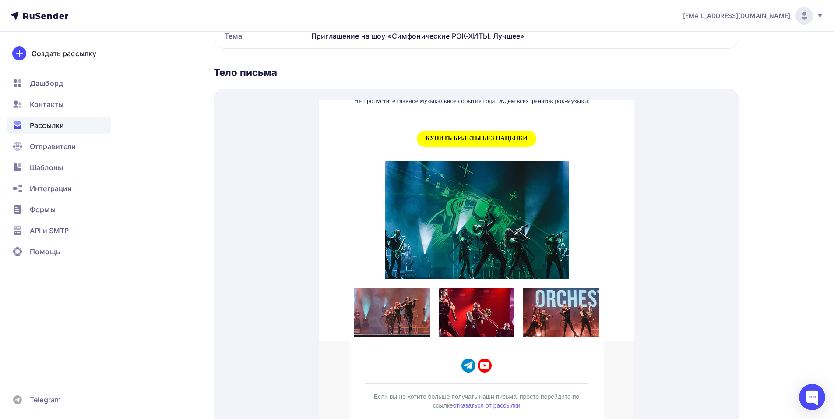
scroll to position [983, 0]
click at [491, 125] on span "КУПИТЬ БИЛЕТЫ БЕЗ НАЦЕНКИ" at bounding box center [477, 128] width 120 height 16
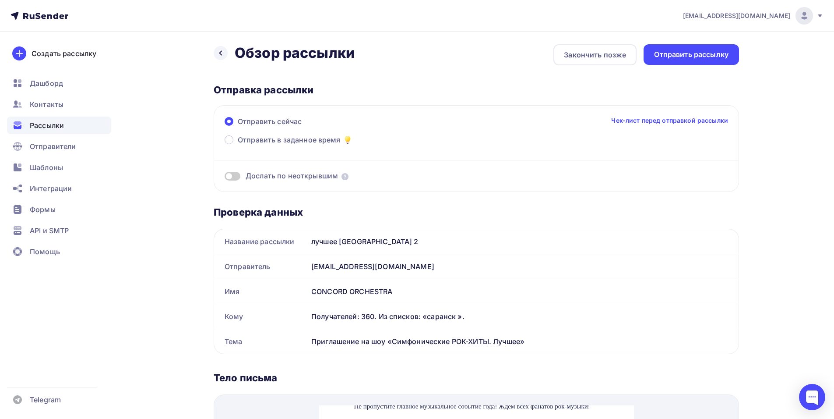
scroll to position [0, 0]
click at [685, 66] on div "Назад Обзор рассылки Обзор рассылки Закончить позже Отправить рассылку" at bounding box center [477, 56] width 526 height 21
click at [685, 63] on div "Отправить рассылку" at bounding box center [691, 56] width 95 height 21
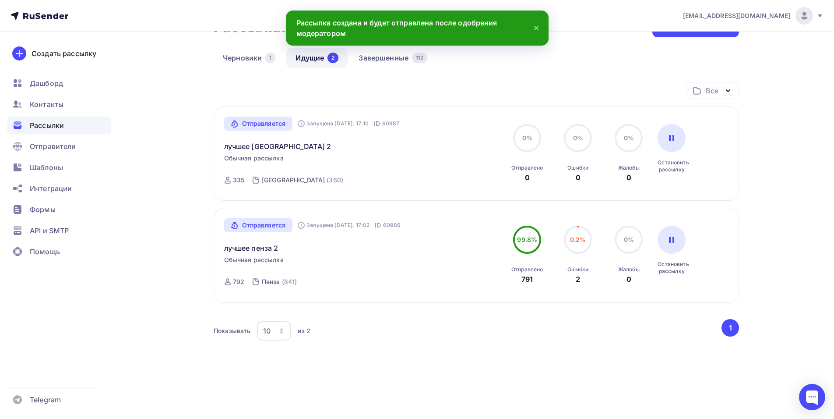
scroll to position [75, 0]
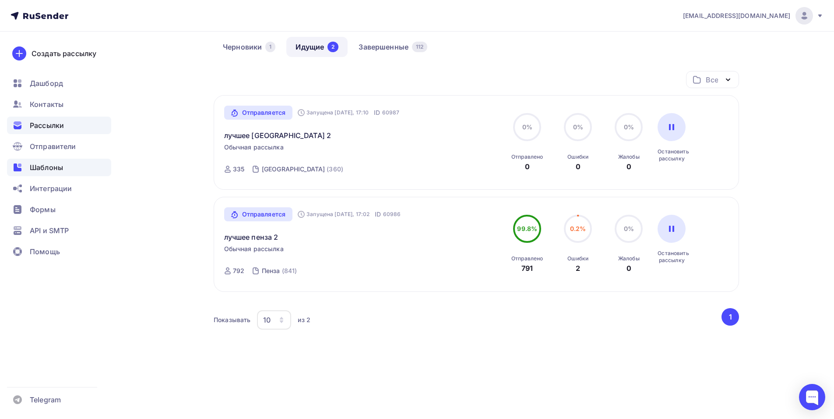
click at [52, 167] on span "Шаблоны" at bounding box center [46, 167] width 33 height 11
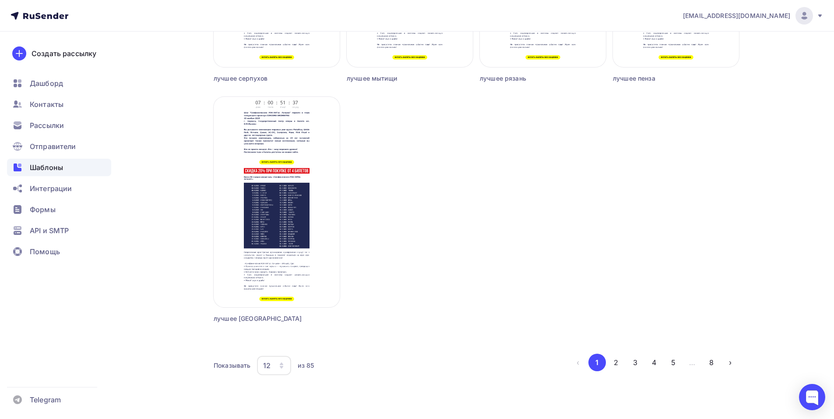
scroll to position [737, 0]
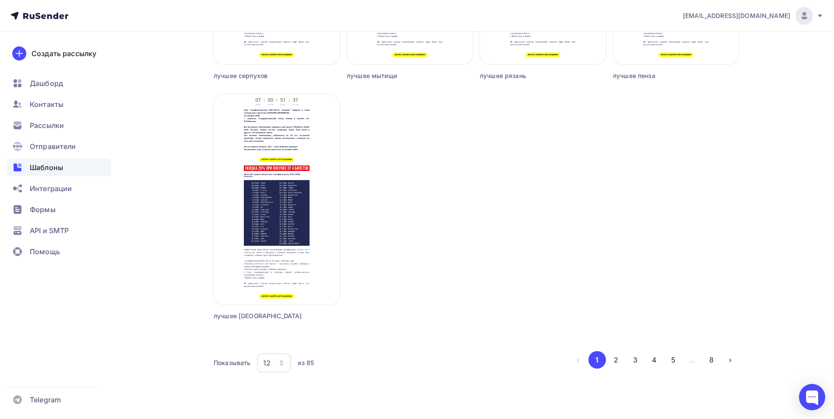
click at [284, 365] on icon "button" at bounding box center [281, 362] width 7 height 7
click at [299, 281] on div "18" at bounding box center [309, 283] width 84 height 11
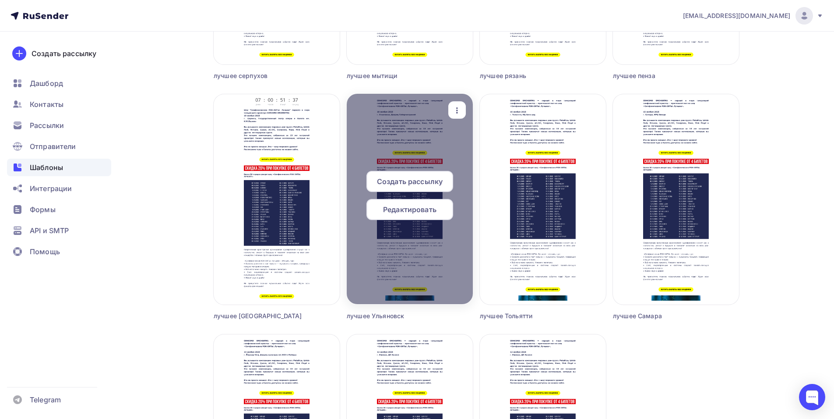
click at [420, 210] on span "Редактировать" at bounding box center [409, 209] width 53 height 11
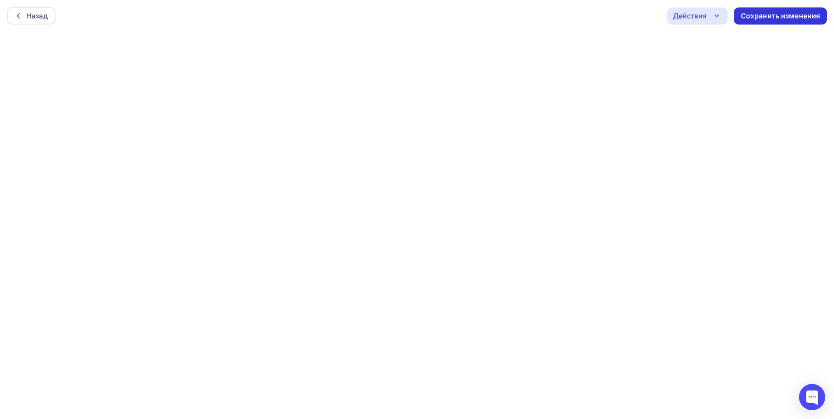
click at [747, 15] on div "Сохранить изменения" at bounding box center [781, 16] width 80 height 10
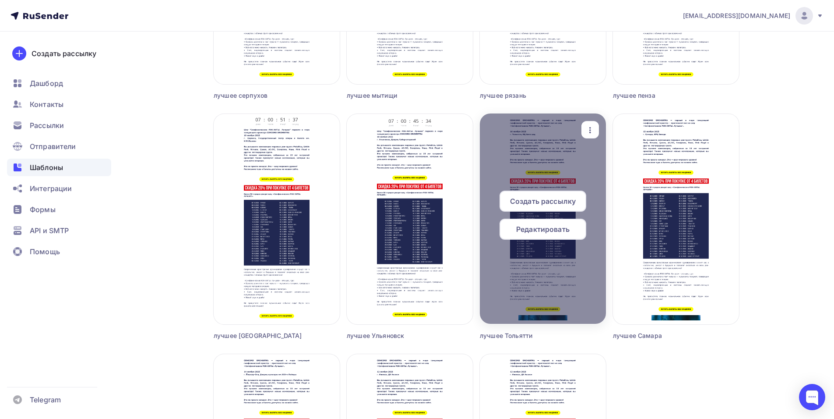
scroll to position [714, 0]
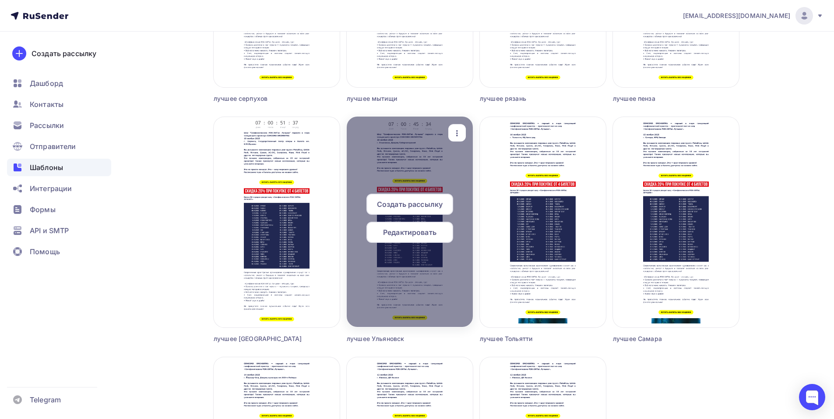
click at [402, 237] on span "Редактировать" at bounding box center [409, 232] width 53 height 11
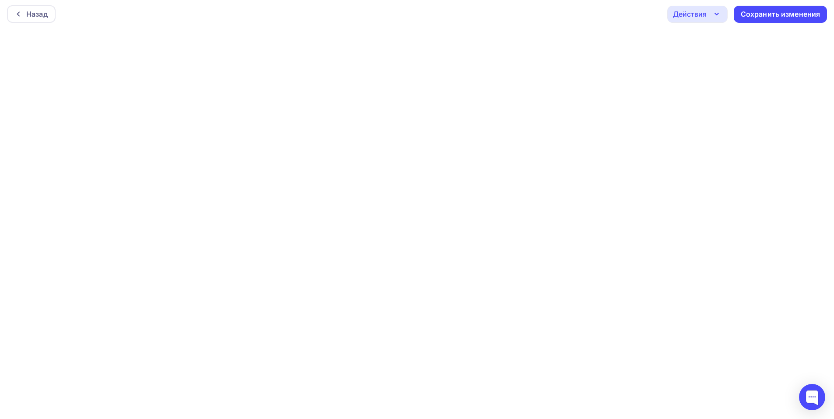
scroll to position [2, 0]
click at [760, 9] on div "Сохранить изменения" at bounding box center [781, 14] width 80 height 10
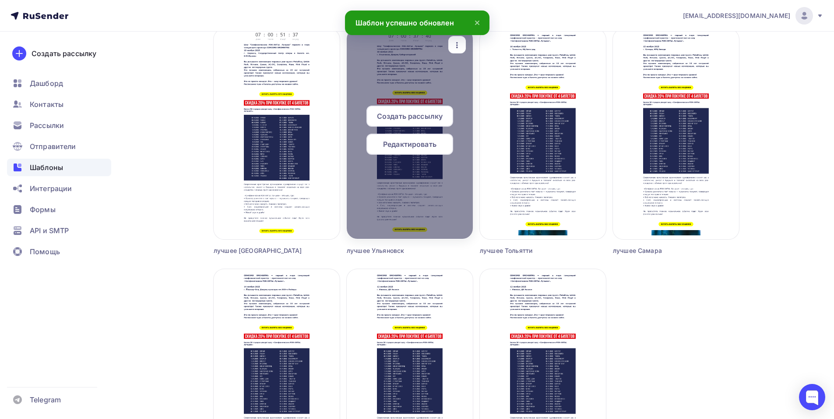
scroll to position [802, 0]
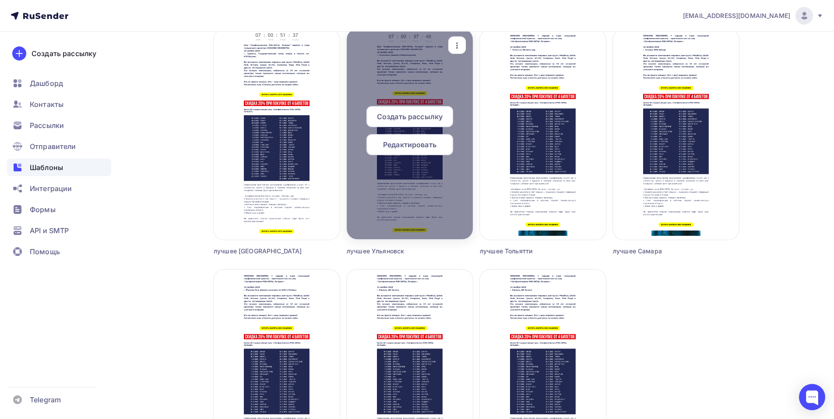
click at [423, 117] on span "Создать рассылку" at bounding box center [410, 116] width 66 height 11
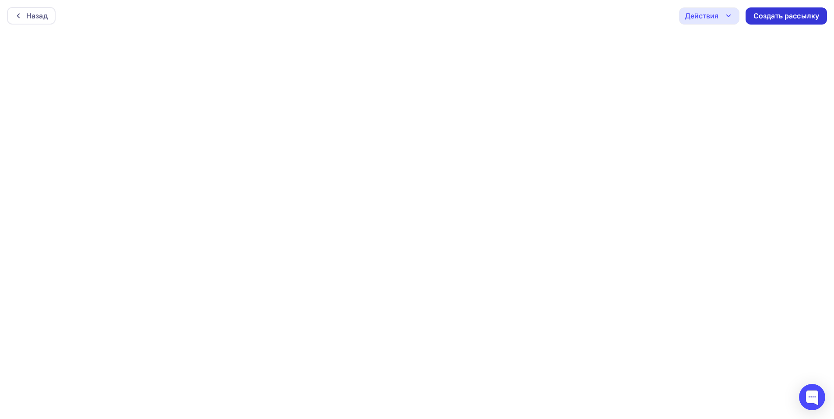
click at [757, 20] on div "Создать рассылку" at bounding box center [787, 16] width 66 height 10
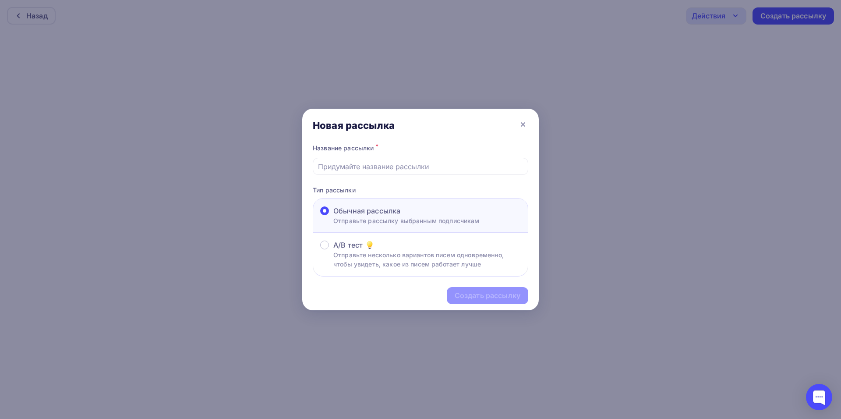
click at [385, 151] on div "Название рассылки *" at bounding box center [420, 148] width 215 height 12
click at [377, 162] on input "text" at bounding box center [420, 166] width 205 height 11
type input "у"
type input "лучшее ульяновск 2"
click at [489, 293] on div "Создать рассылку" at bounding box center [488, 295] width 66 height 10
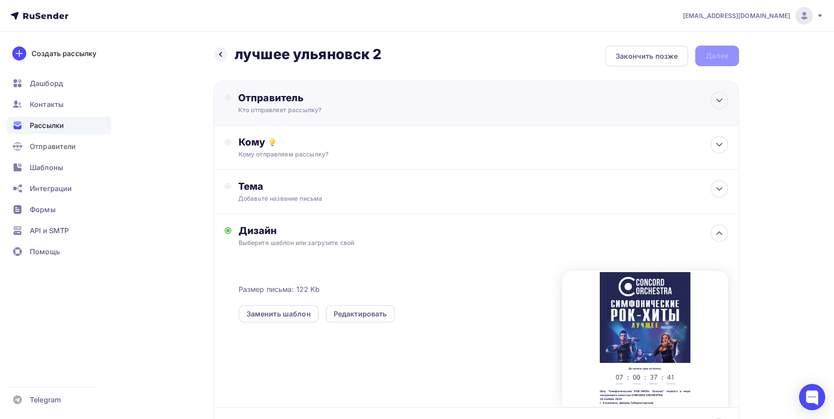
click at [494, 95] on div "Отправитель Кто отправляет рассылку? Email * [EMAIL_ADDRESS][DOMAIN_NAME] [EMAI…" at bounding box center [477, 103] width 526 height 45
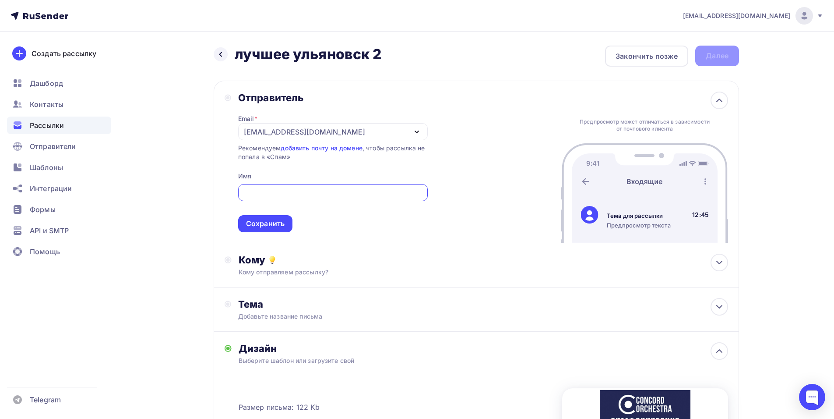
click at [420, 128] on icon "button" at bounding box center [417, 132] width 11 height 11
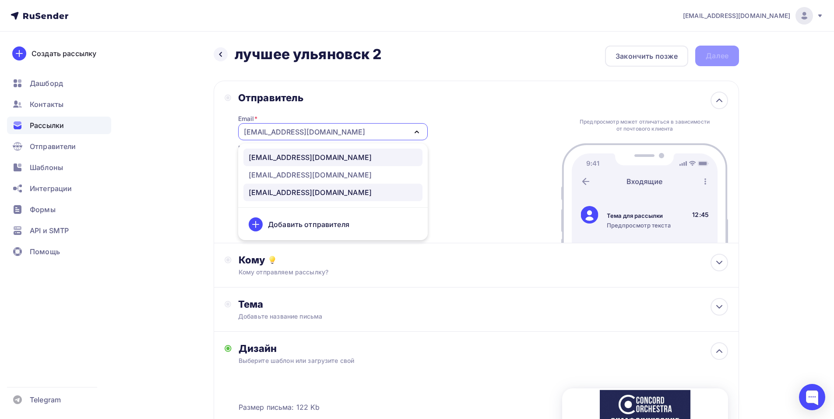
click at [380, 155] on div "[EMAIL_ADDRESS][DOMAIN_NAME]" at bounding box center [333, 157] width 169 height 11
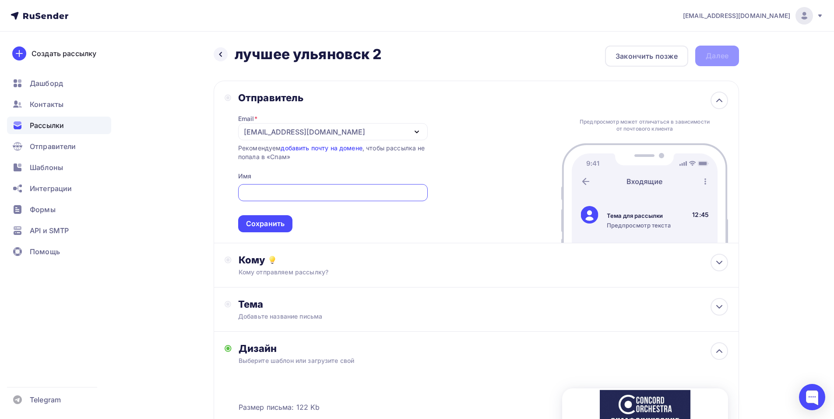
paste input "CONCORD ORCHESTRA"
type input "CONCORD ORCHESTRA"
click at [269, 227] on div "Сохранить" at bounding box center [265, 224] width 39 height 10
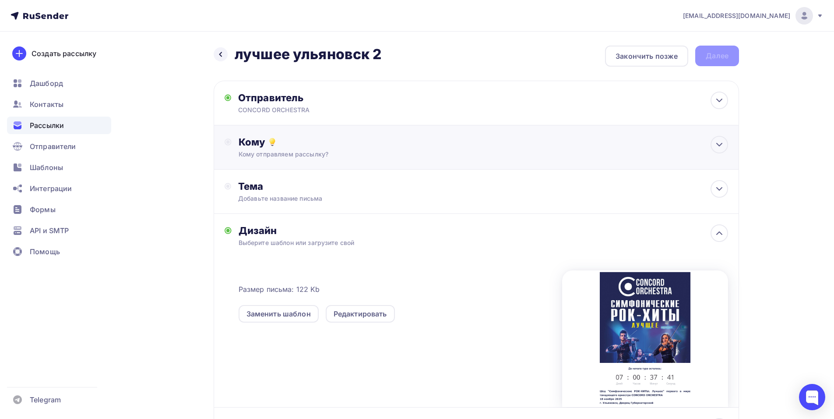
click at [319, 139] on div "Кому" at bounding box center [484, 142] width 490 height 12
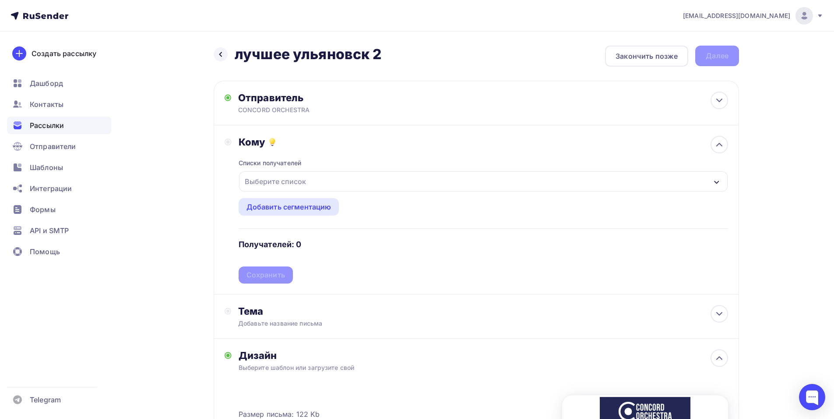
click at [340, 178] on div "Выберите список" at bounding box center [483, 181] width 489 height 20
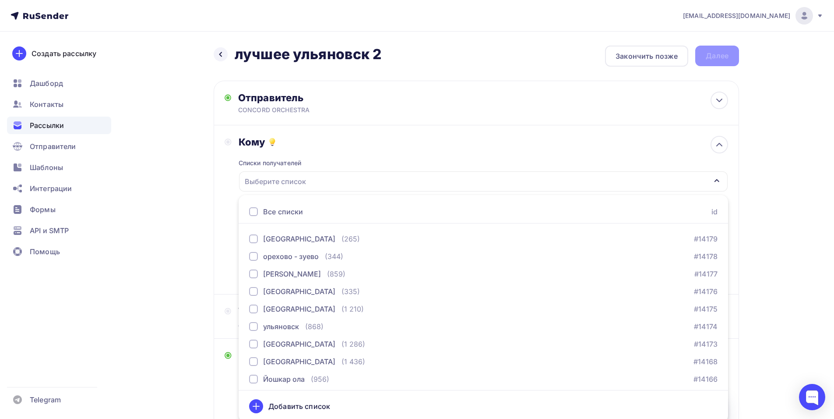
scroll to position [701, 0]
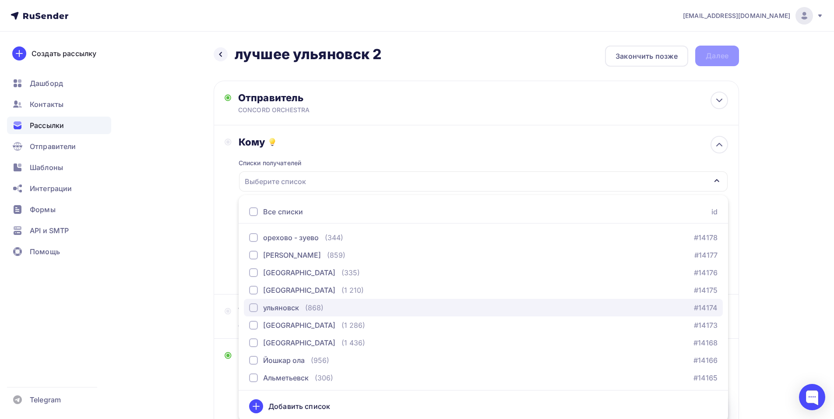
click at [287, 309] on div "ульяновск" at bounding box center [281, 307] width 36 height 11
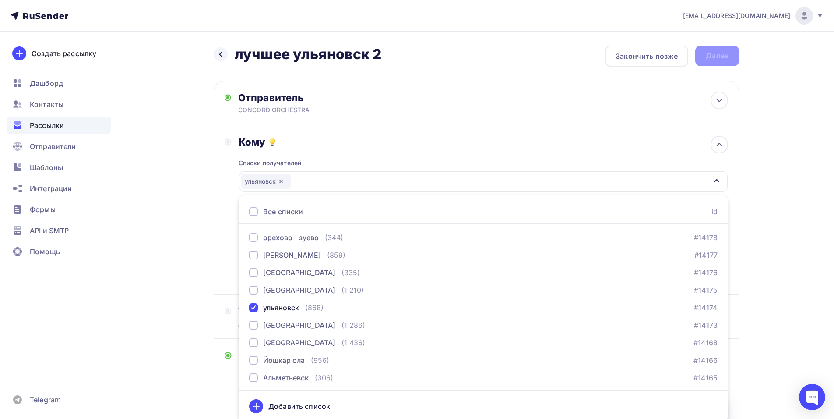
click at [220, 275] on div "Кому Списки получателей ульяновск Все списки id тест сережа (1) #27407 краснояр…" at bounding box center [477, 209] width 526 height 169
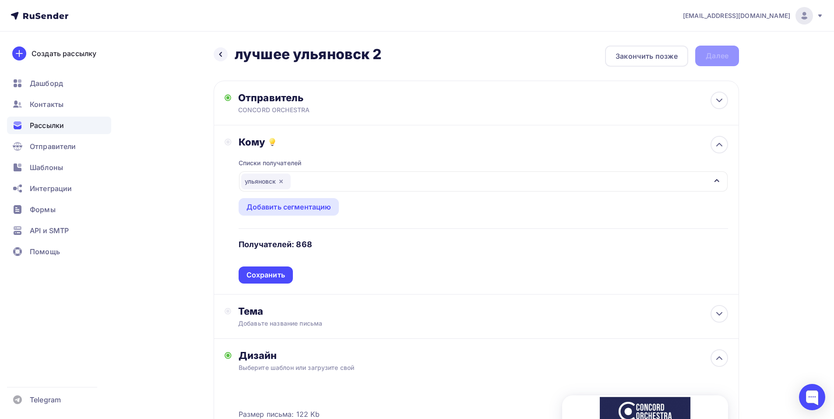
click at [276, 285] on div "Кому Списки получателей ульяновск Все списки id тест сережа (1) #27407 краснояр…" at bounding box center [477, 209] width 526 height 169
click at [286, 276] on div "Сохранить" at bounding box center [266, 274] width 54 height 17
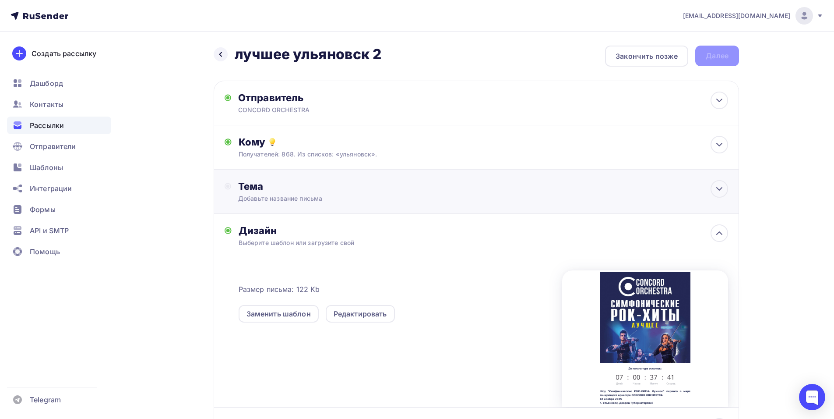
click at [364, 188] on div "Тема" at bounding box center [324, 186] width 173 height 12
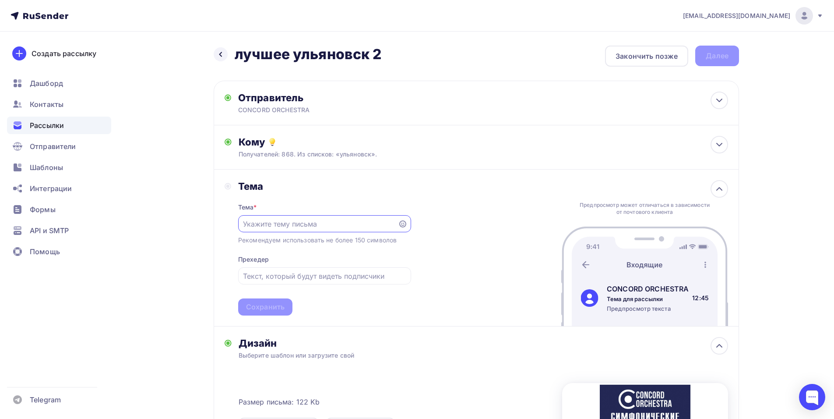
scroll to position [0, 0]
drag, startPoint x: 823, startPoint y: 145, endPoint x: 808, endPoint y: 150, distance: 16.4
click at [823, 145] on div "shedevru@yandex.ru Аккаунт Тарифы Выйти Создать рассылку Дашборд Контакты Рассы…" at bounding box center [417, 310] width 834 height 621
click at [288, 226] on input "text" at bounding box center [318, 224] width 150 height 11
paste input "Приглашение на шоу «Симфонические РОК-ХИТЫ. Лучшее»"
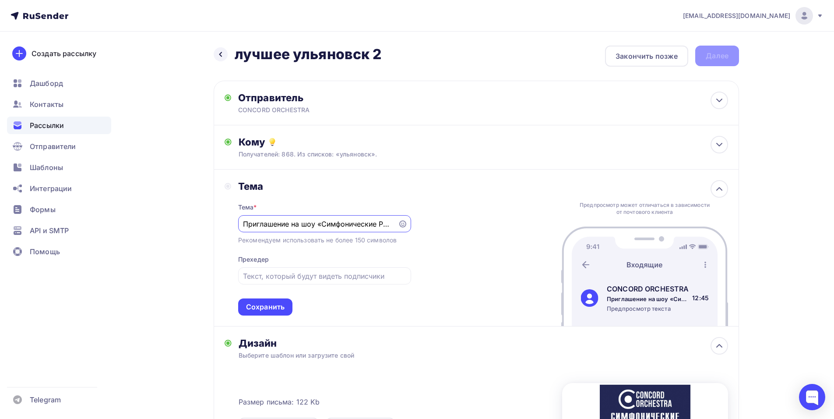
scroll to position [0, 61]
type input "Приглашение на шоу «Симфонические РОК-ХИТЫ. Лучшее»"
click at [268, 302] on div "Сохранить" at bounding box center [265, 307] width 39 height 10
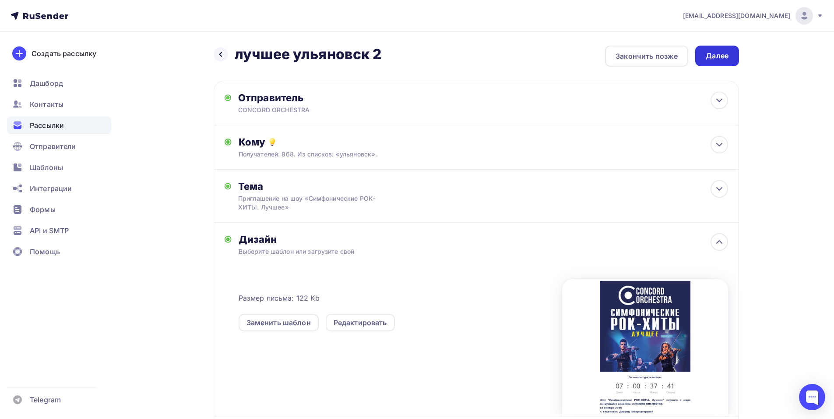
click at [712, 61] on div "Далее" at bounding box center [717, 56] width 44 height 21
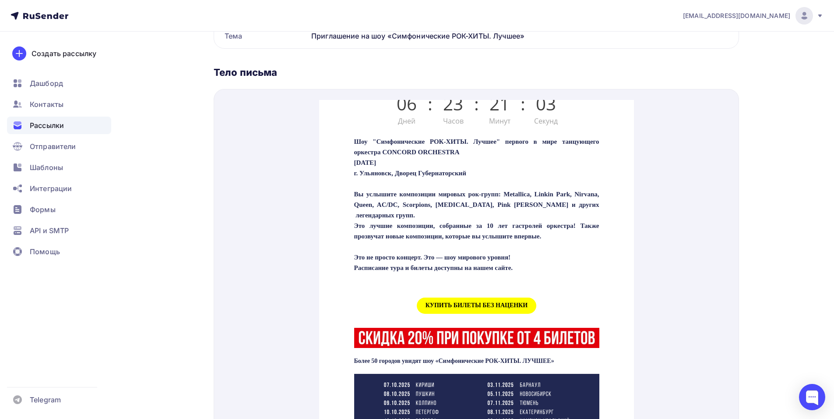
scroll to position [307, 0]
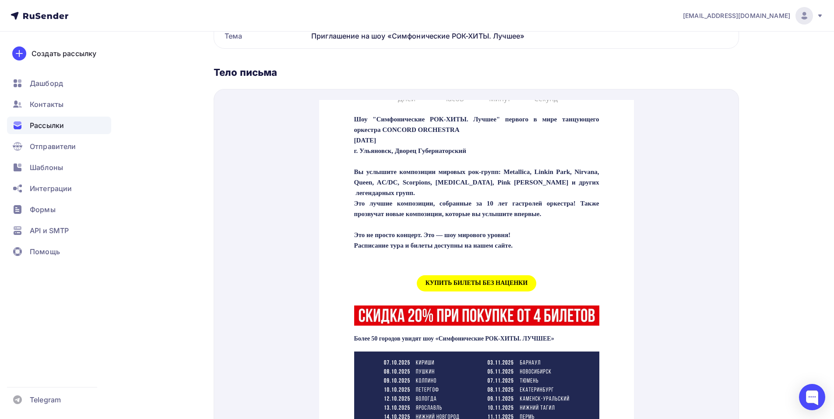
click at [463, 281] on span "КУПИТЬ БИЛЕТЫ БЕЗ НАЦЕНКИ" at bounding box center [477, 273] width 120 height 16
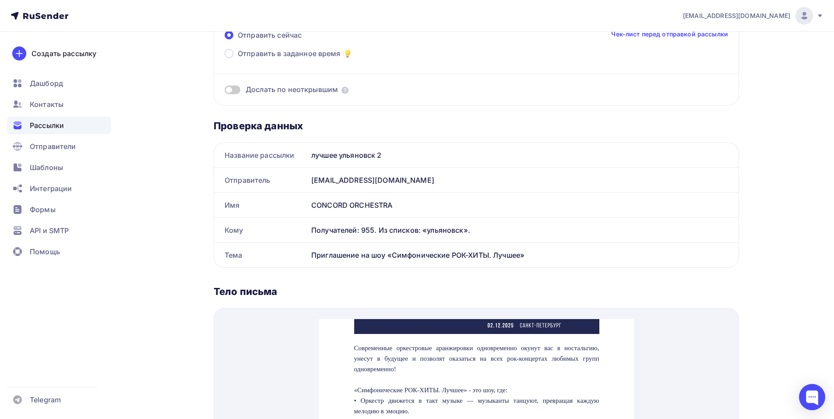
scroll to position [0, 0]
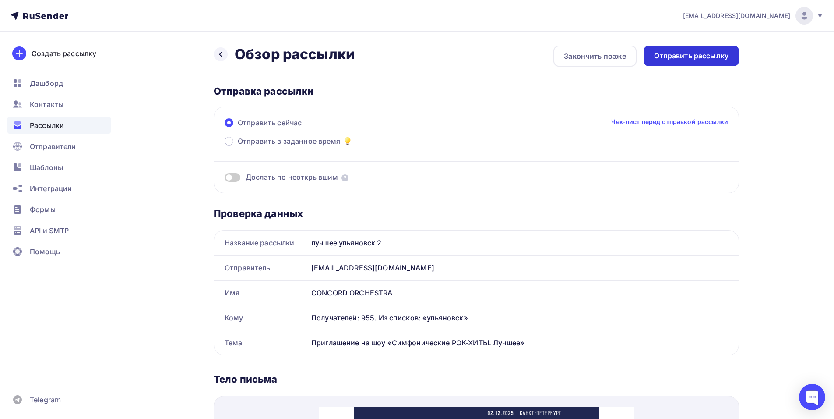
click at [693, 54] on div "Отправить рассылку" at bounding box center [691, 56] width 74 height 10
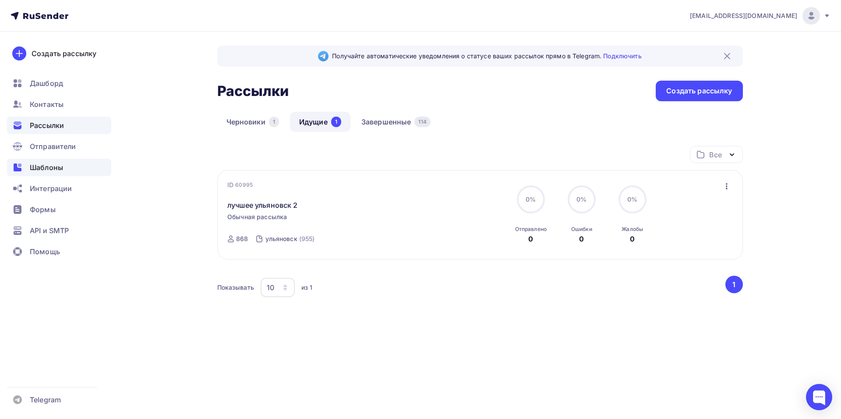
click at [39, 161] on div "Шаблоны" at bounding box center [59, 168] width 104 height 18
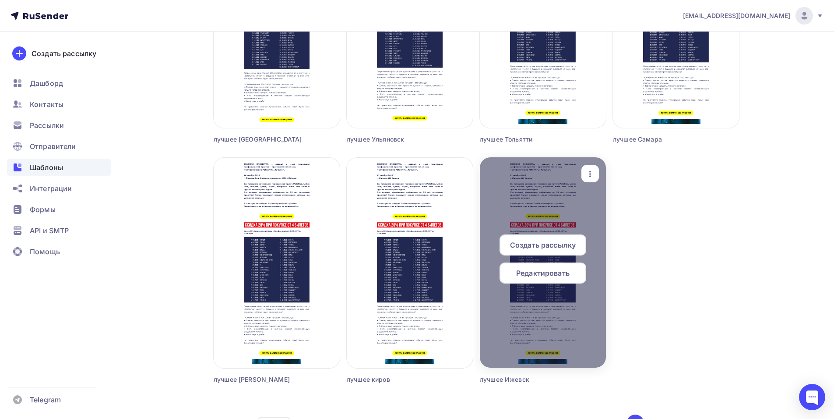
scroll to position [846, 0]
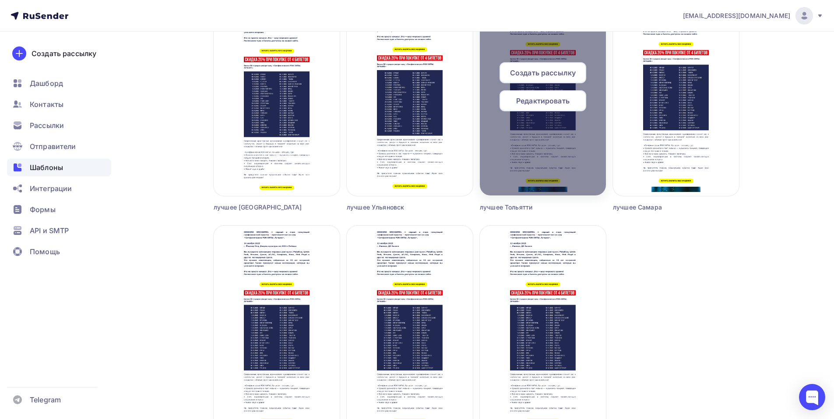
click at [537, 102] on span "Редактировать" at bounding box center [542, 100] width 53 height 11
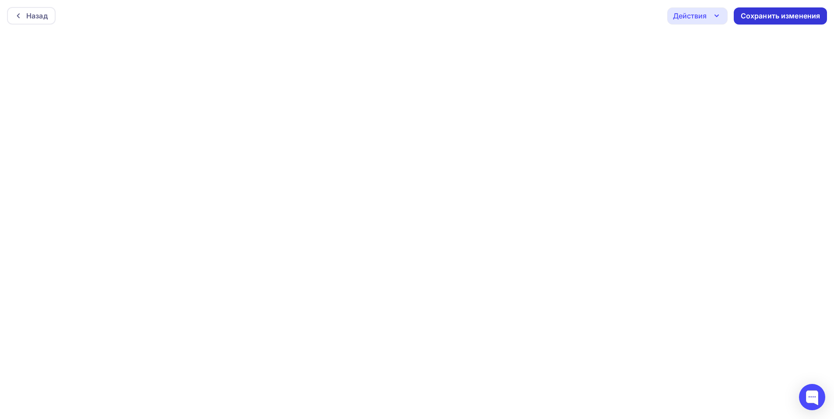
click at [784, 11] on div "Сохранить изменения" at bounding box center [780, 15] width 93 height 17
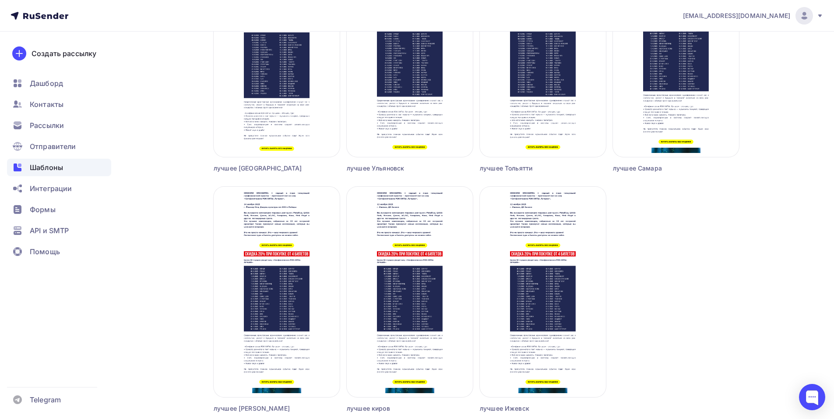
scroll to position [846, 0]
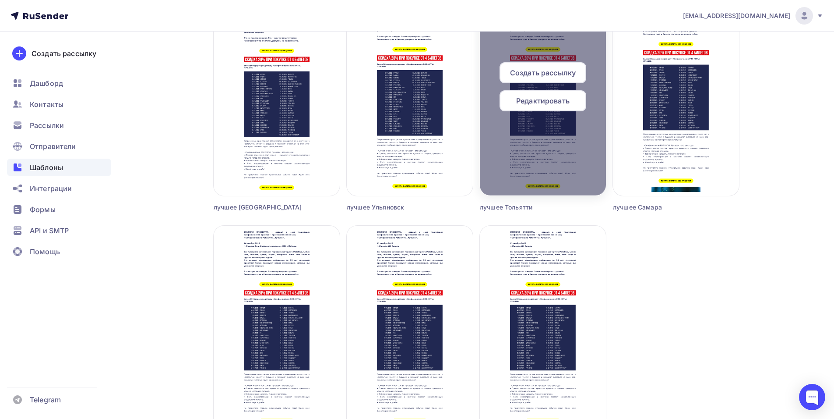
click at [554, 74] on span "Создать рассылку" at bounding box center [543, 72] width 66 height 11
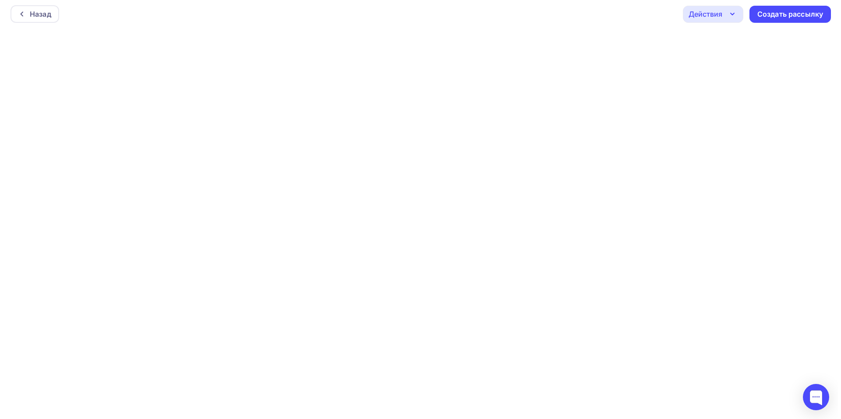
scroll to position [2, 0]
click at [805, 14] on div "Создать рассылку" at bounding box center [787, 14] width 66 height 10
